Goal: Task Accomplishment & Management: Manage account settings

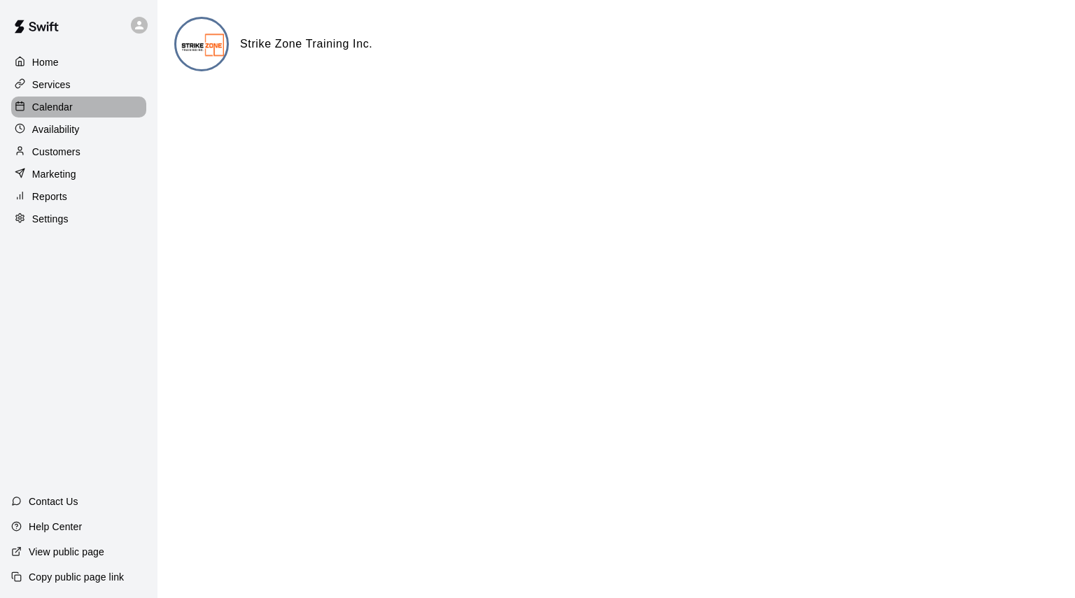
click at [42, 107] on p "Calendar" at bounding box center [52, 107] width 41 height 14
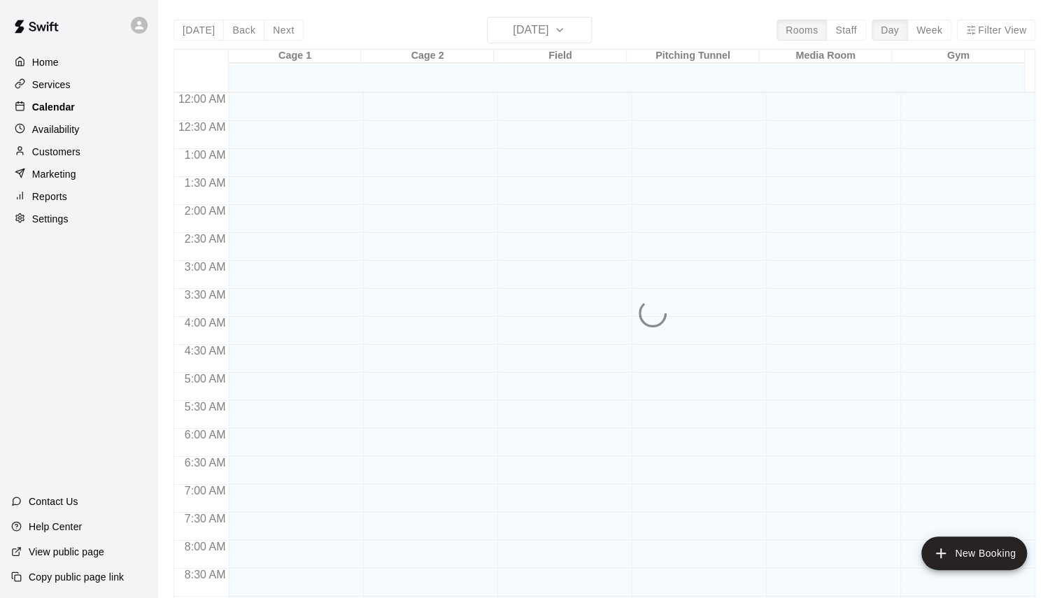
scroll to position [529, 0]
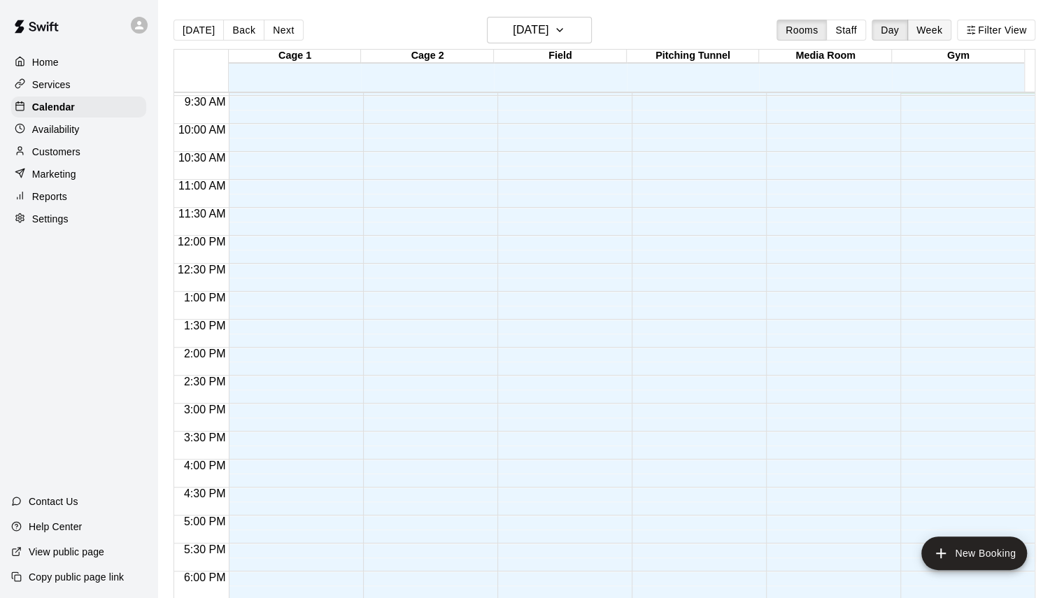
click at [940, 31] on button "Week" at bounding box center [930, 30] width 44 height 21
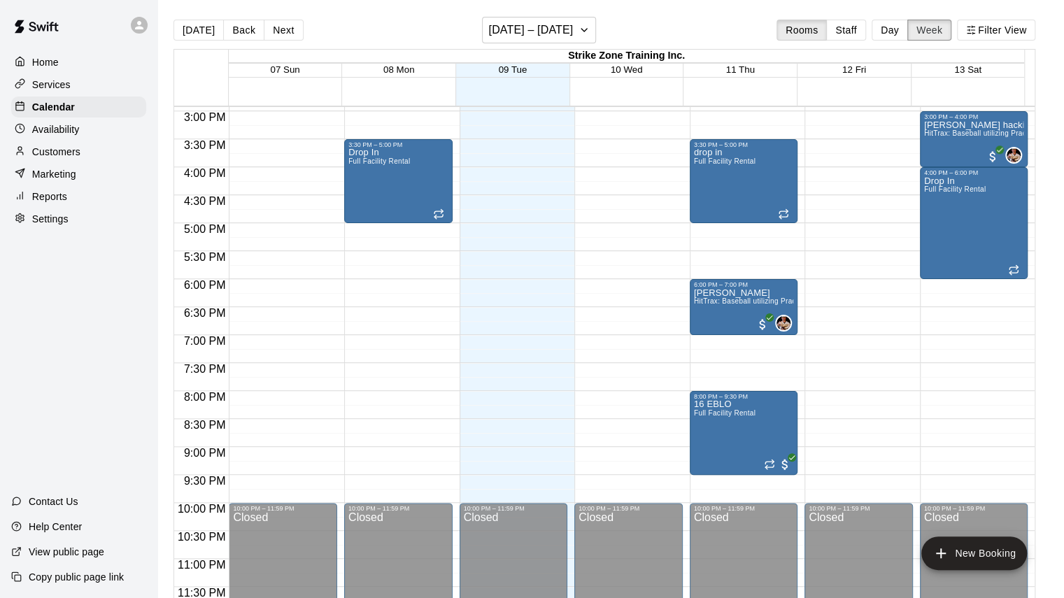
scroll to position [696, 0]
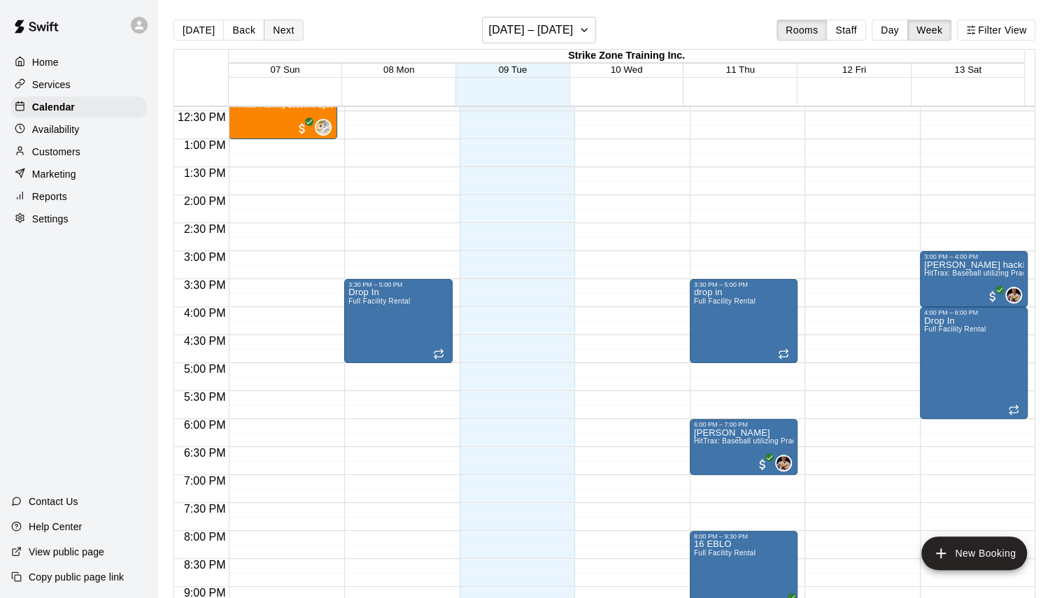
click at [283, 31] on button "Next" at bounding box center [283, 30] width 39 height 21
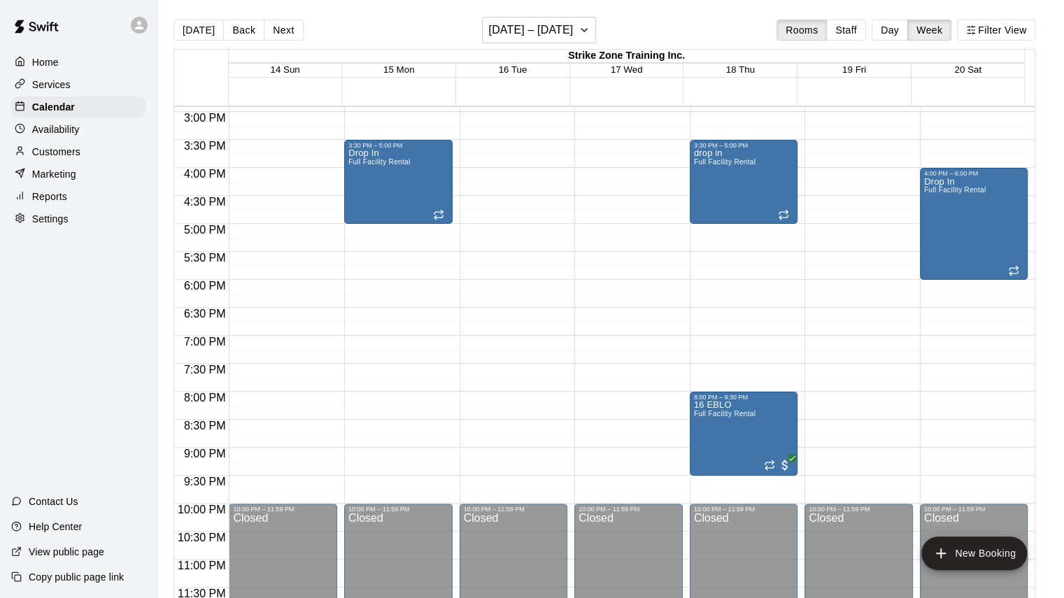
scroll to position [836, 0]
click at [580, 20] on button "[DATE] – [DATE]" at bounding box center [539, 30] width 114 height 27
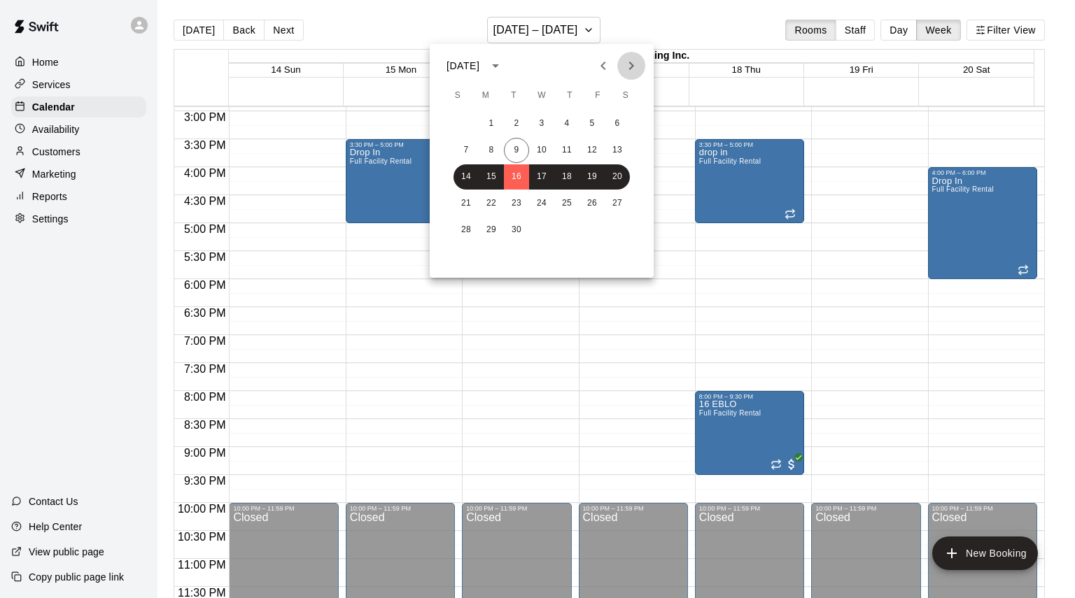
click at [630, 66] on icon "Next month" at bounding box center [631, 65] width 17 height 17
click at [631, 63] on icon "Next month" at bounding box center [631, 66] width 5 height 8
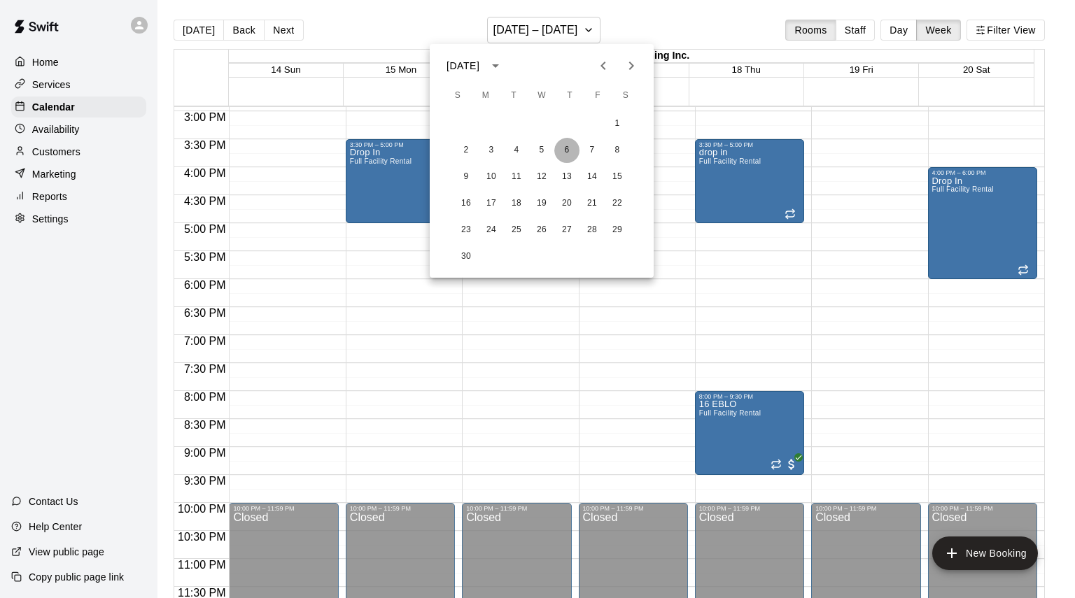
click at [567, 149] on button "6" at bounding box center [566, 150] width 25 height 25
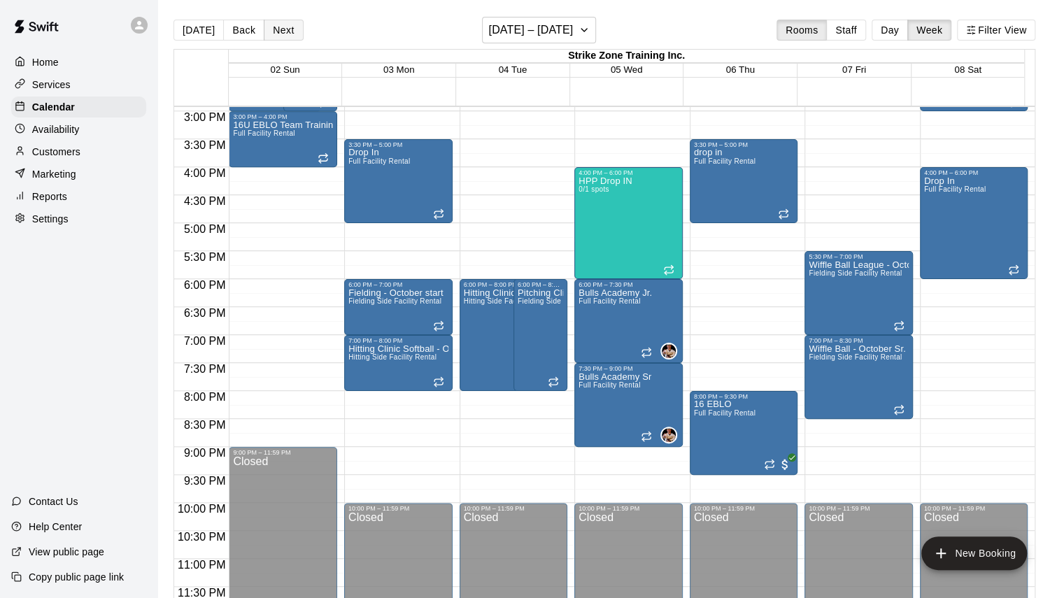
click at [274, 34] on button "Next" at bounding box center [283, 30] width 39 height 21
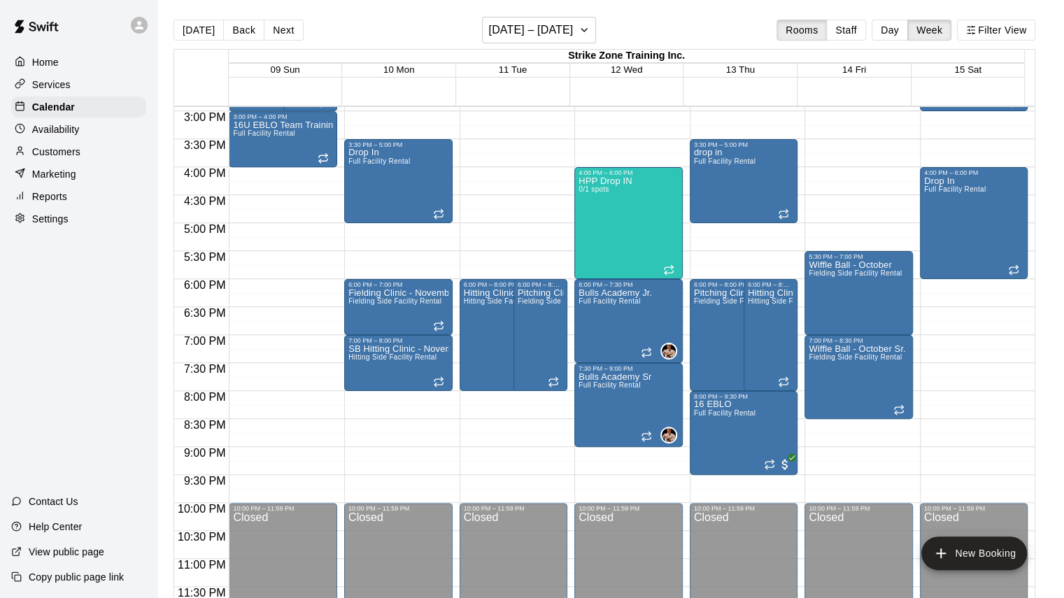
click at [274, 34] on button "Next" at bounding box center [283, 30] width 39 height 21
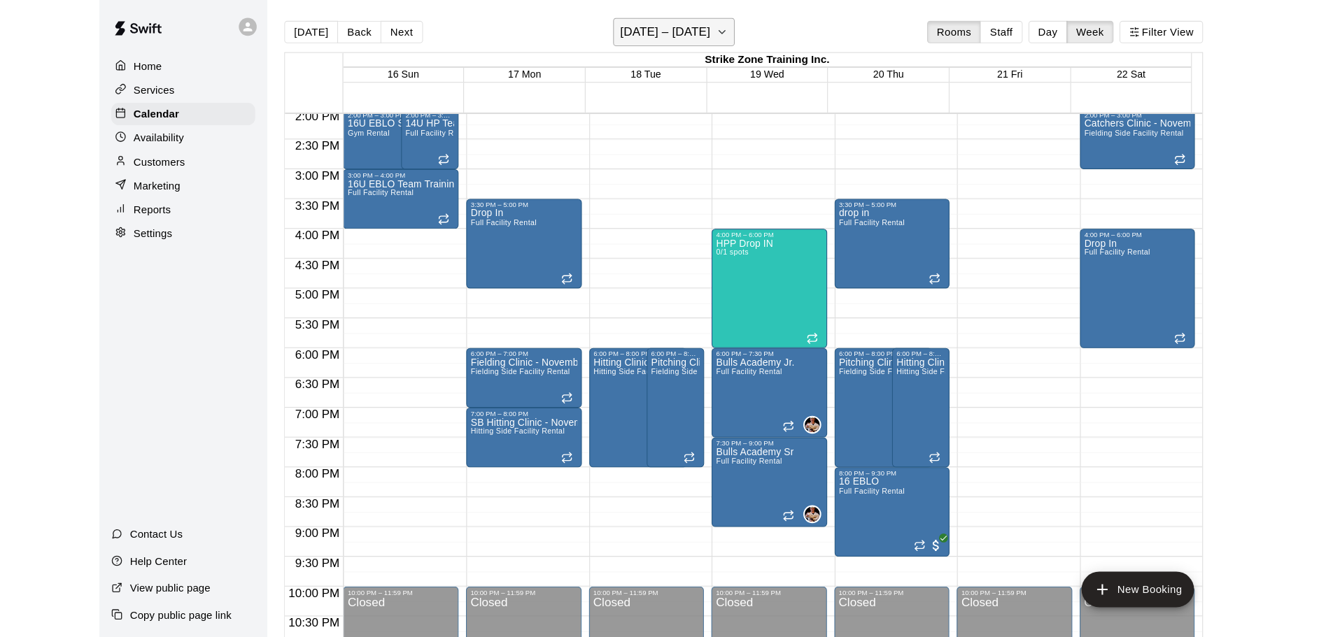
scroll to position [766, 0]
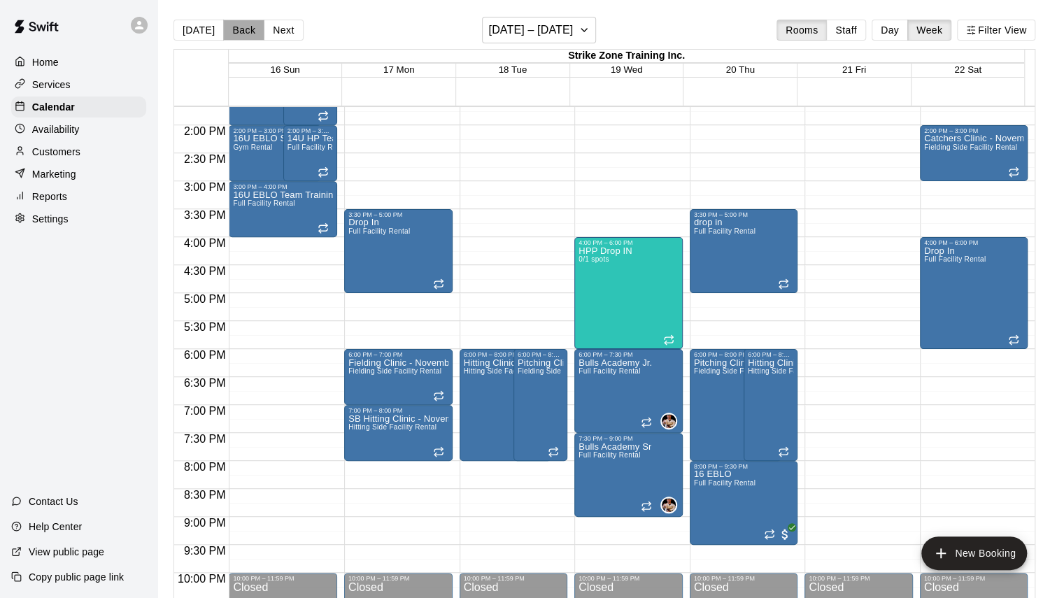
click at [231, 31] on button "Back" at bounding box center [243, 30] width 41 height 21
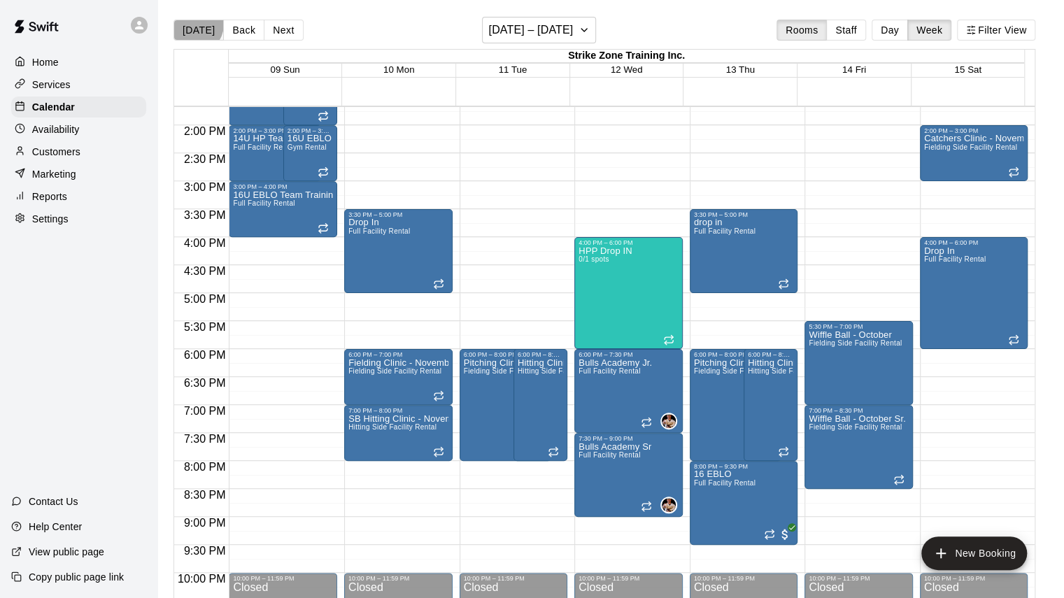
click at [195, 24] on button "[DATE]" at bounding box center [199, 30] width 50 height 21
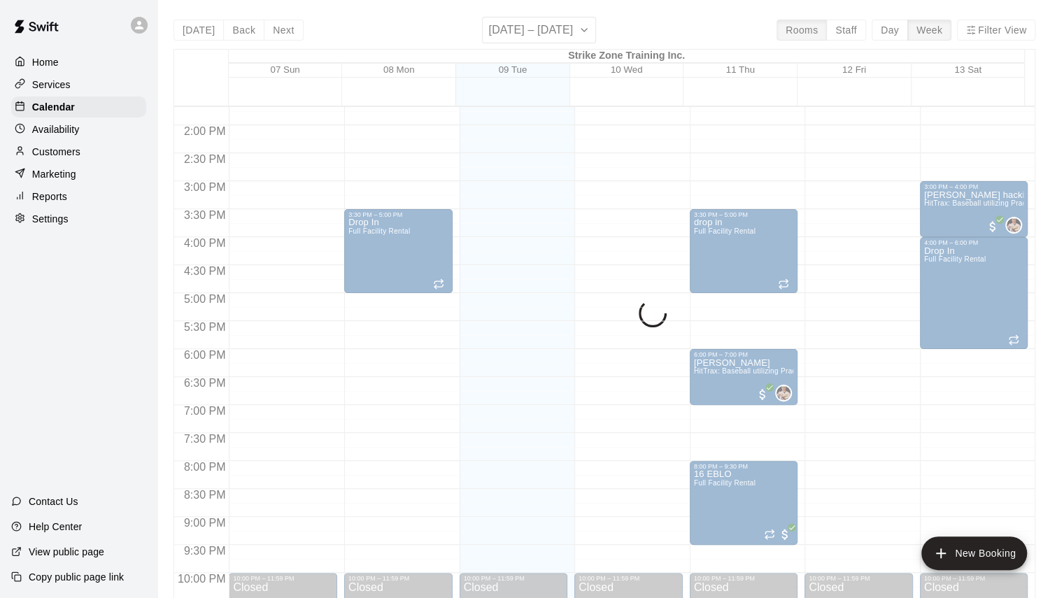
click at [277, 34] on div "[DATE] Back Next [DATE] – [DATE] Rooms Staff Day Week Filter View Strike Zone T…" at bounding box center [605, 316] width 862 height 598
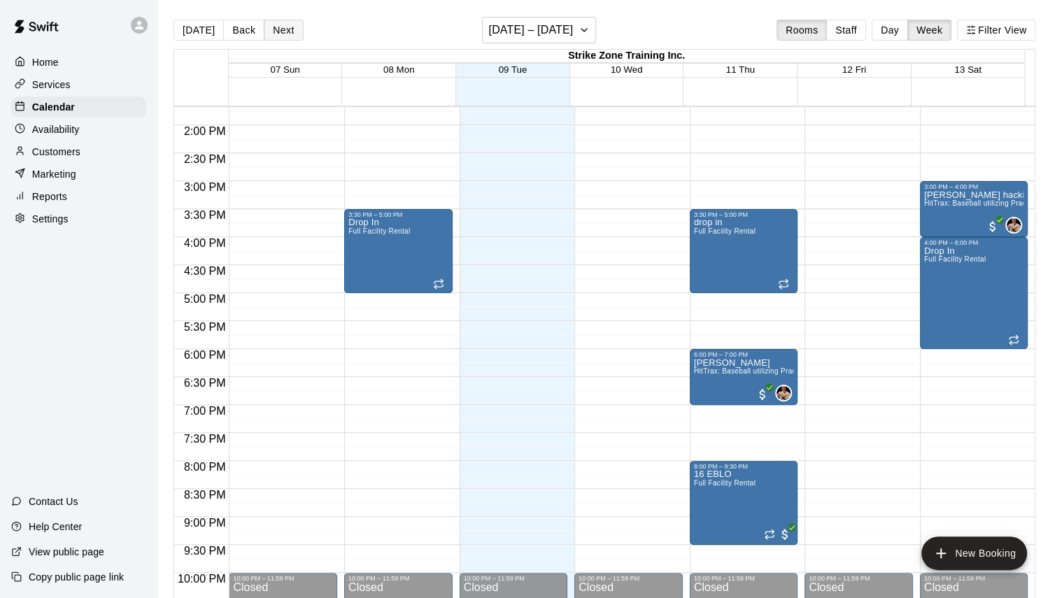
click at [265, 29] on button "Next" at bounding box center [283, 30] width 39 height 21
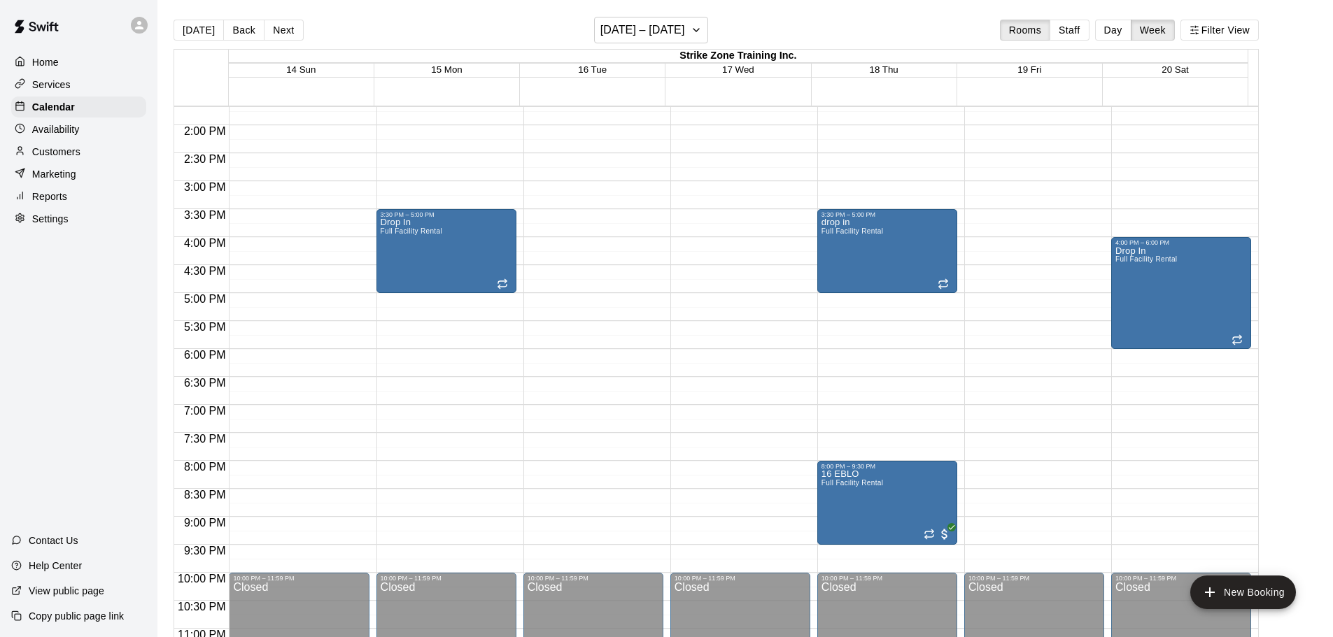
scroll to position [766, 0]
click at [646, 38] on h6 "[DATE] – [DATE]" at bounding box center [642, 30] width 85 height 20
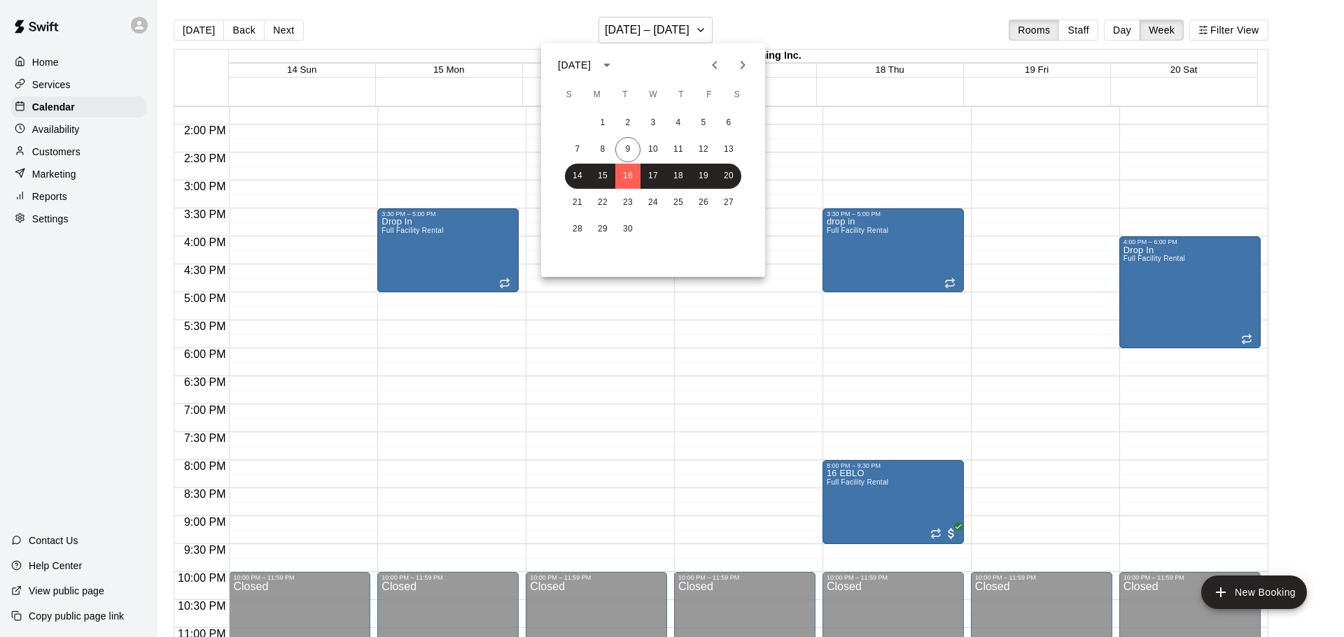
click at [716, 71] on icon "Previous month" at bounding box center [714, 65] width 17 height 17
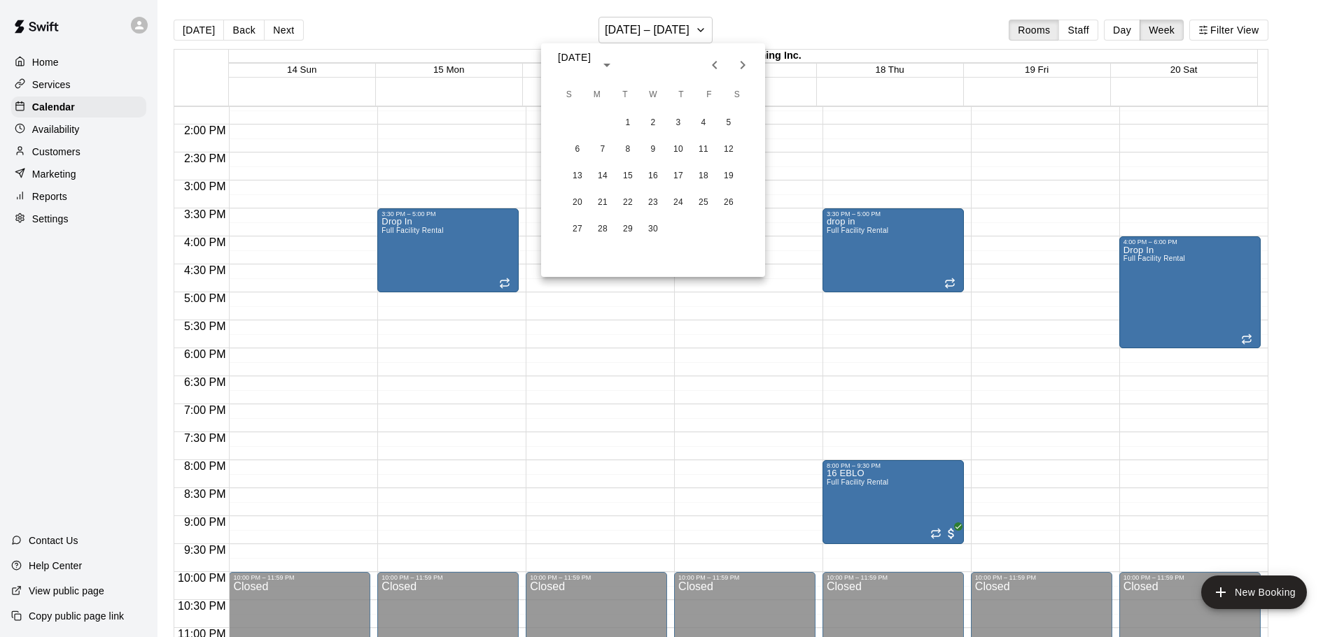
click at [716, 71] on icon "Previous month" at bounding box center [714, 65] width 17 height 17
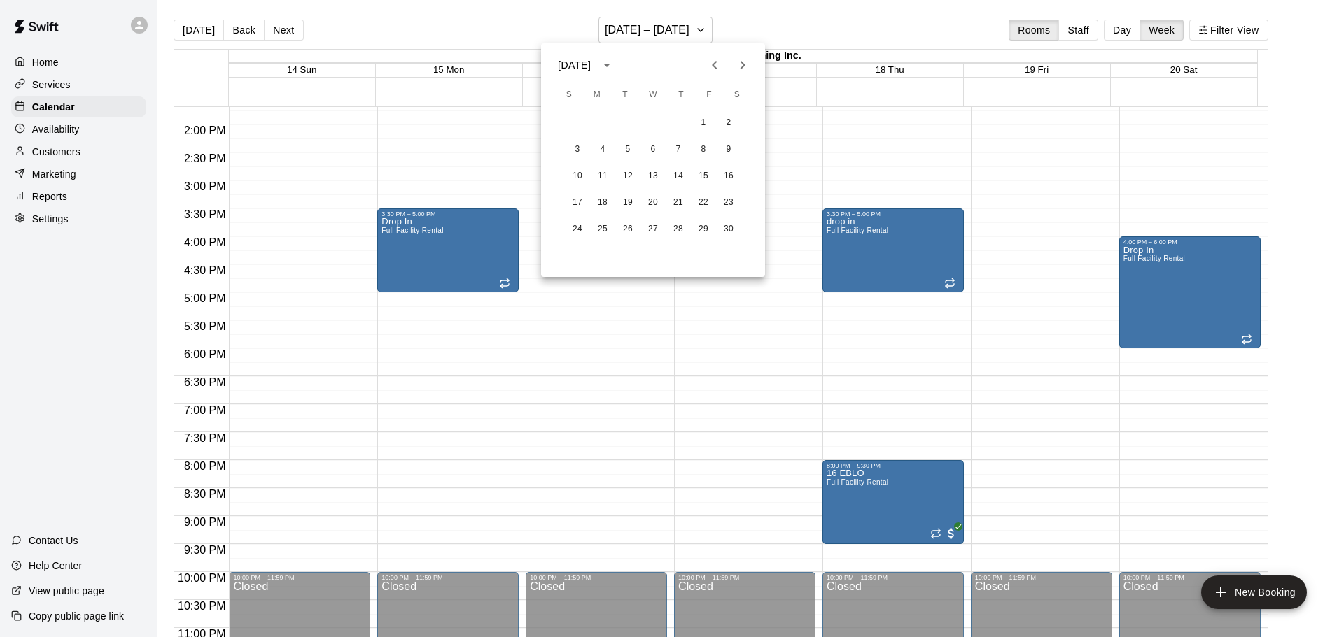
click at [716, 71] on icon "Previous month" at bounding box center [714, 65] width 17 height 17
click at [582, 139] on button "6" at bounding box center [577, 149] width 25 height 25
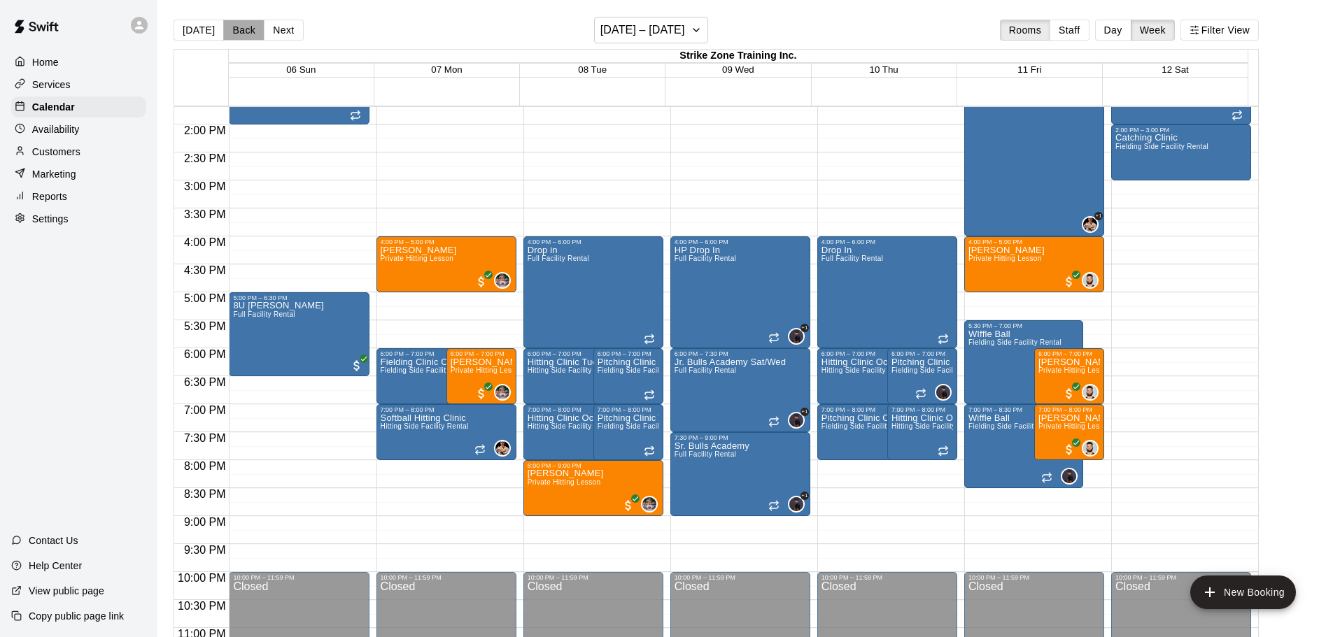
click at [244, 31] on button "Back" at bounding box center [243, 30] width 41 height 21
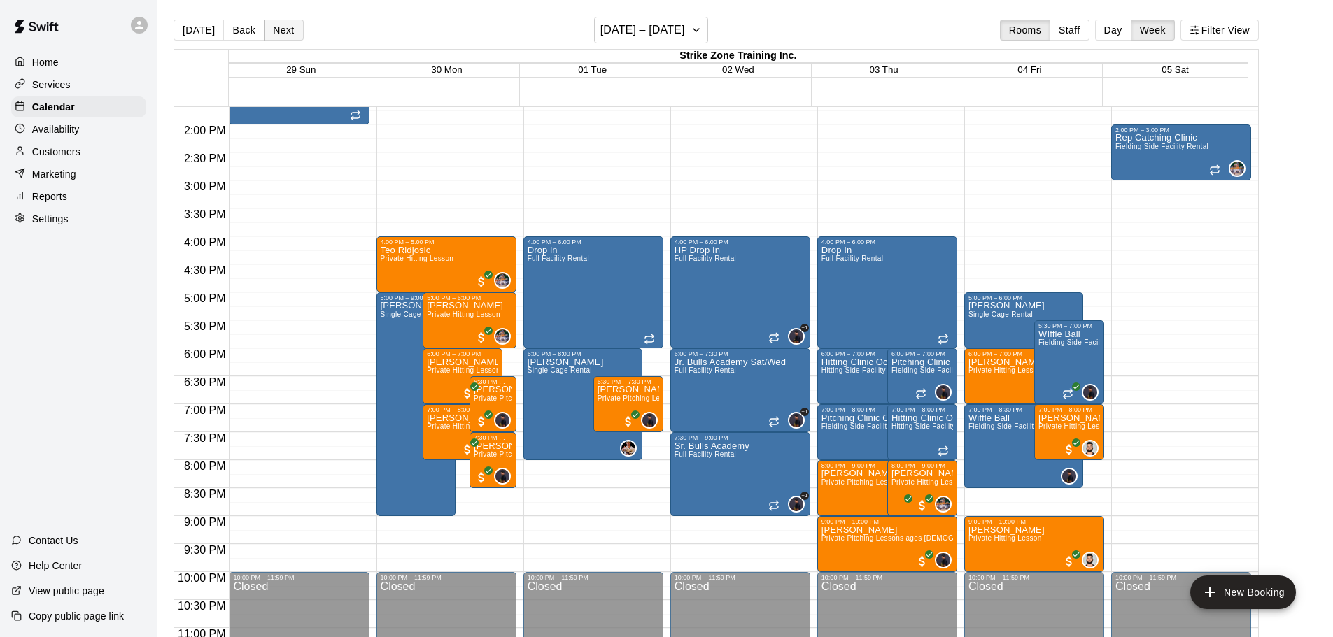
click at [289, 31] on button "Next" at bounding box center [283, 30] width 39 height 21
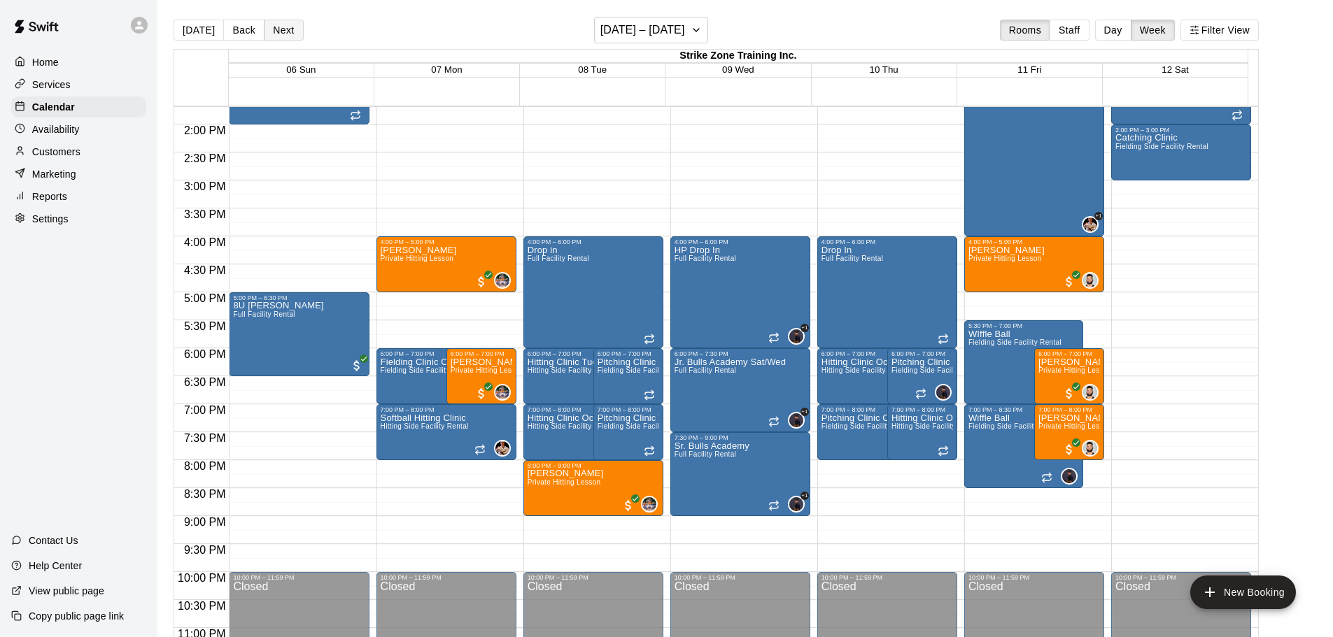
click at [289, 31] on button "Next" at bounding box center [283, 30] width 39 height 21
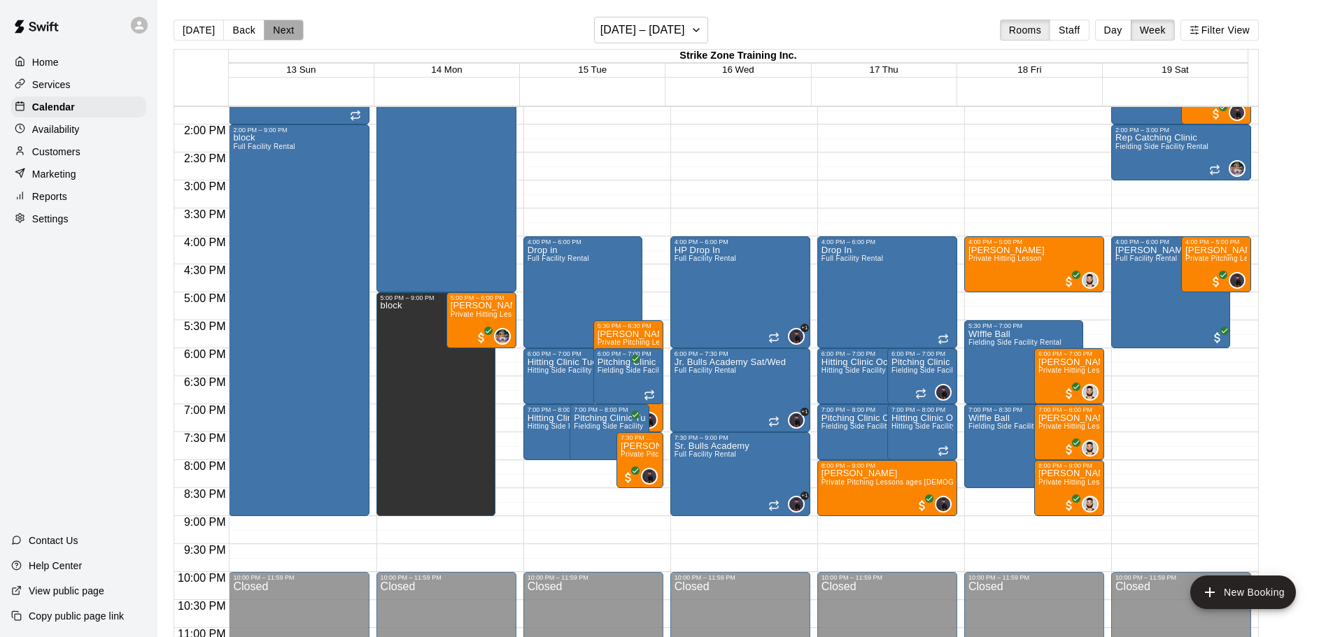
click at [278, 22] on button "Next" at bounding box center [283, 30] width 39 height 21
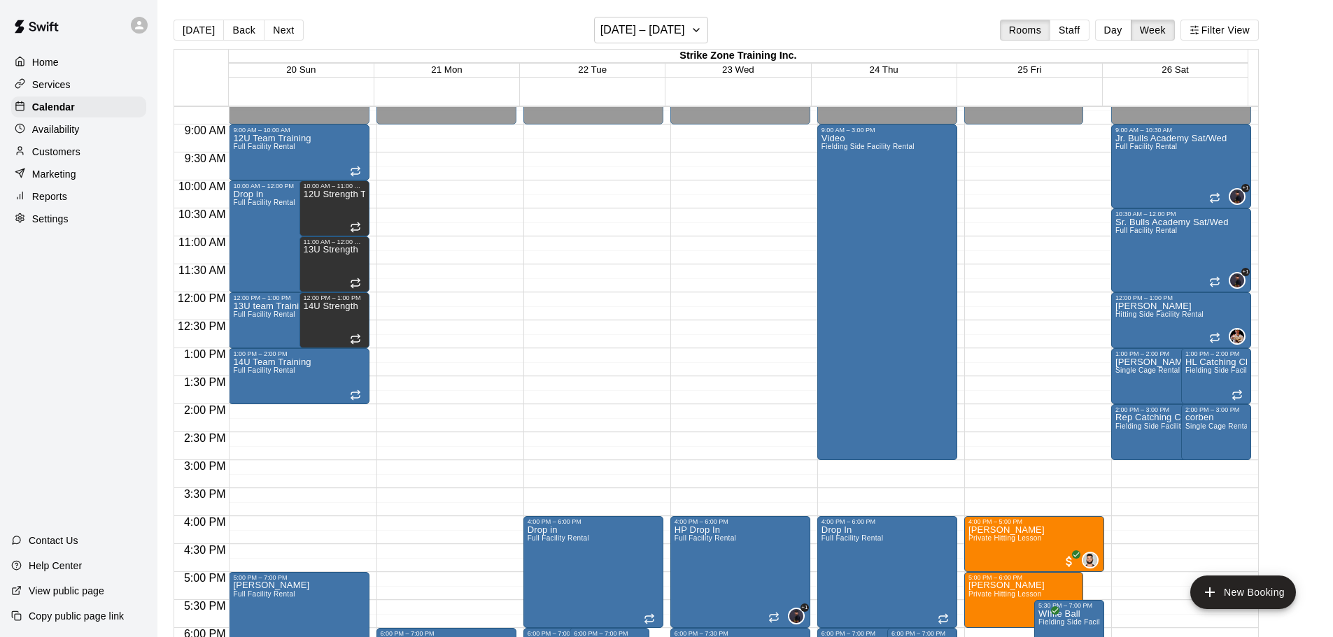
scroll to position [556, 0]
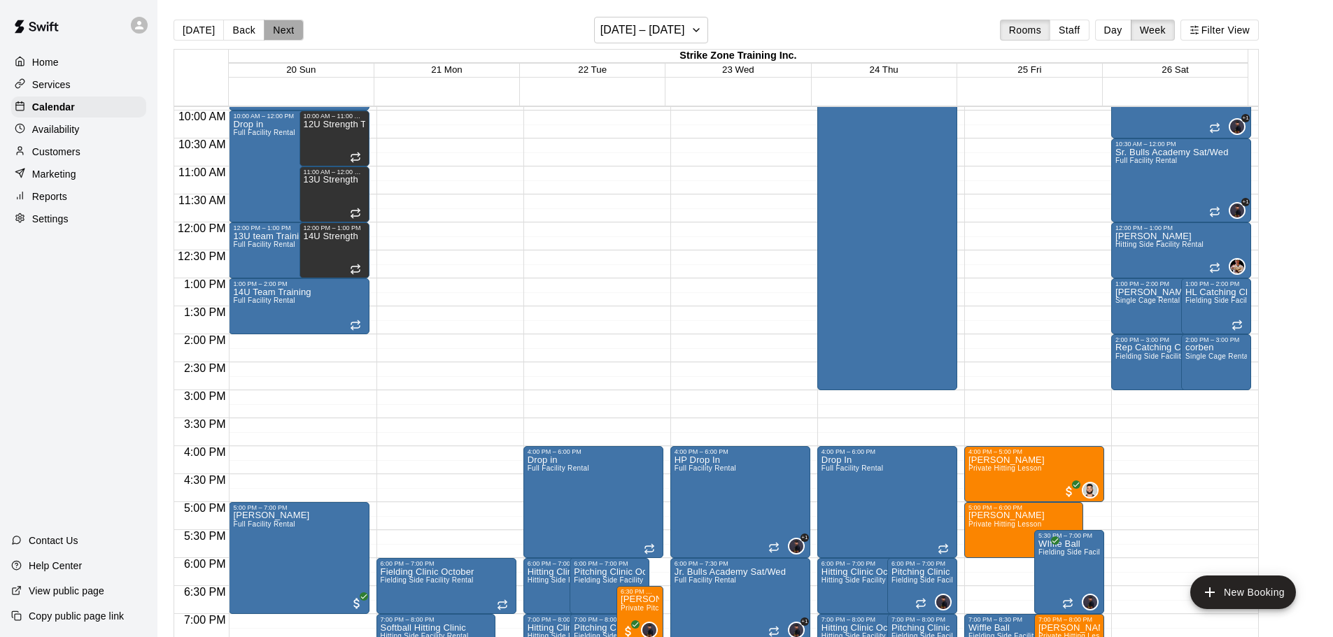
click at [272, 29] on button "Next" at bounding box center [283, 30] width 39 height 21
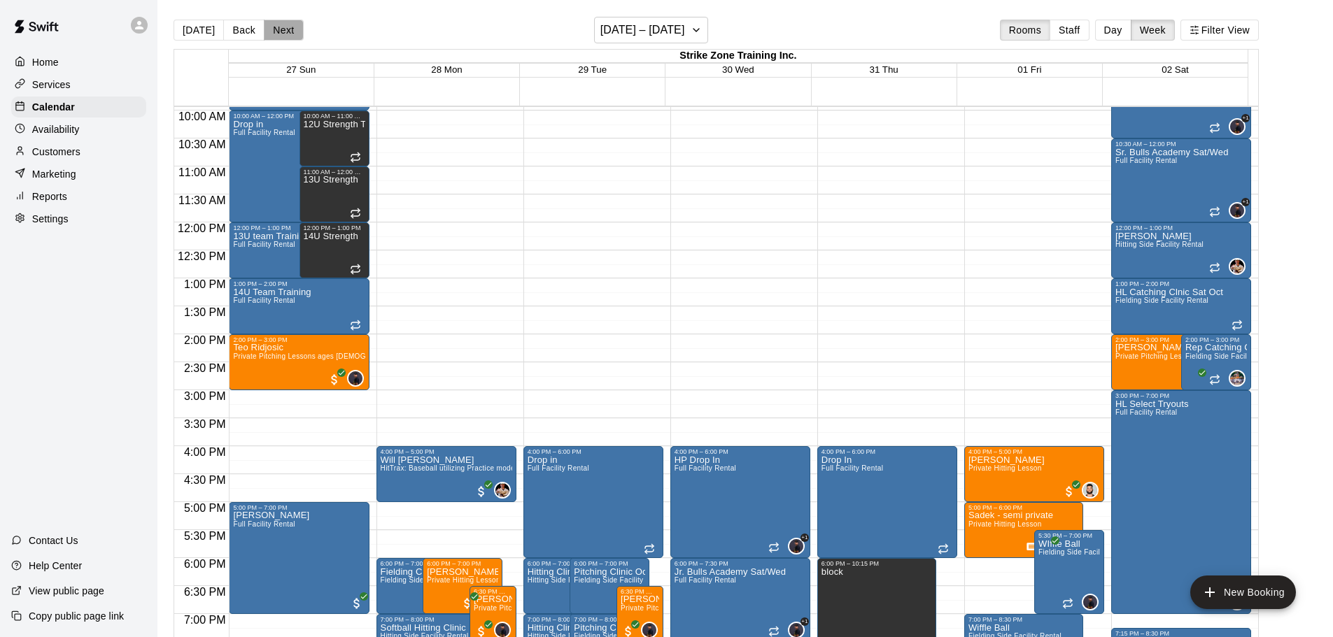
click at [274, 34] on button "Next" at bounding box center [283, 30] width 39 height 21
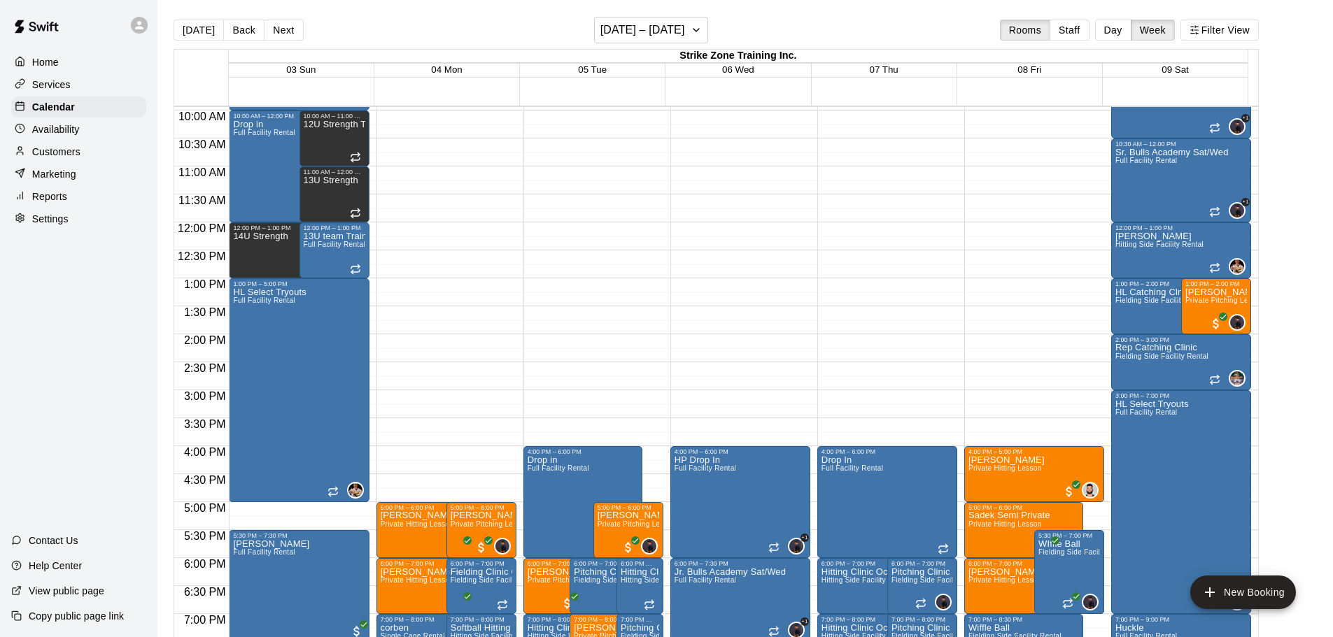
scroll to position [696, 0]
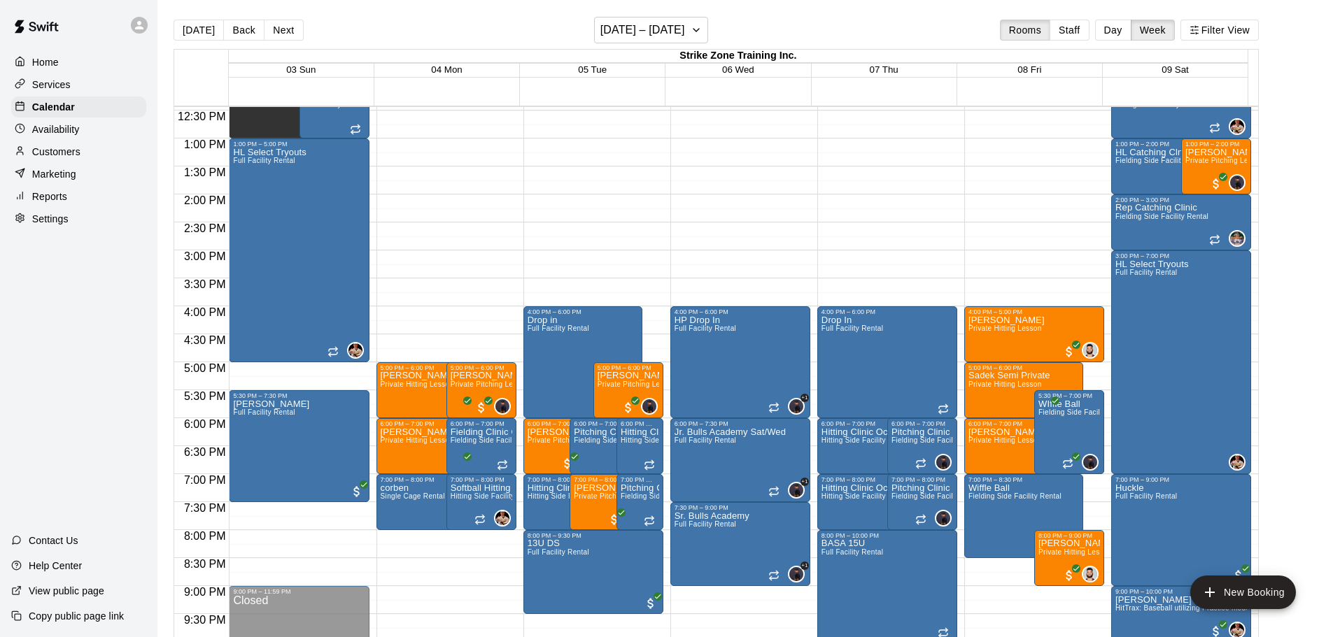
click at [279, 35] on button "Next" at bounding box center [283, 30] width 39 height 21
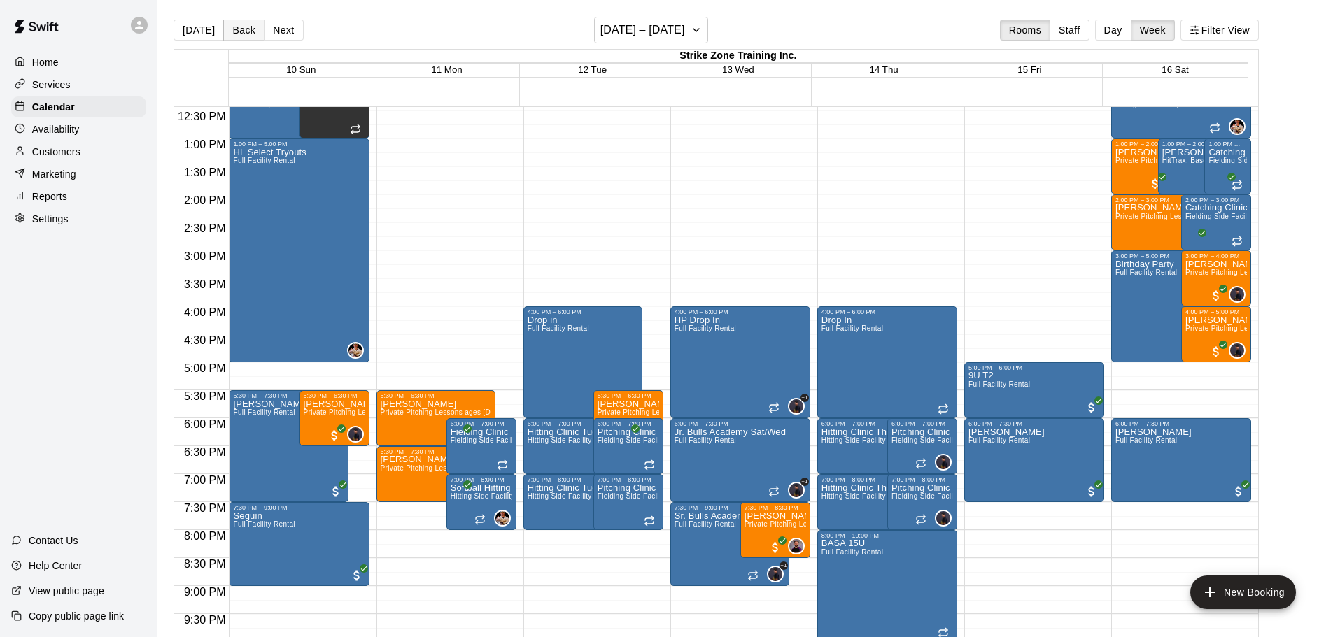
click at [232, 39] on button "Back" at bounding box center [243, 30] width 41 height 21
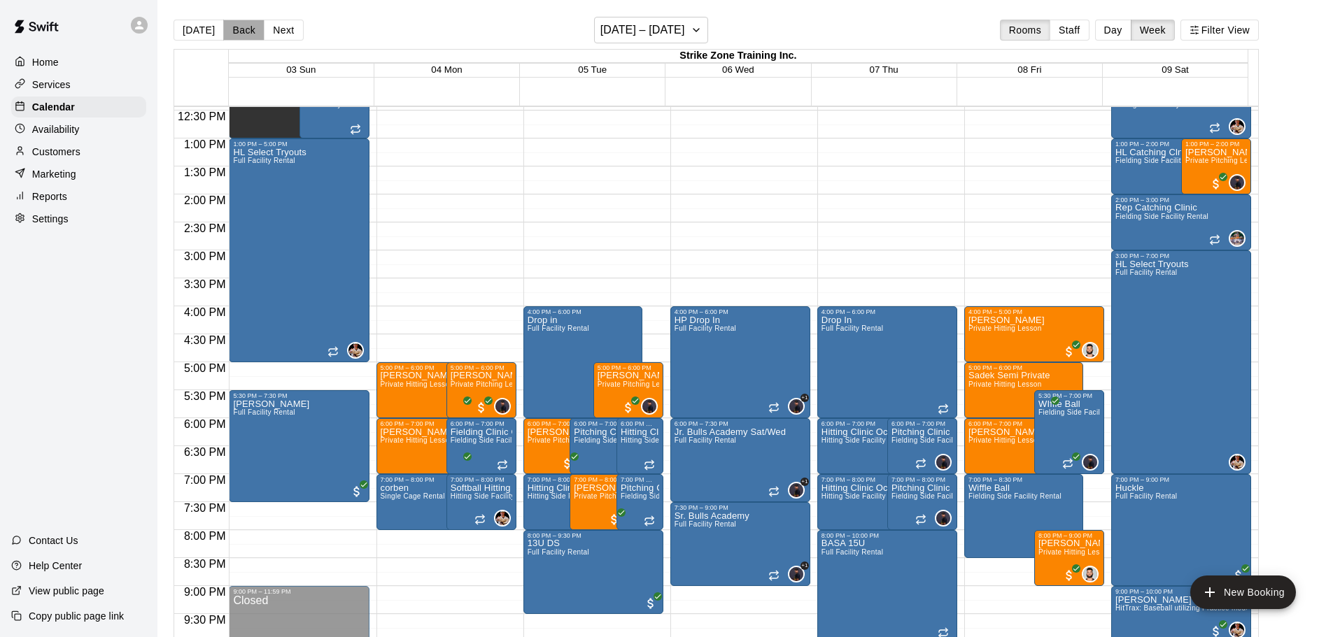
click at [232, 39] on button "Back" at bounding box center [243, 30] width 41 height 21
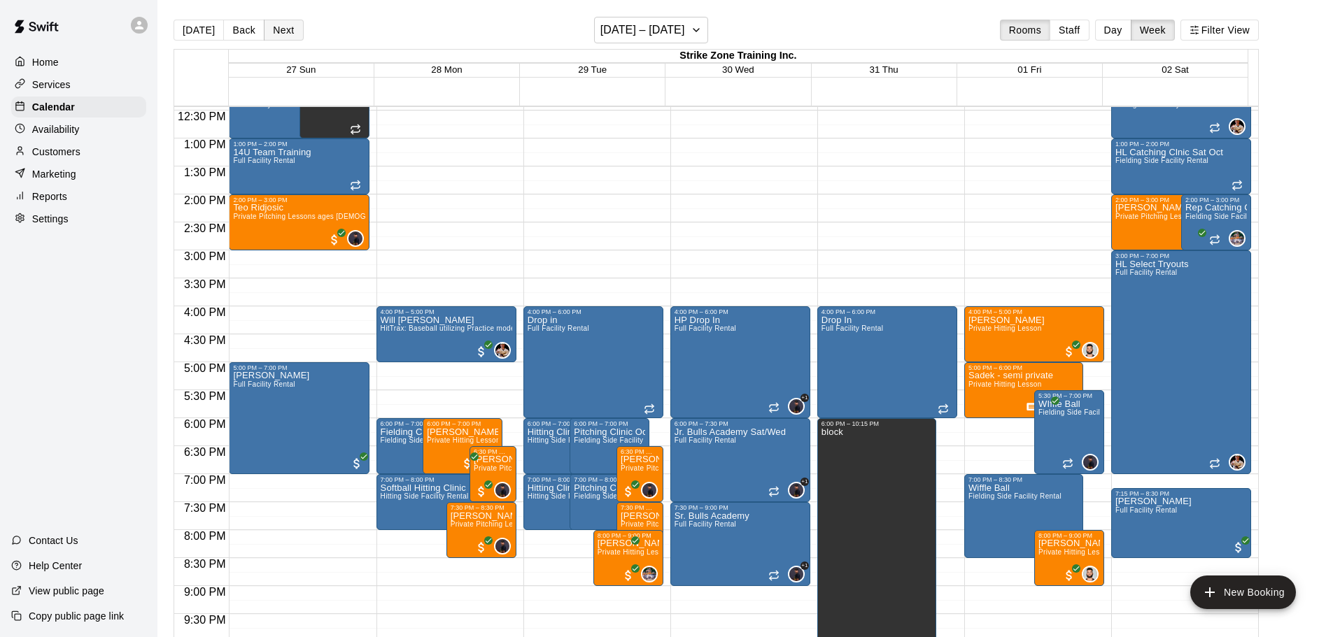
click at [272, 36] on button "Next" at bounding box center [283, 30] width 39 height 21
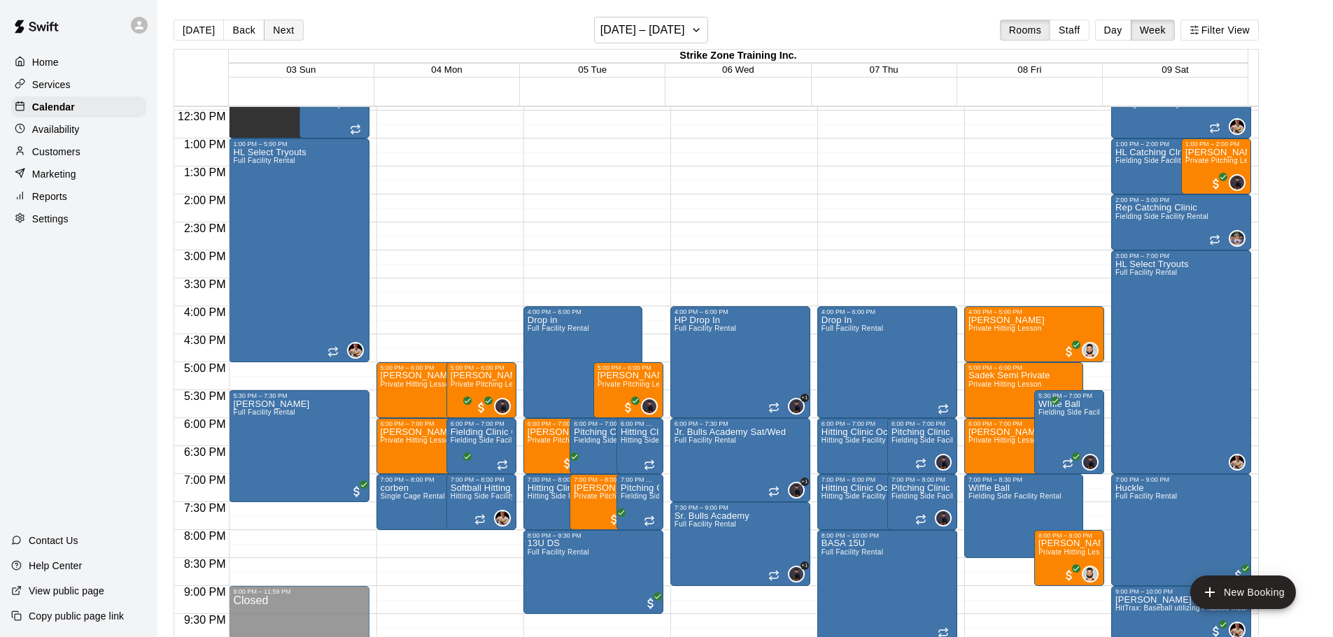
click at [276, 34] on button "Next" at bounding box center [283, 30] width 39 height 21
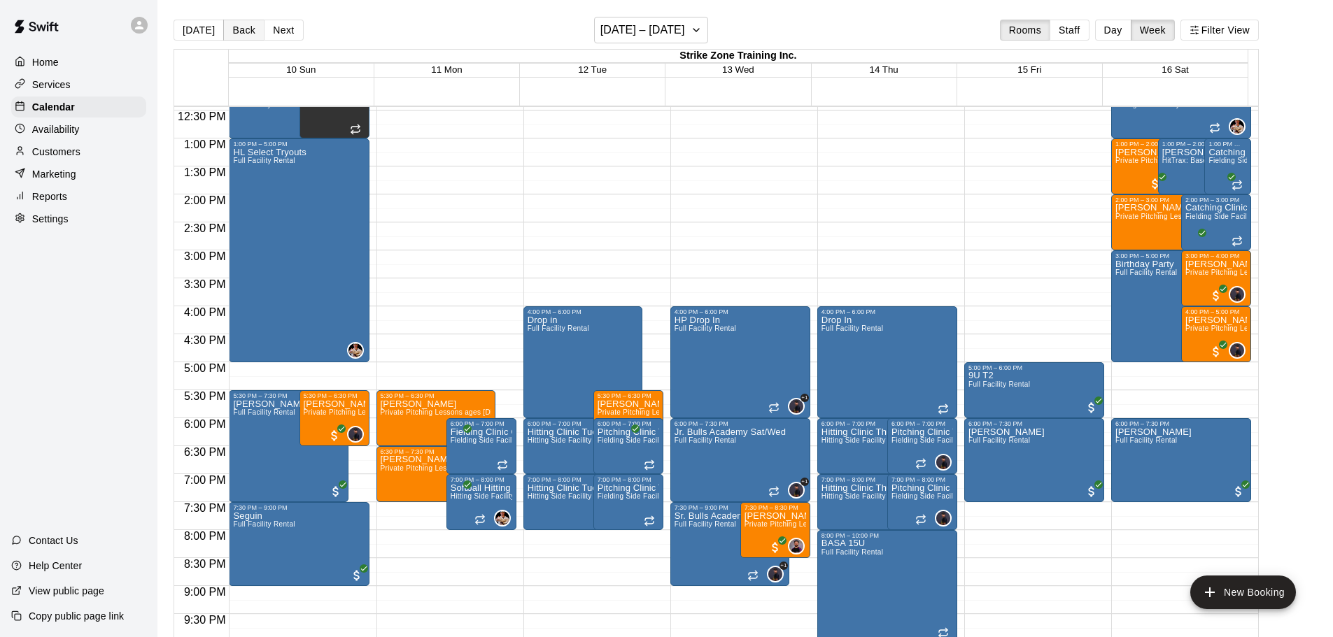
click at [229, 35] on button "Back" at bounding box center [243, 30] width 41 height 21
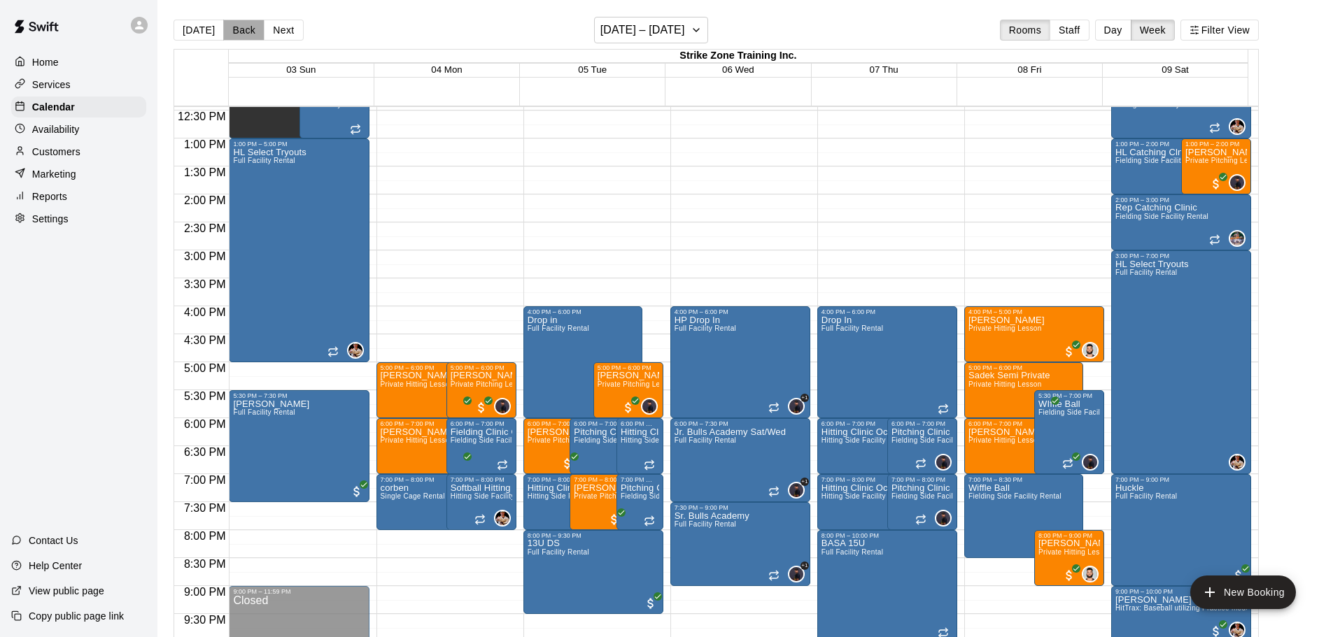
click at [229, 35] on button "Back" at bounding box center [243, 30] width 41 height 21
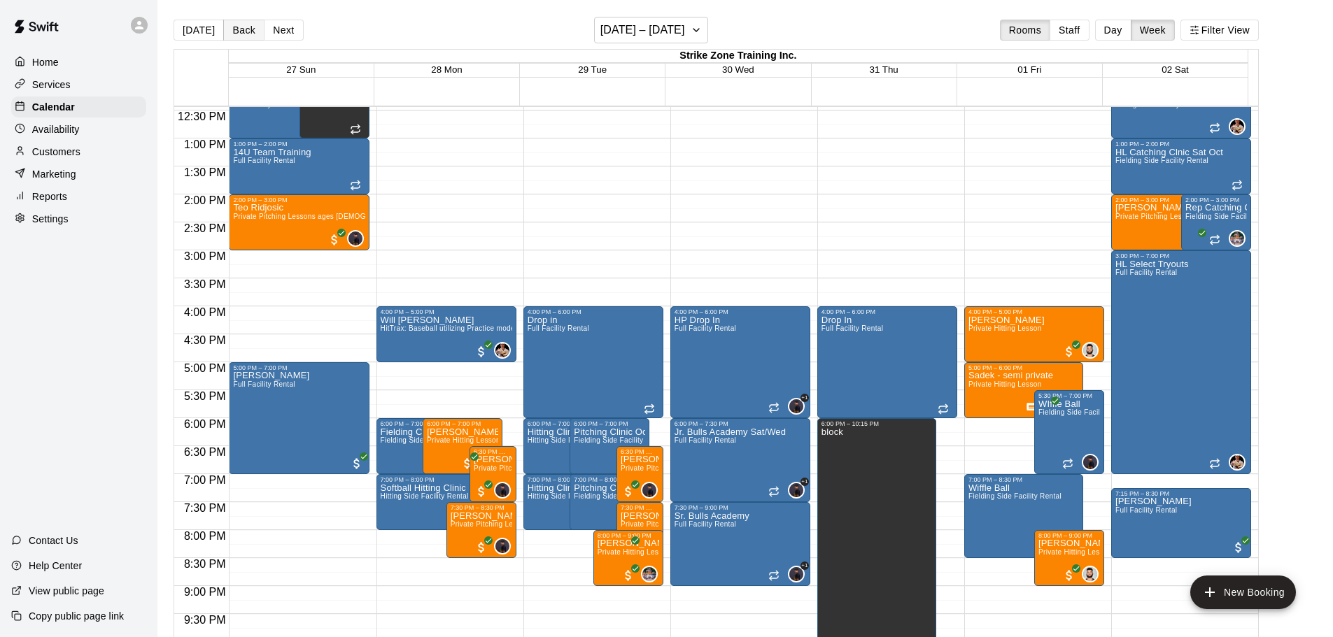
click at [229, 35] on button "Back" at bounding box center [243, 30] width 41 height 21
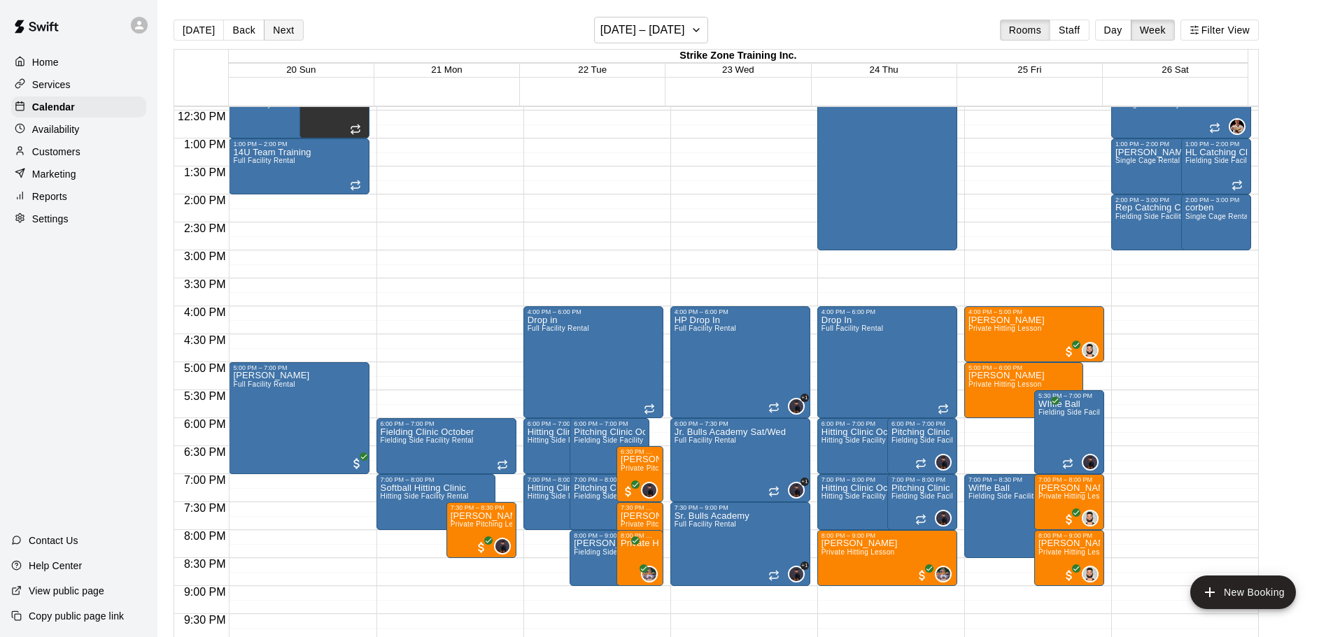
click at [267, 33] on button "Next" at bounding box center [283, 30] width 39 height 21
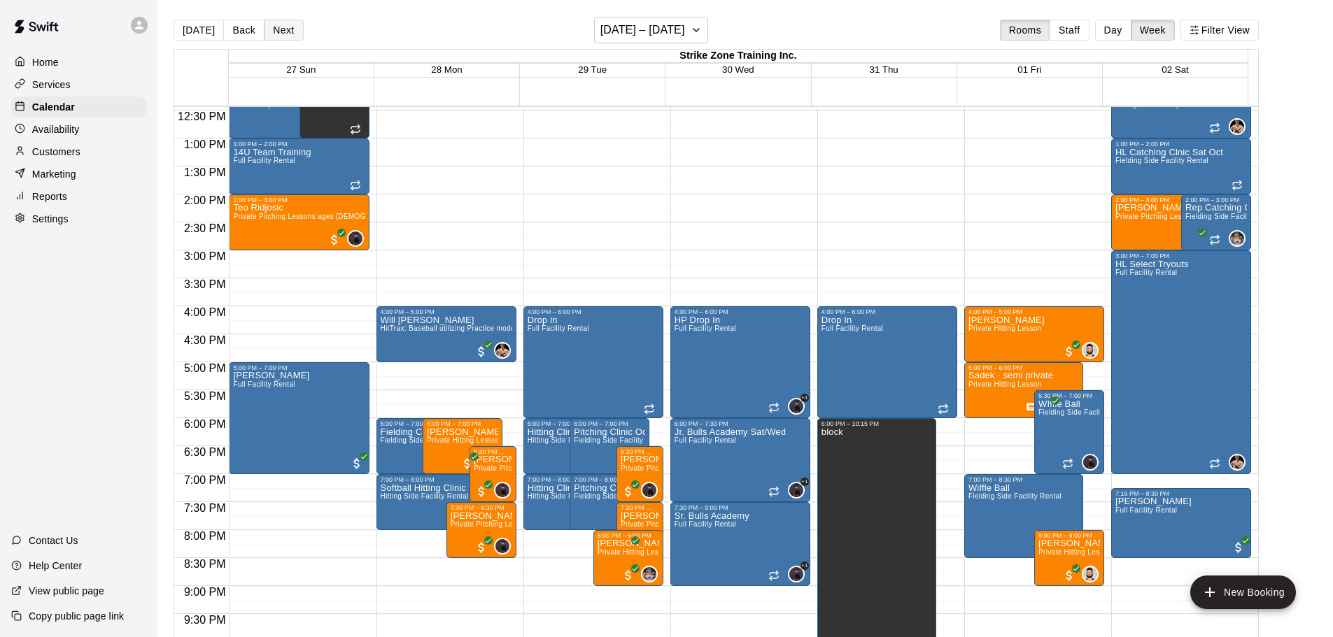
click at [267, 34] on button "Next" at bounding box center [283, 30] width 39 height 21
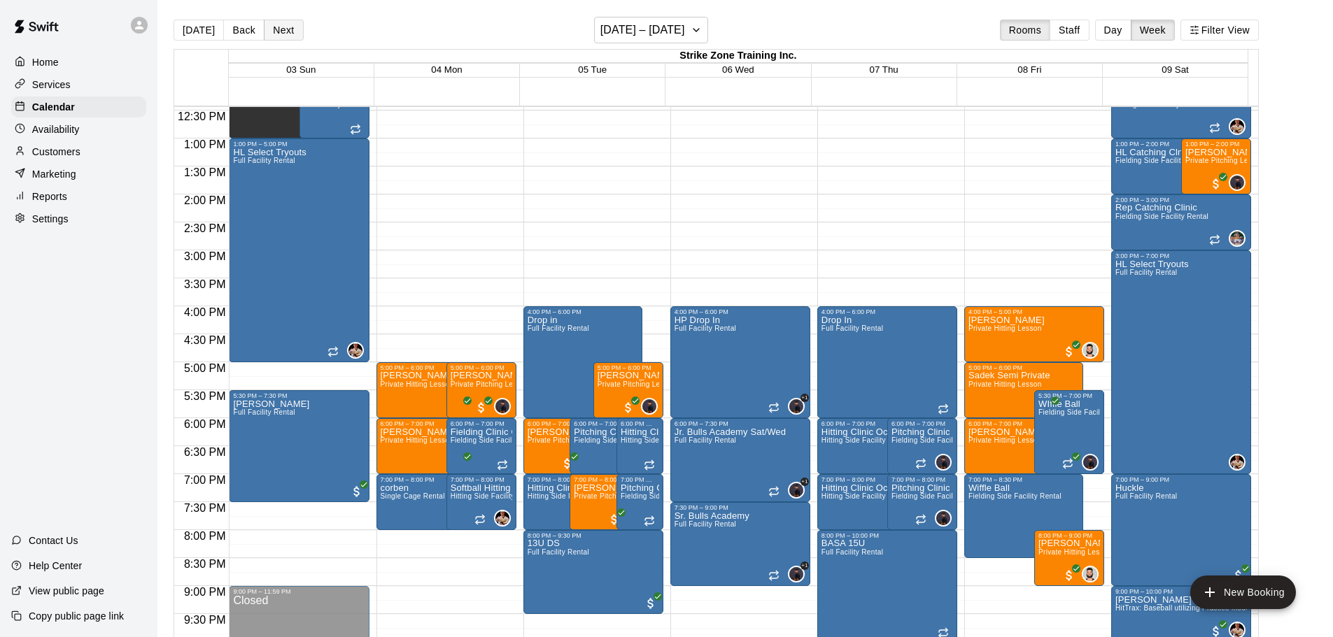
click at [267, 34] on button "Next" at bounding box center [283, 30] width 39 height 21
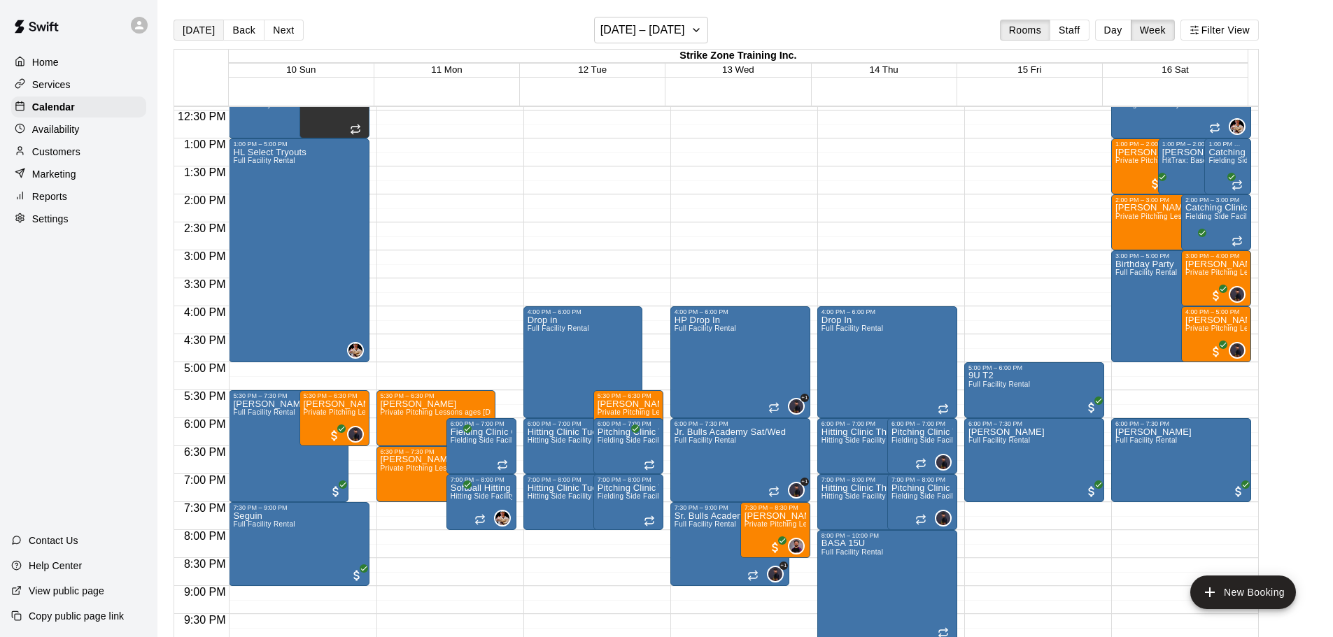
click at [195, 31] on button "[DATE]" at bounding box center [199, 30] width 50 height 21
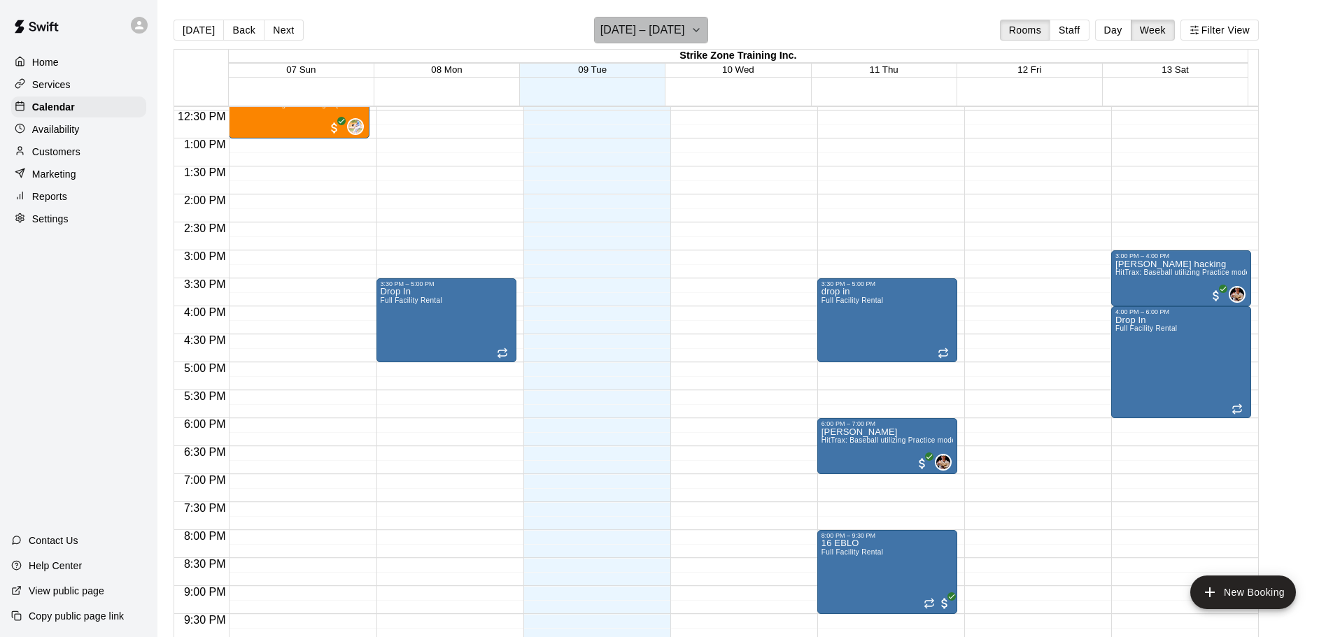
click at [685, 29] on h6 "[DATE] – [DATE]" at bounding box center [642, 30] width 85 height 20
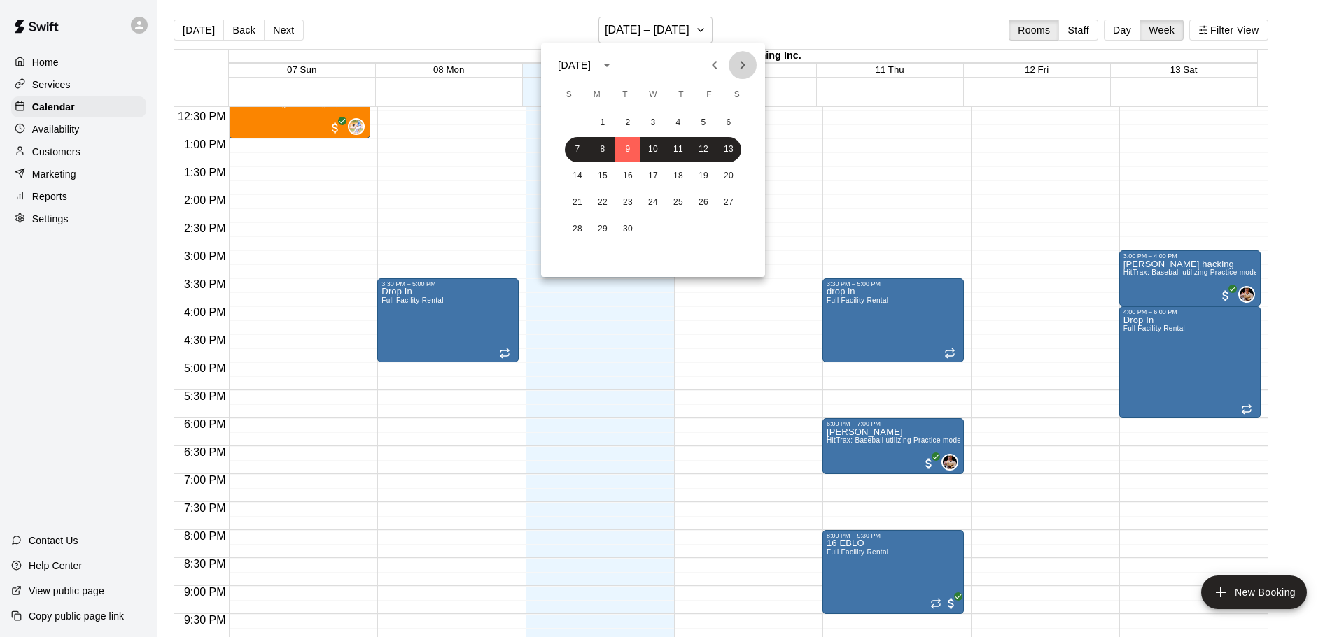
click at [735, 63] on icon "Next month" at bounding box center [742, 65] width 17 height 17
click at [719, 127] on button "1" at bounding box center [728, 123] width 25 height 25
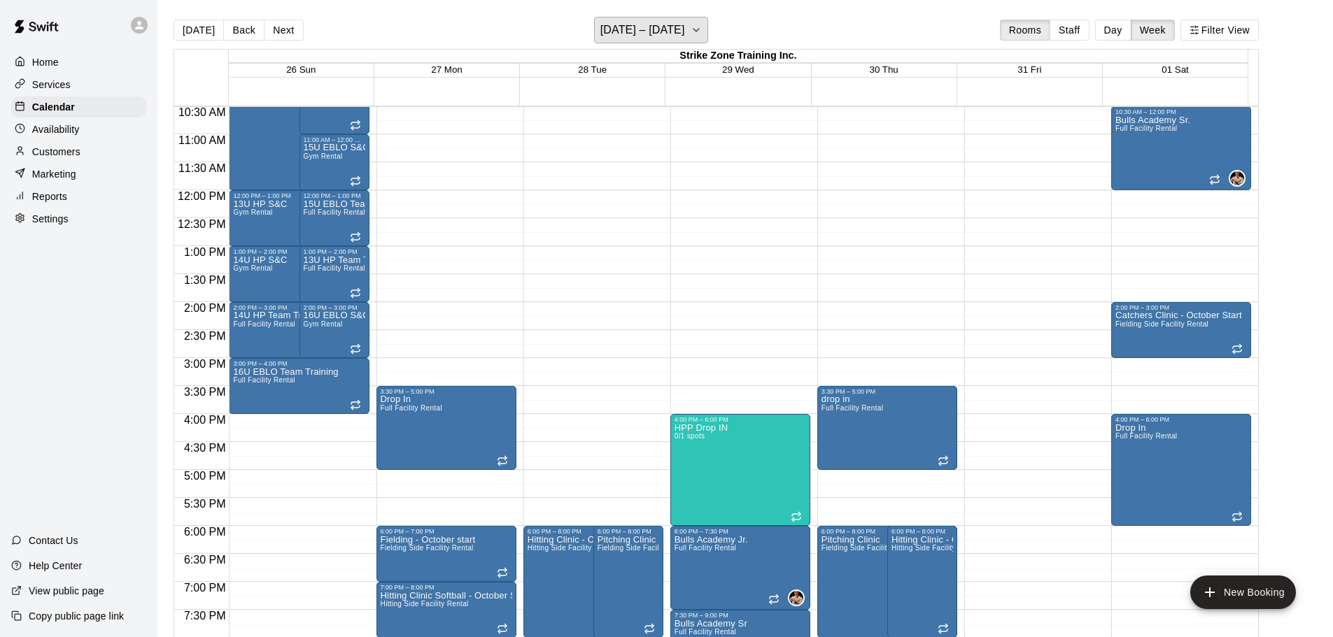
scroll to position [556, 0]
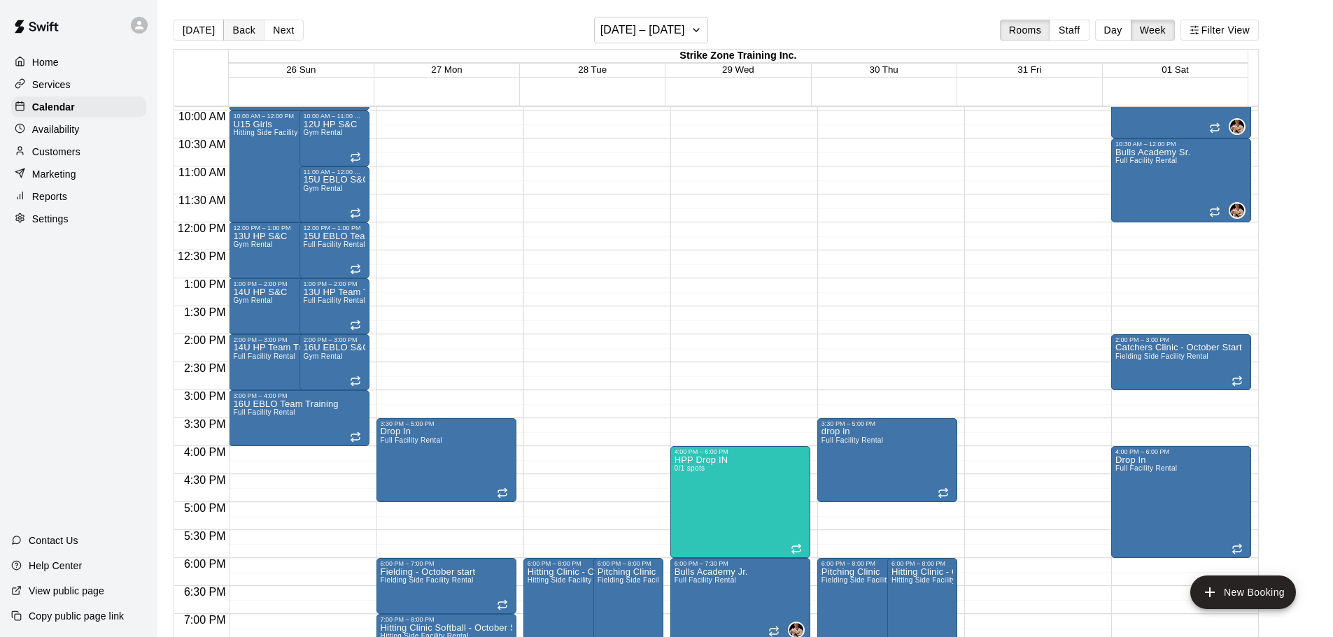
click at [231, 31] on button "Back" at bounding box center [243, 30] width 41 height 21
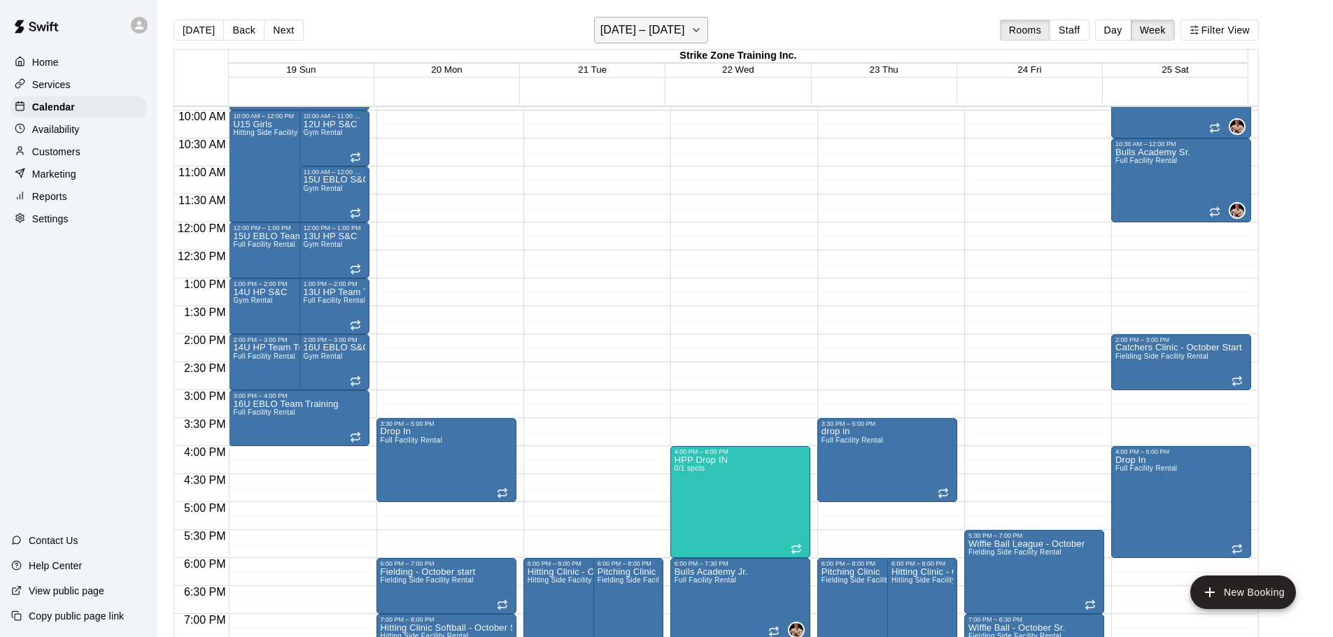
click at [703, 29] on button "[DATE] – [DATE]" at bounding box center [651, 30] width 114 height 27
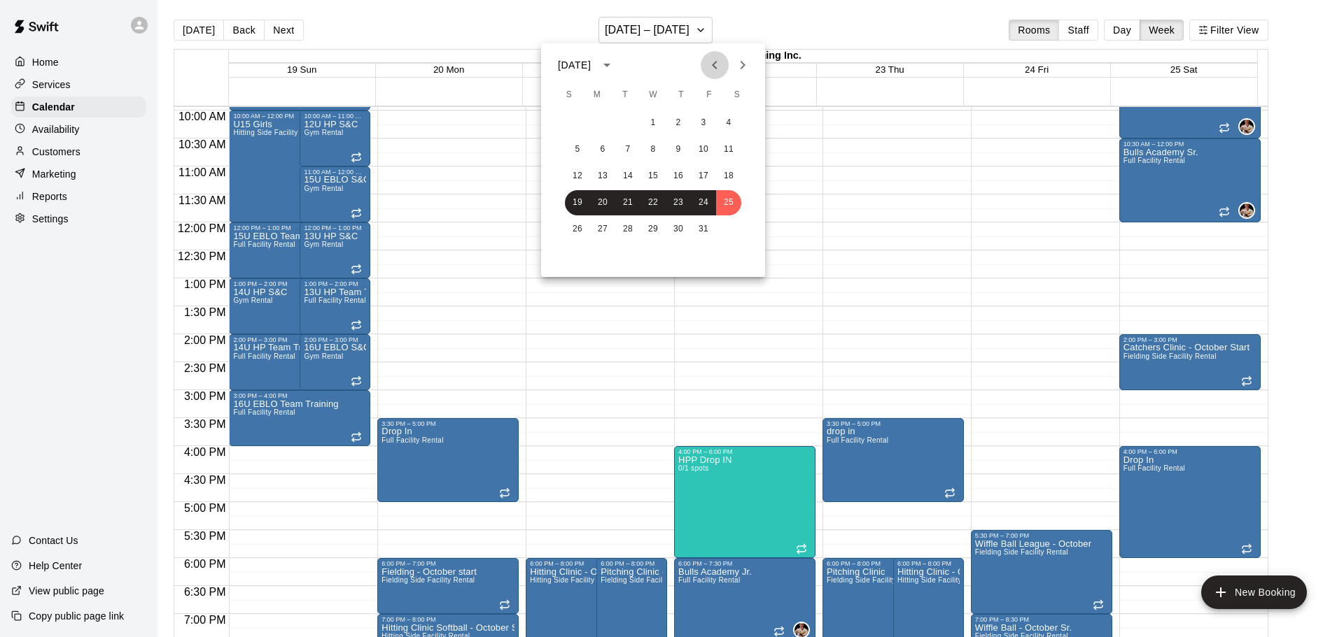
click at [713, 68] on icon "Previous month" at bounding box center [714, 65] width 17 height 17
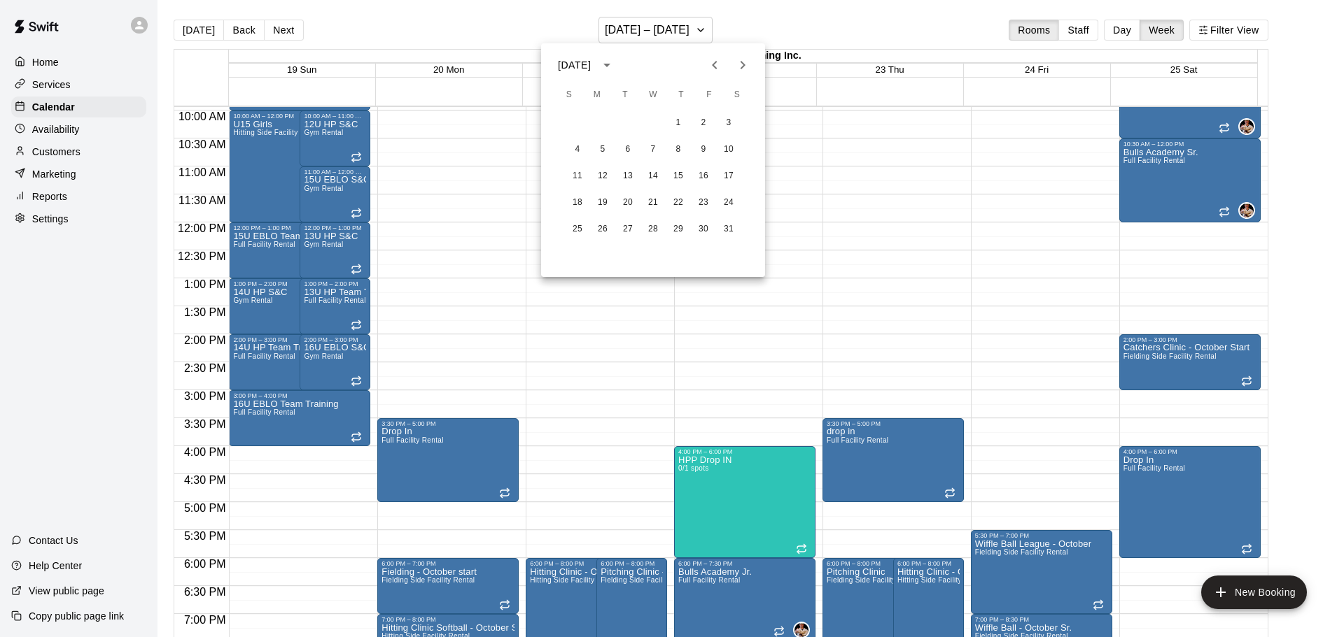
click at [713, 68] on icon "Previous month" at bounding box center [714, 65] width 17 height 17
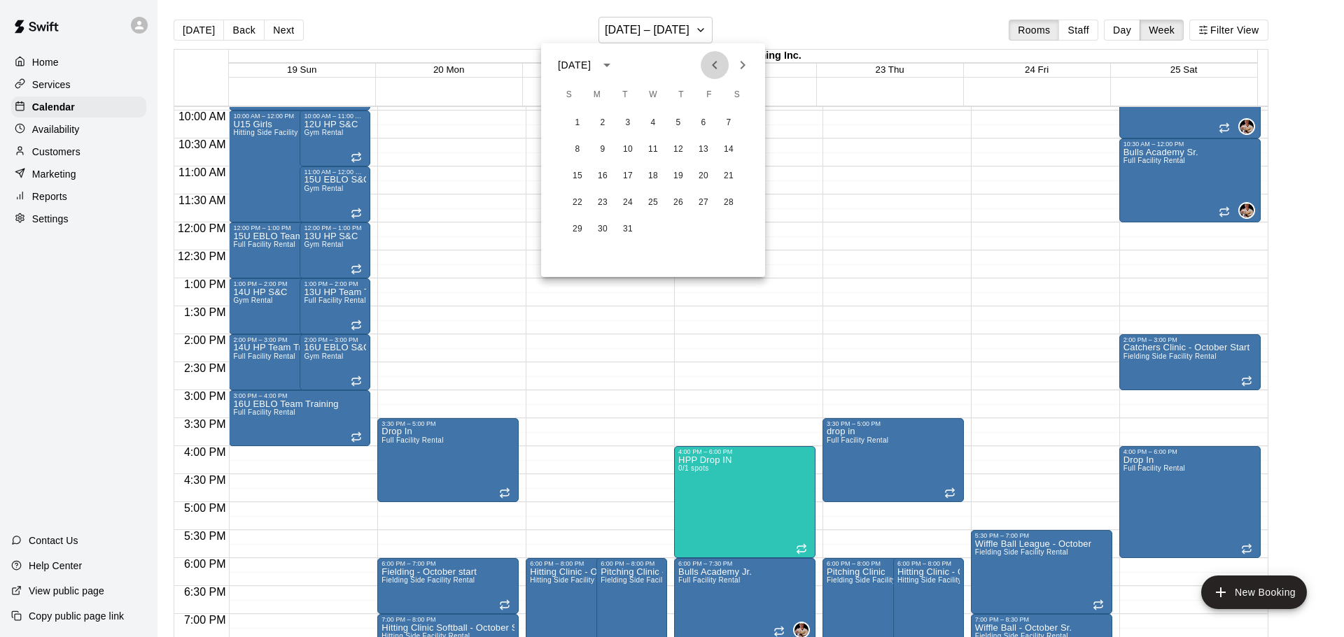
click at [713, 68] on icon "Previous month" at bounding box center [714, 65] width 17 height 17
click at [724, 121] on button "2" at bounding box center [728, 123] width 25 height 25
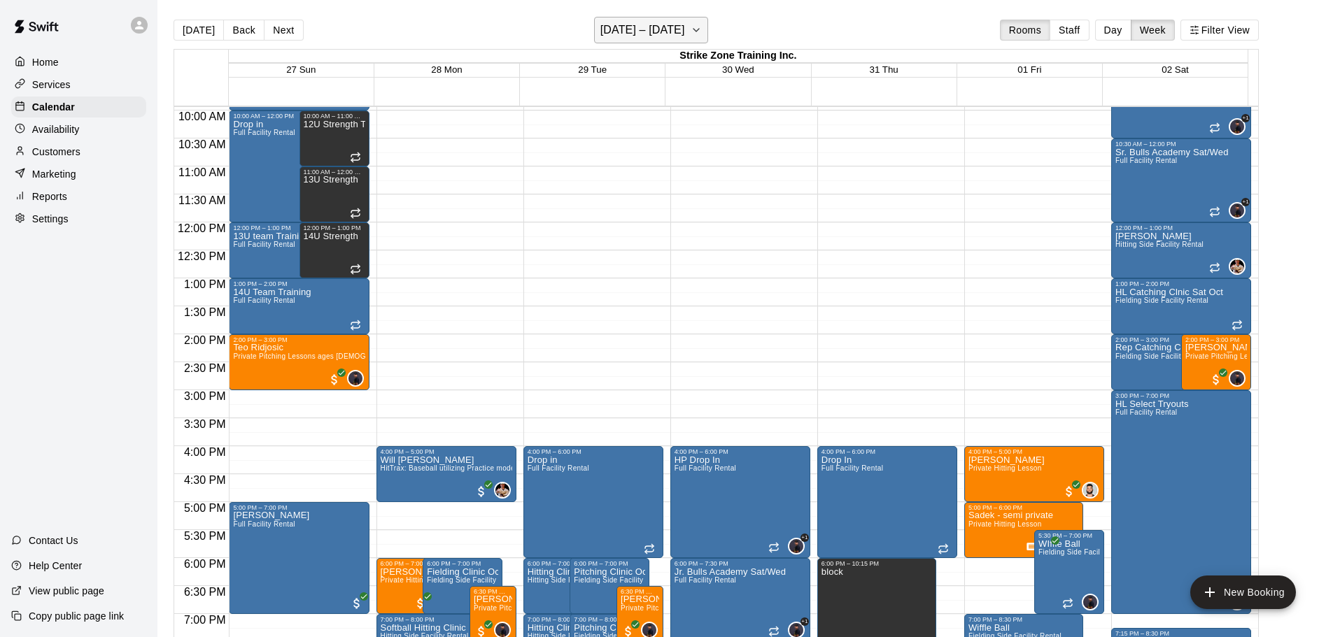
click at [600, 33] on h6 "[DATE] – [DATE]" at bounding box center [642, 30] width 85 height 20
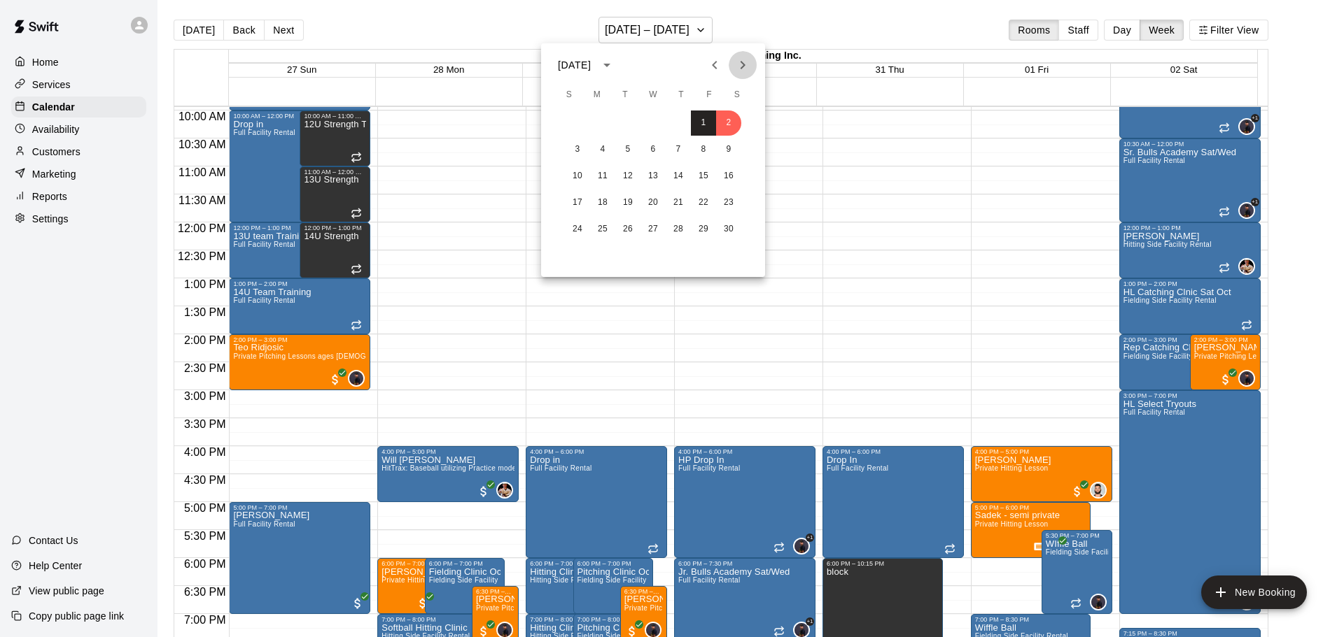
click at [733, 66] on button "Next month" at bounding box center [742, 65] width 28 height 28
click at [709, 67] on icon "Previous month" at bounding box center [714, 65] width 17 height 17
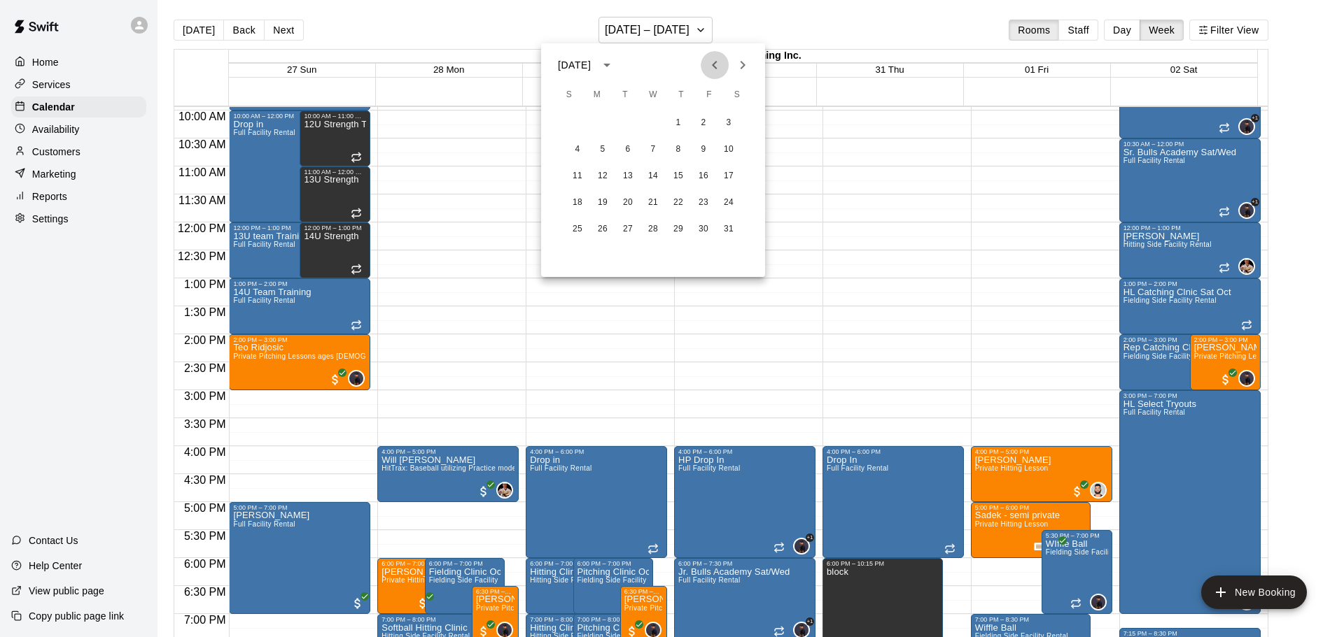
click at [709, 67] on icon "Previous month" at bounding box center [714, 65] width 17 height 17
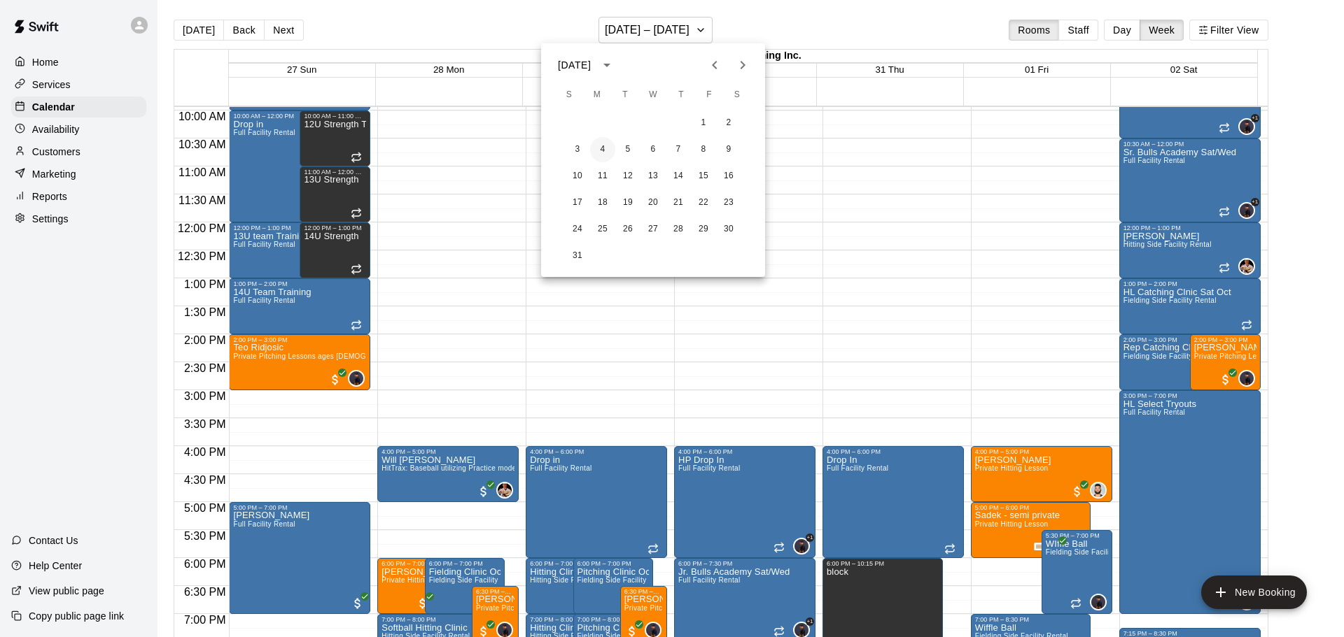
click at [606, 151] on button "4" at bounding box center [602, 149] width 25 height 25
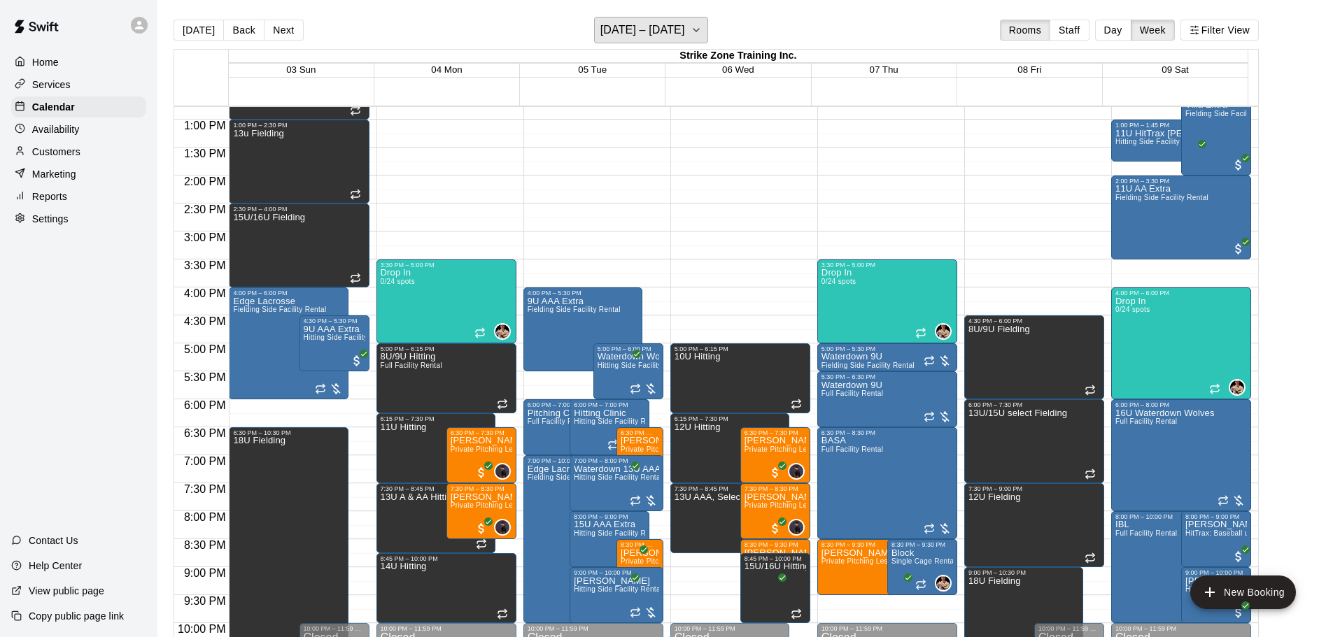
scroll to position [766, 0]
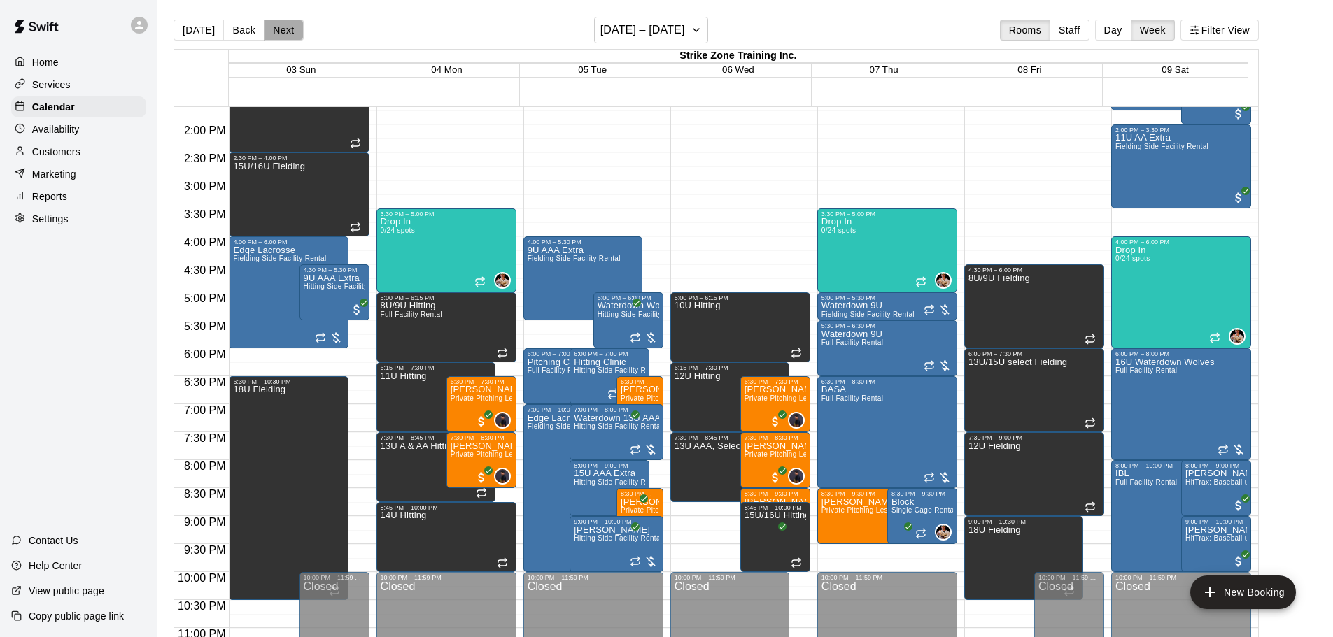
click at [272, 30] on button "Next" at bounding box center [283, 30] width 39 height 21
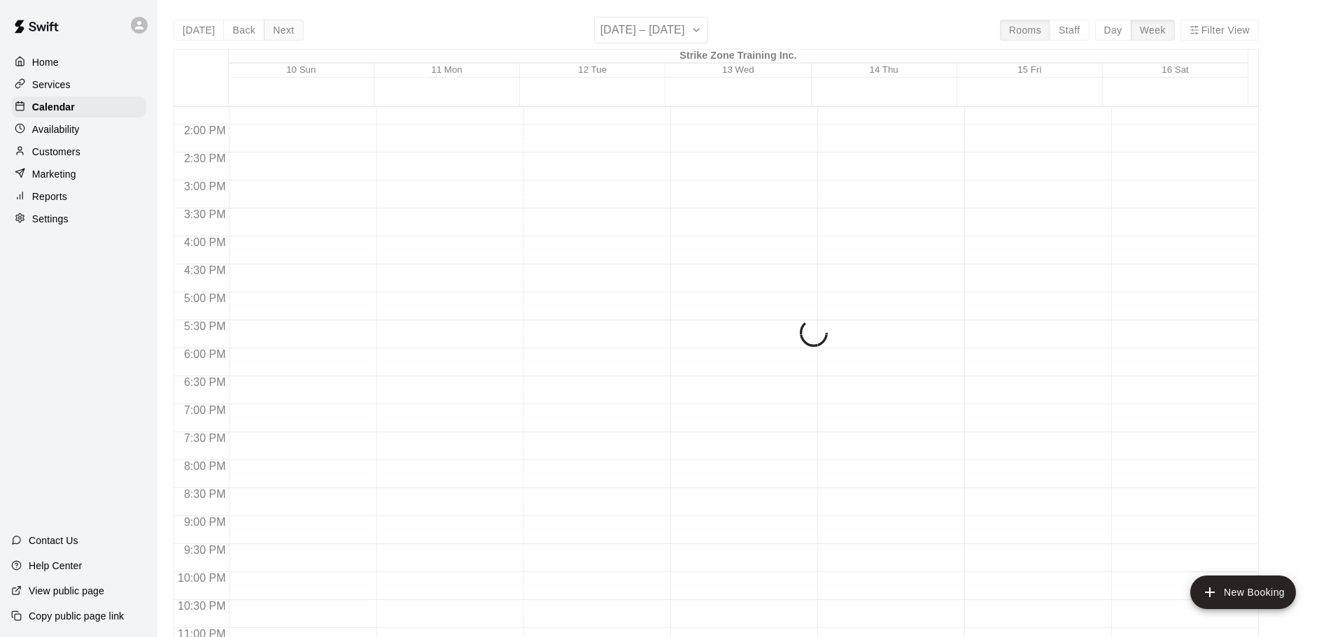
click at [272, 30] on div "[DATE] Back Next [DATE] – [DATE] Rooms Staff Day Week Filter View Strike Zone T…" at bounding box center [716, 335] width 1085 height 637
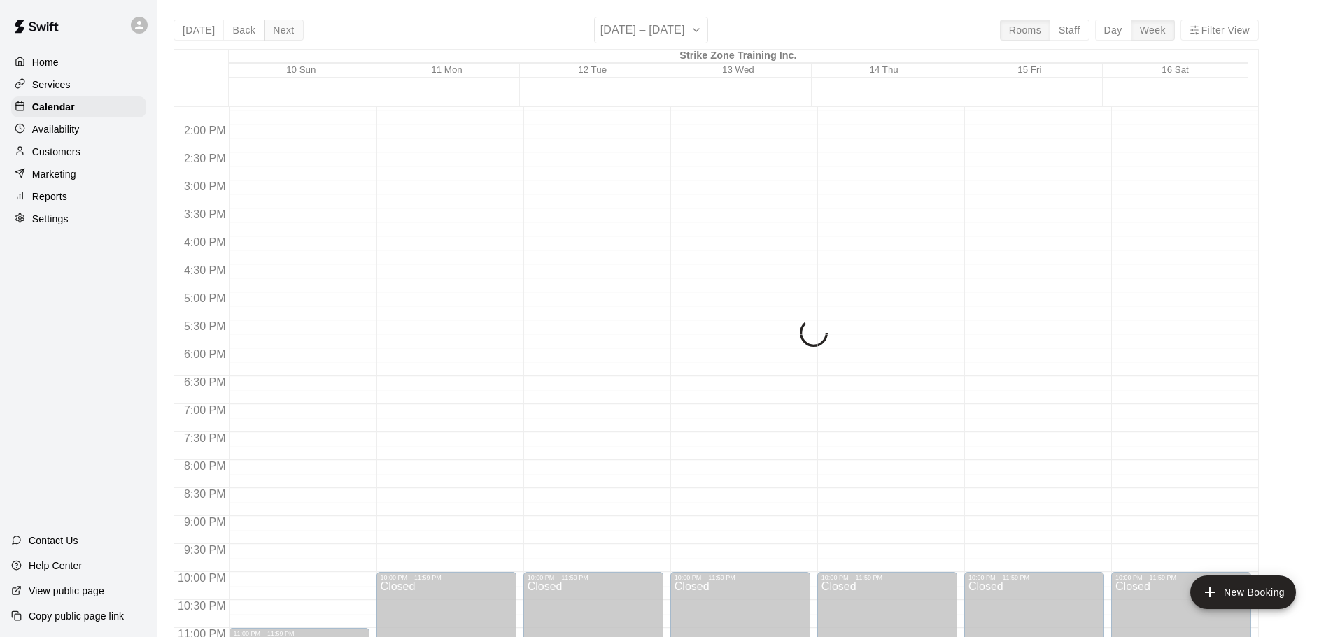
click at [272, 30] on div "[DATE] Back Next [DATE] – [DATE] Rooms Staff Day Week Filter View Strike Zone T…" at bounding box center [716, 335] width 1085 height 637
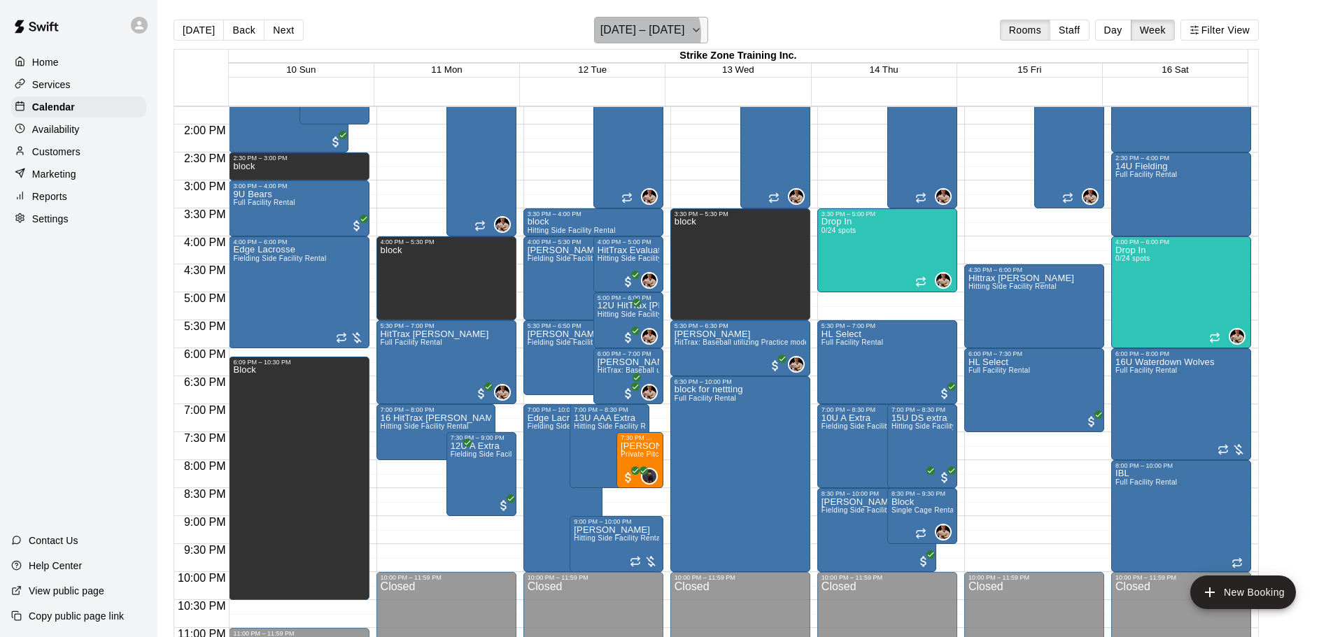
click at [649, 34] on h6 "[DATE] – [DATE]" at bounding box center [642, 30] width 85 height 20
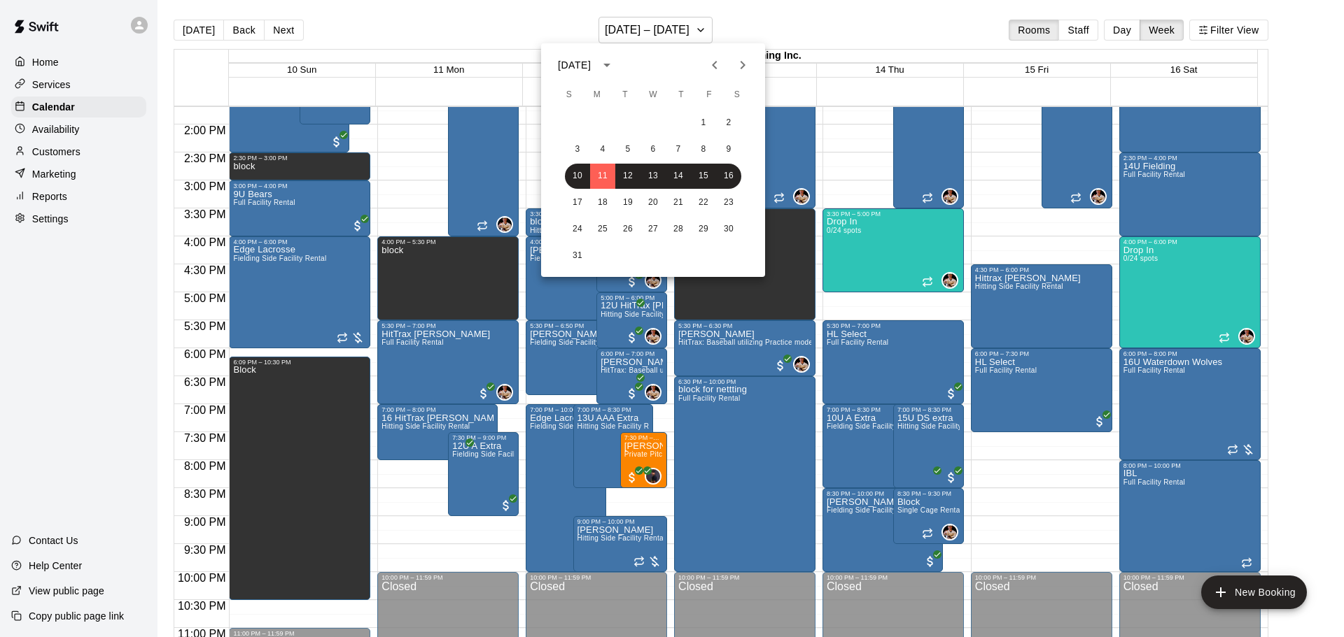
click at [743, 68] on icon "Next month" at bounding box center [742, 65] width 17 height 17
click at [647, 120] on button "1" at bounding box center [652, 123] width 25 height 25
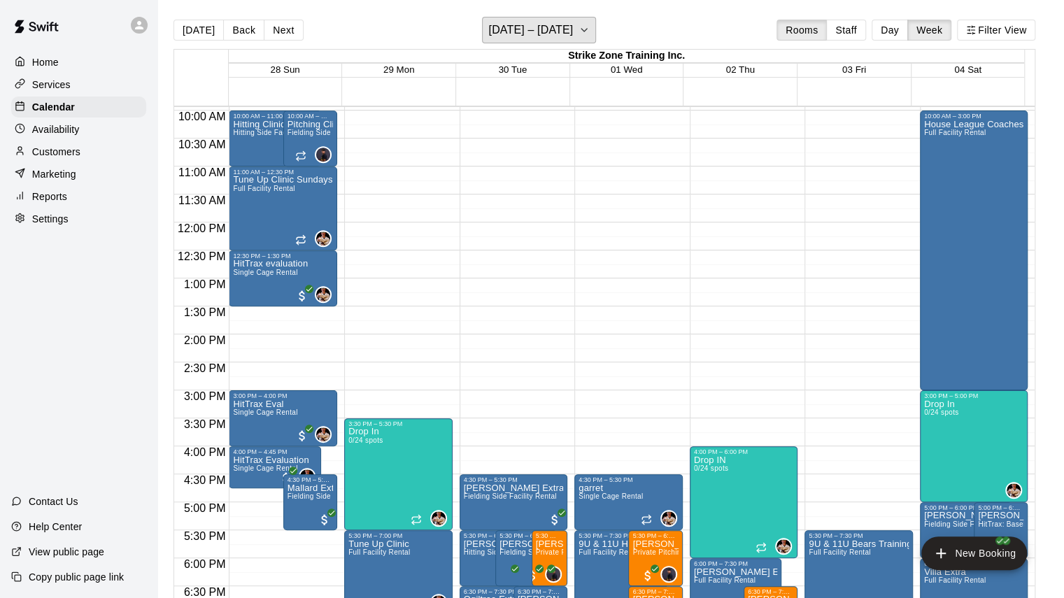
scroll to position [556, 0]
click at [188, 33] on button "[DATE]" at bounding box center [199, 30] width 50 height 21
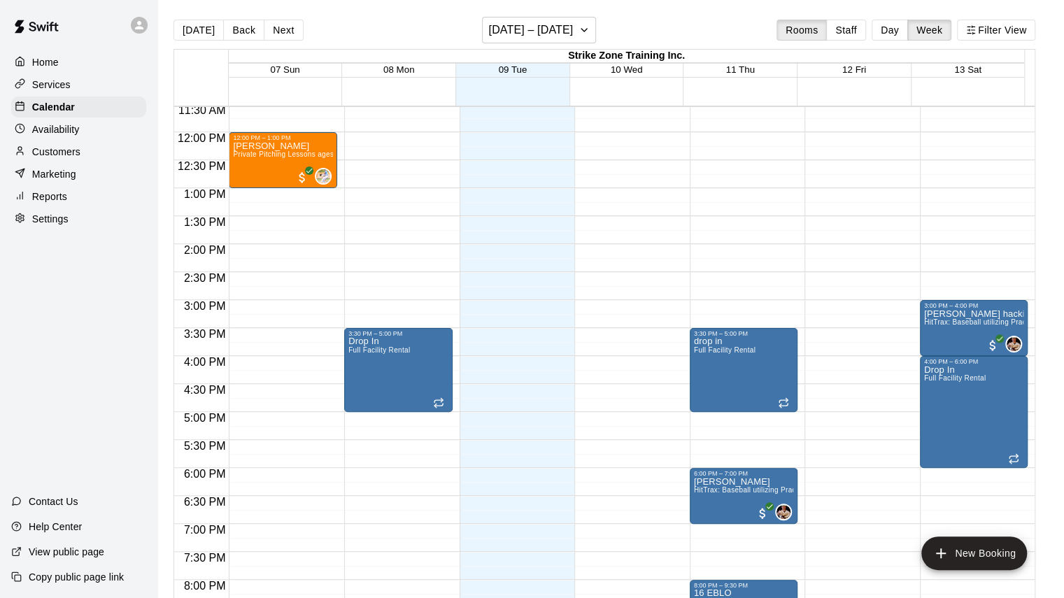
scroll to position [696, 0]
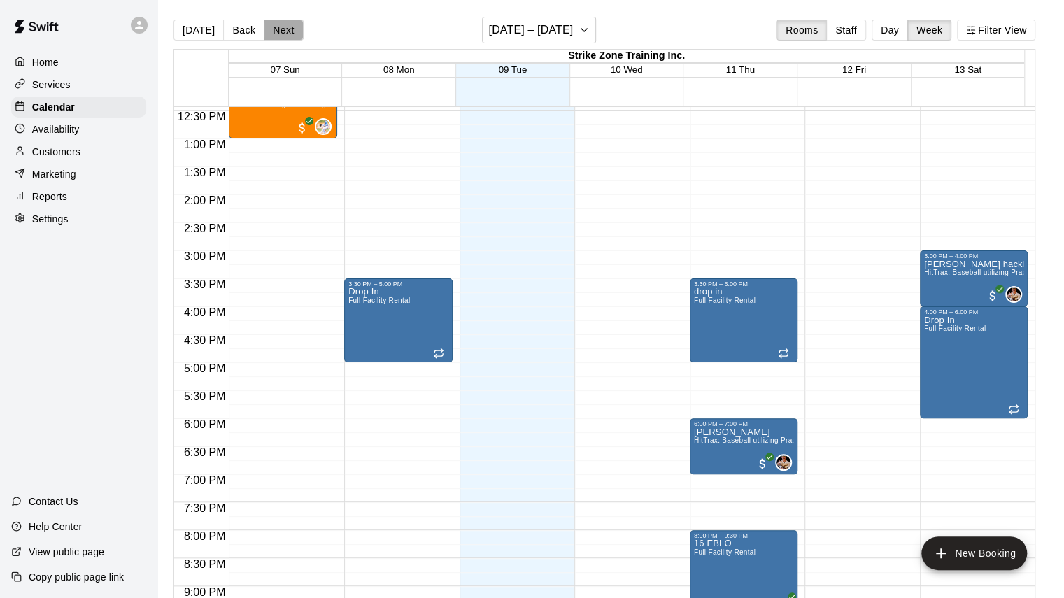
click at [276, 23] on button "Next" at bounding box center [283, 30] width 39 height 21
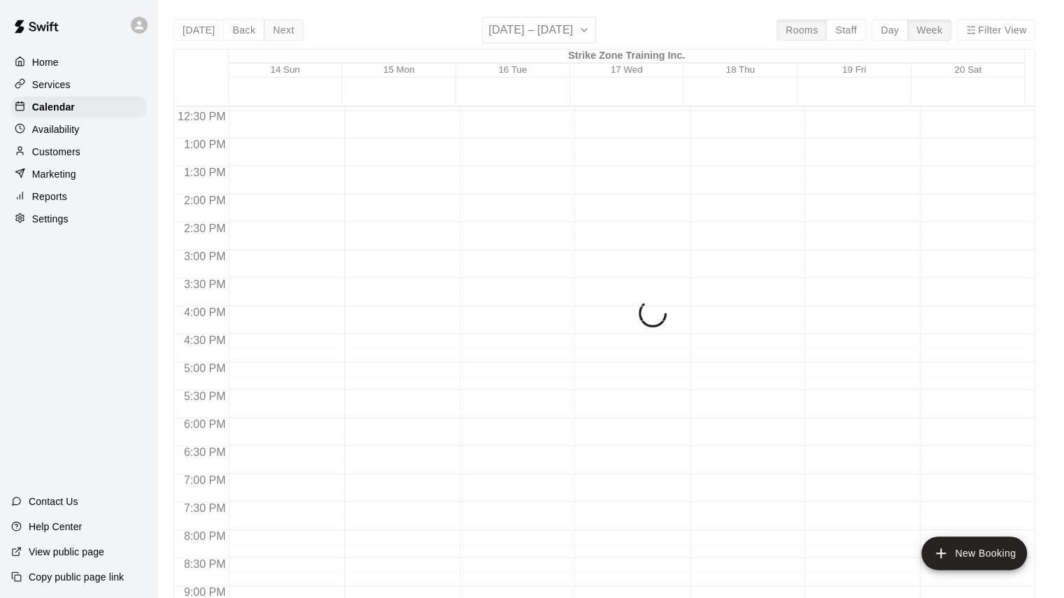
click at [276, 23] on div "[DATE] Back Next [DATE] – [DATE] Rooms Staff Day Week Filter View Strike Zone T…" at bounding box center [605, 316] width 862 height 598
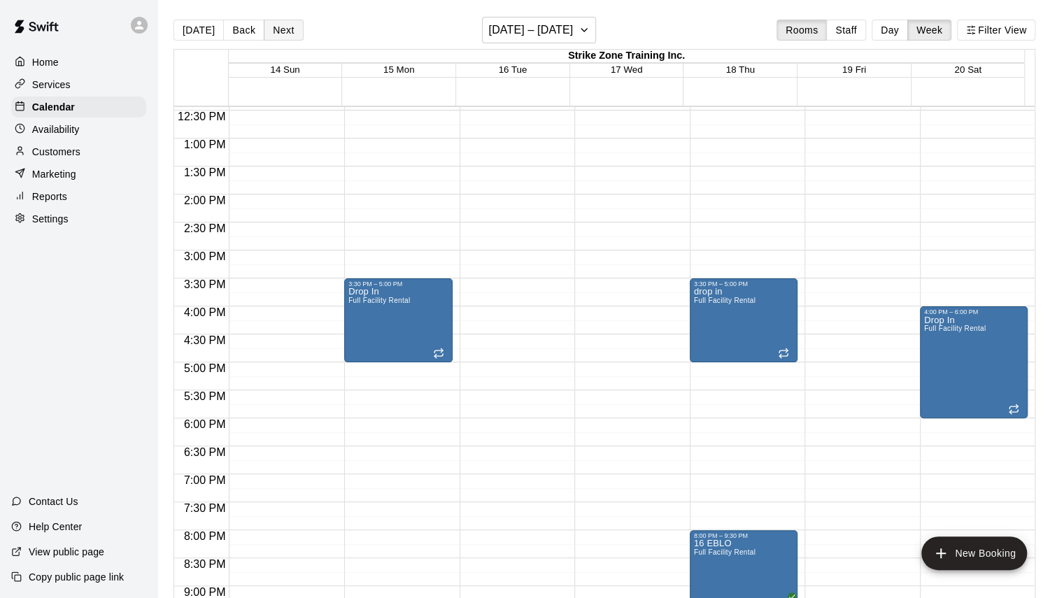
click at [279, 24] on button "Next" at bounding box center [283, 30] width 39 height 21
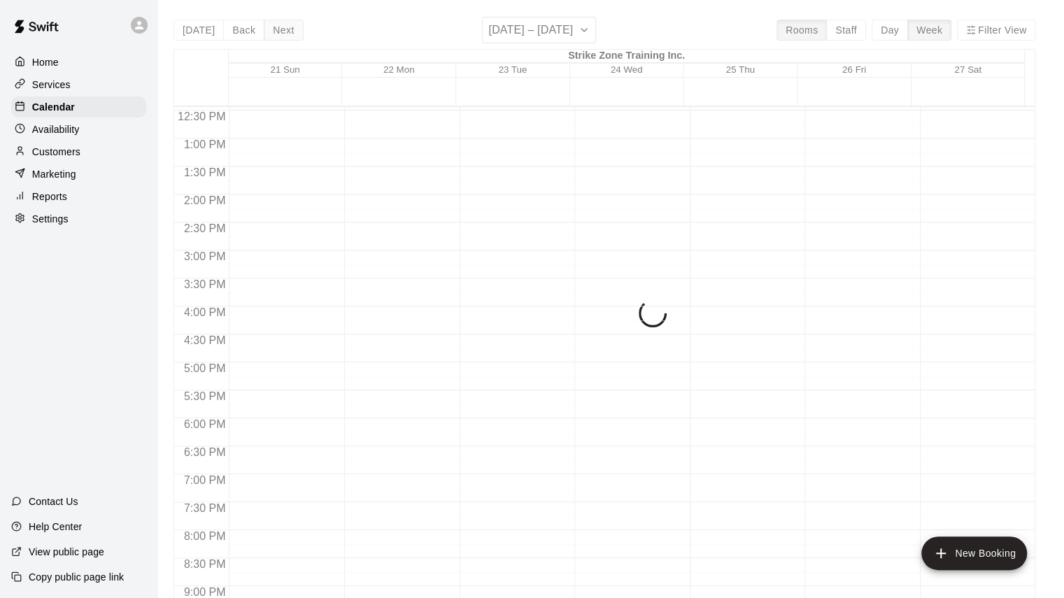
click at [279, 24] on div "[DATE] Back Next [DATE] – [DATE] Rooms Staff Day Week Filter View Strike Zone T…" at bounding box center [605, 316] width 862 height 598
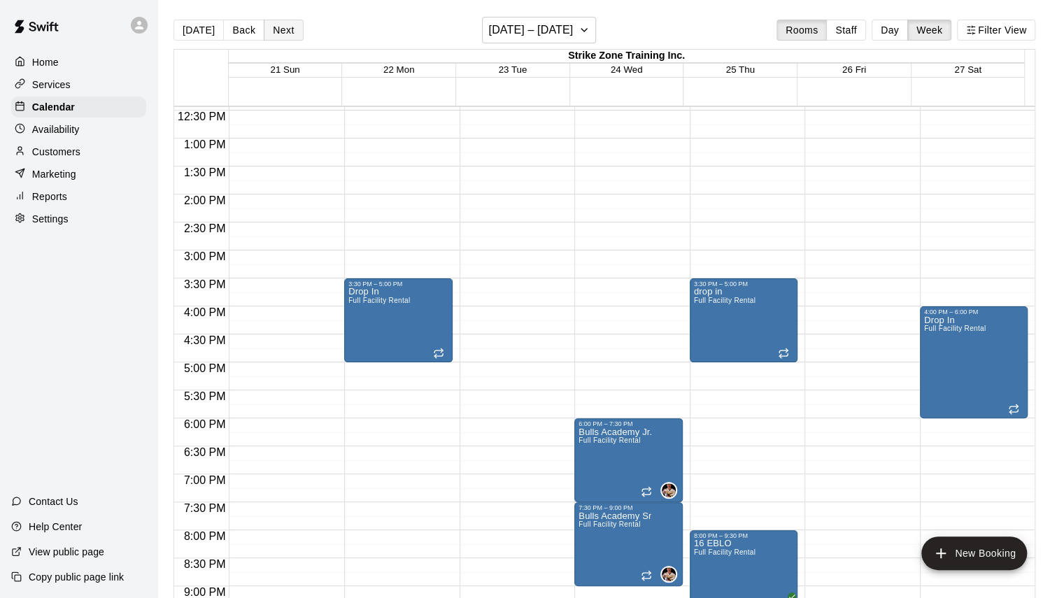
click at [279, 24] on button "Next" at bounding box center [283, 30] width 39 height 21
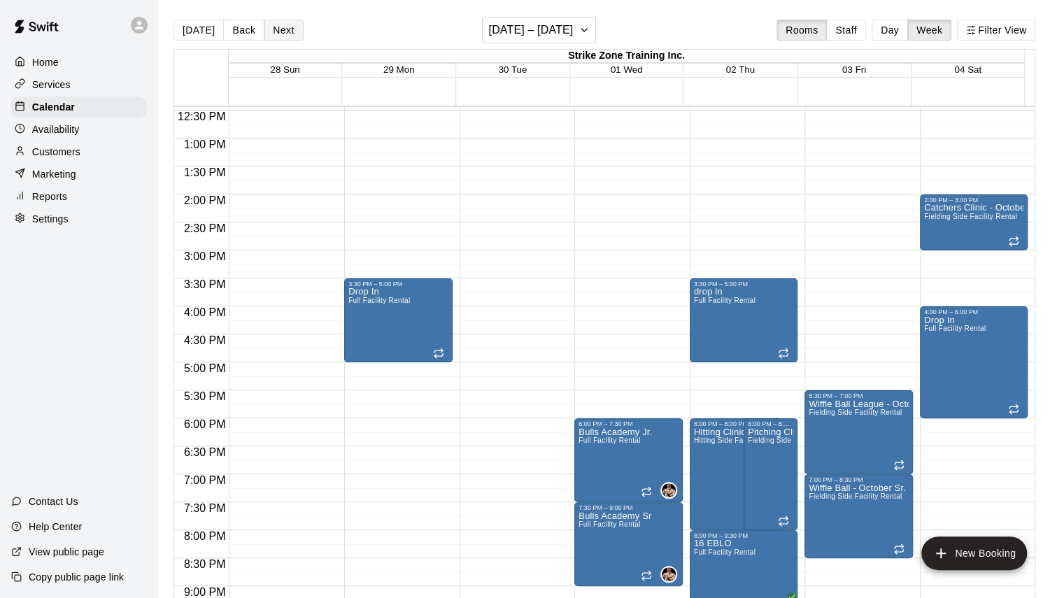
click at [283, 24] on button "Next" at bounding box center [283, 30] width 39 height 21
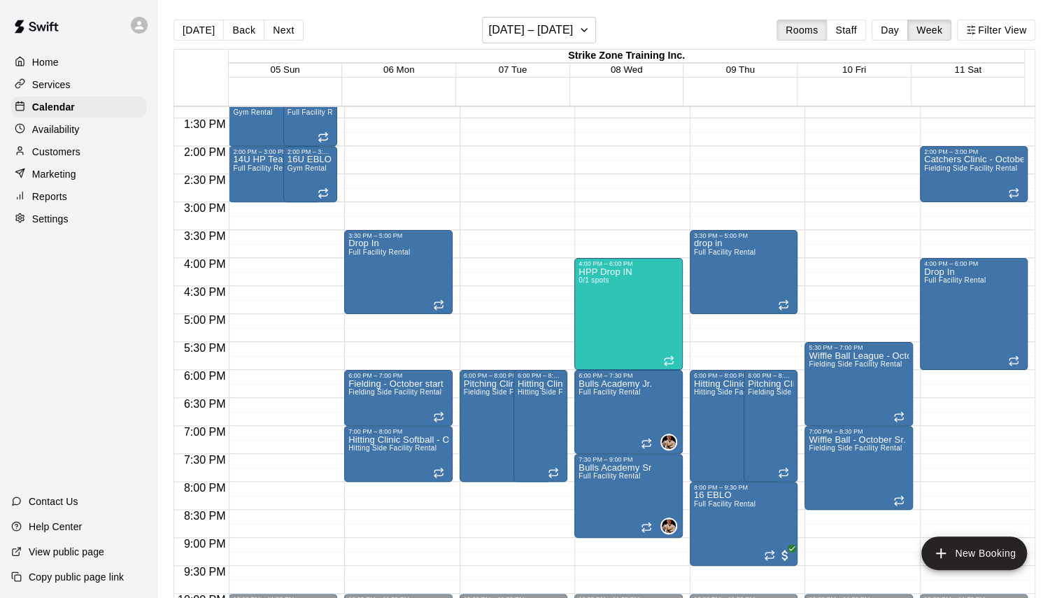
scroll to position [766, 0]
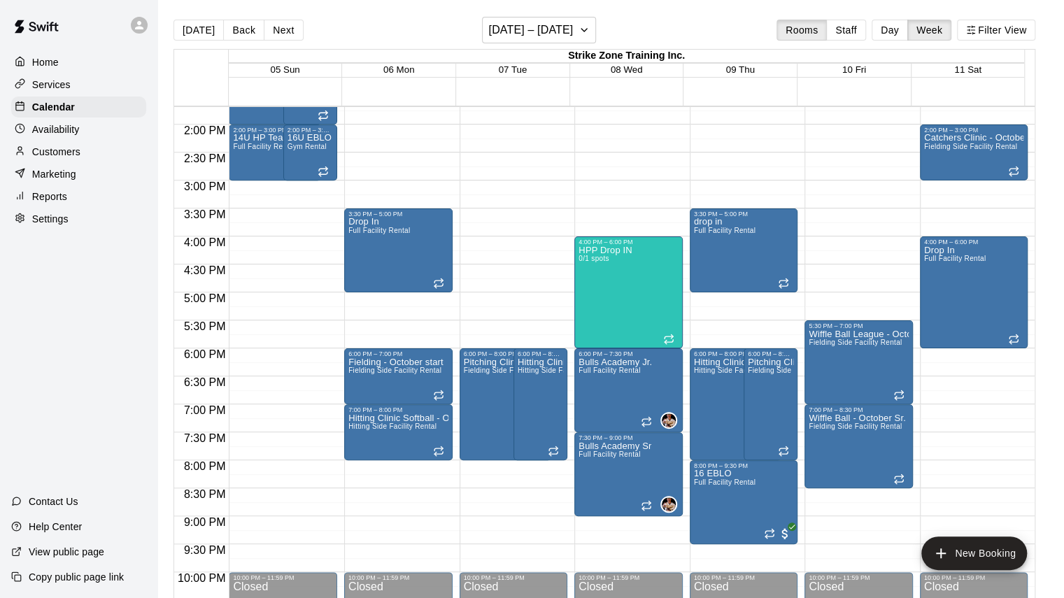
click at [275, 41] on div "[DATE] Back Next [DATE] – [DATE] Rooms Staff Day Week Filter View" at bounding box center [605, 33] width 862 height 32
click at [272, 31] on button "Next" at bounding box center [283, 30] width 39 height 21
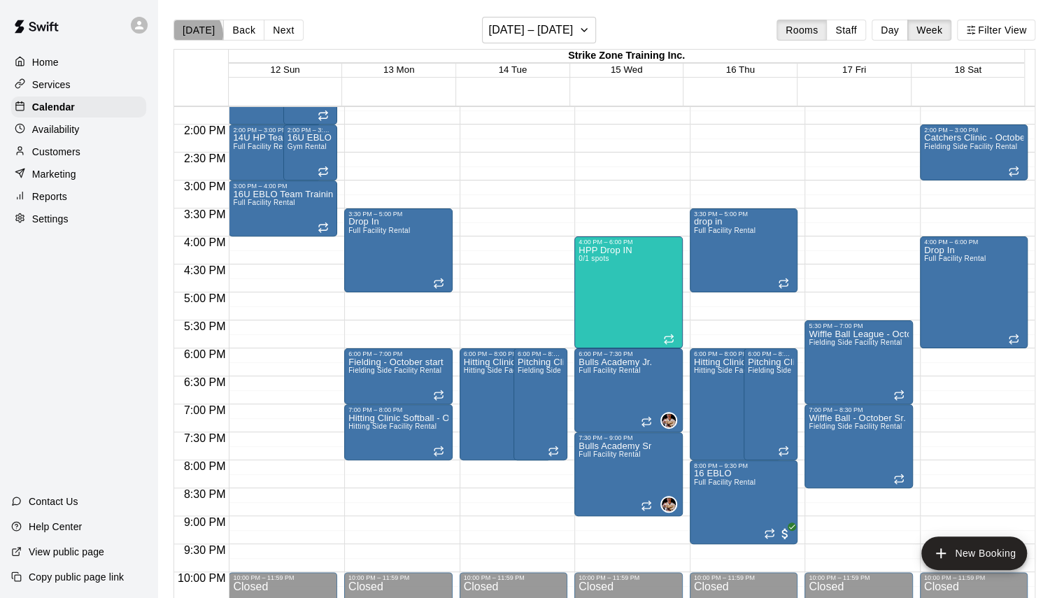
click at [195, 34] on button "[DATE]" at bounding box center [199, 30] width 50 height 21
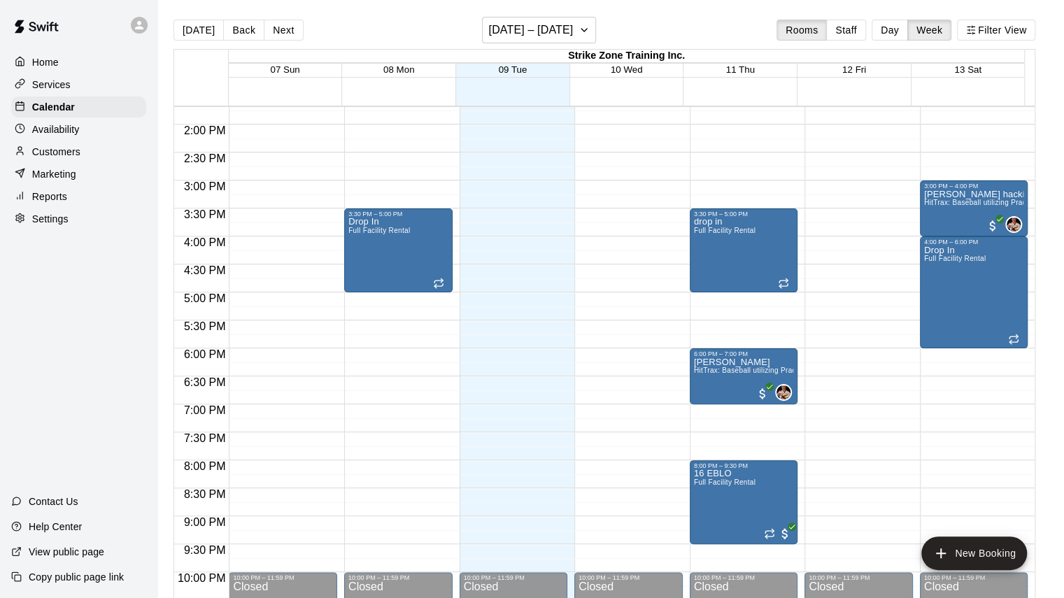
click at [271, 31] on button "Next" at bounding box center [283, 30] width 39 height 21
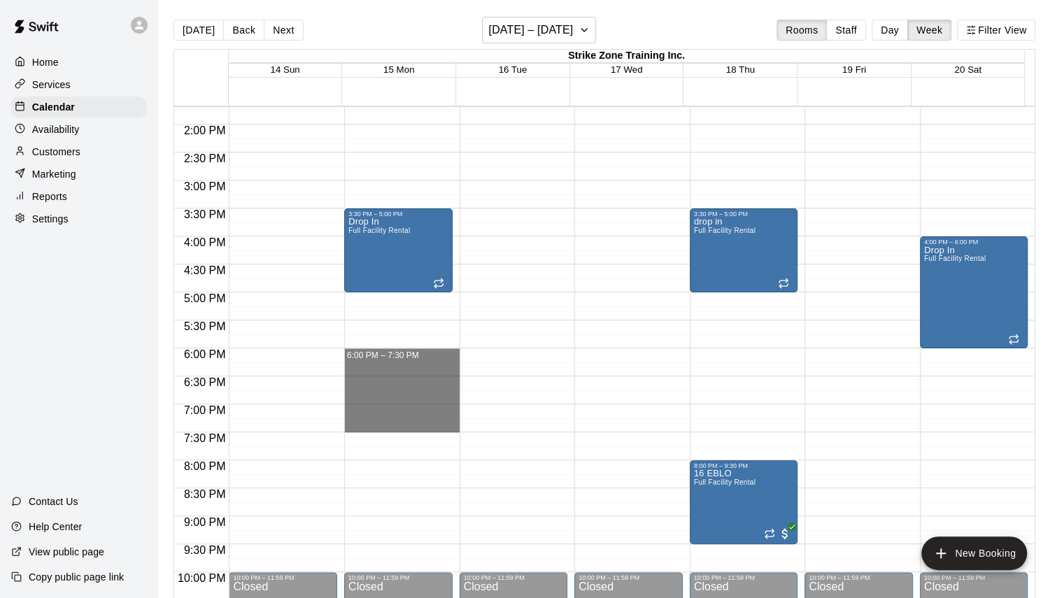
drag, startPoint x: 352, startPoint y: 351, endPoint x: 353, endPoint y: 423, distance: 72.8
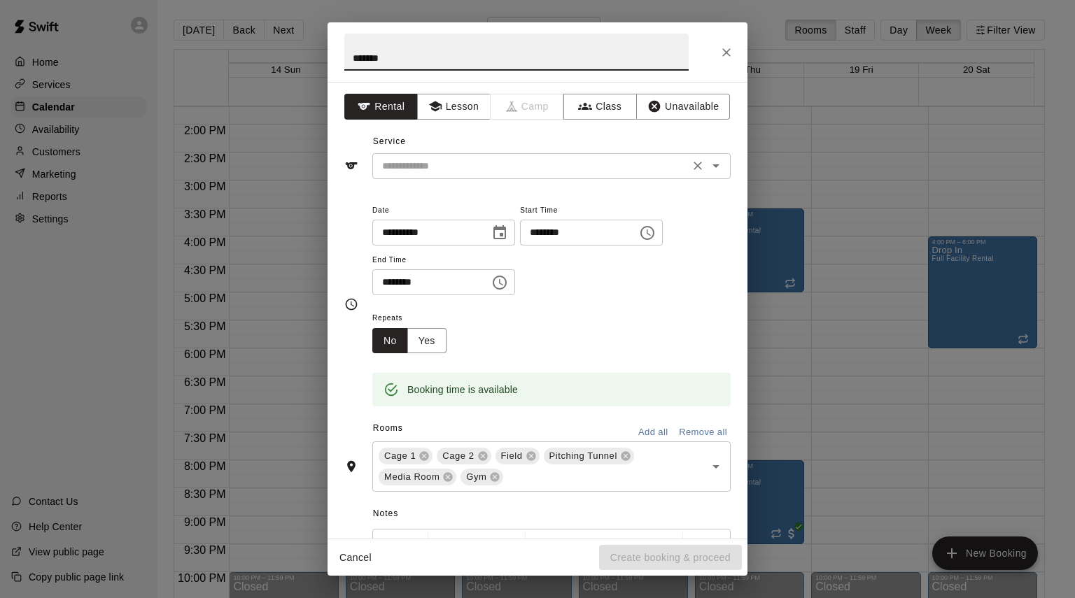
click at [505, 153] on div "​" at bounding box center [551, 166] width 358 height 26
type input "*******"
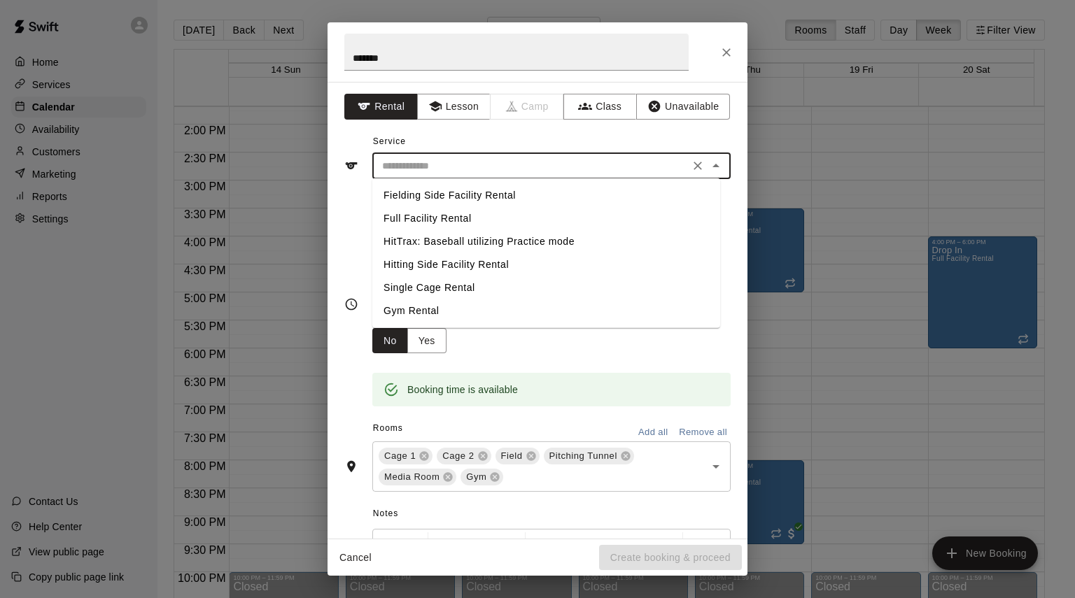
click at [432, 216] on li "Full Facility Rental" at bounding box center [546, 218] width 348 height 23
type input "**********"
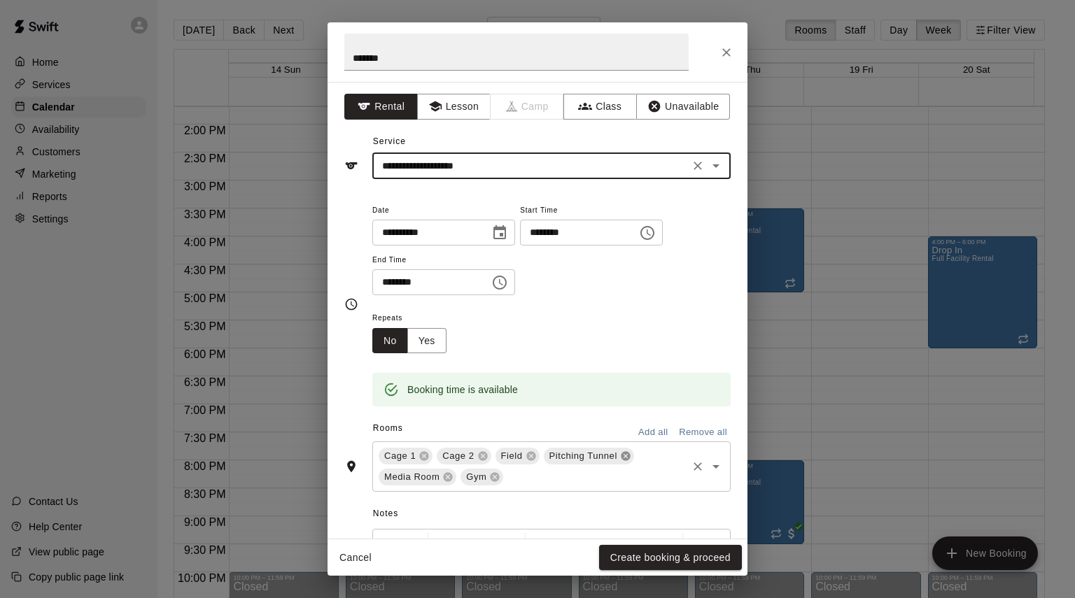
click at [630, 459] on icon at bounding box center [625, 456] width 11 height 11
click at [612, 452] on icon at bounding box center [612, 456] width 9 height 9
click at [640, 561] on button "Create booking & proceed" at bounding box center [670, 558] width 143 height 26
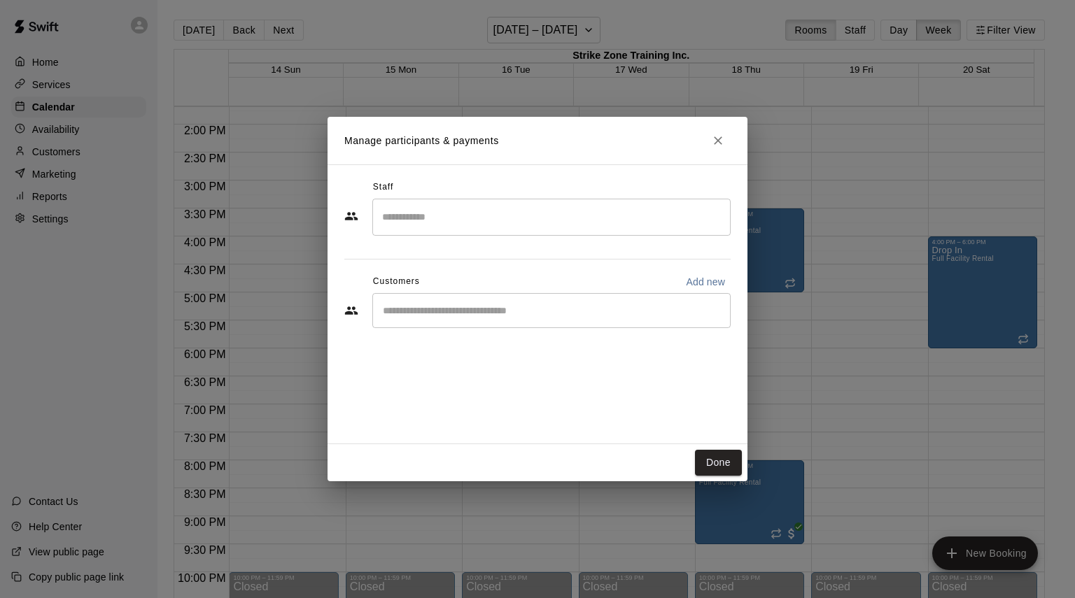
click at [494, 304] on input "Start typing to search customers..." at bounding box center [552, 311] width 346 height 14
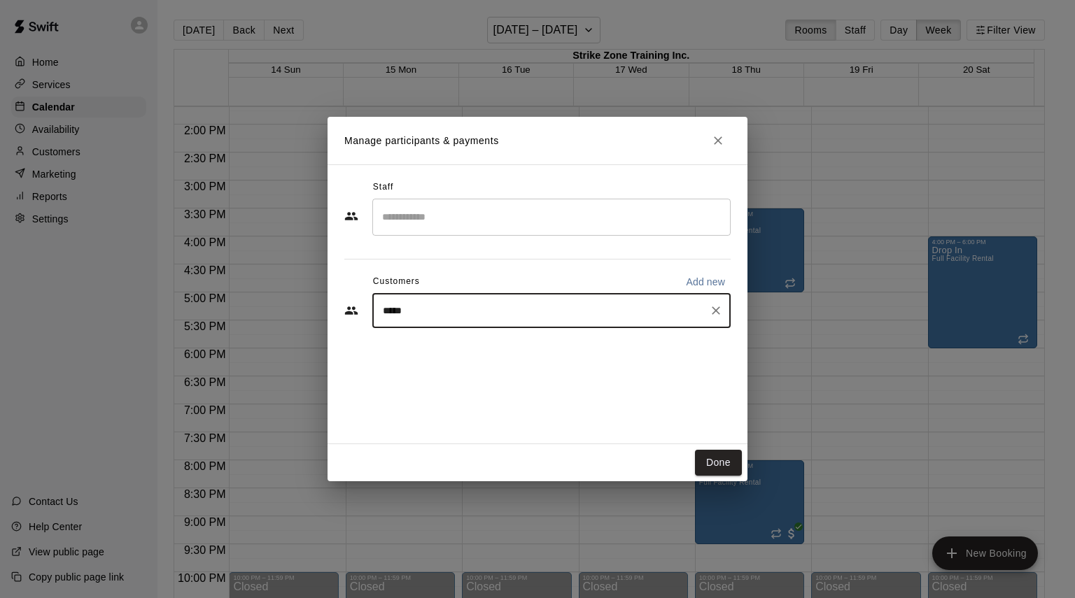
type input "******"
click at [488, 346] on div "[PERSON_NAME]" at bounding box center [486, 342] width 150 height 15
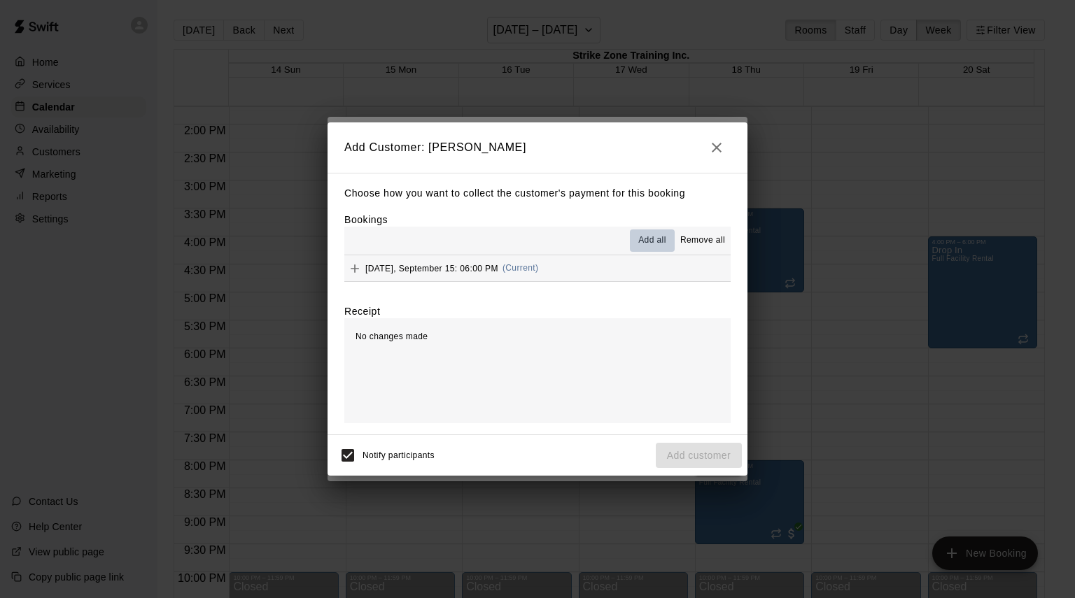
click at [638, 246] on span "Add all" at bounding box center [652, 241] width 28 height 14
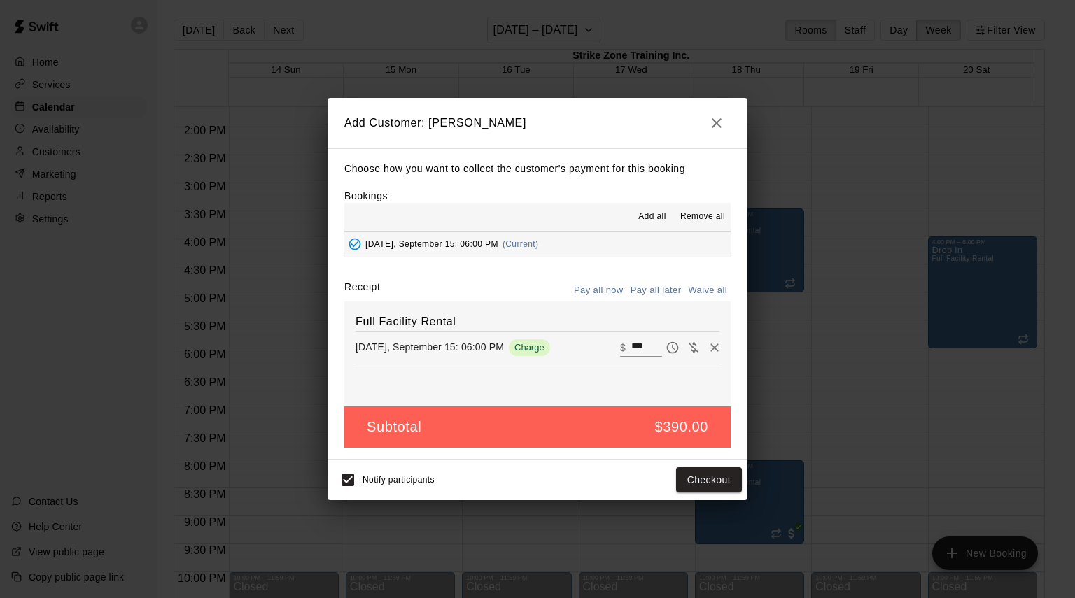
click at [691, 295] on button "Waive all" at bounding box center [707, 291] width 46 height 22
type input "*"
click at [677, 477] on button "Add customer" at bounding box center [699, 480] width 86 height 26
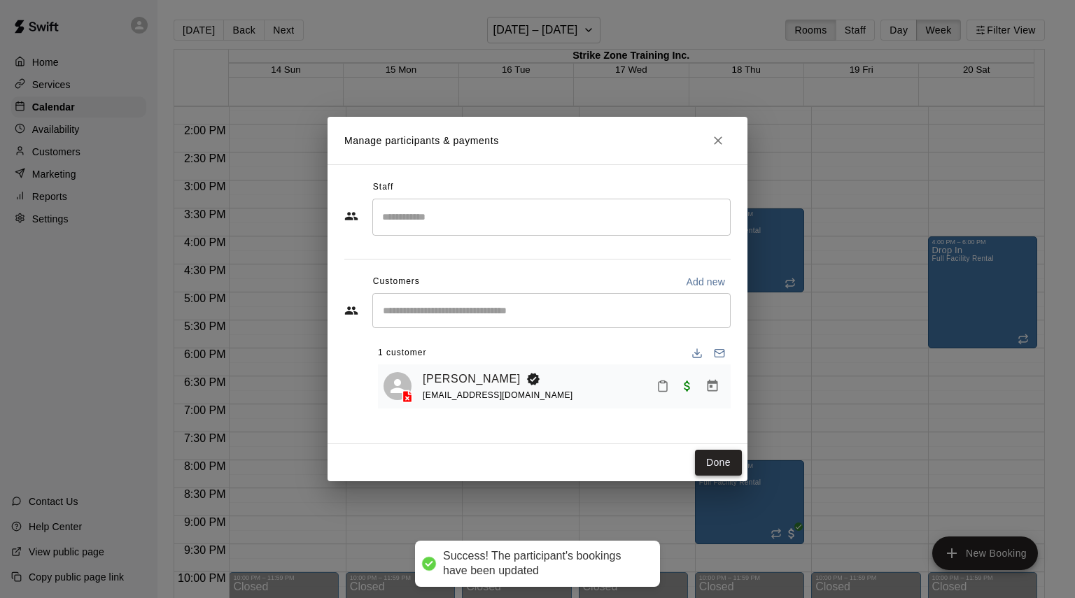
click at [710, 463] on button "Done" at bounding box center [718, 463] width 47 height 26
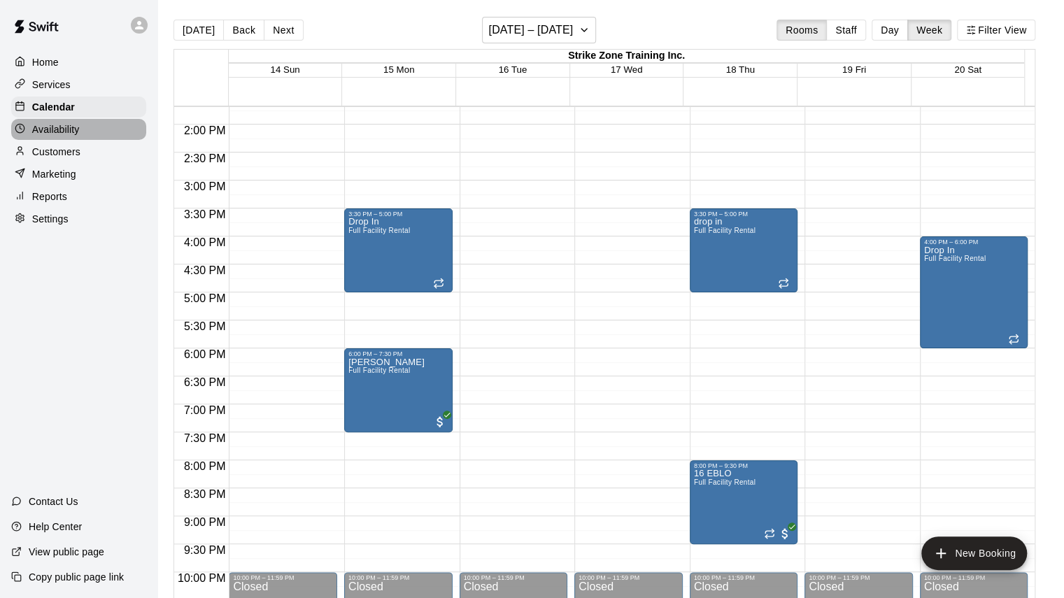
click at [56, 132] on p "Availability" at bounding box center [56, 129] width 48 height 14
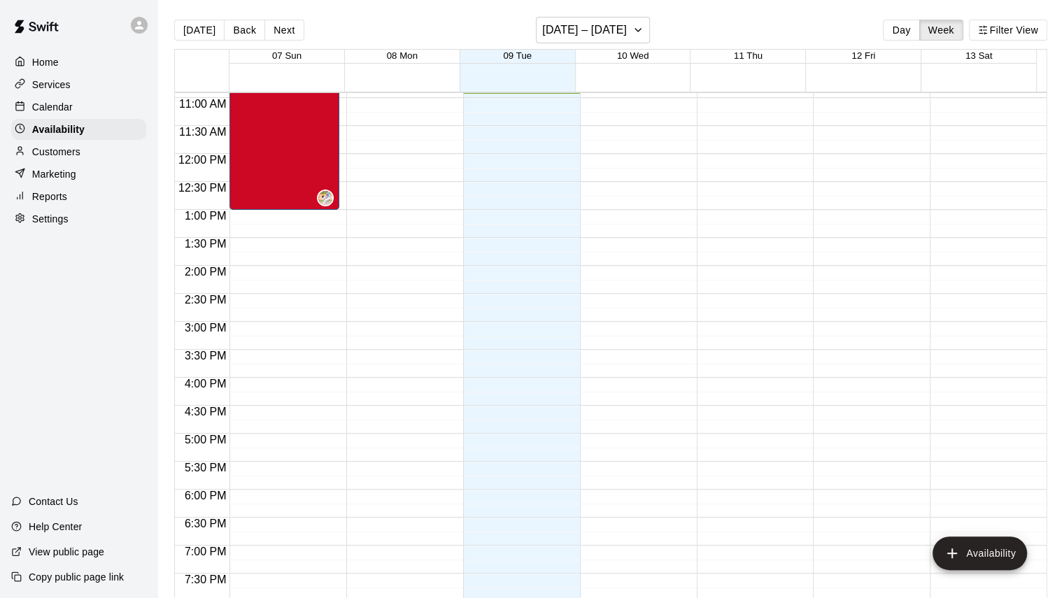
scroll to position [541, 0]
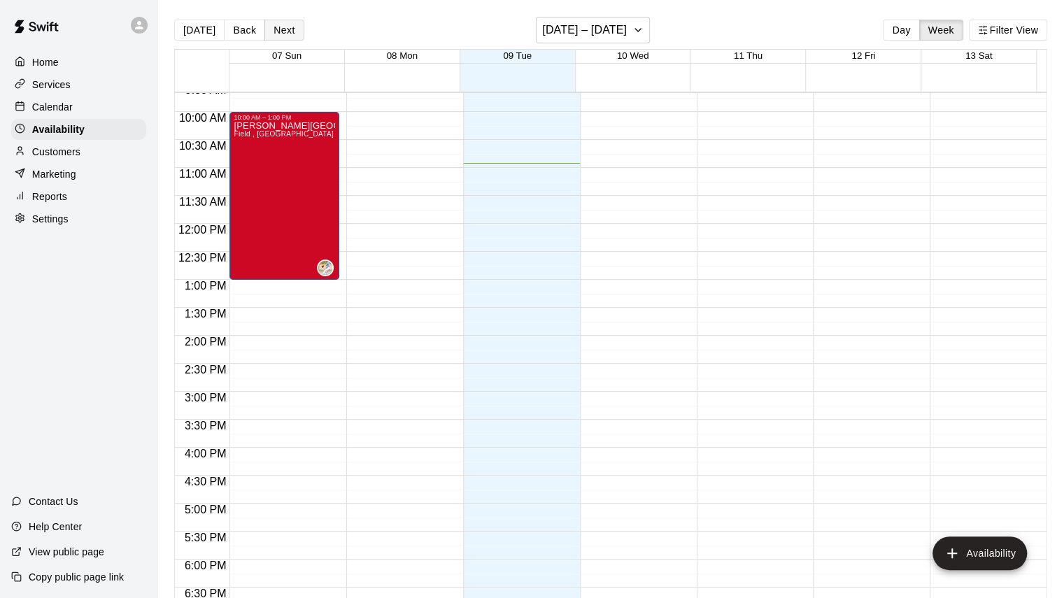
click at [273, 28] on button "Next" at bounding box center [284, 30] width 39 height 21
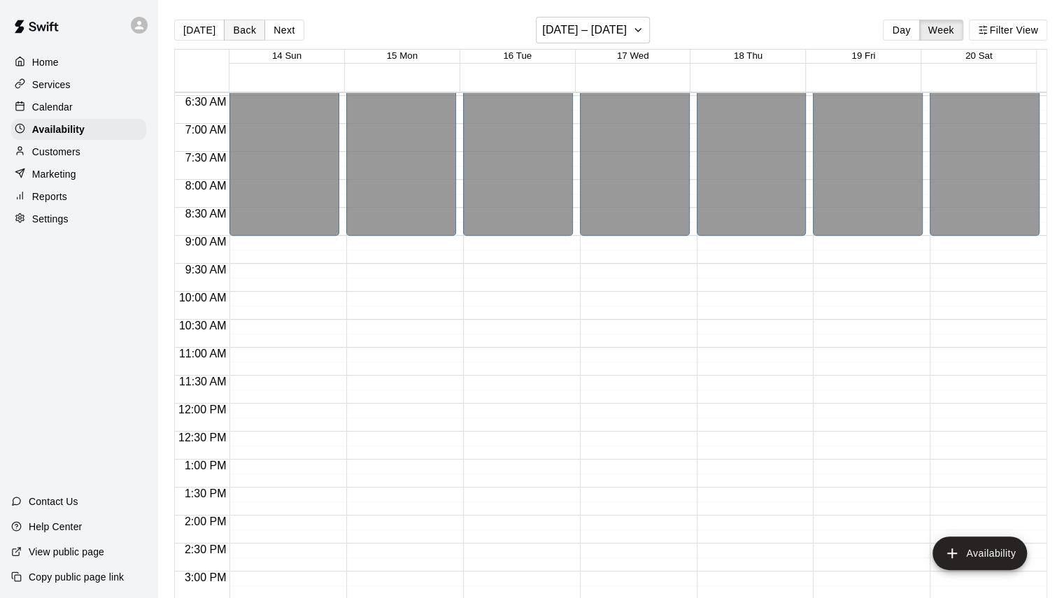
scroll to position [331, 0]
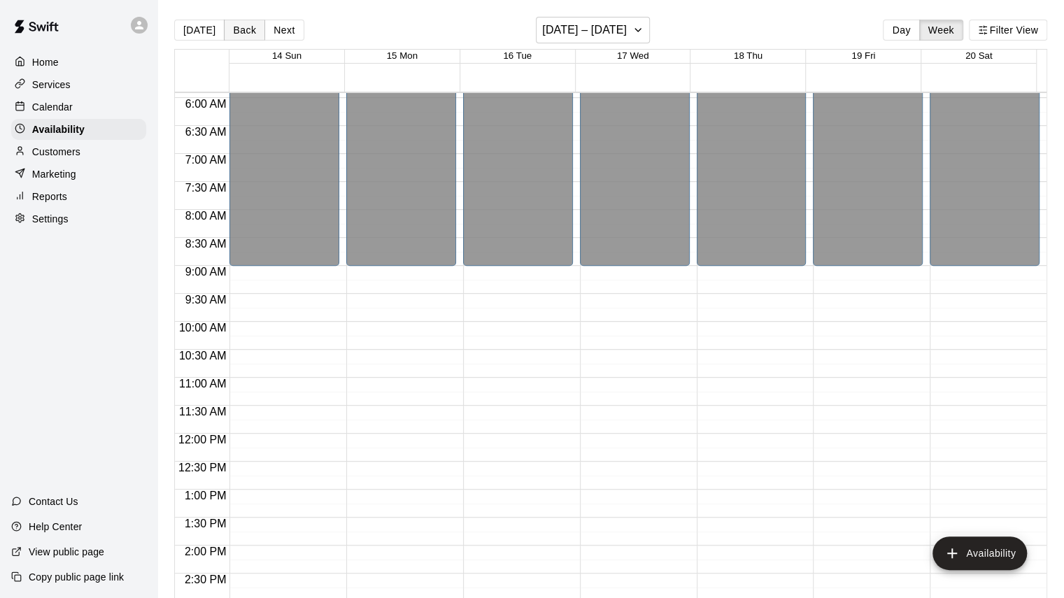
click at [232, 23] on button "Back" at bounding box center [244, 30] width 41 height 21
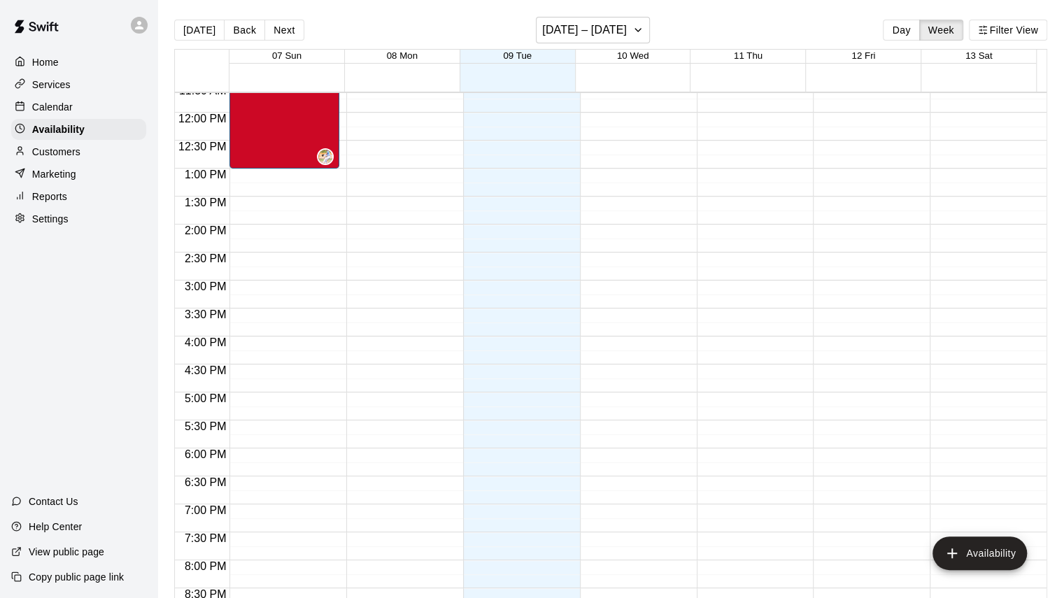
scroll to position [751, 0]
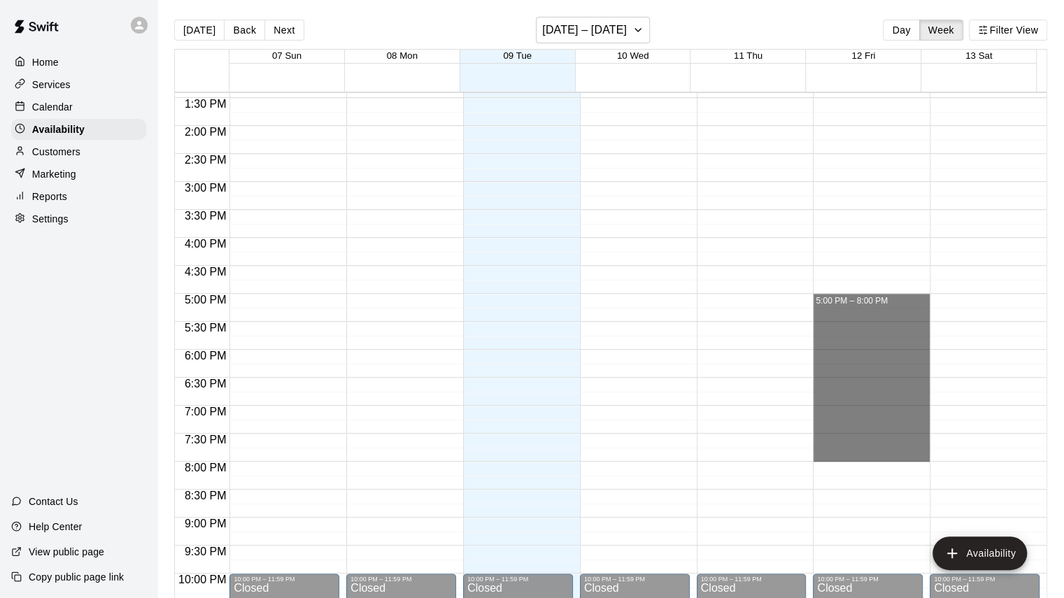
drag, startPoint x: 847, startPoint y: 299, endPoint x: 841, endPoint y: 453, distance: 154.0
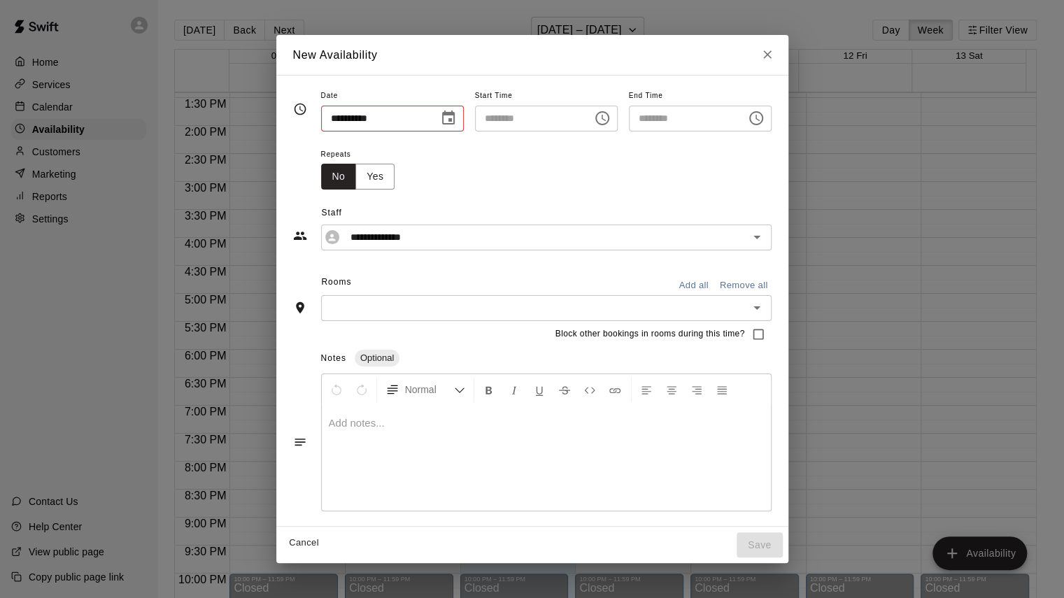
type input "**********"
type input "********"
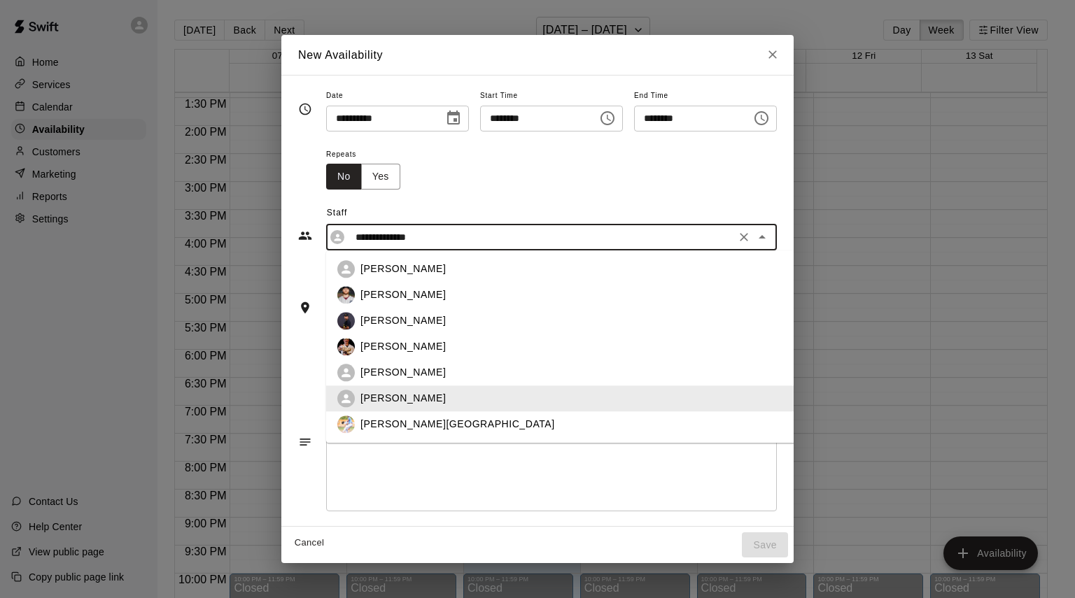
click at [421, 239] on input "**********" at bounding box center [540, 237] width 381 height 17
click at [410, 290] on div "[PERSON_NAME]" at bounding box center [601, 295] width 482 height 15
type input "**********"
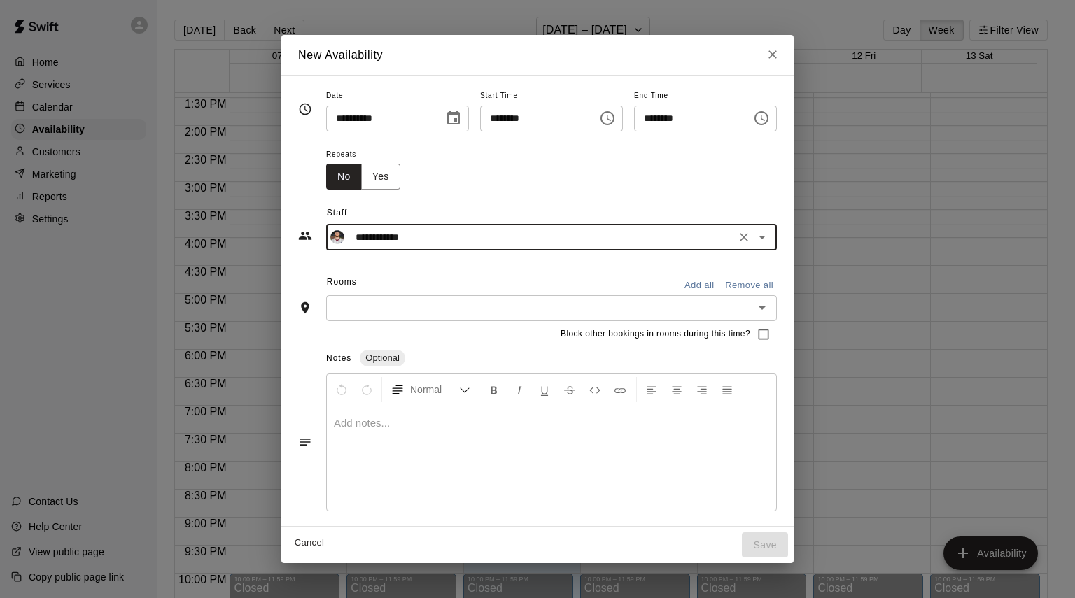
click at [367, 314] on input "text" at bounding box center [539, 307] width 419 height 17
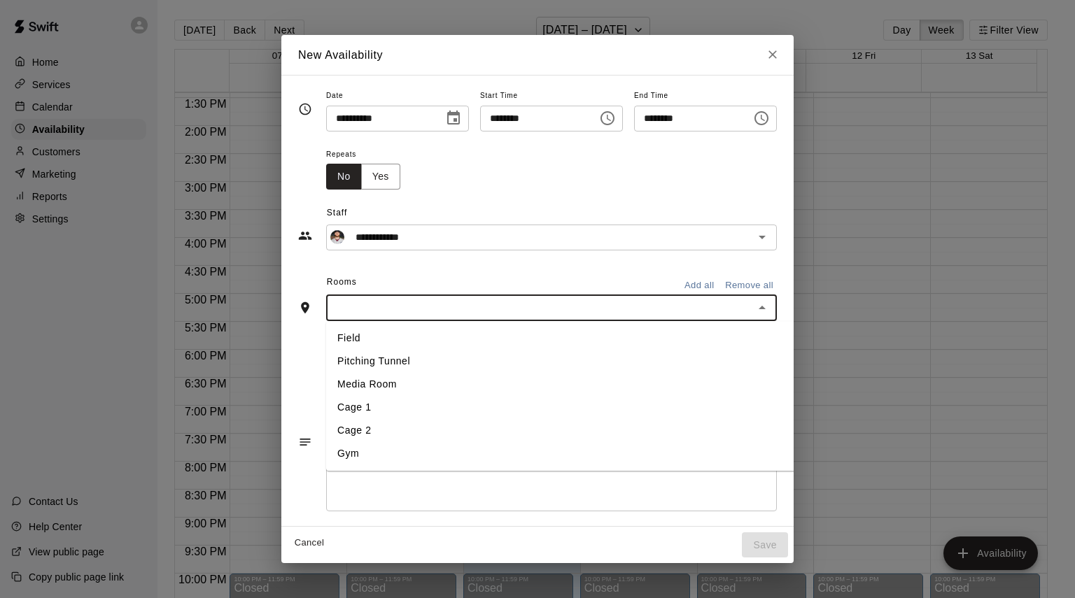
click at [353, 414] on li "Cage 1" at bounding box center [590, 407] width 528 height 23
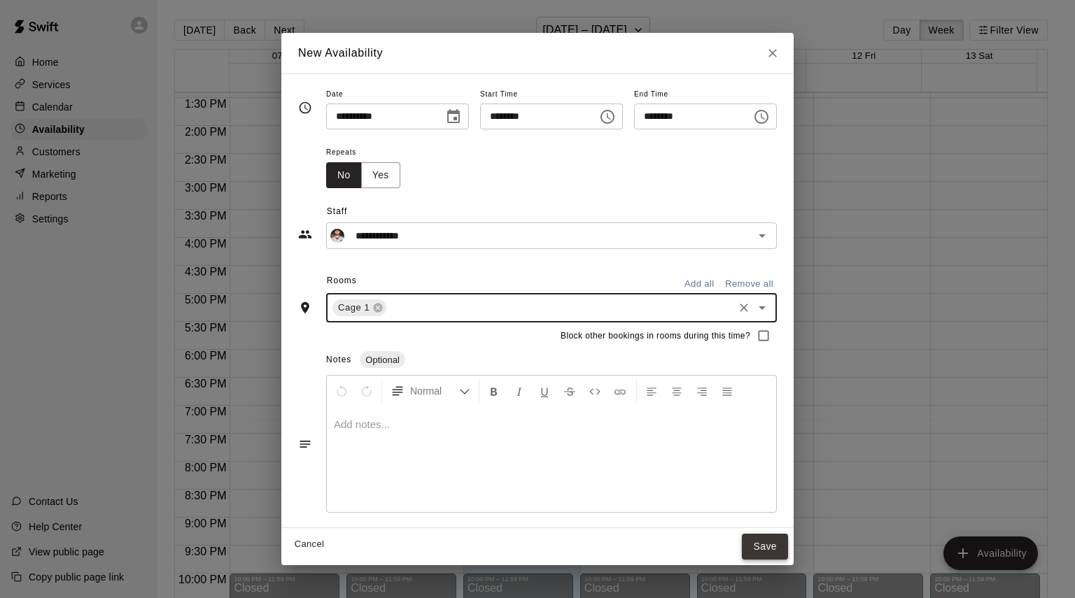
click at [788, 547] on button "Save" at bounding box center [765, 547] width 46 height 26
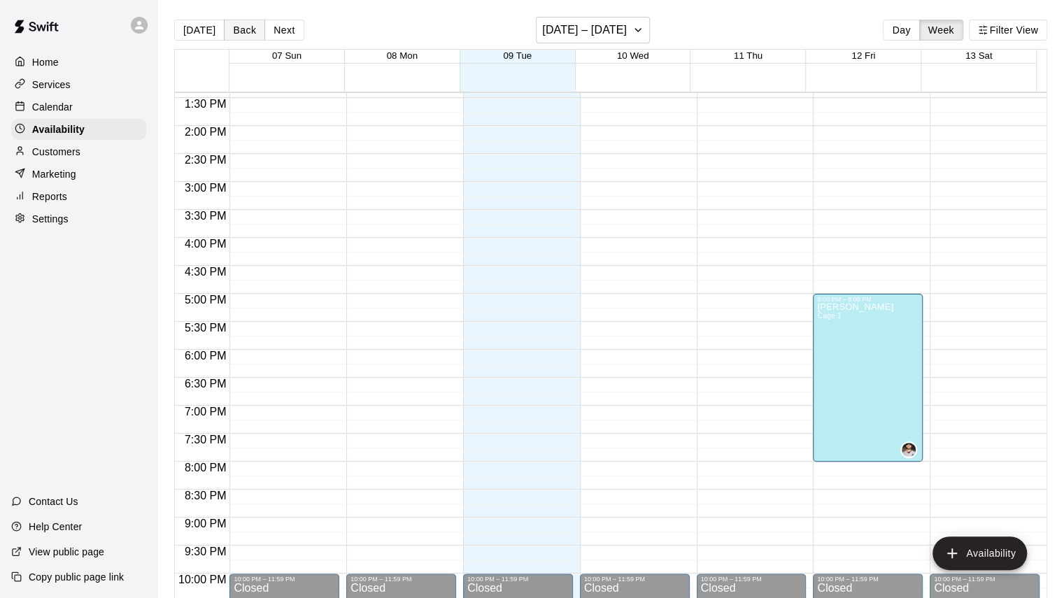
click at [234, 27] on button "Back" at bounding box center [244, 30] width 41 height 21
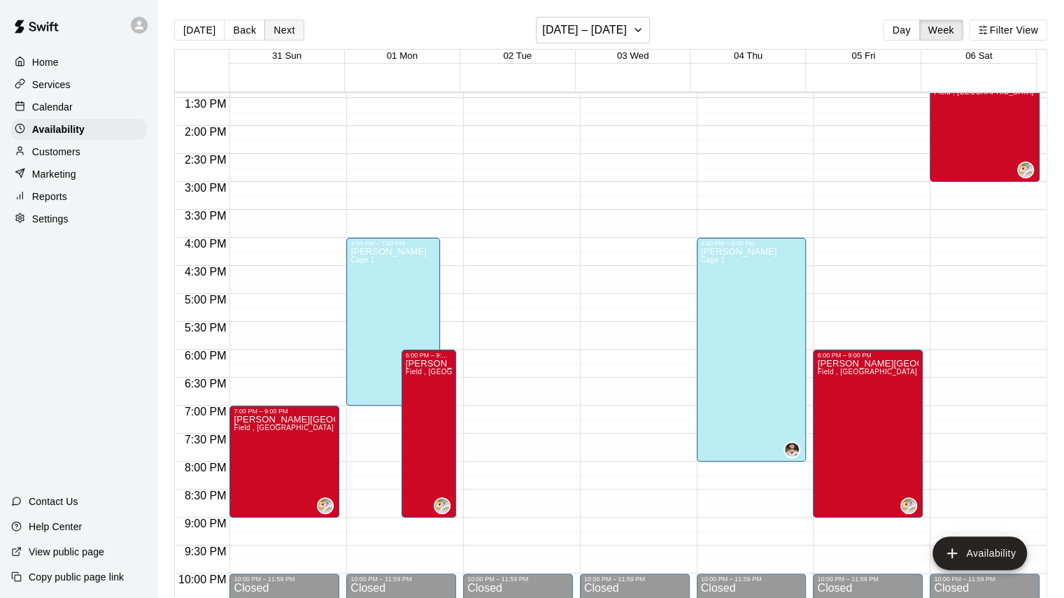
click at [284, 27] on button "Next" at bounding box center [284, 30] width 39 height 21
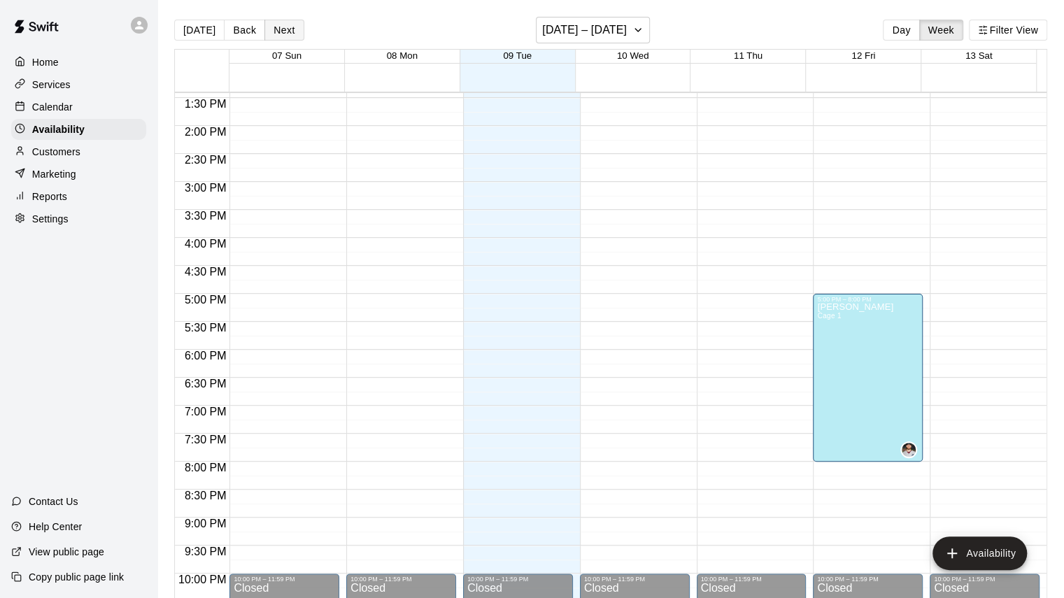
click at [277, 32] on button "Next" at bounding box center [284, 30] width 39 height 21
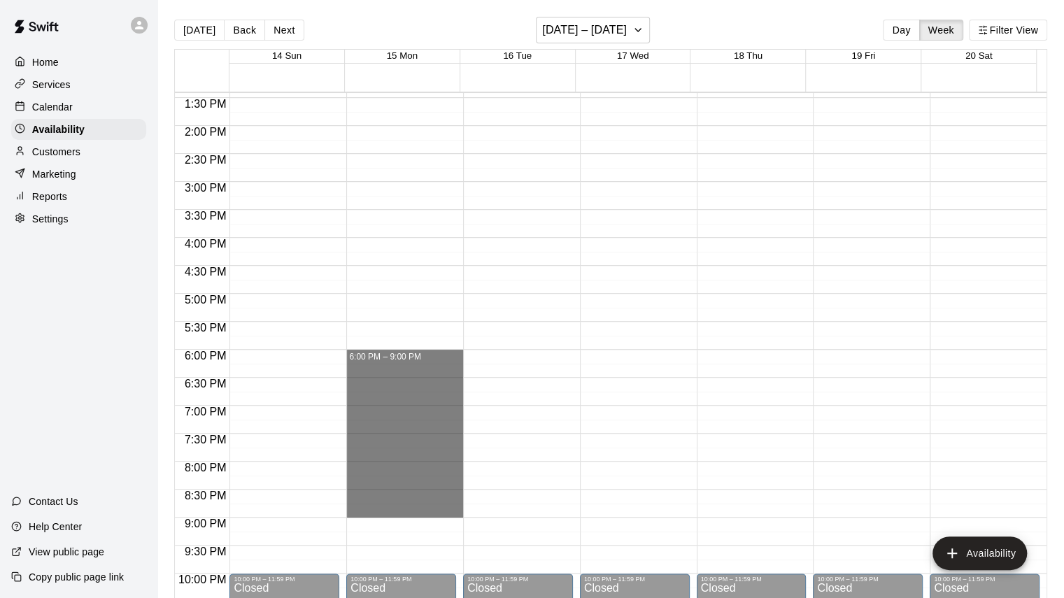
drag, startPoint x: 393, startPoint y: 355, endPoint x: 410, endPoint y: 509, distance: 154.2
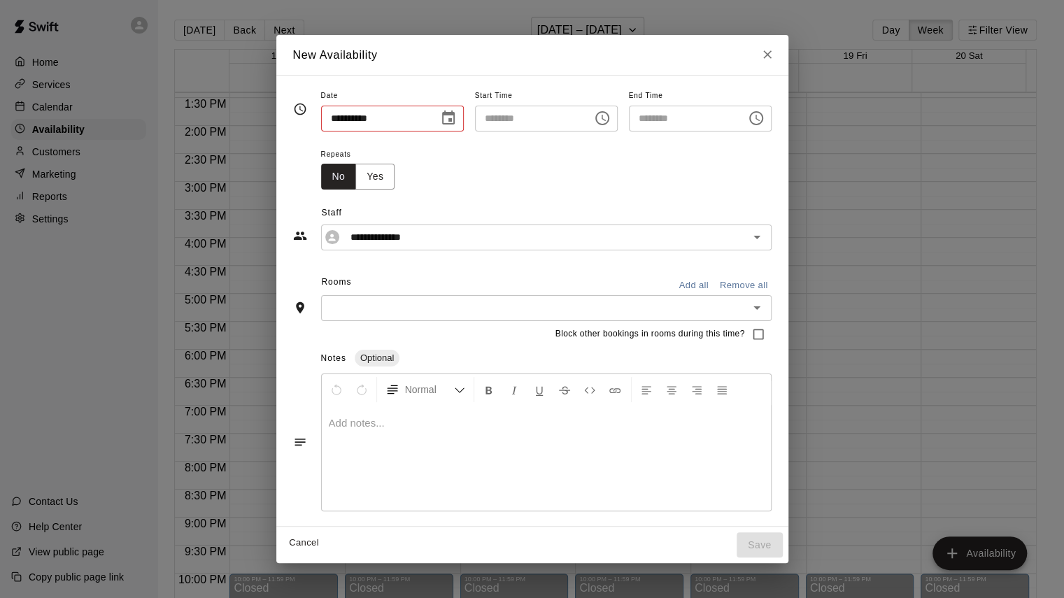
type input "**********"
type input "********"
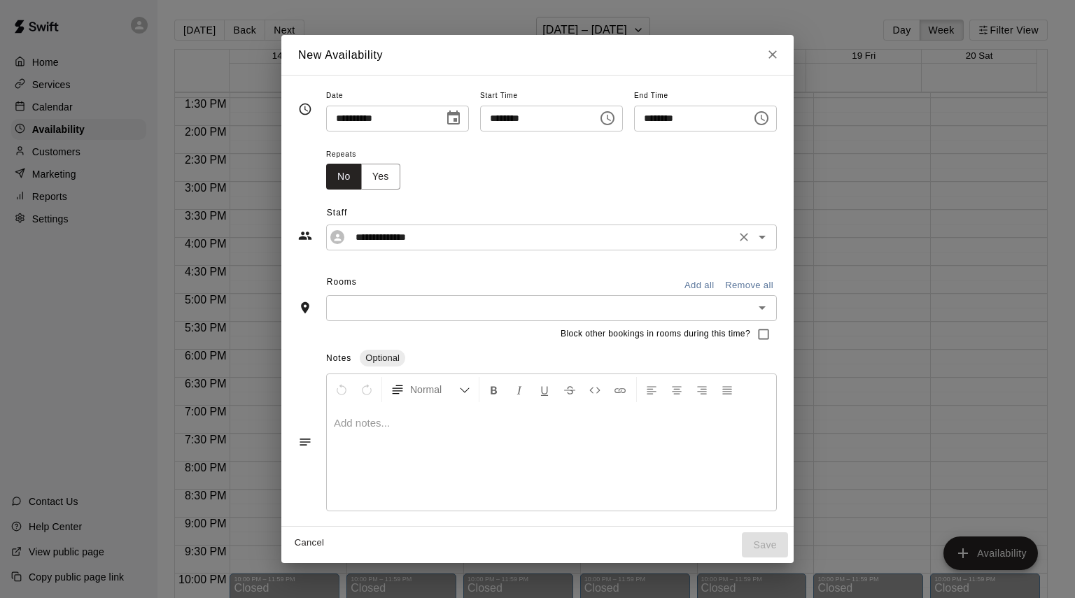
click at [411, 232] on input "**********" at bounding box center [540, 237] width 381 height 17
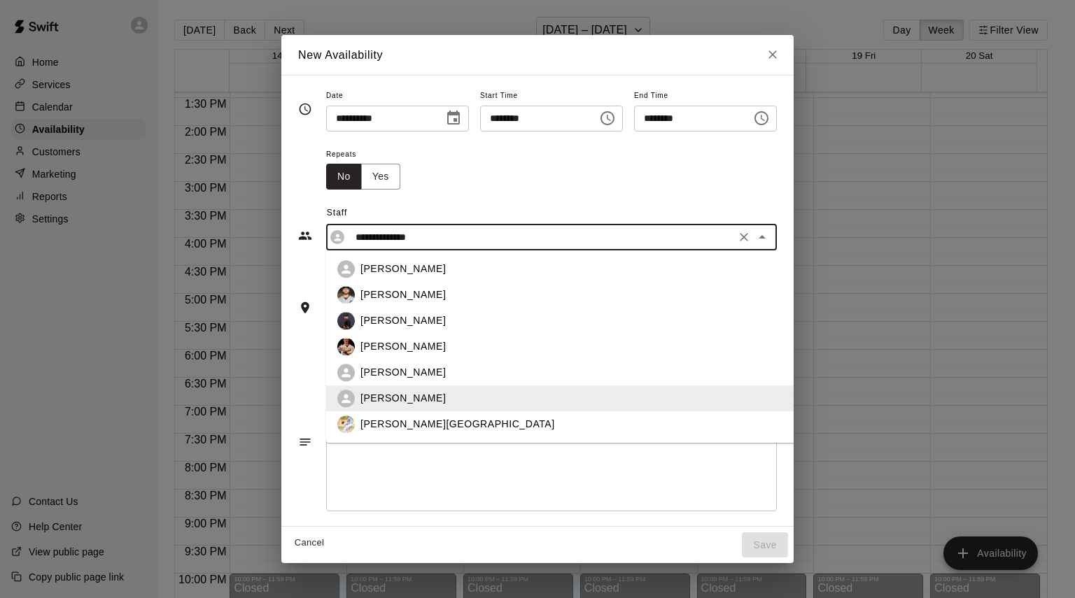
click at [379, 303] on div "[PERSON_NAME]" at bounding box center [589, 294] width 505 height 17
type input "**********"
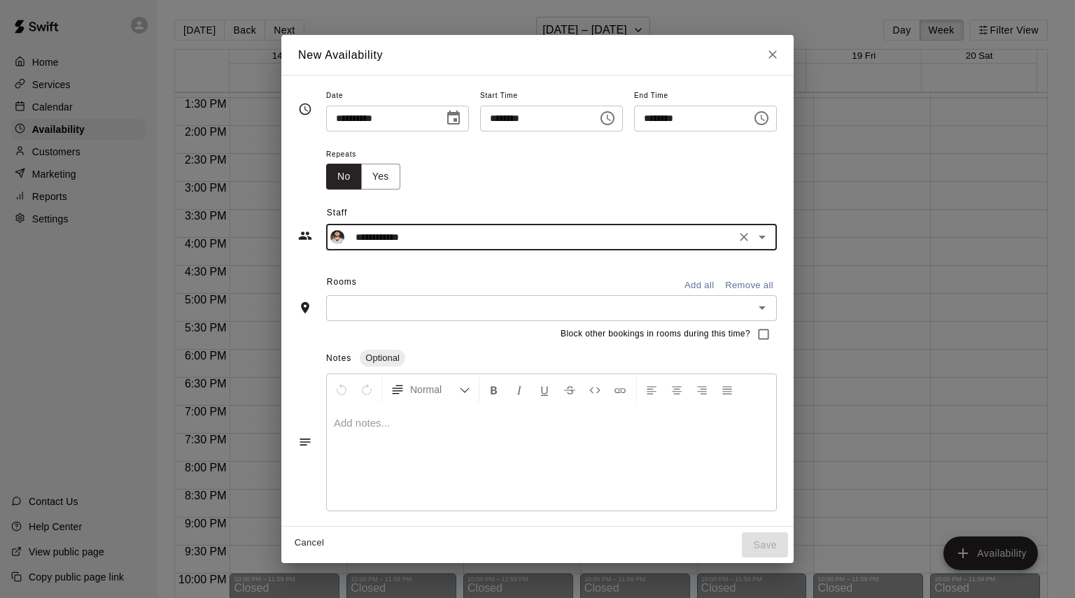
click at [418, 310] on input "text" at bounding box center [539, 307] width 419 height 17
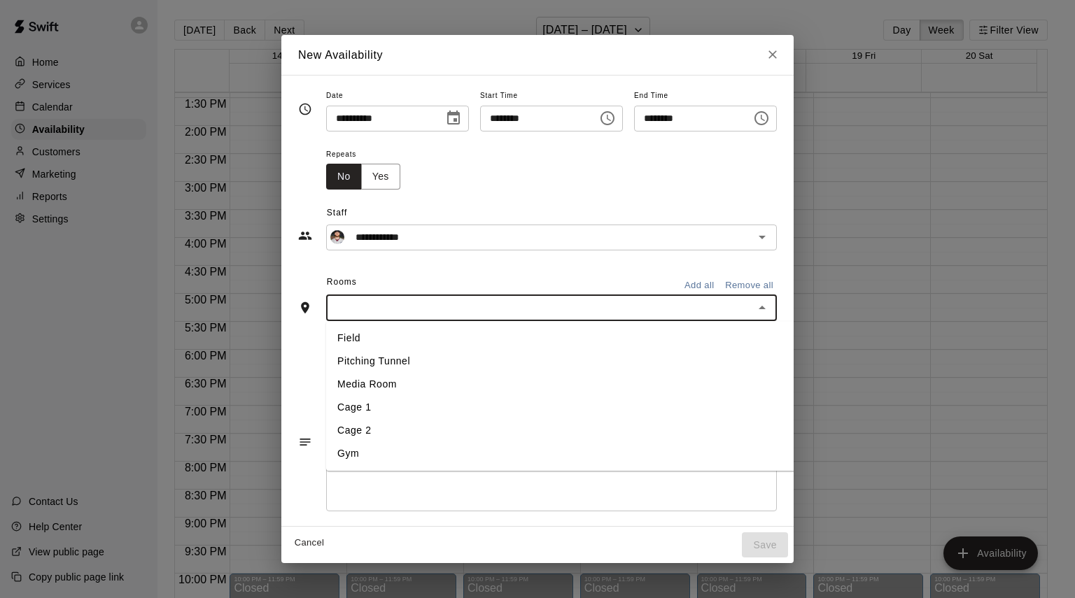
click at [343, 410] on li "Cage 1" at bounding box center [590, 407] width 528 height 23
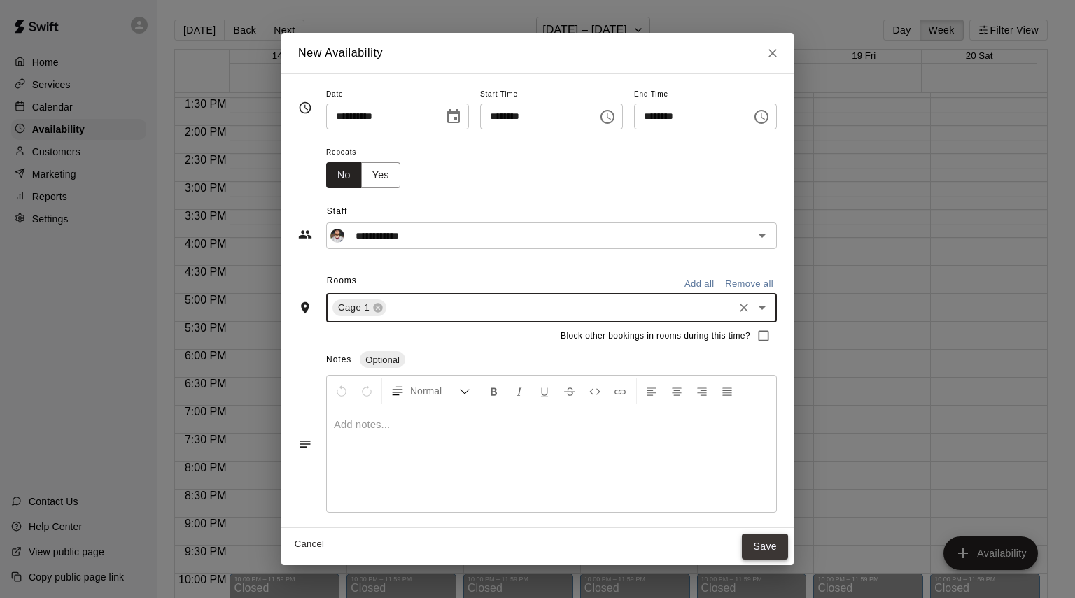
click at [788, 545] on button "Save" at bounding box center [765, 547] width 46 height 26
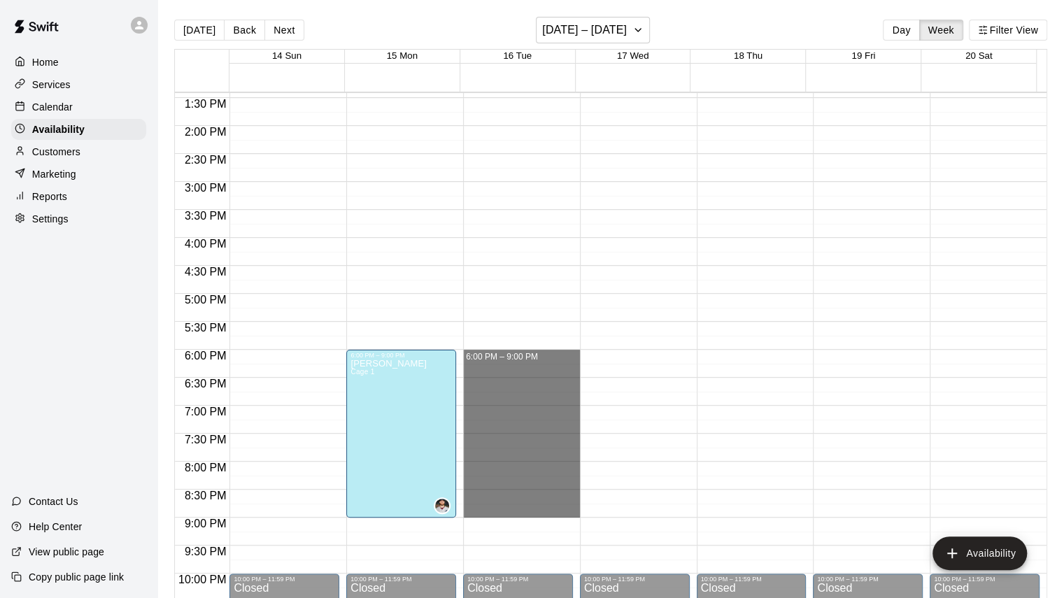
drag, startPoint x: 479, startPoint y: 353, endPoint x: 484, endPoint y: 510, distance: 156.8
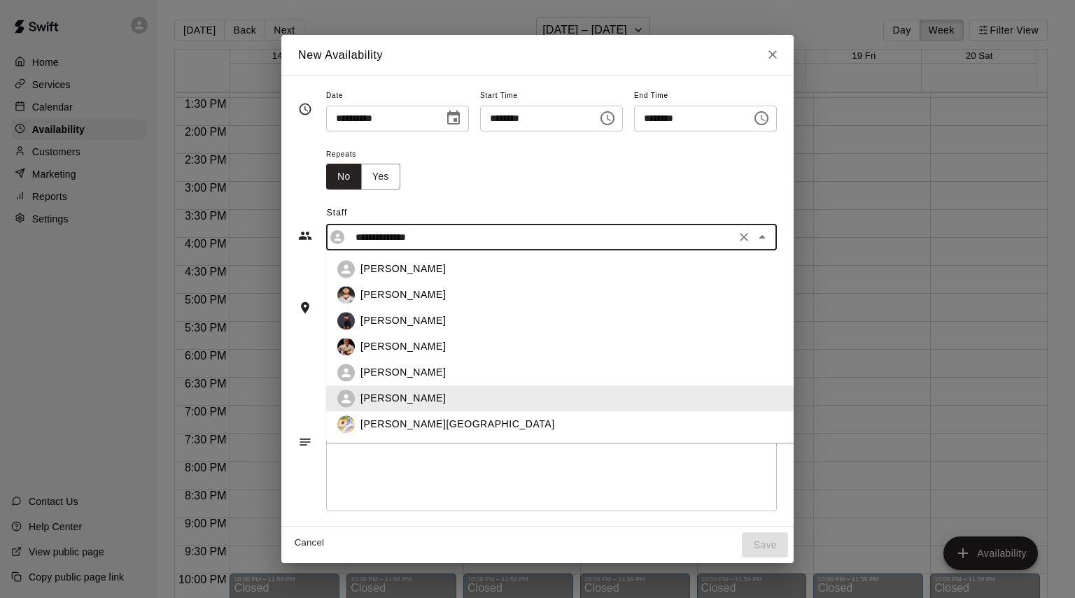
click at [365, 241] on input "**********" at bounding box center [540, 237] width 381 height 17
click at [360, 291] on p "[PERSON_NAME]" at bounding box center [402, 295] width 85 height 15
type input "**********"
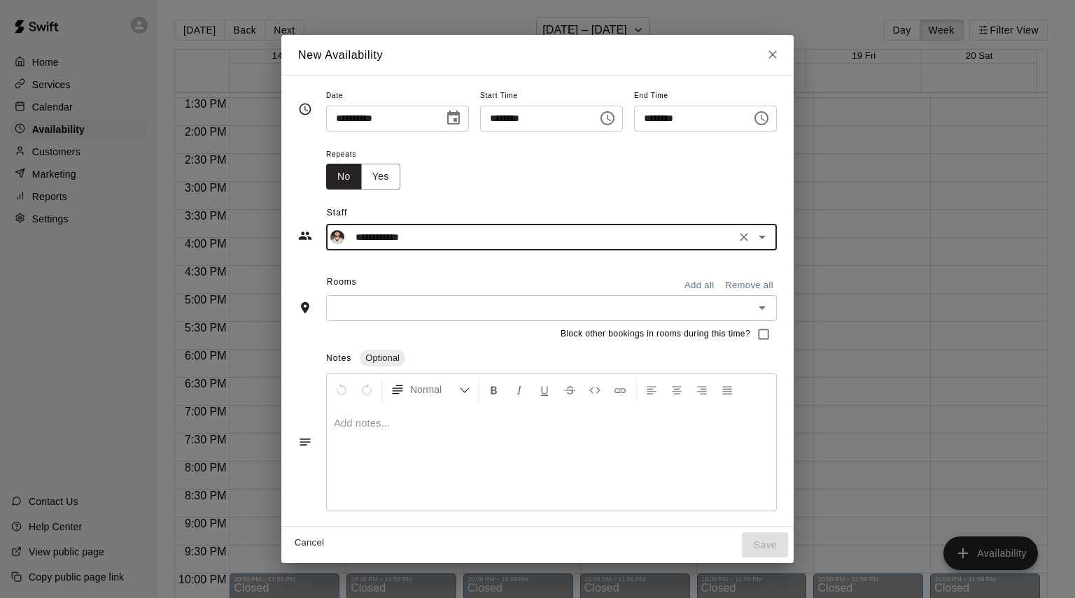
click at [493, 311] on input "text" at bounding box center [539, 307] width 419 height 17
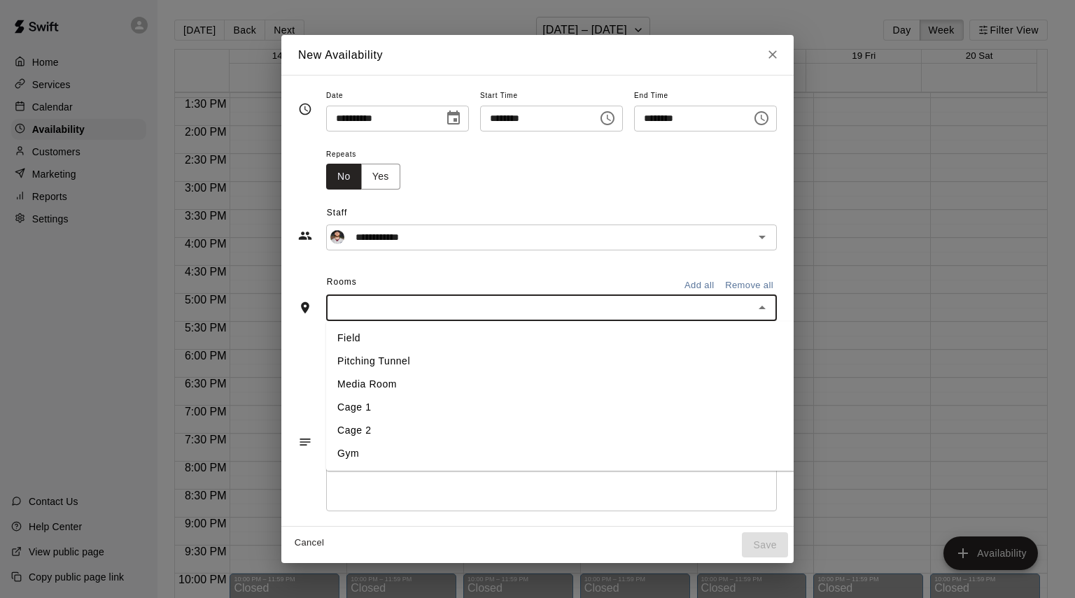
click at [388, 412] on li "Cage 1" at bounding box center [590, 407] width 528 height 23
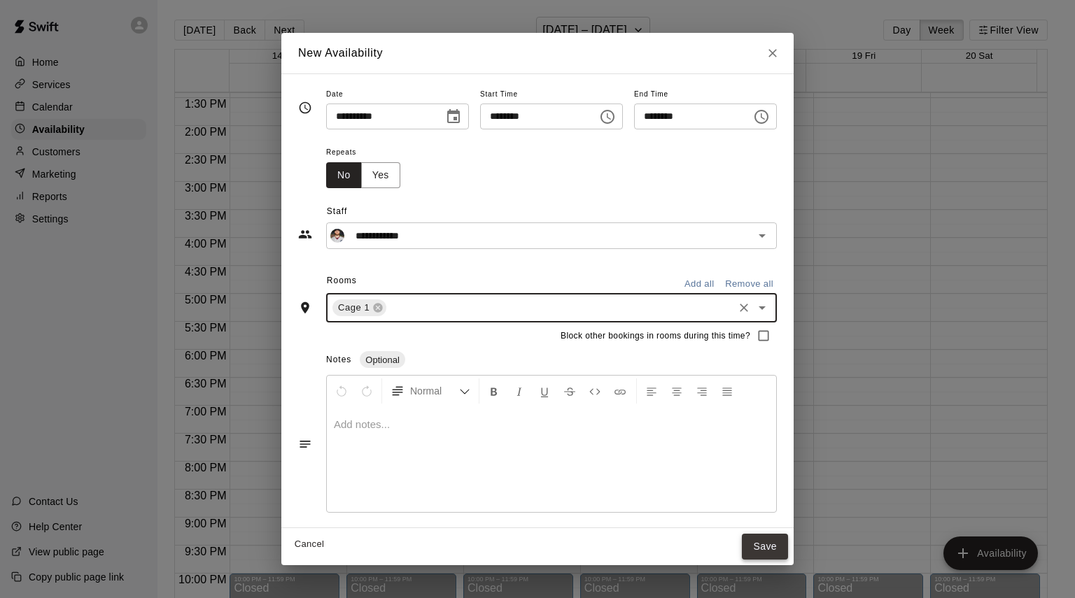
click at [788, 551] on button "Save" at bounding box center [765, 547] width 46 height 26
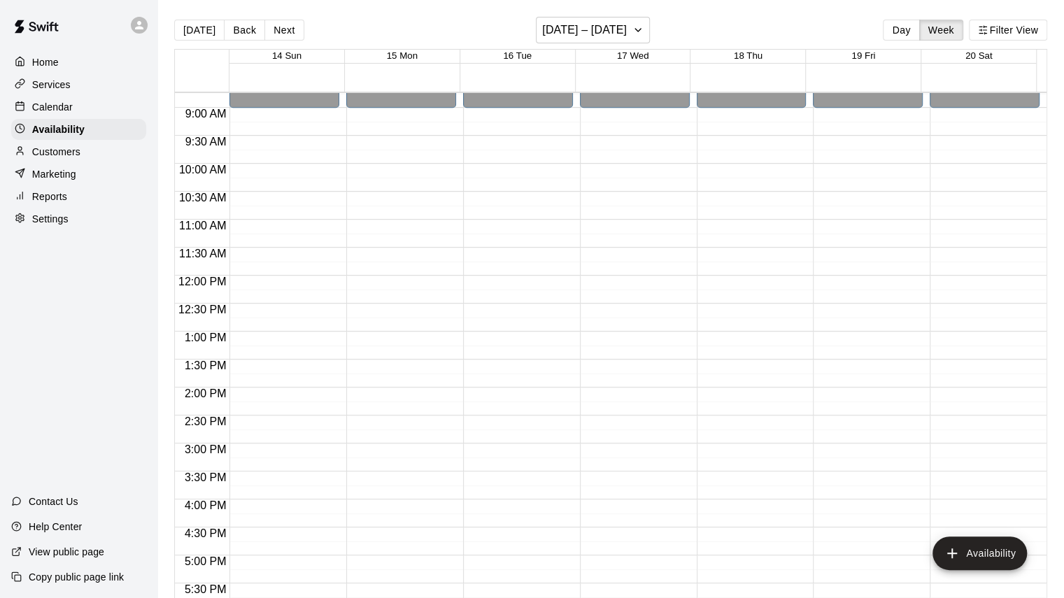
scroll to position [471, 0]
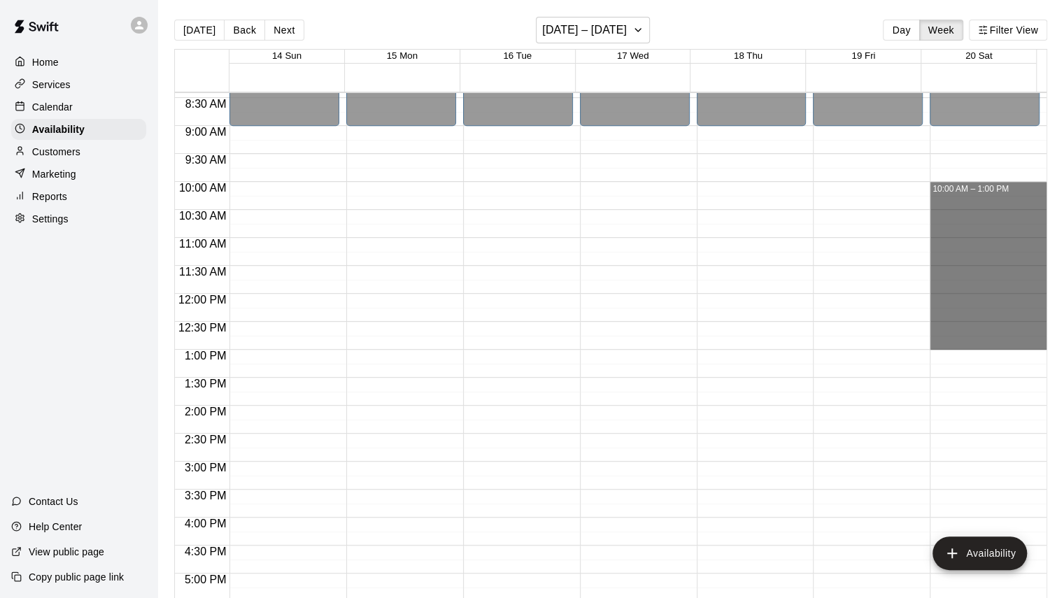
drag, startPoint x: 938, startPoint y: 187, endPoint x: 937, endPoint y: 348, distance: 160.9
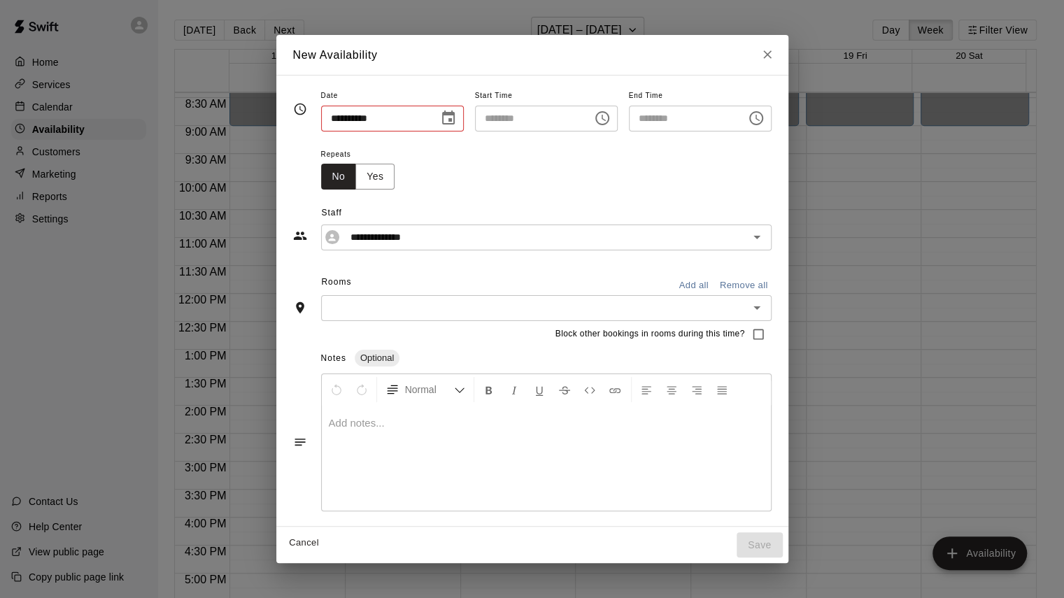
type input "**********"
type input "********"
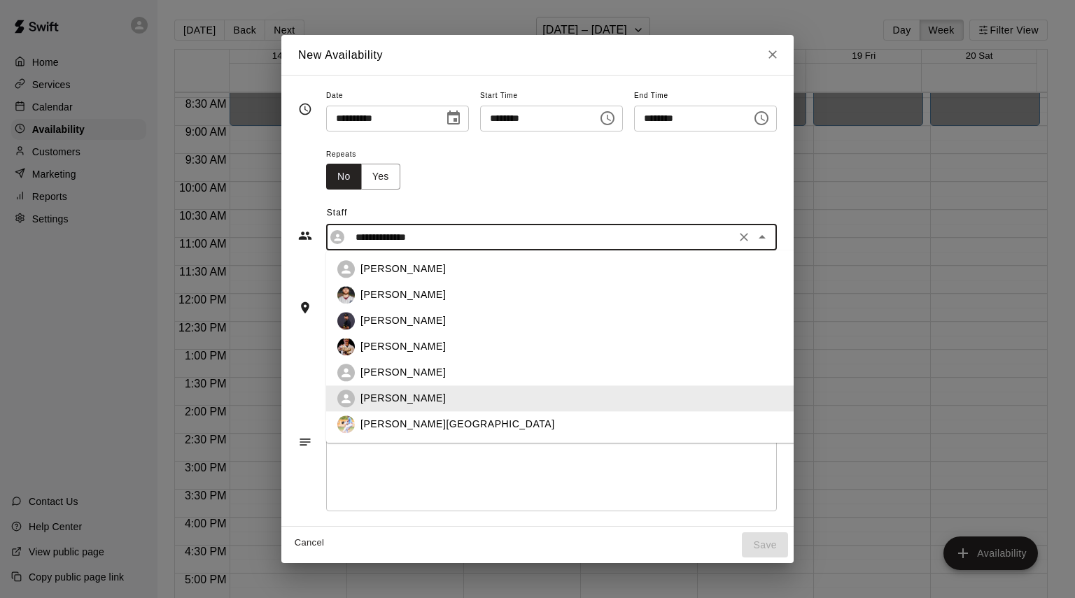
click at [350, 237] on input "**********" at bounding box center [540, 237] width 381 height 17
click at [360, 290] on p "[PERSON_NAME]" at bounding box center [402, 295] width 85 height 15
type input "**********"
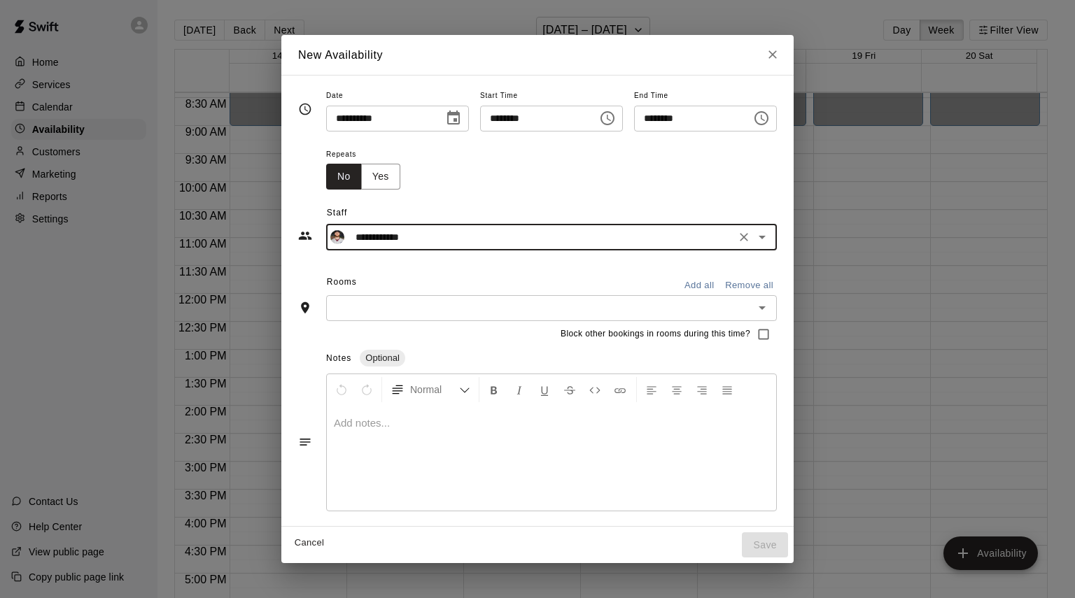
click at [358, 278] on div "Rooms Add all Remove all" at bounding box center [537, 284] width 479 height 24
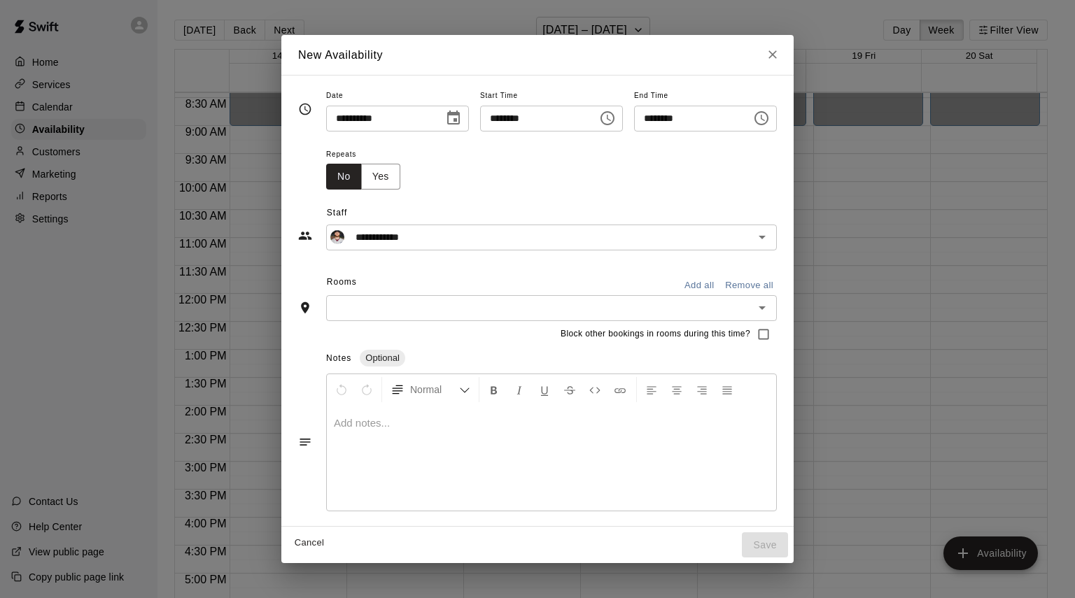
click at [360, 301] on input "text" at bounding box center [539, 307] width 419 height 17
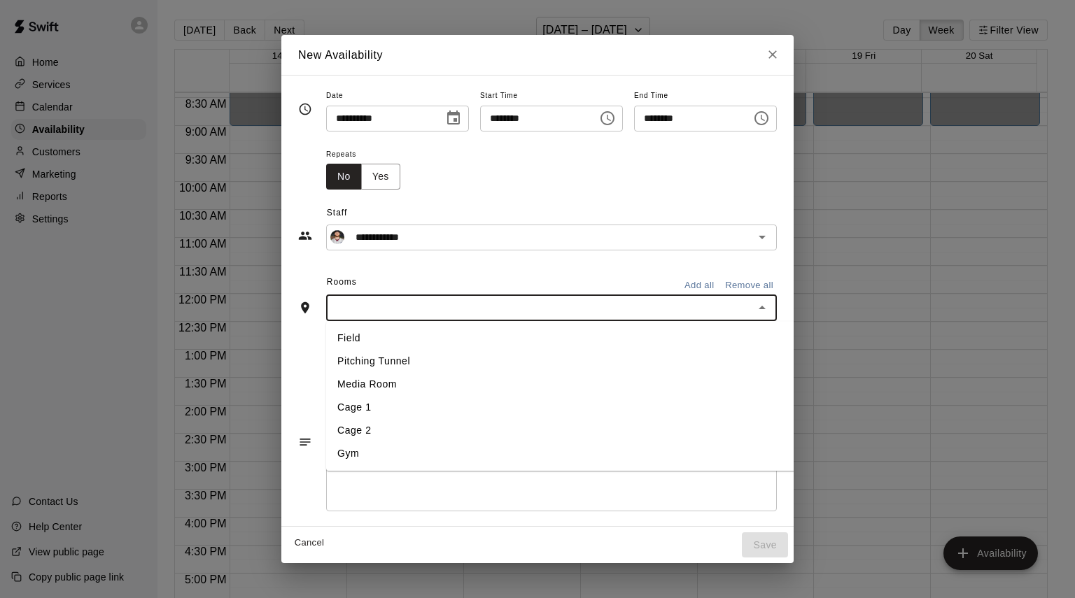
click at [347, 412] on li "Cage 1" at bounding box center [590, 407] width 528 height 23
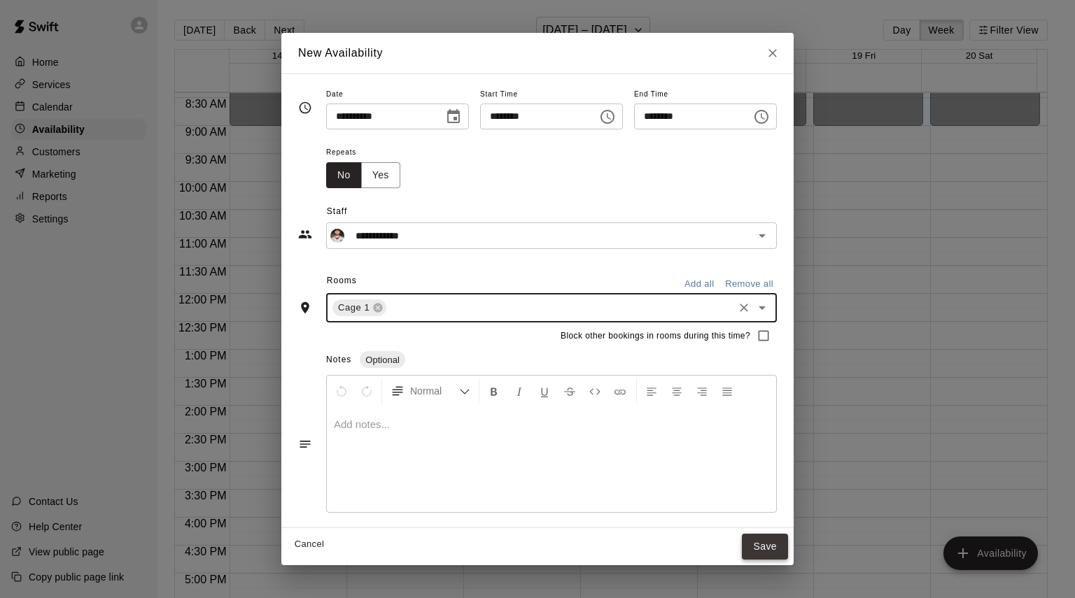
click at [788, 546] on button "Save" at bounding box center [765, 547] width 46 height 26
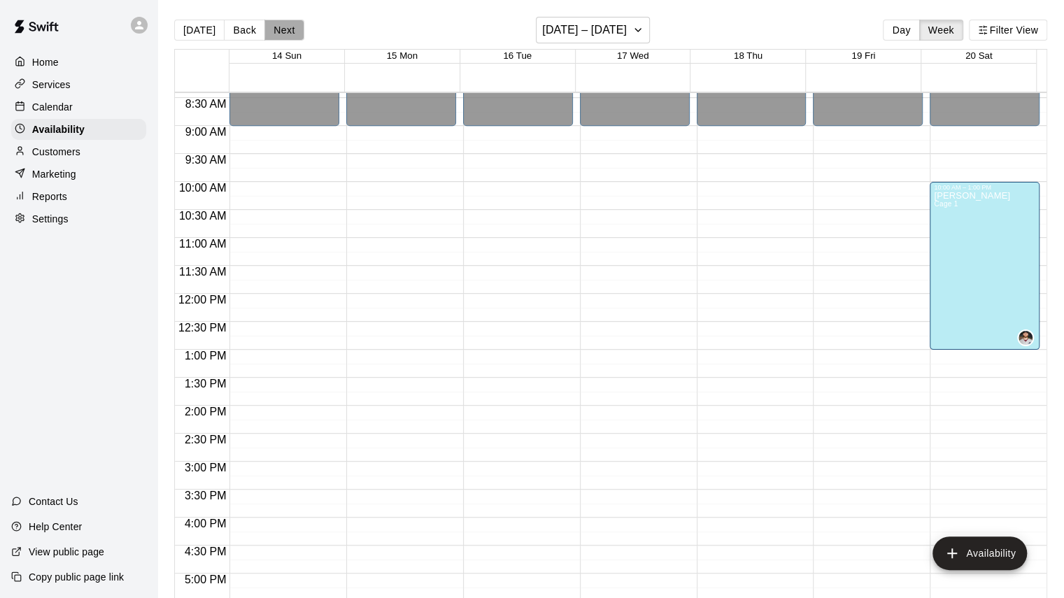
click at [280, 36] on button "Next" at bounding box center [284, 30] width 39 height 21
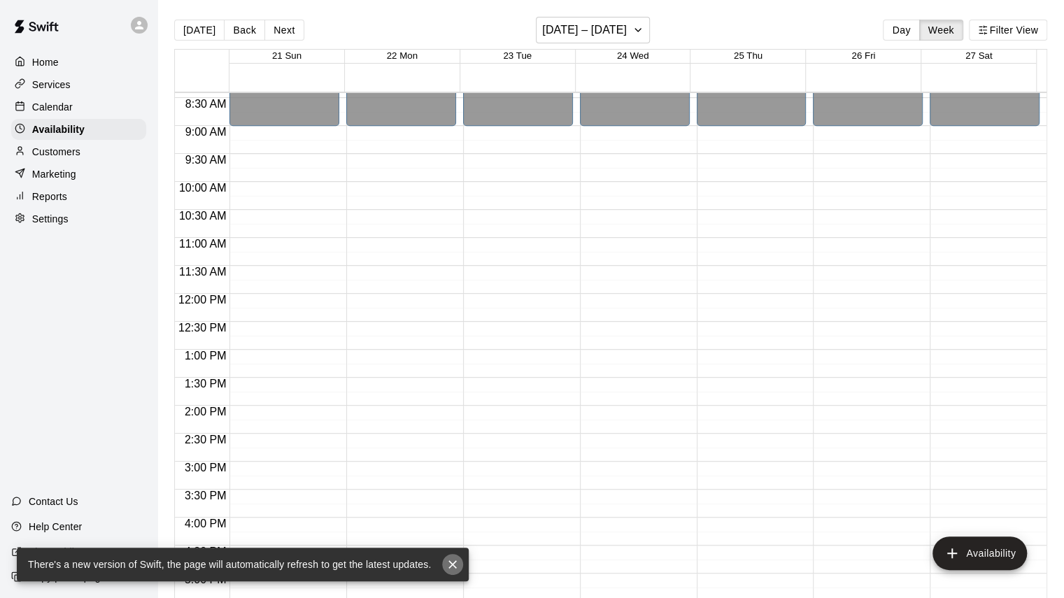
click at [453, 567] on icon "close" at bounding box center [453, 565] width 14 height 14
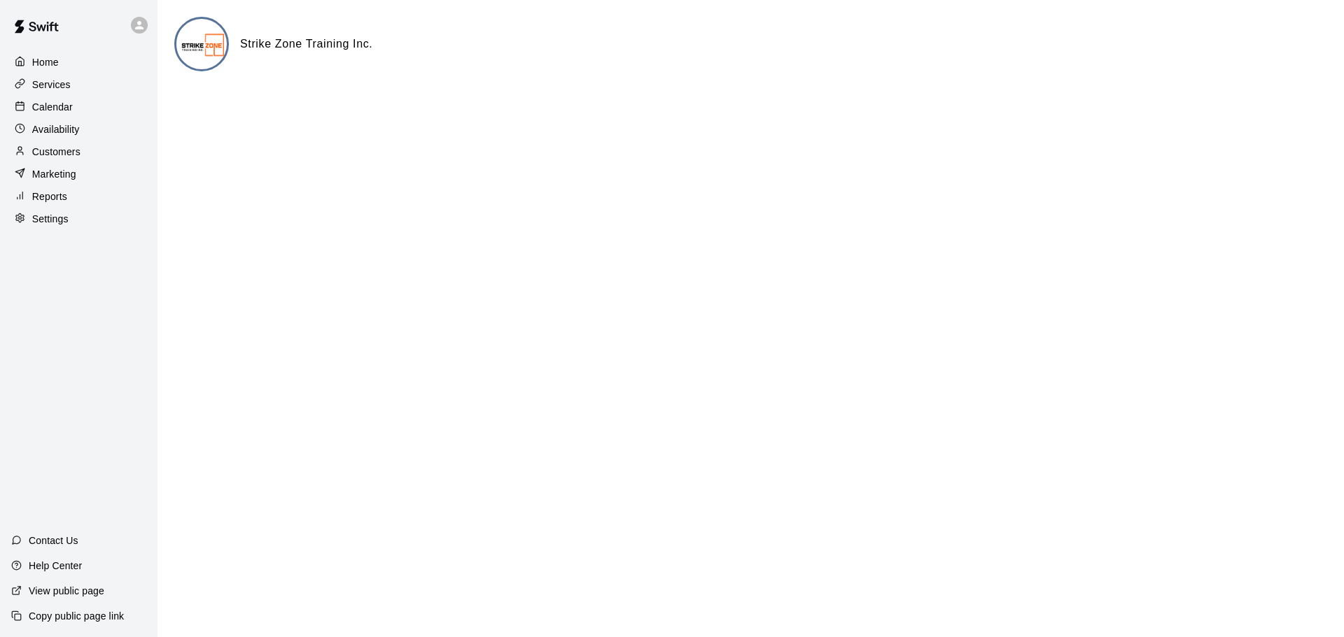
click at [53, 105] on p "Calendar" at bounding box center [52, 107] width 41 height 14
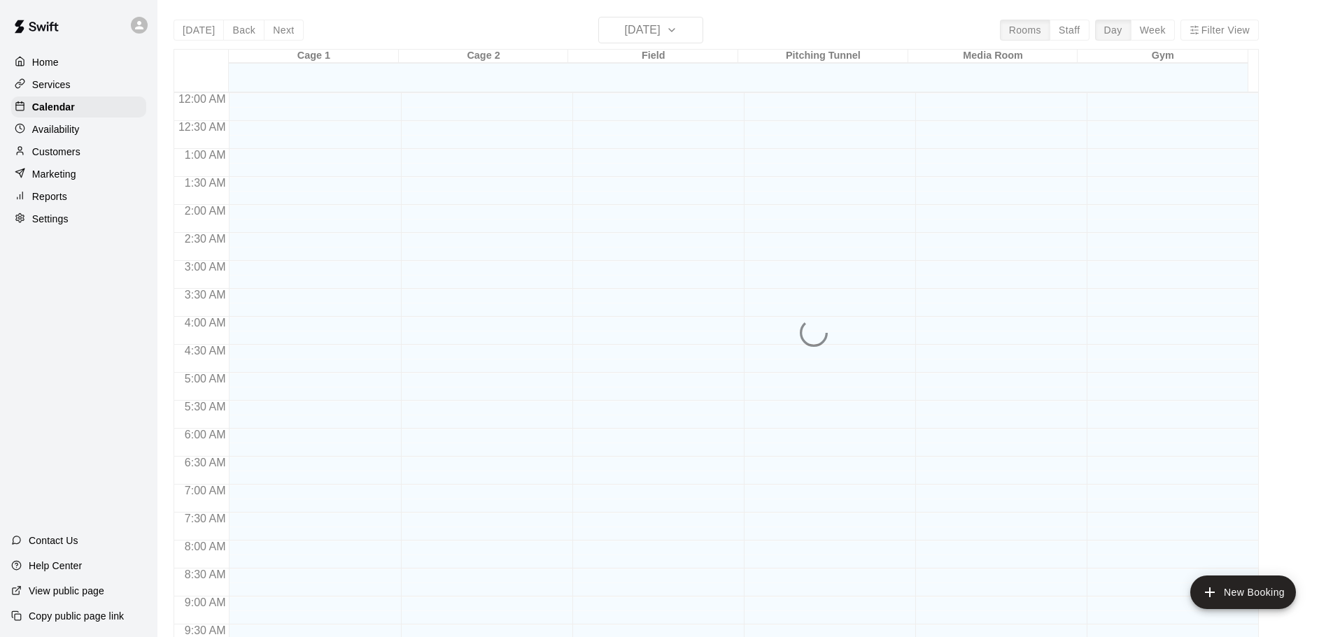
scroll to position [614, 0]
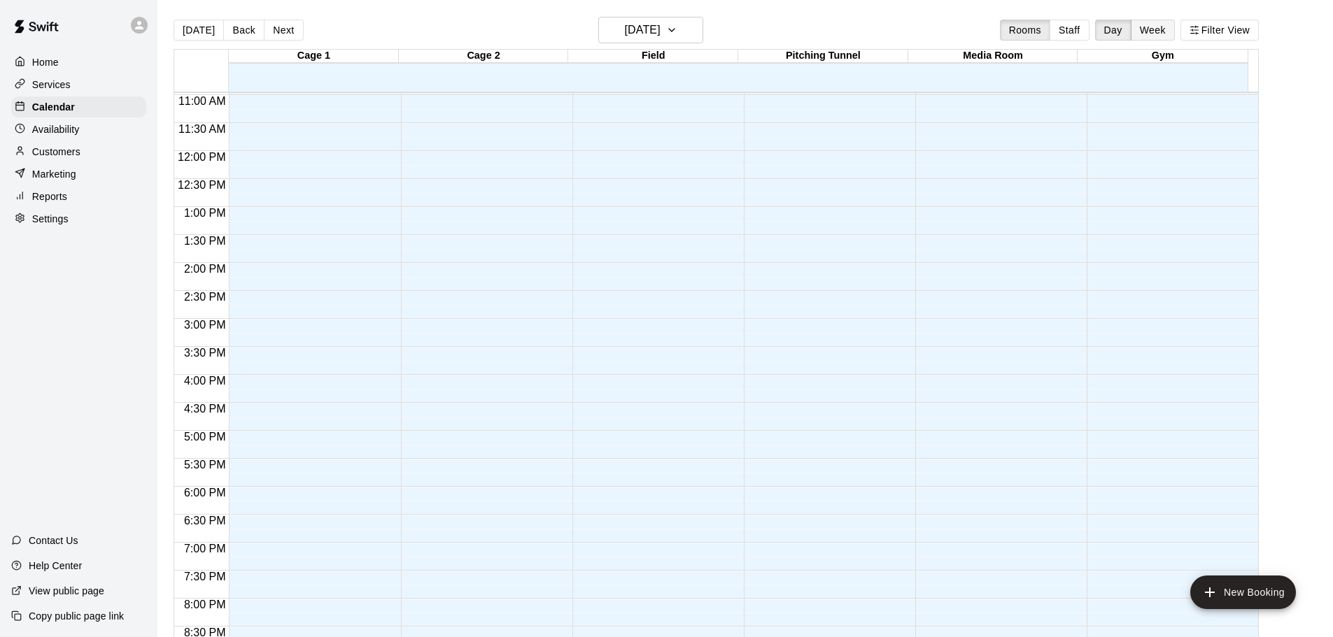
click at [549, 31] on button "Week" at bounding box center [1153, 30] width 44 height 21
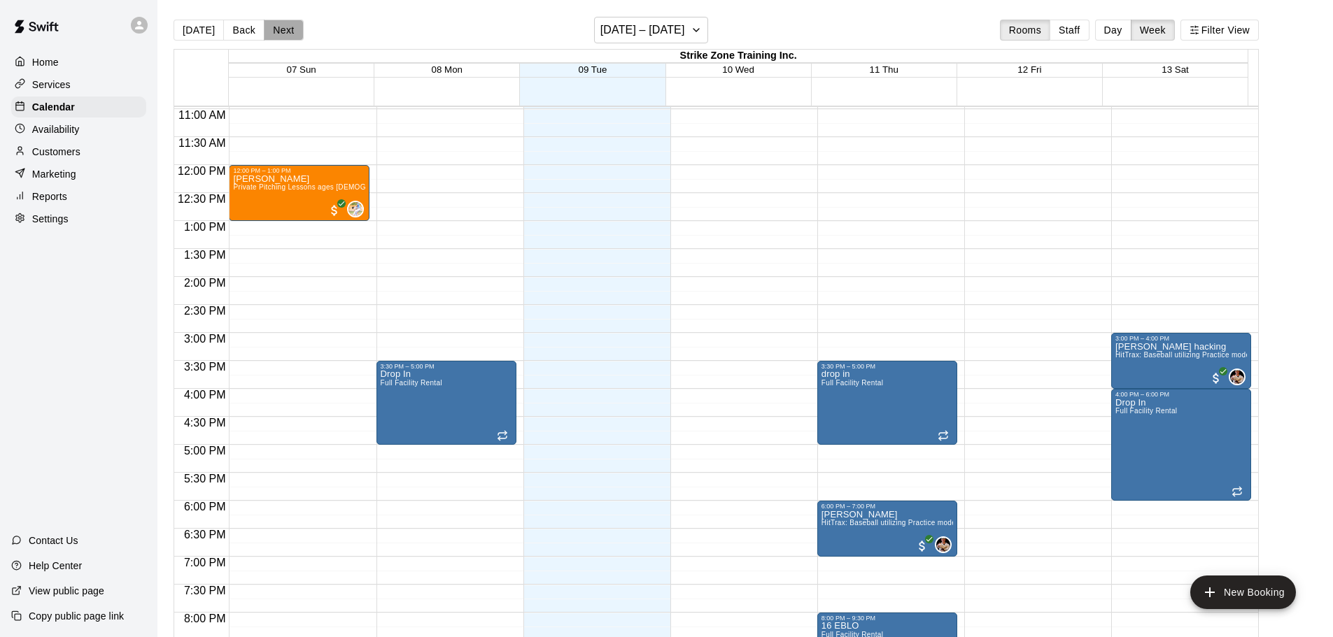
click at [274, 35] on button "Next" at bounding box center [283, 30] width 39 height 21
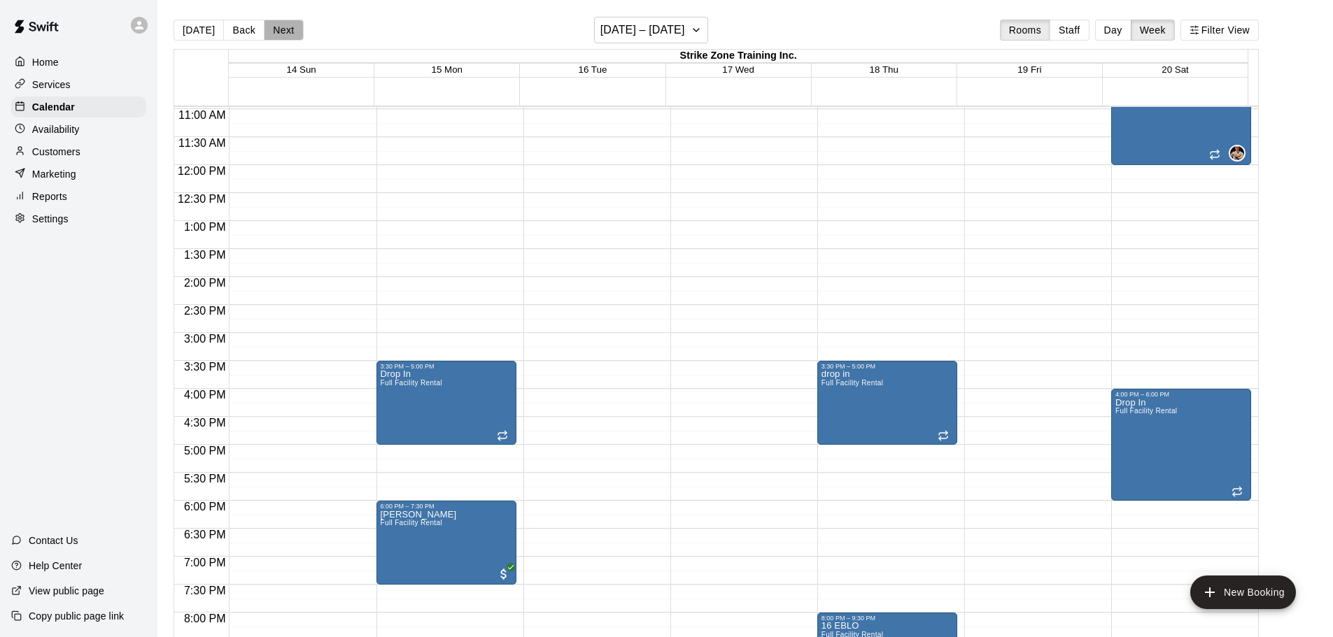
click at [274, 35] on button "Next" at bounding box center [283, 30] width 39 height 21
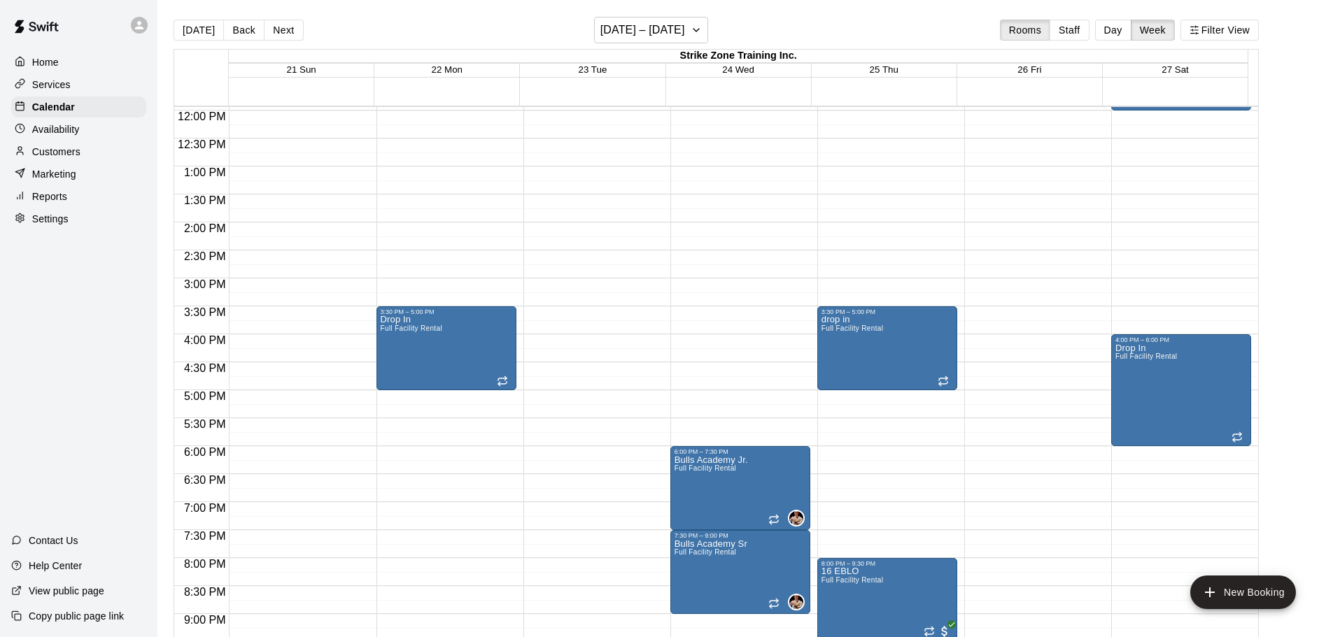
scroll to position [684, 0]
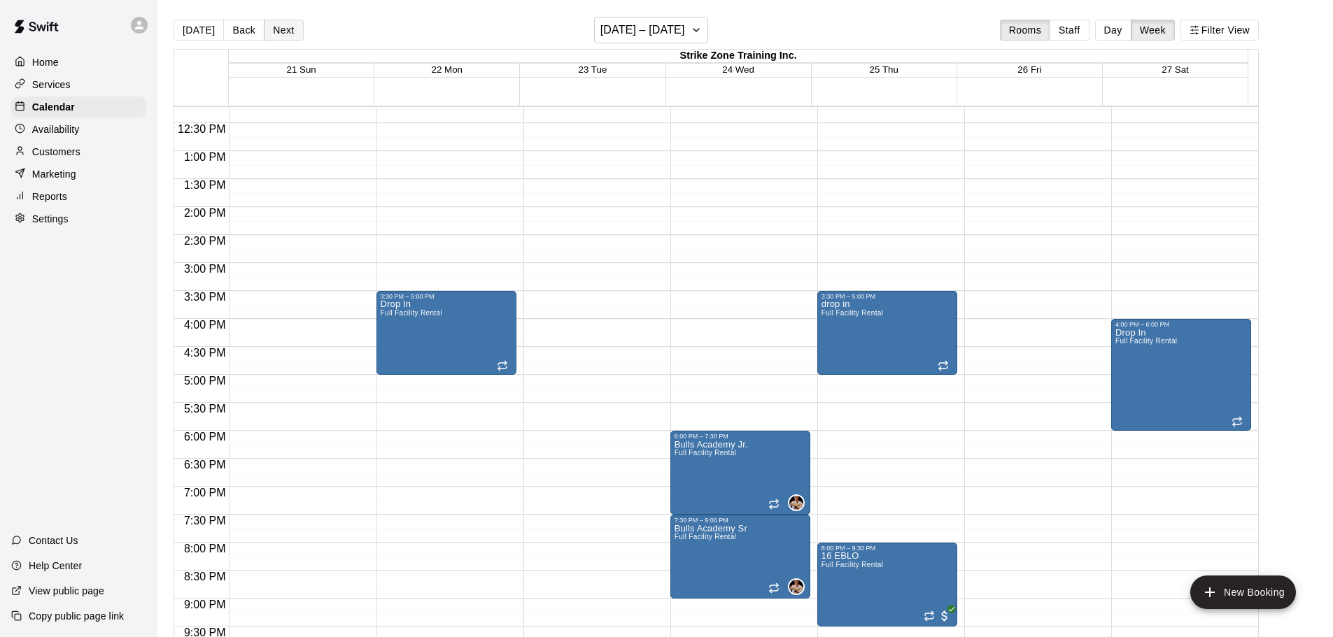
click at [271, 40] on button "Next" at bounding box center [283, 30] width 39 height 21
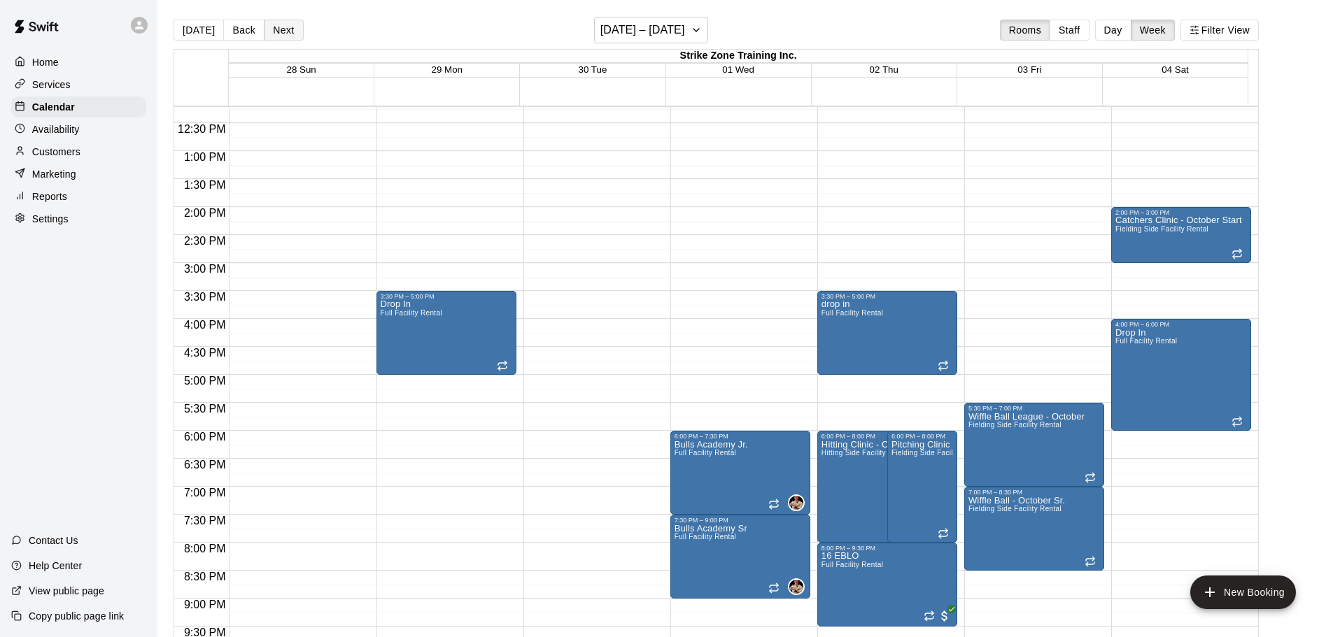
click at [282, 29] on button "Next" at bounding box center [283, 30] width 39 height 21
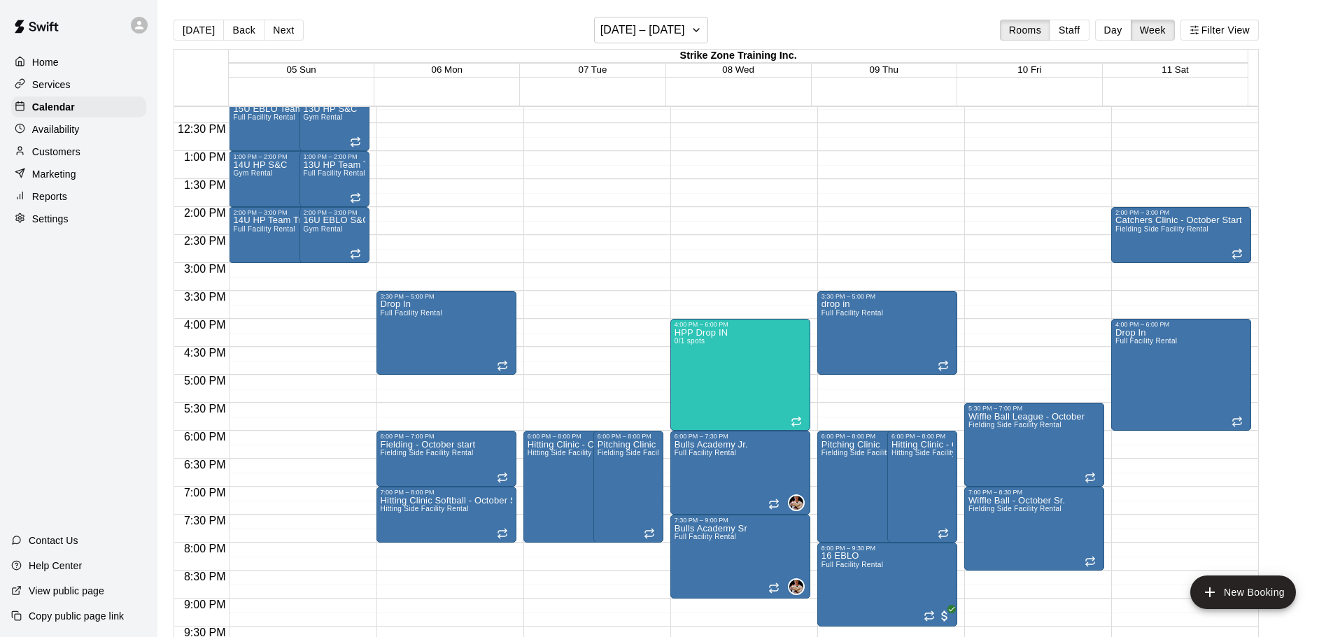
drag, startPoint x: 282, startPoint y: 32, endPoint x: 311, endPoint y: 32, distance: 28.7
click at [282, 32] on button "Next" at bounding box center [283, 30] width 39 height 21
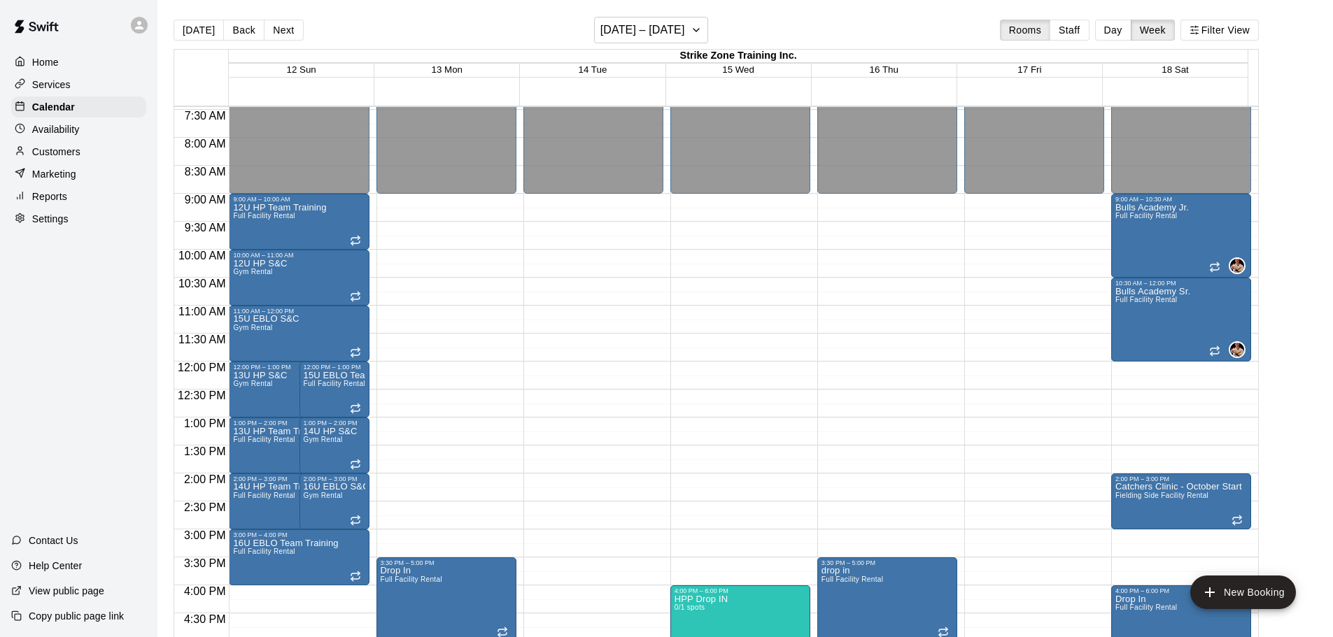
scroll to position [404, 0]
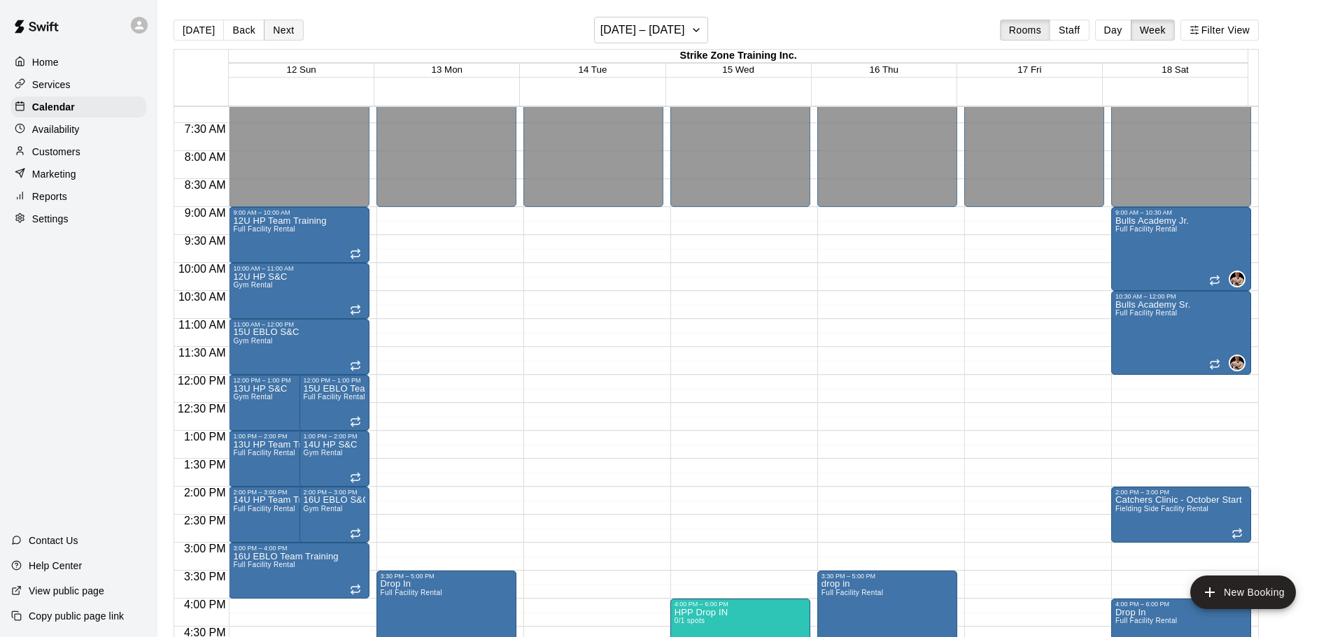
click at [283, 29] on button "Next" at bounding box center [283, 30] width 39 height 21
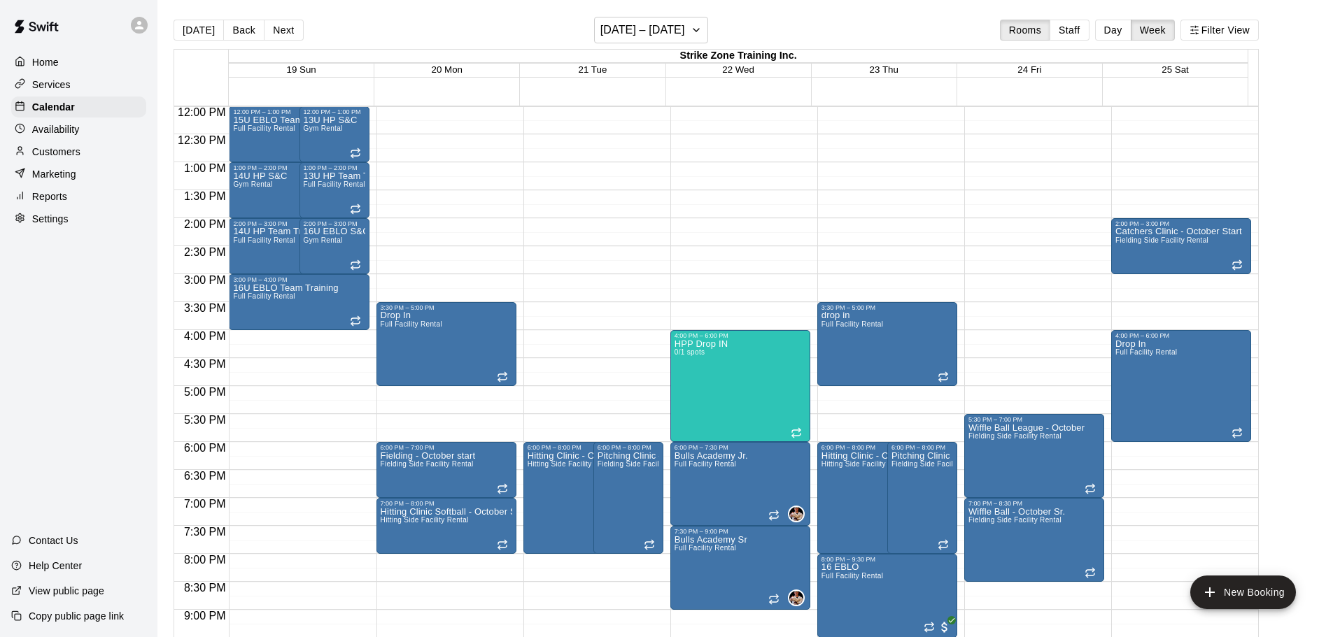
scroll to position [684, 0]
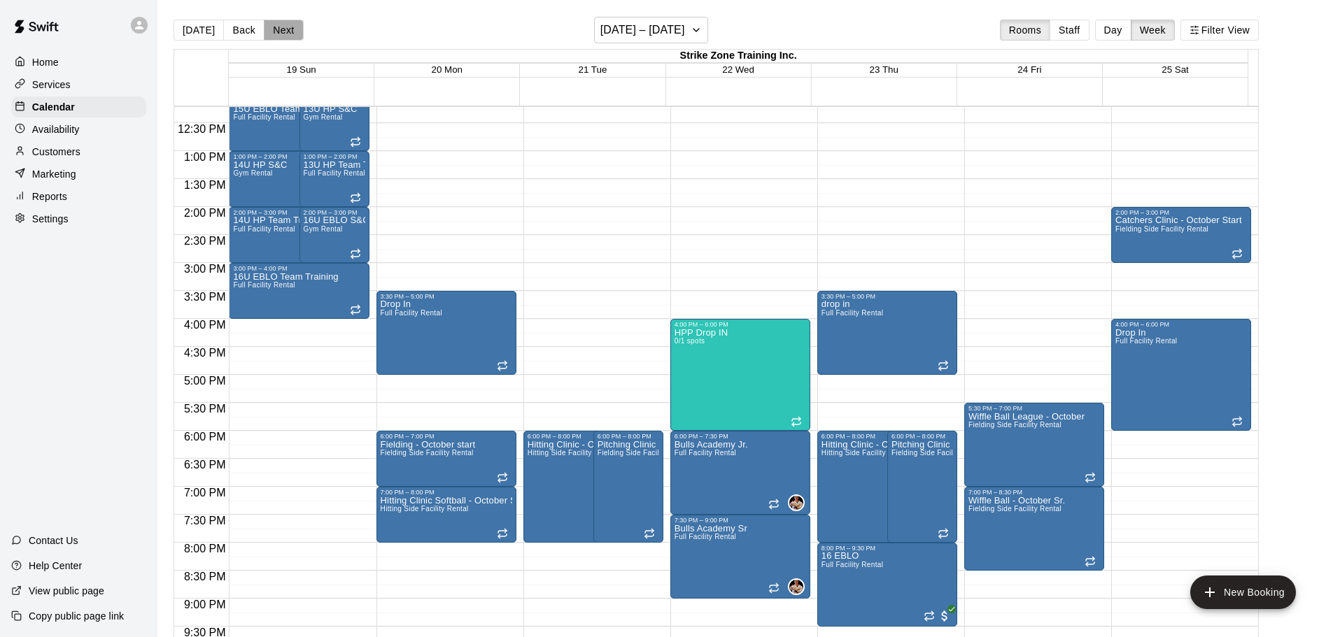
click at [283, 37] on button "Next" at bounding box center [283, 30] width 39 height 21
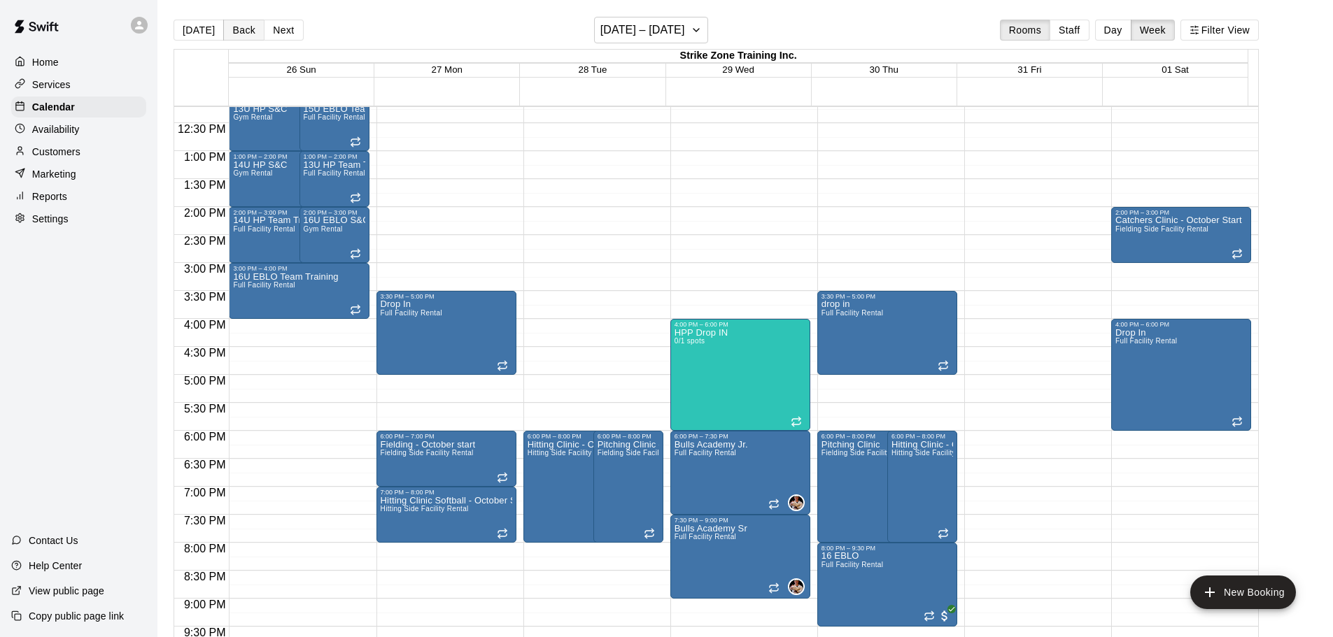
click at [253, 26] on button "Back" at bounding box center [243, 30] width 41 height 21
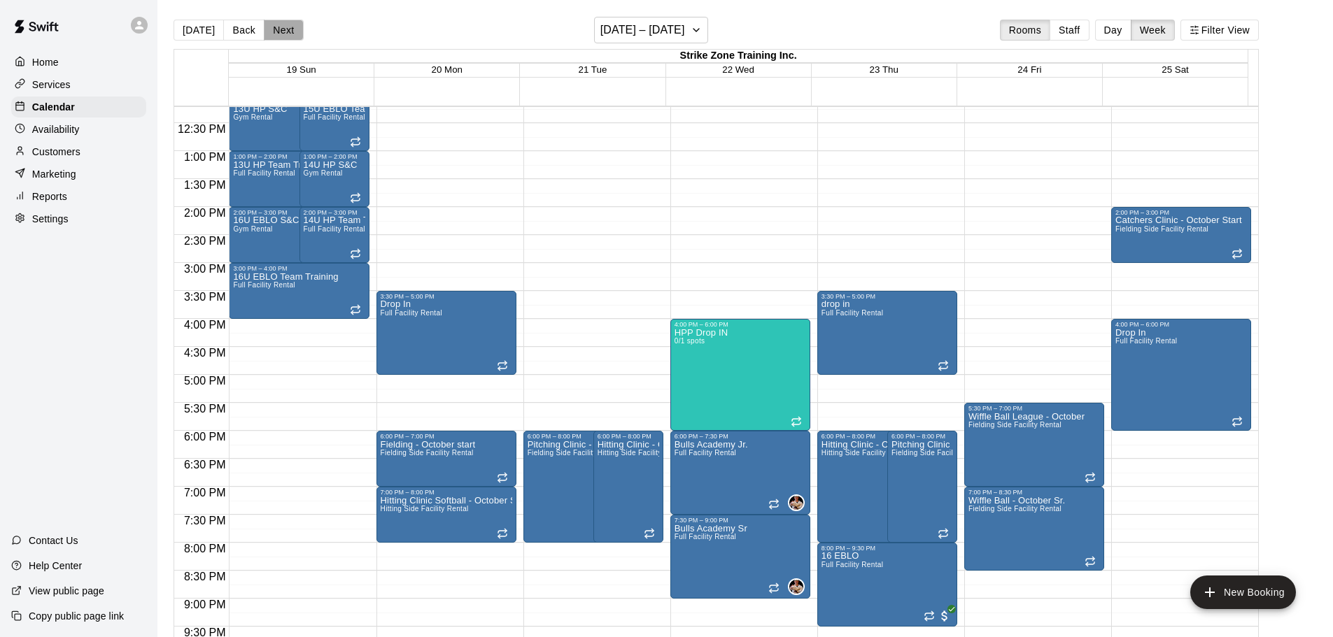
click at [273, 31] on button "Next" at bounding box center [283, 30] width 39 height 21
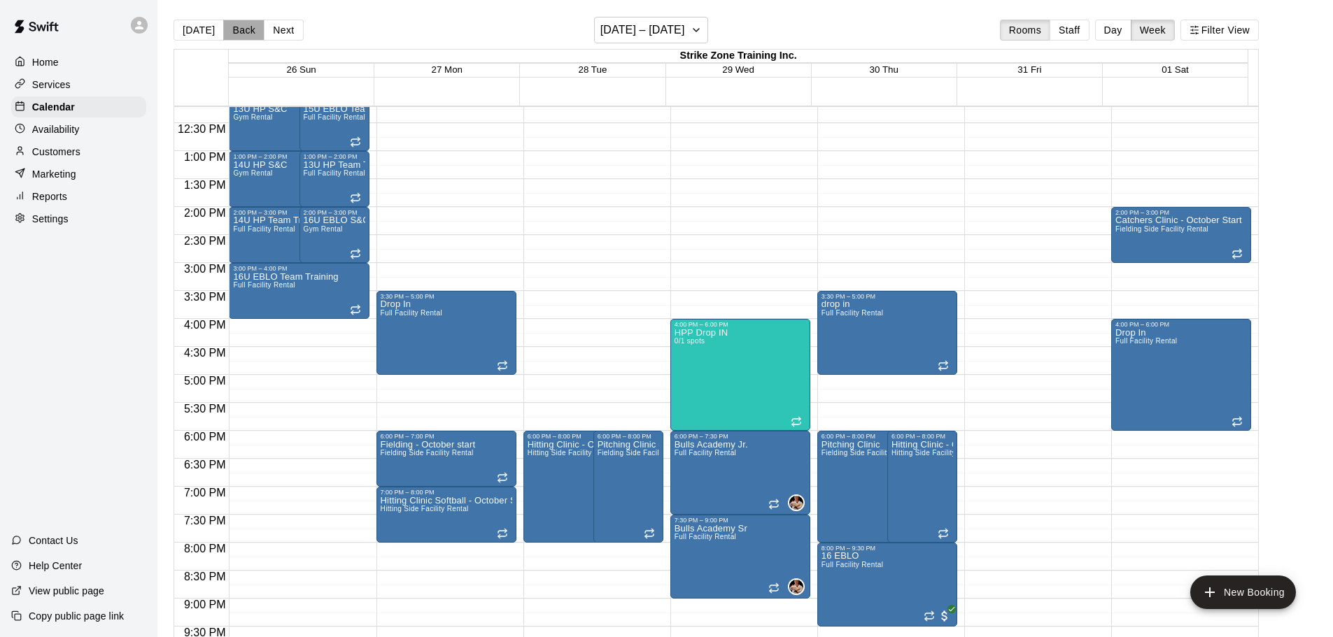
click at [235, 29] on button "Back" at bounding box center [243, 30] width 41 height 21
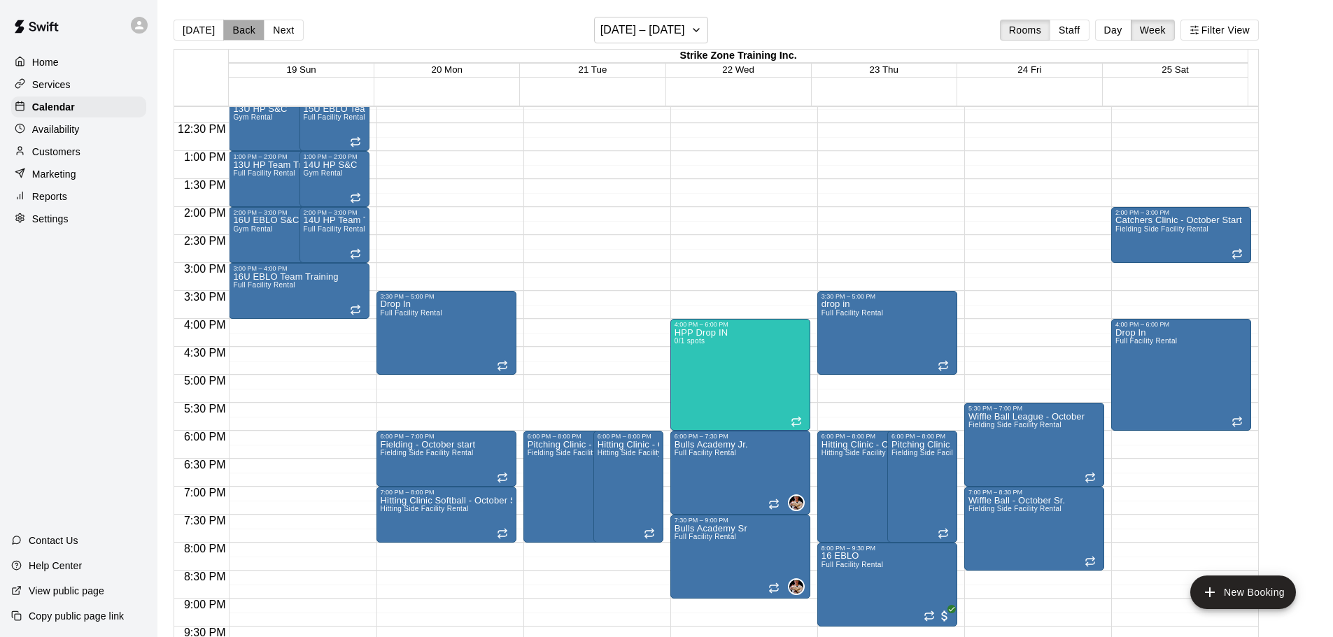
click at [235, 29] on button "Back" at bounding box center [243, 30] width 41 height 21
click at [235, 29] on div "Today Back Next October 19 – 25 Rooms Staff Day Week Filter View Strike Zone Tr…" at bounding box center [716, 335] width 1085 height 637
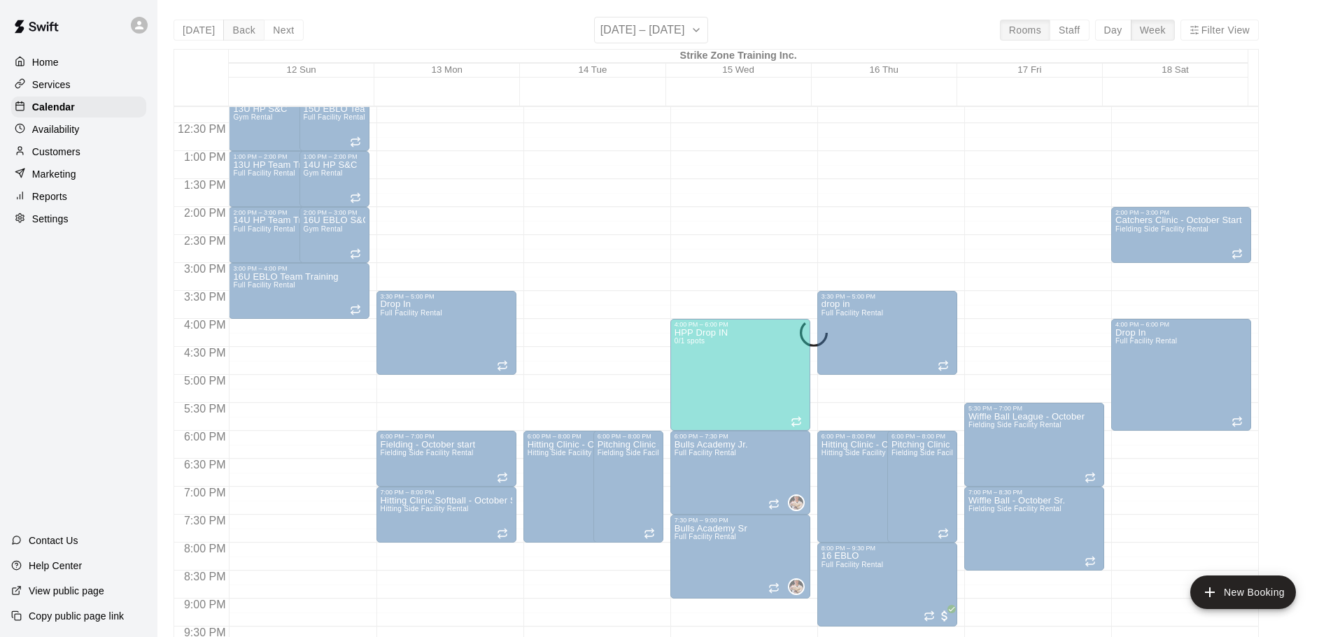
click at [235, 29] on div "Today Back Next October 12 – 18 Rooms Staff Day Week Filter View Strike Zone Tr…" at bounding box center [716, 335] width 1085 height 637
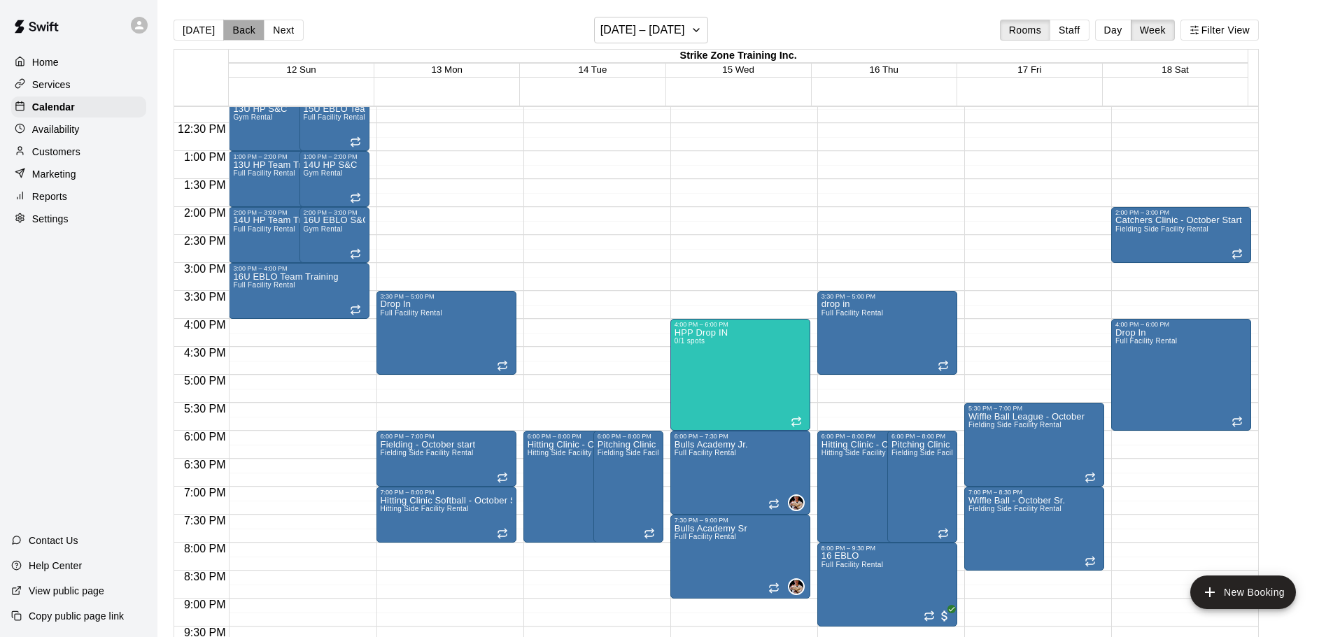
click at [235, 29] on button "Back" at bounding box center [243, 30] width 41 height 21
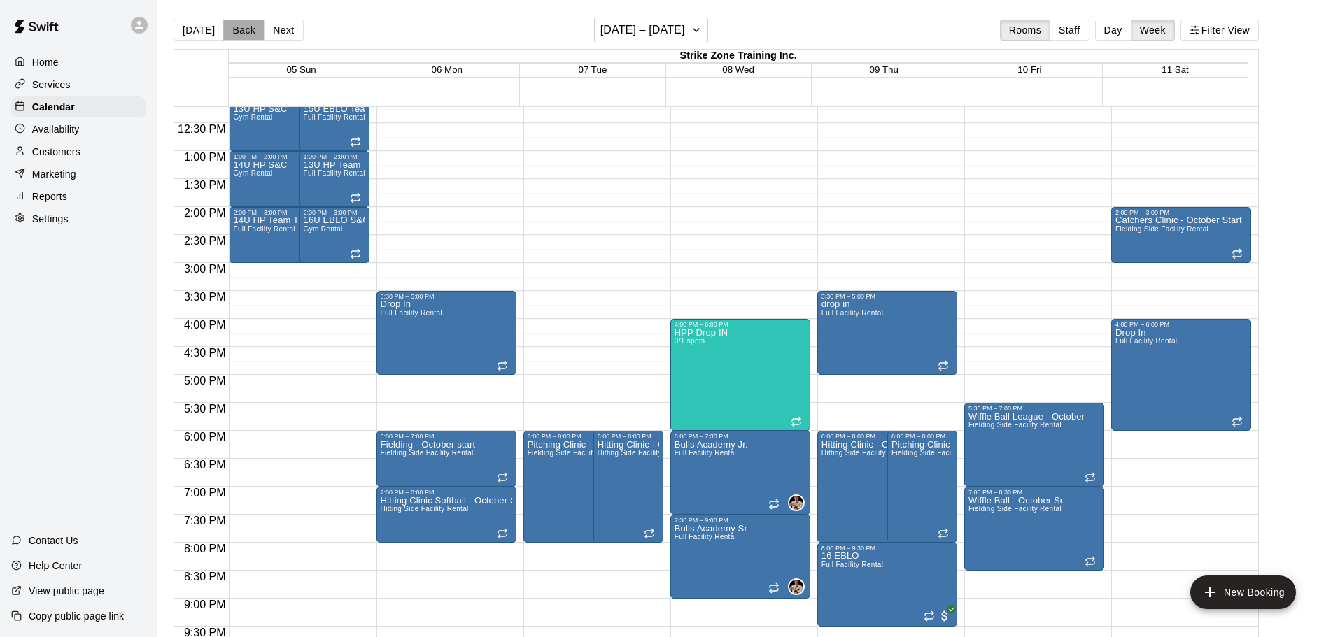
click at [235, 29] on button "Back" at bounding box center [243, 30] width 41 height 21
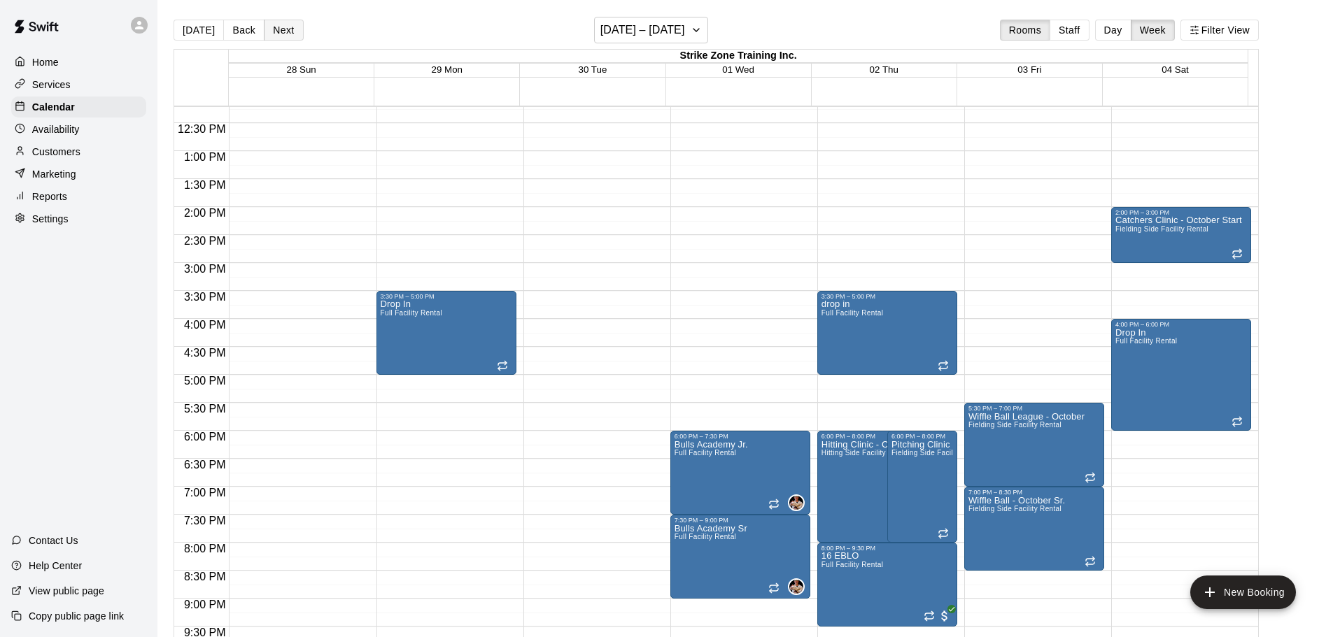
click at [293, 27] on button "Next" at bounding box center [283, 30] width 39 height 21
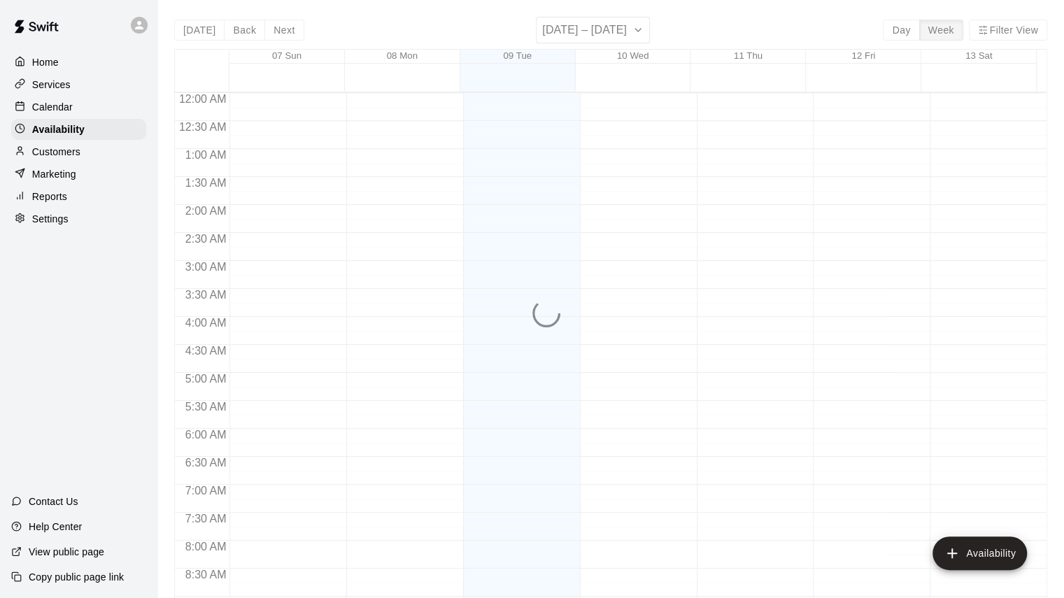
scroll to position [614, 0]
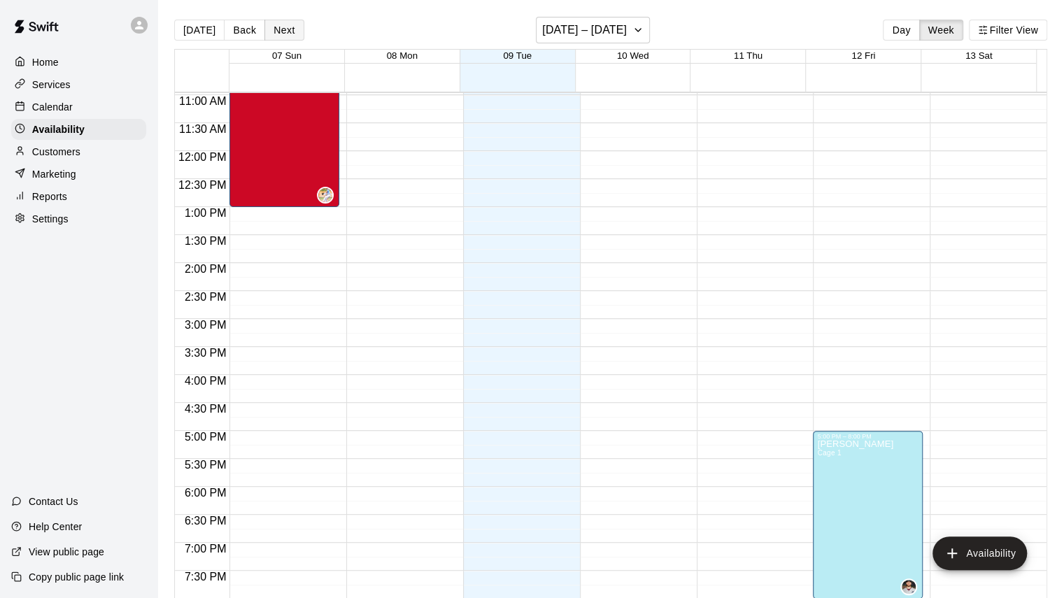
click at [276, 26] on button "Next" at bounding box center [284, 30] width 39 height 21
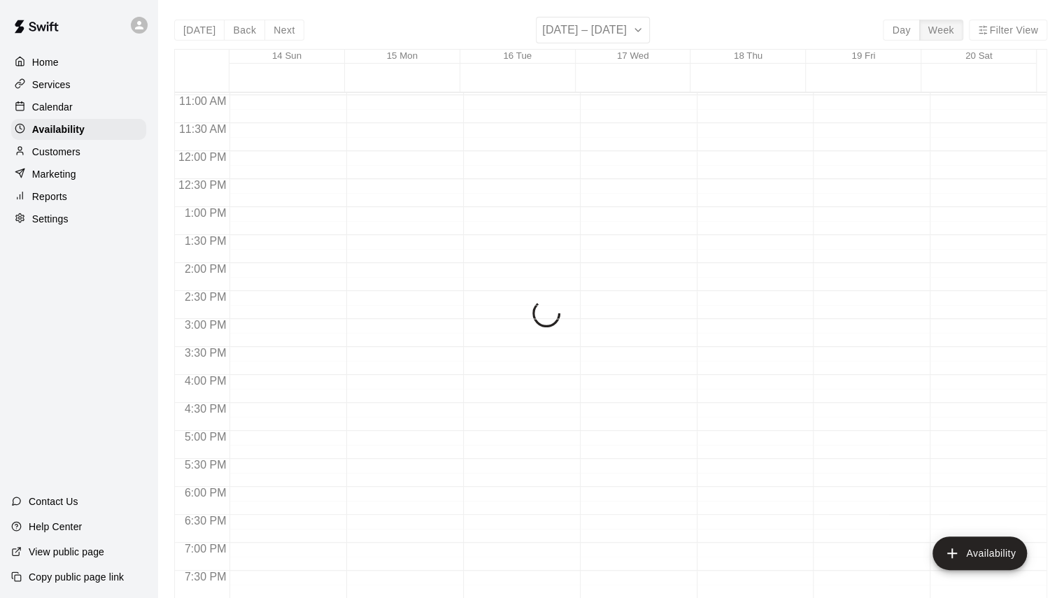
click at [276, 25] on div "Today Back Next September 14 – 20 Day Week Filter View 14 Sun 15 Mon 16 Tue 17 …" at bounding box center [610, 316] width 873 height 598
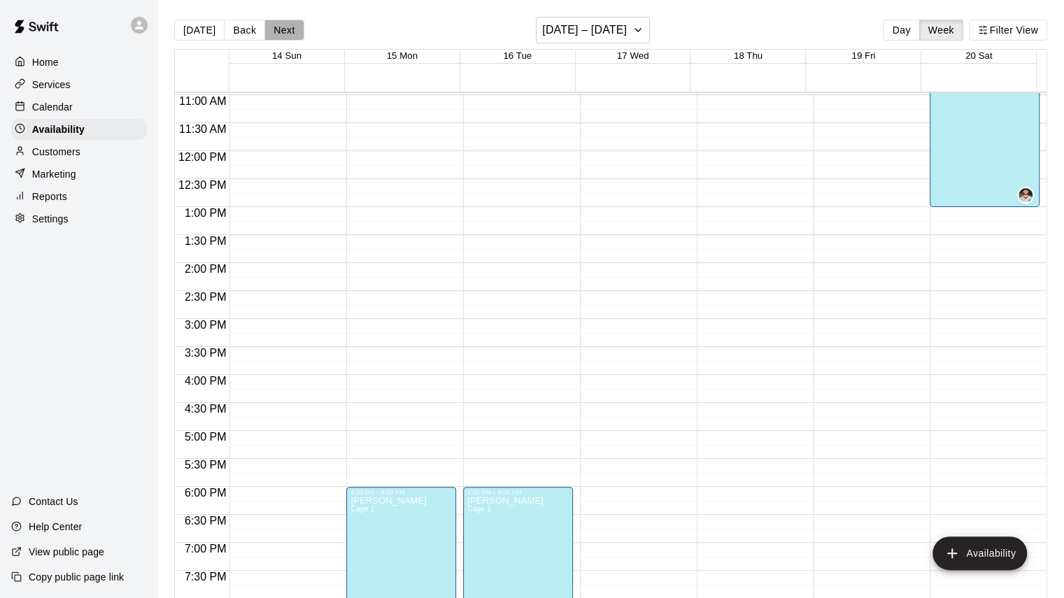
click at [276, 25] on button "Next" at bounding box center [284, 30] width 39 height 21
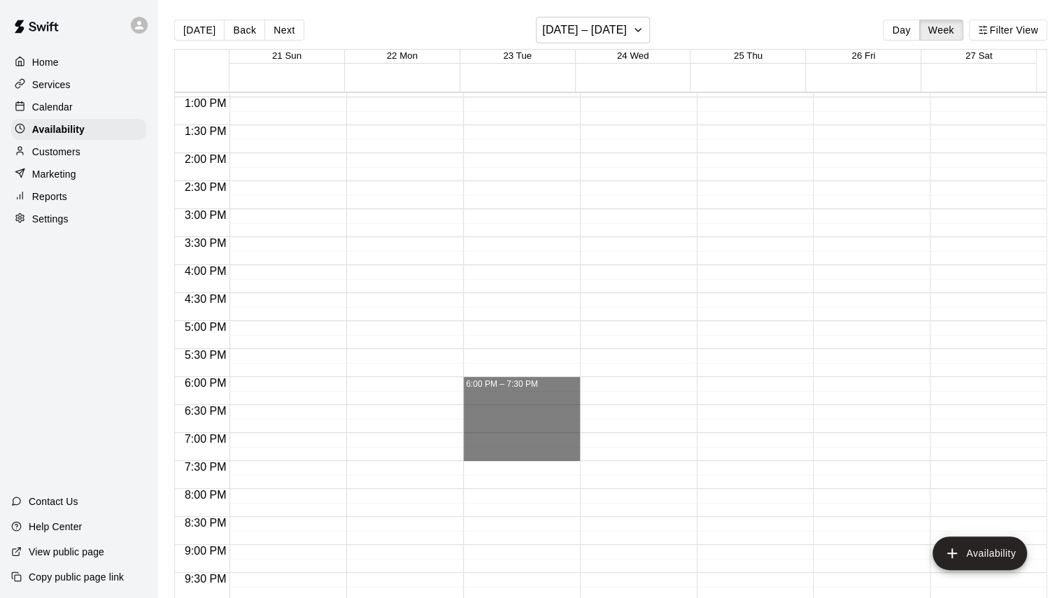
scroll to position [754, 0]
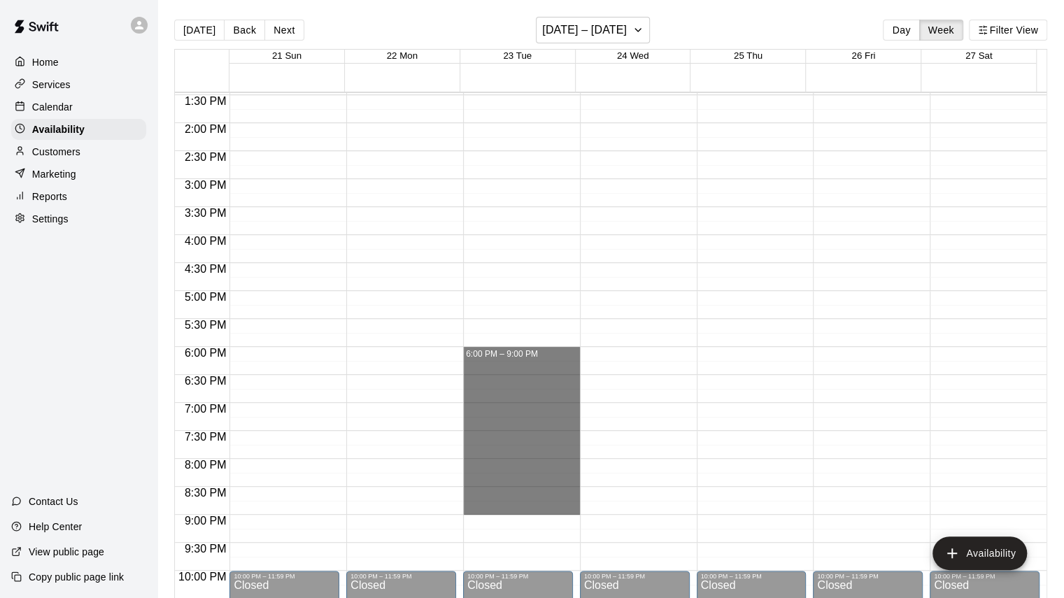
drag, startPoint x: 476, startPoint y: 489, endPoint x: 519, endPoint y: 513, distance: 49.5
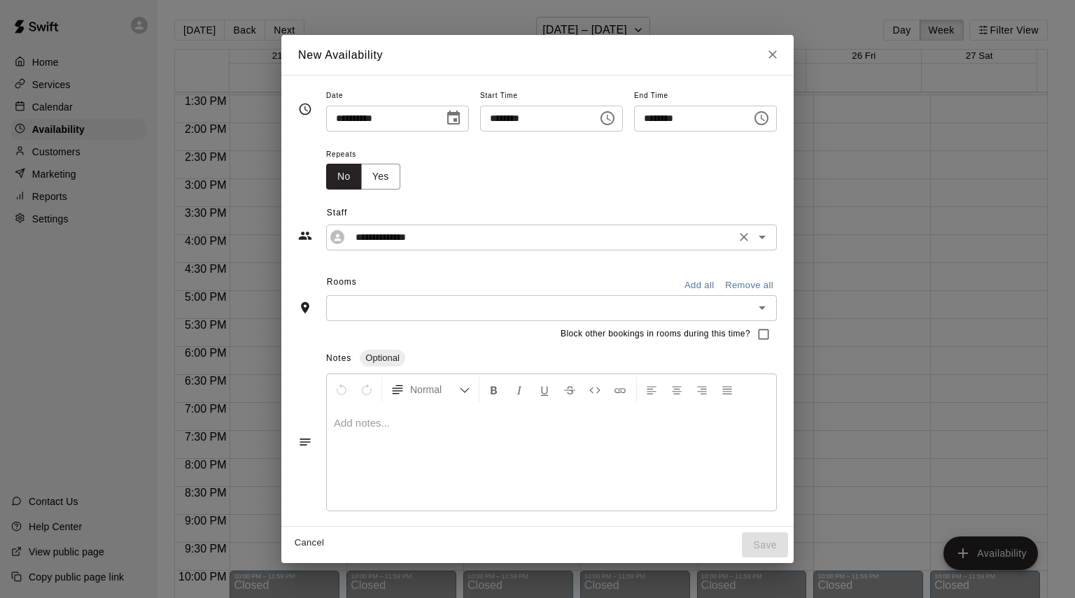
click at [473, 235] on input "**********" at bounding box center [540, 237] width 381 height 17
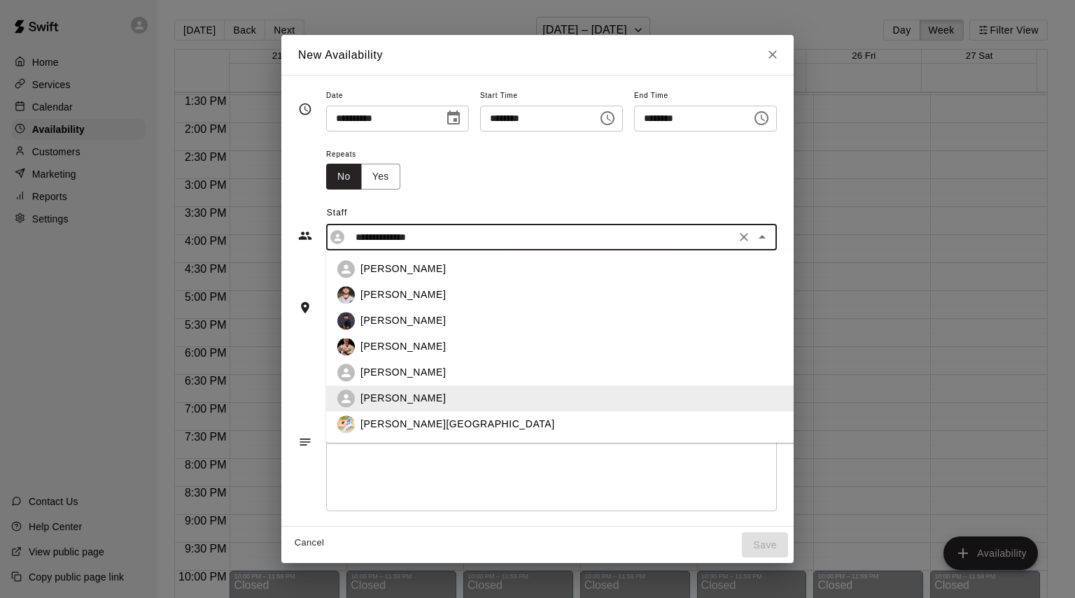
click at [387, 293] on div "[PERSON_NAME]" at bounding box center [601, 295] width 482 height 15
type input "**********"
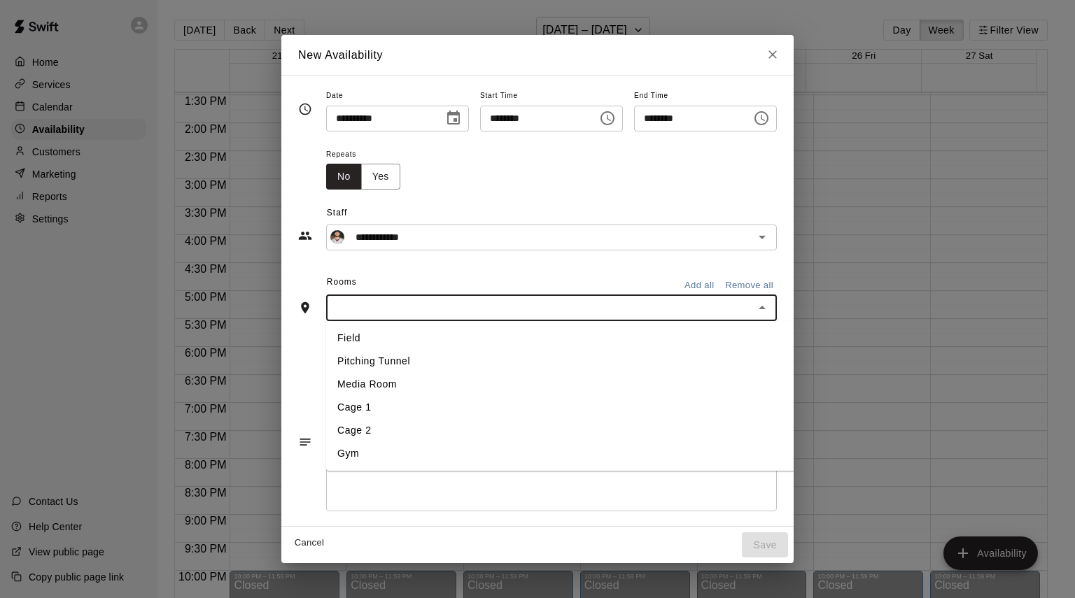
click at [333, 304] on input "text" at bounding box center [539, 307] width 419 height 17
click at [344, 404] on li "Cage 1" at bounding box center [590, 407] width 528 height 23
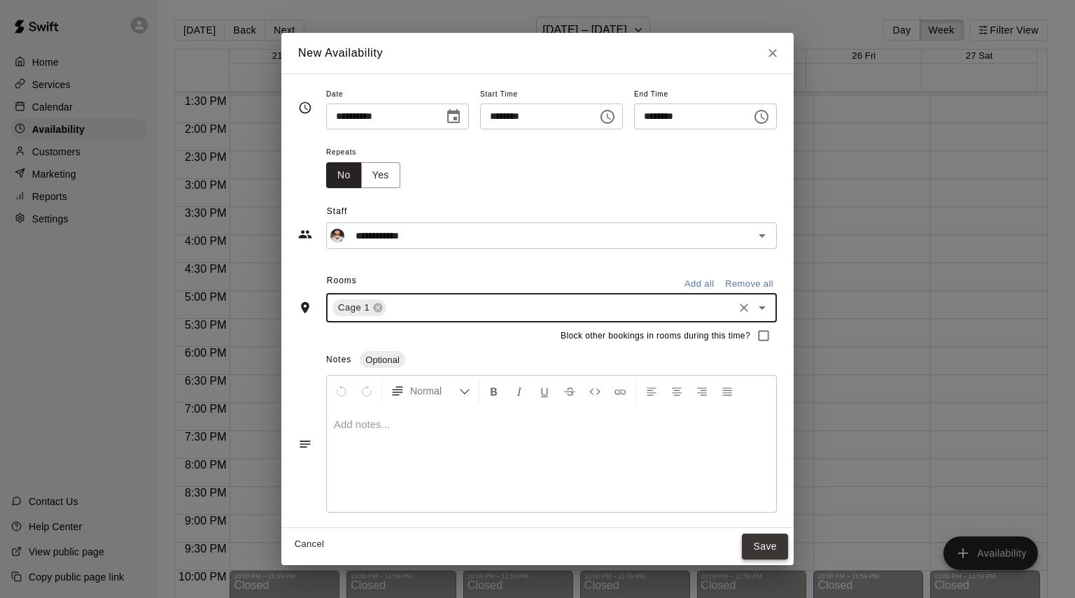
click at [788, 544] on button "Save" at bounding box center [765, 547] width 46 height 26
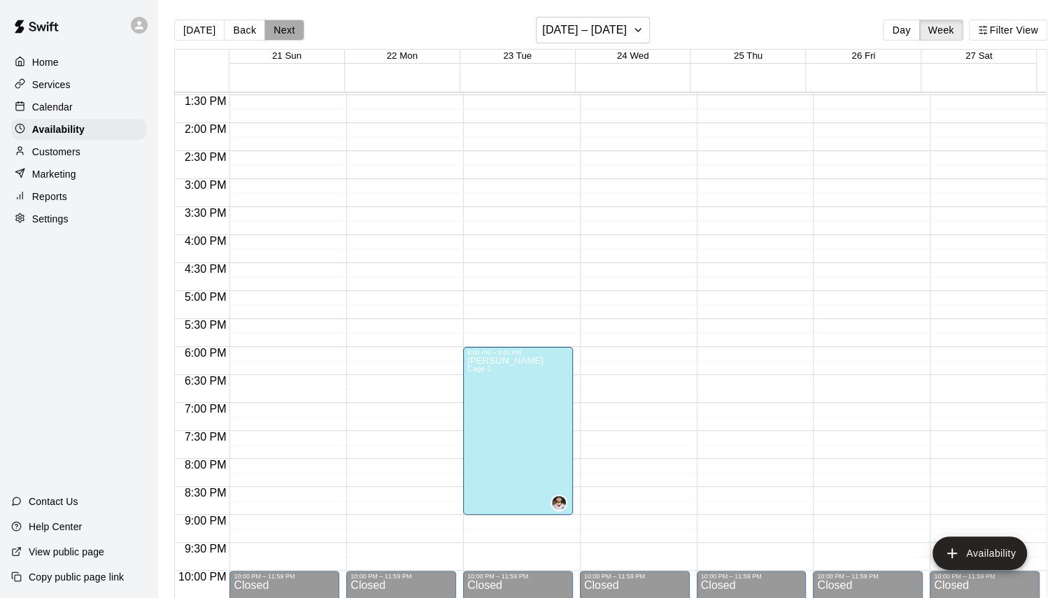
click at [275, 26] on button "Next" at bounding box center [284, 30] width 39 height 21
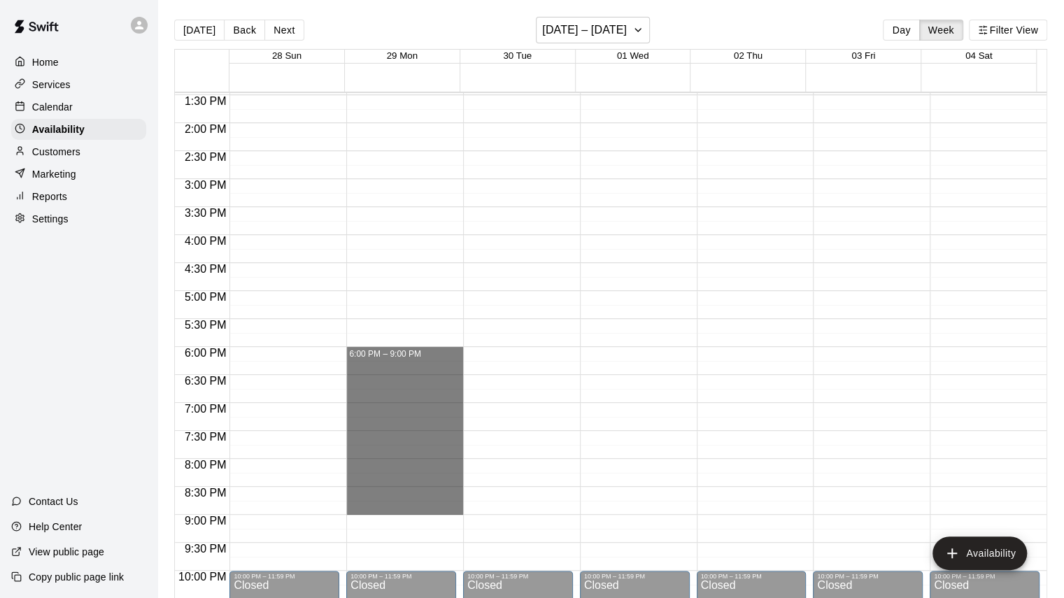
drag, startPoint x: 355, startPoint y: 352, endPoint x: 361, endPoint y: 511, distance: 158.9
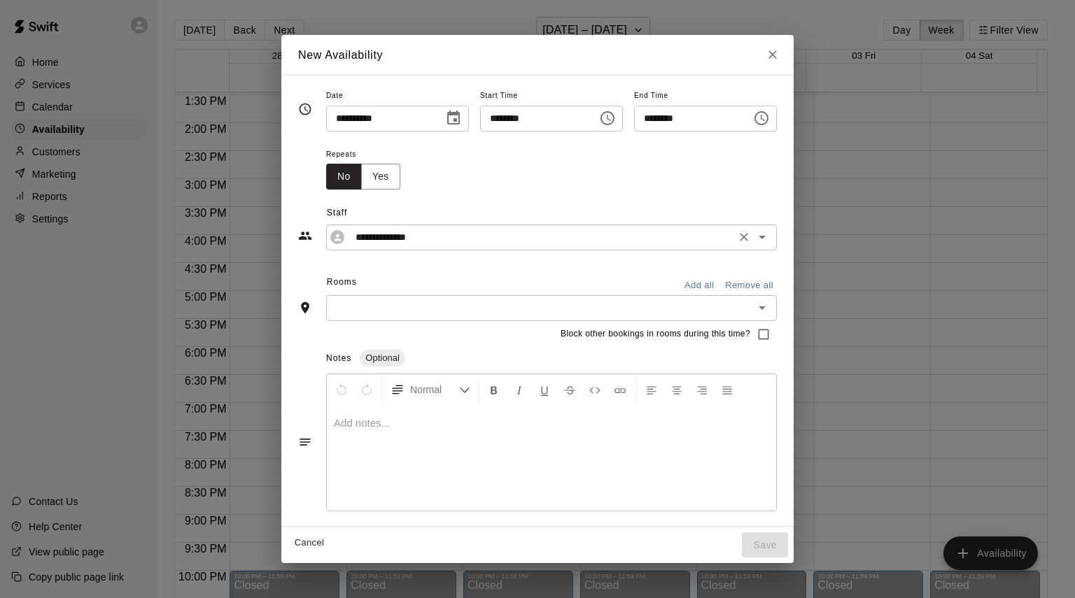
click at [372, 246] on div "**********" at bounding box center [551, 238] width 451 height 26
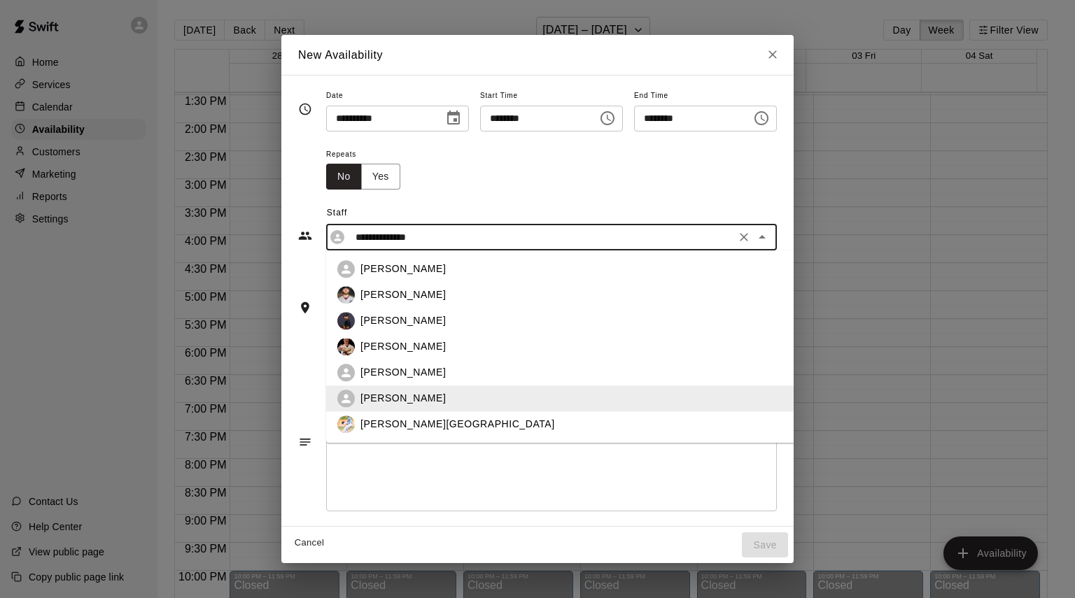
click at [360, 296] on p "[PERSON_NAME]" at bounding box center [402, 295] width 85 height 15
type input "**********"
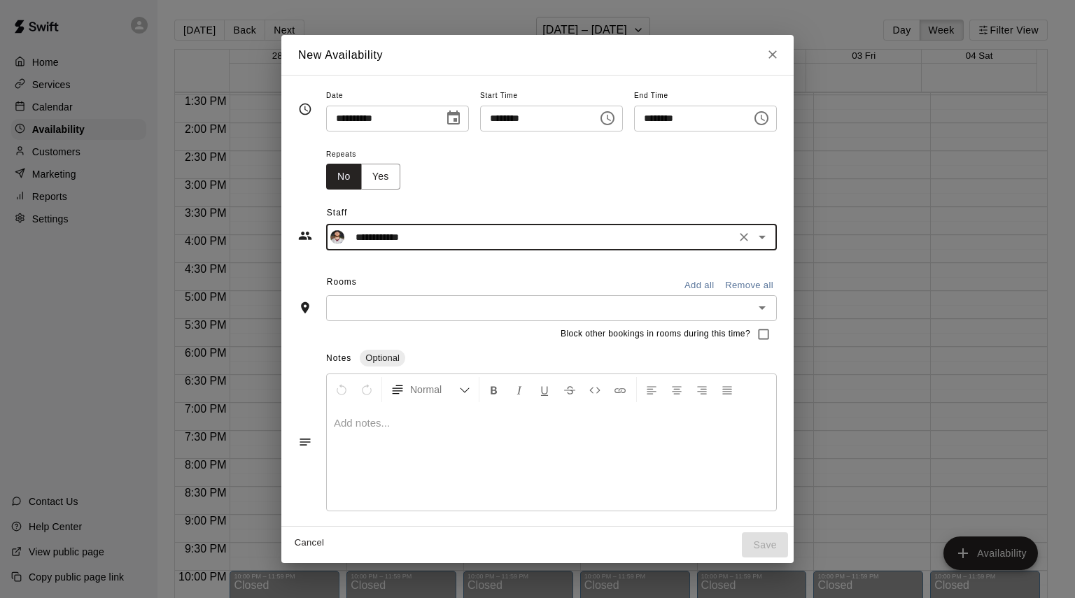
click at [333, 304] on input "text" at bounding box center [539, 307] width 419 height 17
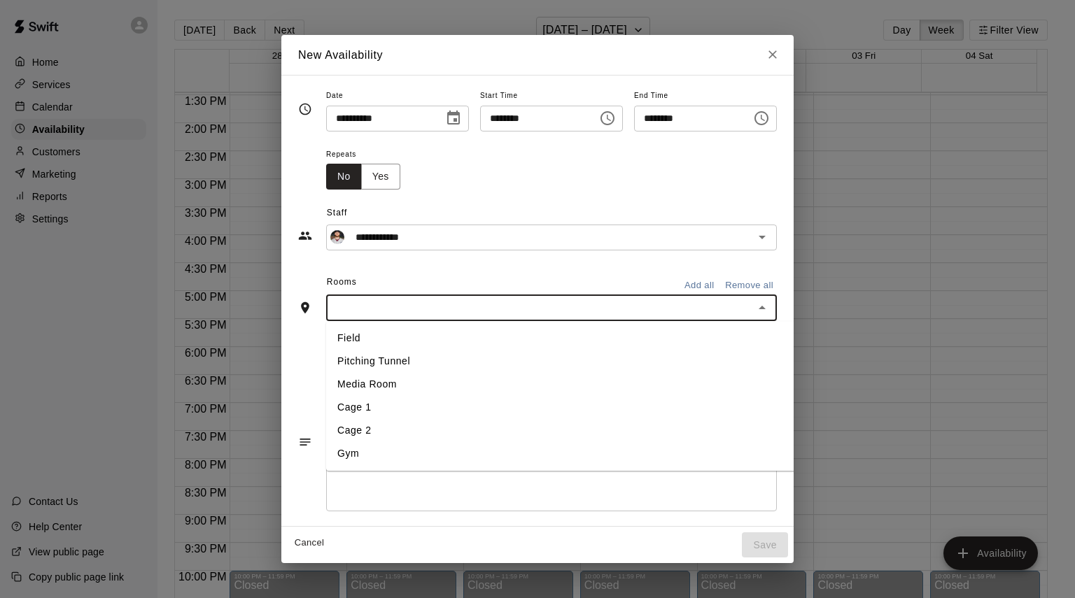
click at [326, 401] on li "Cage 1" at bounding box center [590, 407] width 528 height 23
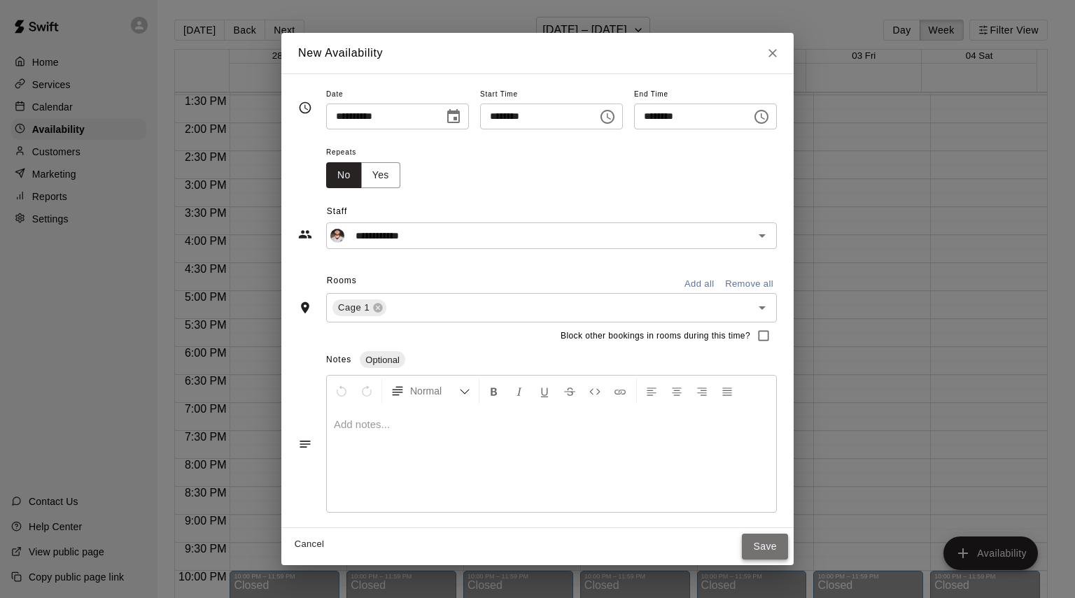
click at [788, 545] on button "Save" at bounding box center [765, 547] width 46 height 26
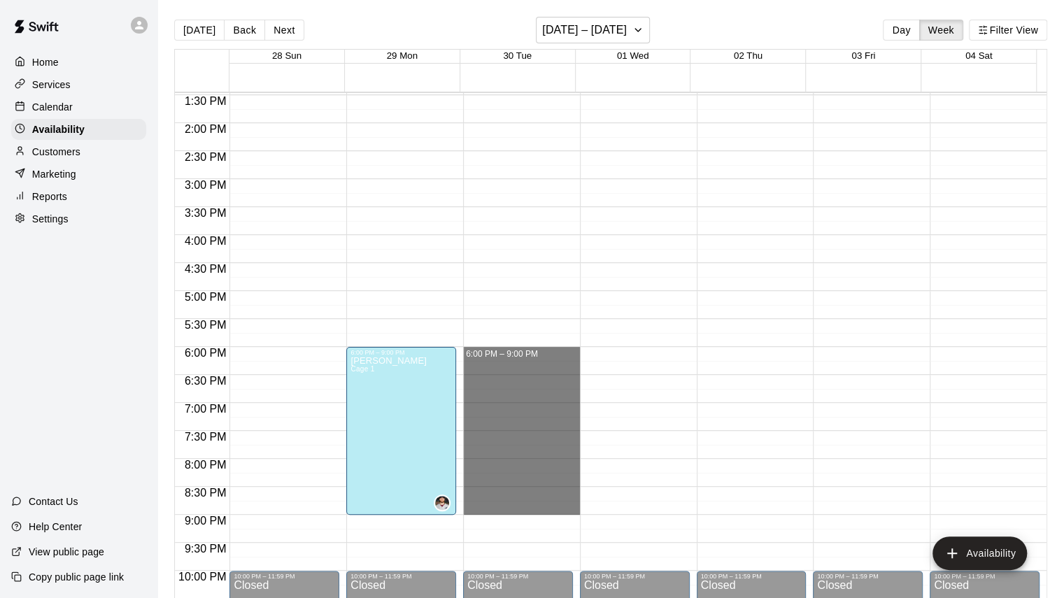
drag, startPoint x: 470, startPoint y: 351, endPoint x: 486, endPoint y: 509, distance: 158.3
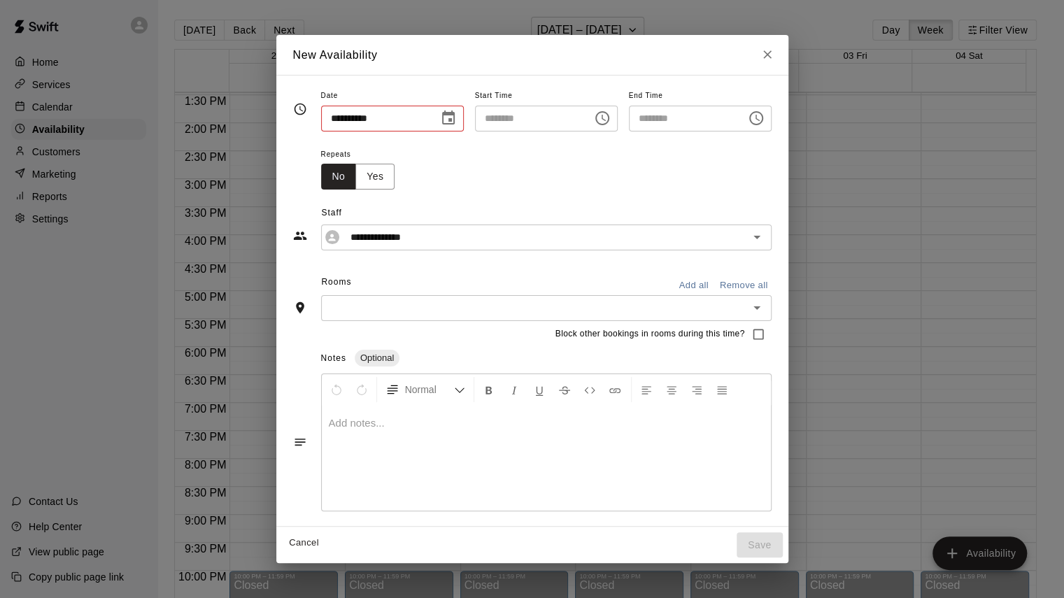
type input "**********"
type input "********"
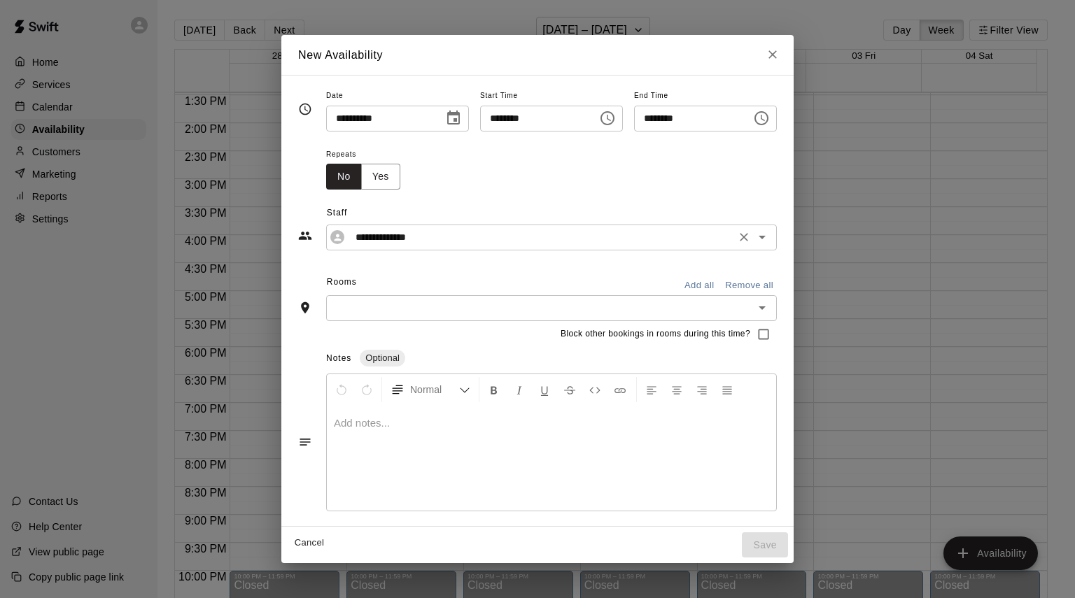
click at [409, 244] on input "**********" at bounding box center [540, 237] width 381 height 17
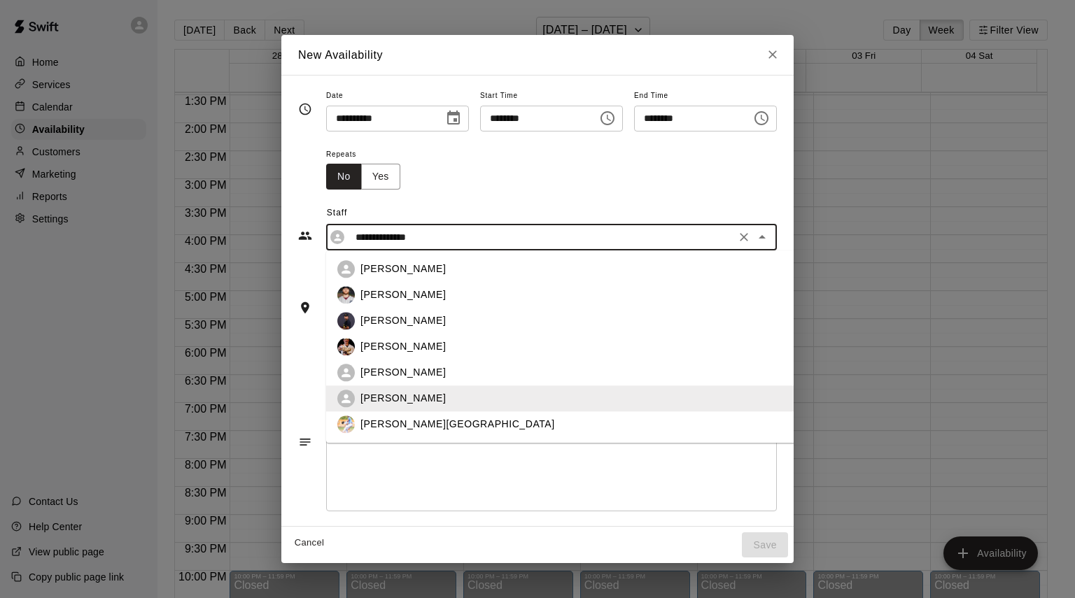
click at [376, 292] on p "[PERSON_NAME]" at bounding box center [402, 295] width 85 height 15
type input "**********"
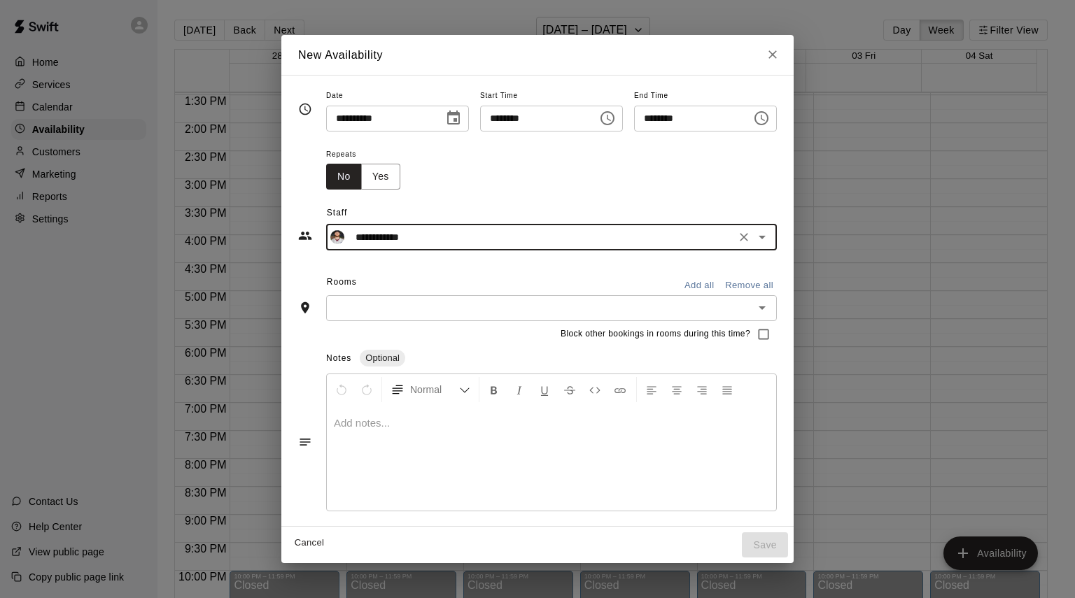
click at [354, 304] on input "text" at bounding box center [539, 307] width 419 height 17
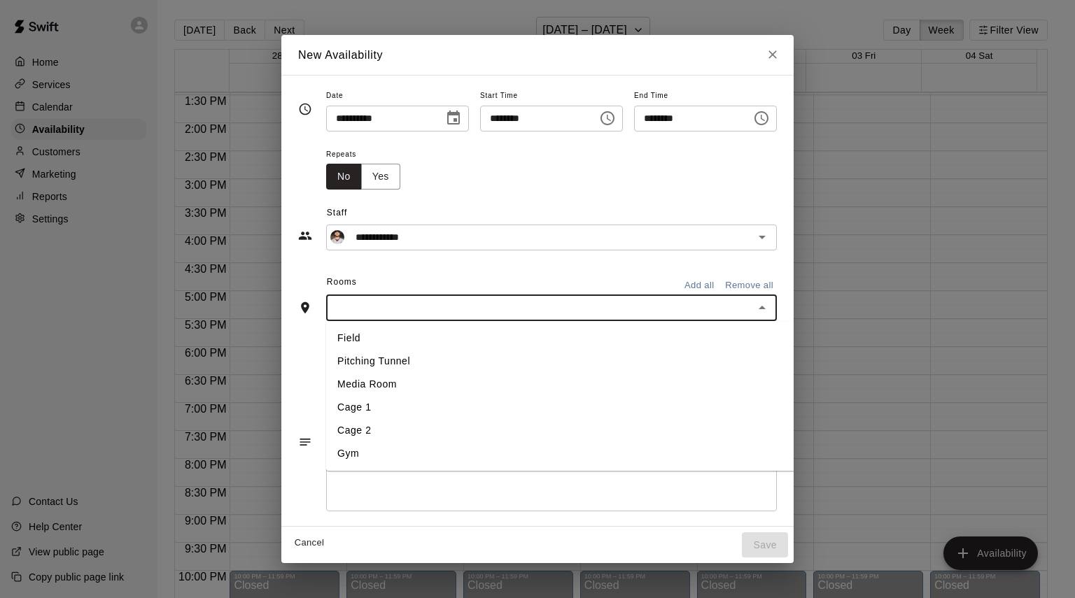
click at [351, 413] on li "Cage 1" at bounding box center [590, 407] width 528 height 23
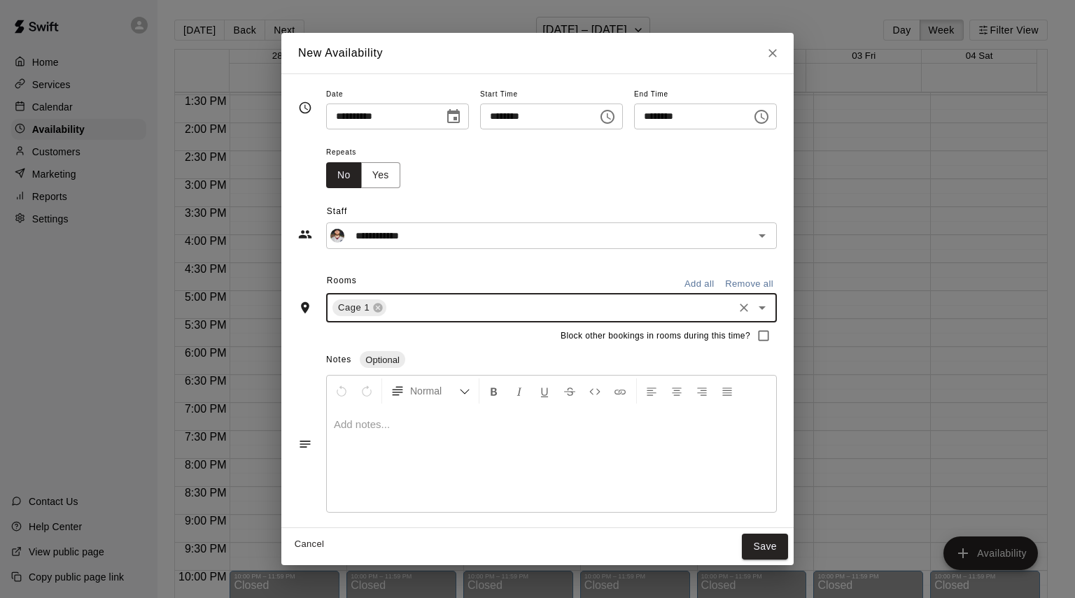
click at [788, 544] on button "Save" at bounding box center [765, 547] width 46 height 26
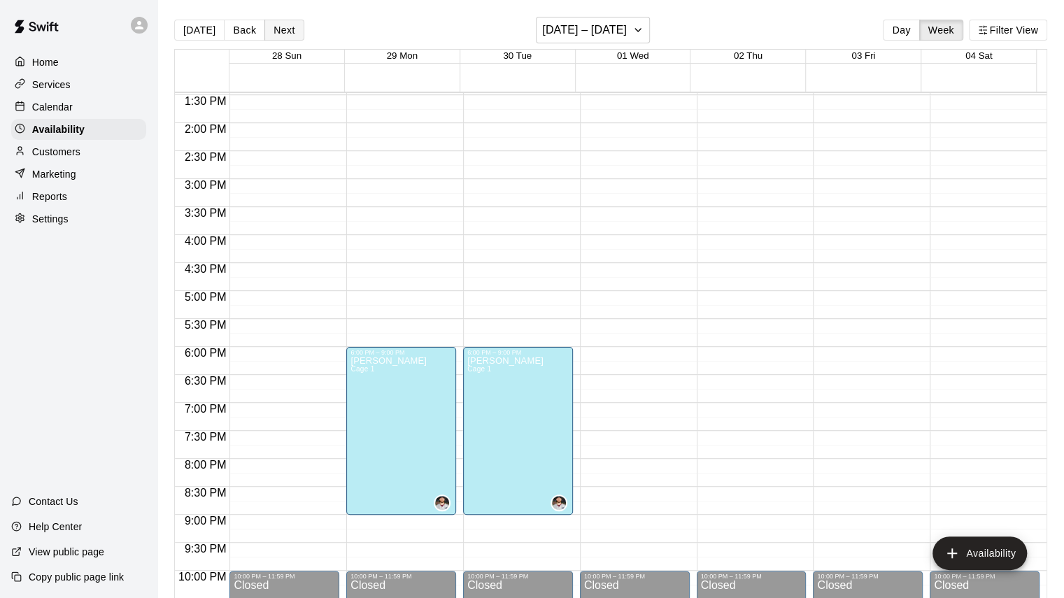
click at [286, 30] on button "Next" at bounding box center [284, 30] width 39 height 21
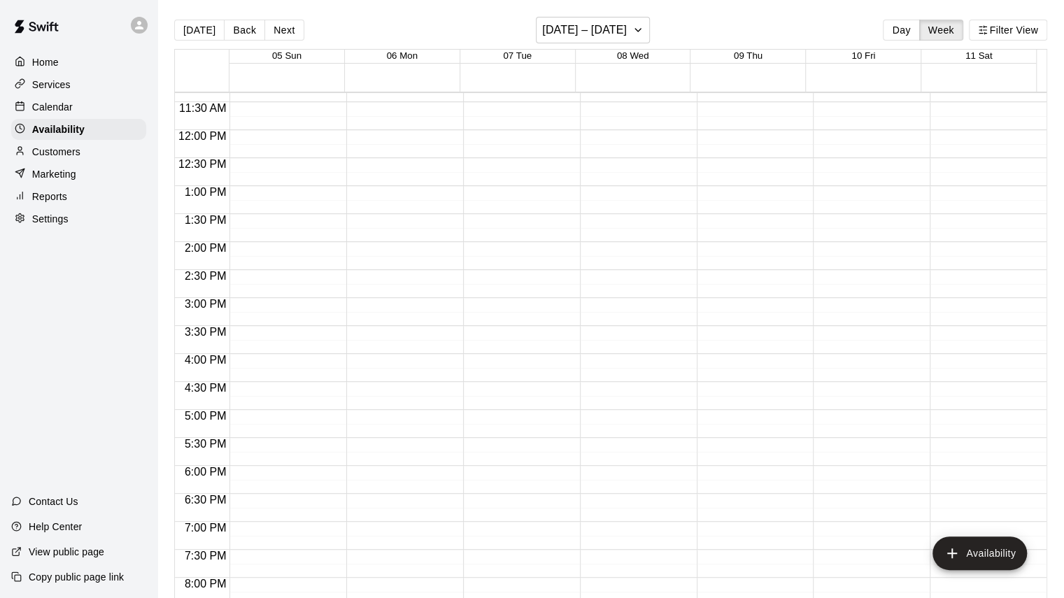
scroll to position [614, 0]
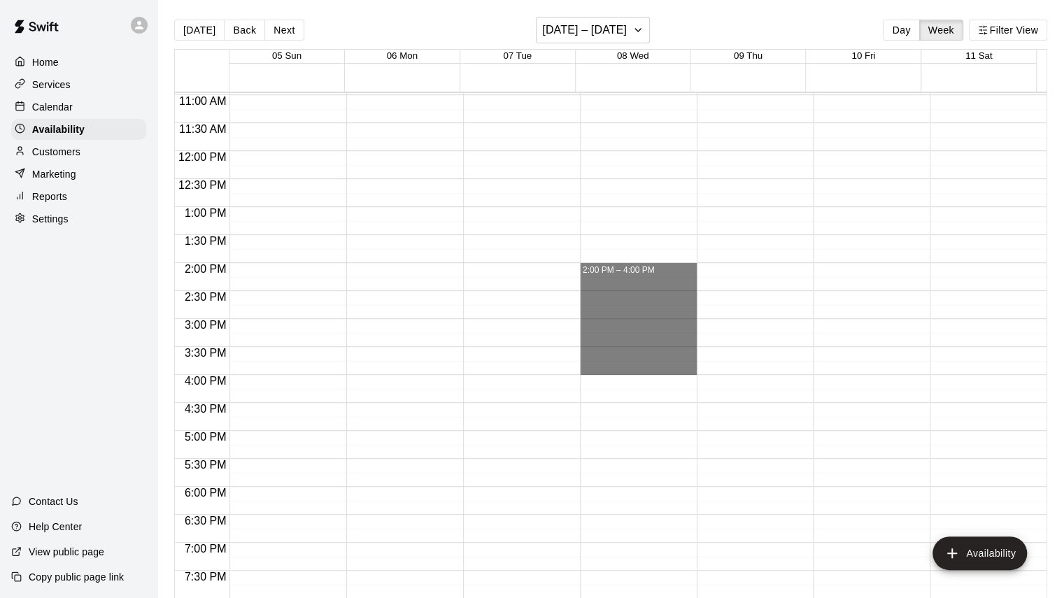
drag, startPoint x: 596, startPoint y: 265, endPoint x: 600, endPoint y: 365, distance: 99.5
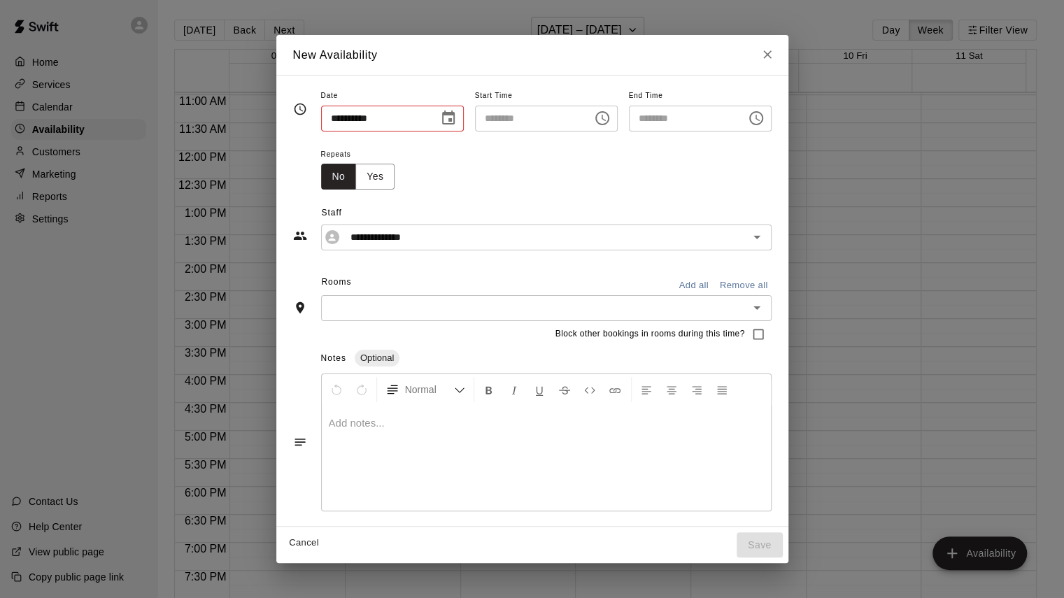
type input "**********"
type input "********"
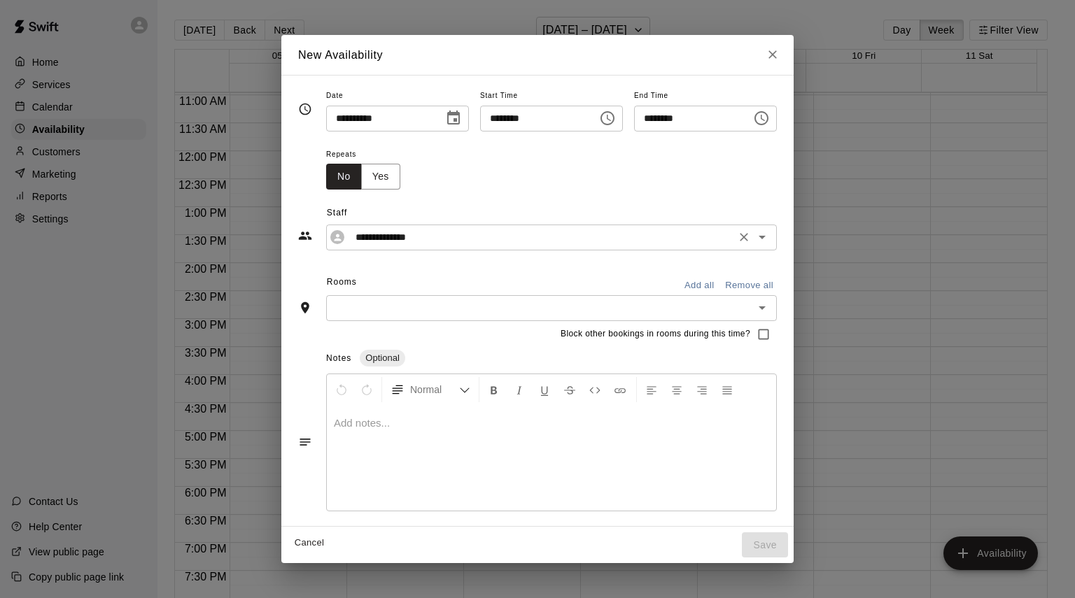
click at [367, 235] on input "**********" at bounding box center [540, 237] width 381 height 17
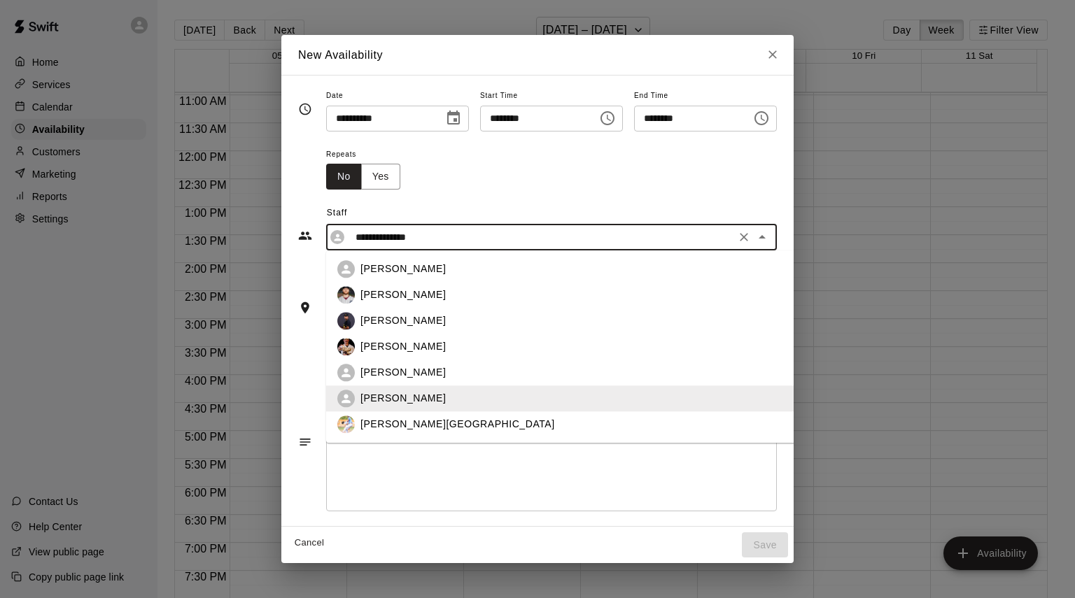
click at [364, 290] on p "[PERSON_NAME]" at bounding box center [402, 295] width 85 height 15
type input "**********"
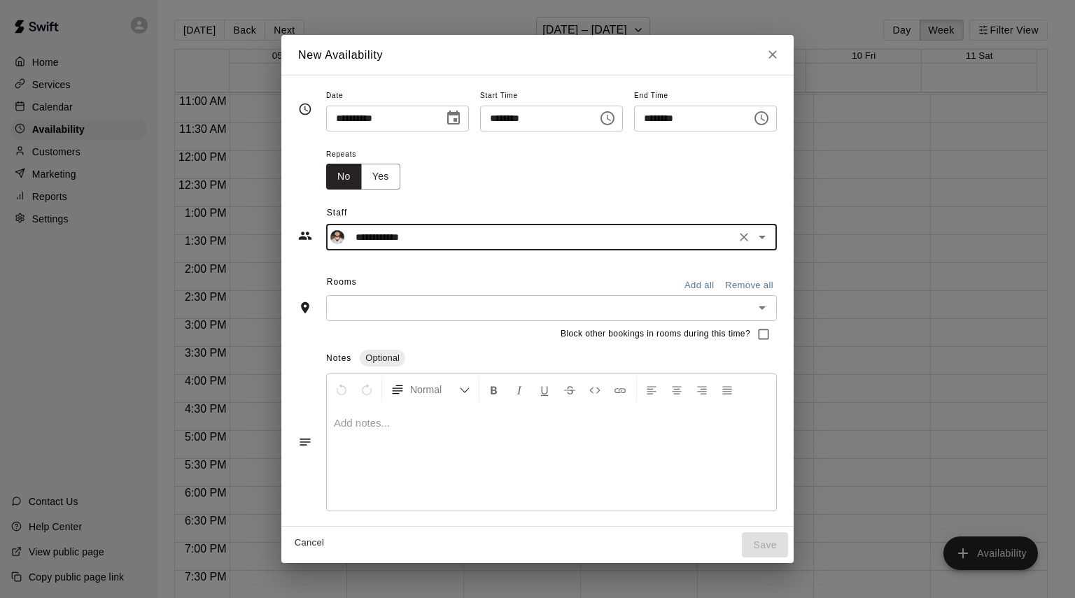
click at [369, 300] on input "text" at bounding box center [539, 307] width 419 height 17
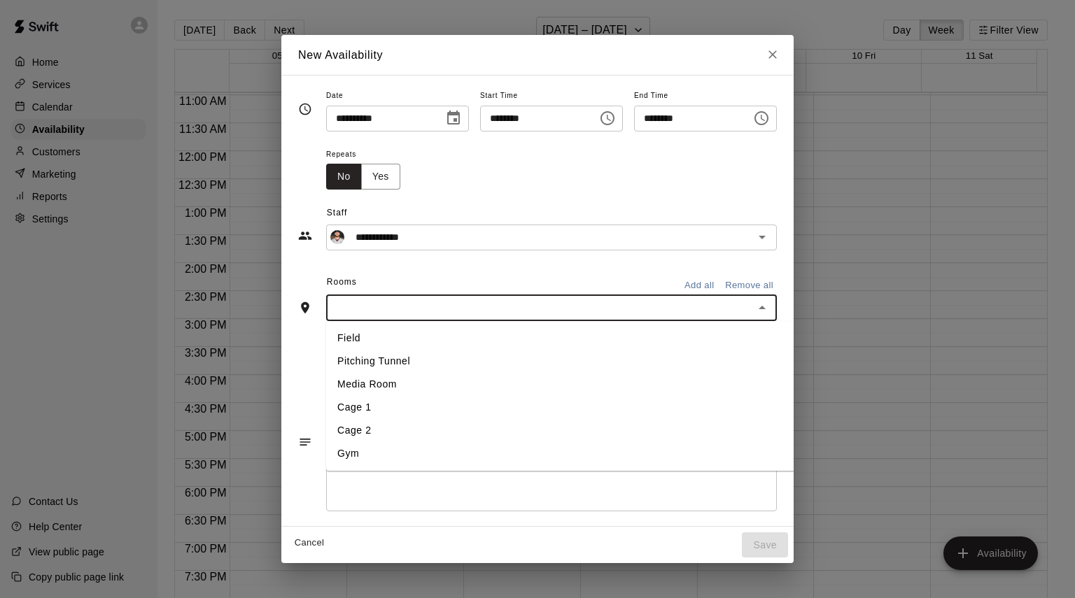
drag, startPoint x: 348, startPoint y: 416, endPoint x: 390, endPoint y: 365, distance: 66.2
click at [348, 416] on li "Cage 1" at bounding box center [590, 407] width 528 height 23
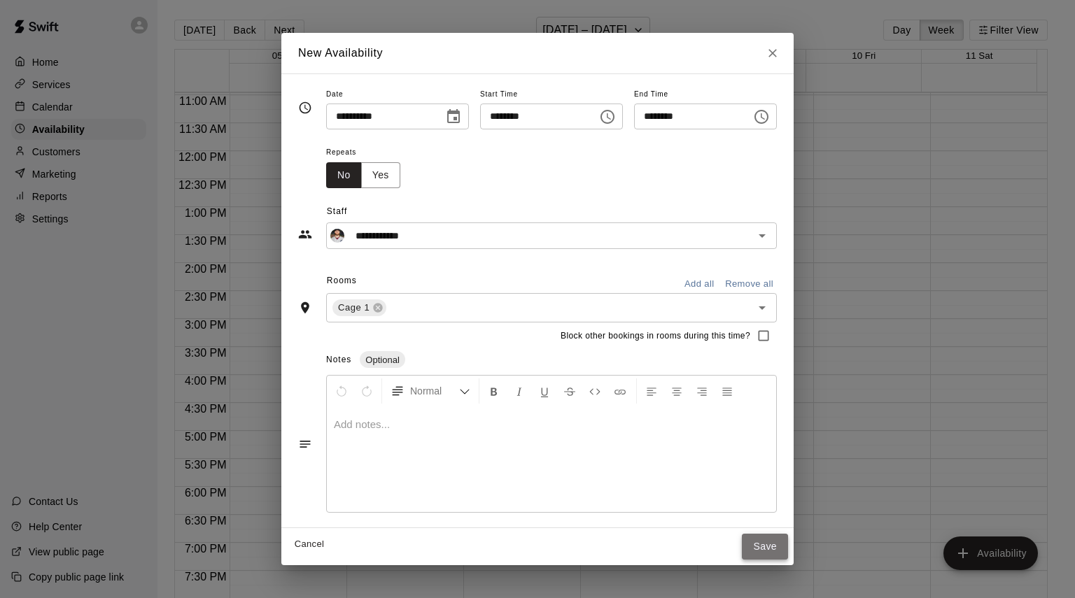
click at [788, 549] on button "Save" at bounding box center [765, 547] width 46 height 26
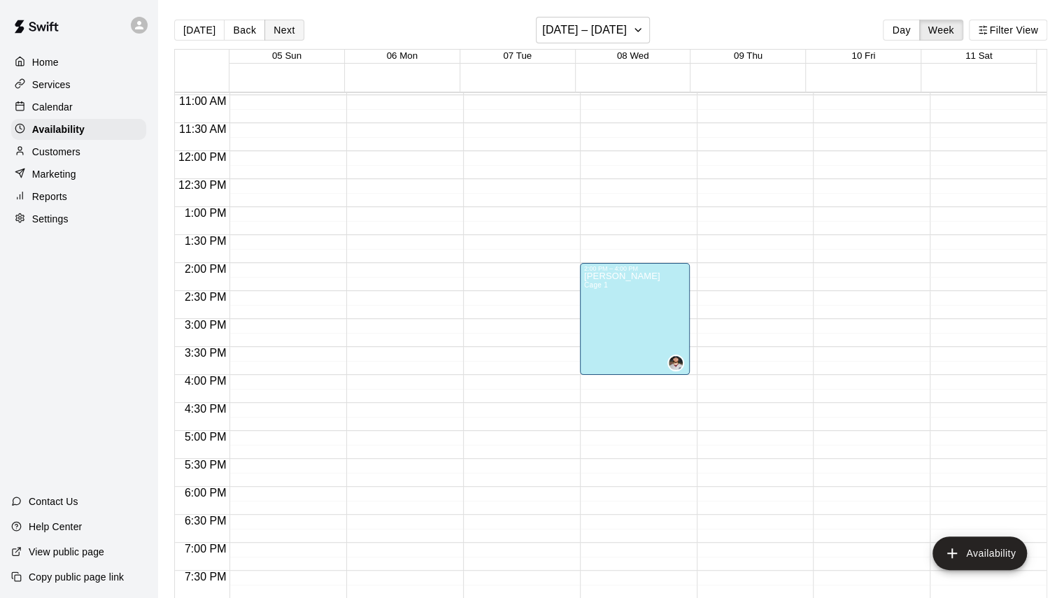
click at [290, 29] on button "Next" at bounding box center [284, 30] width 39 height 21
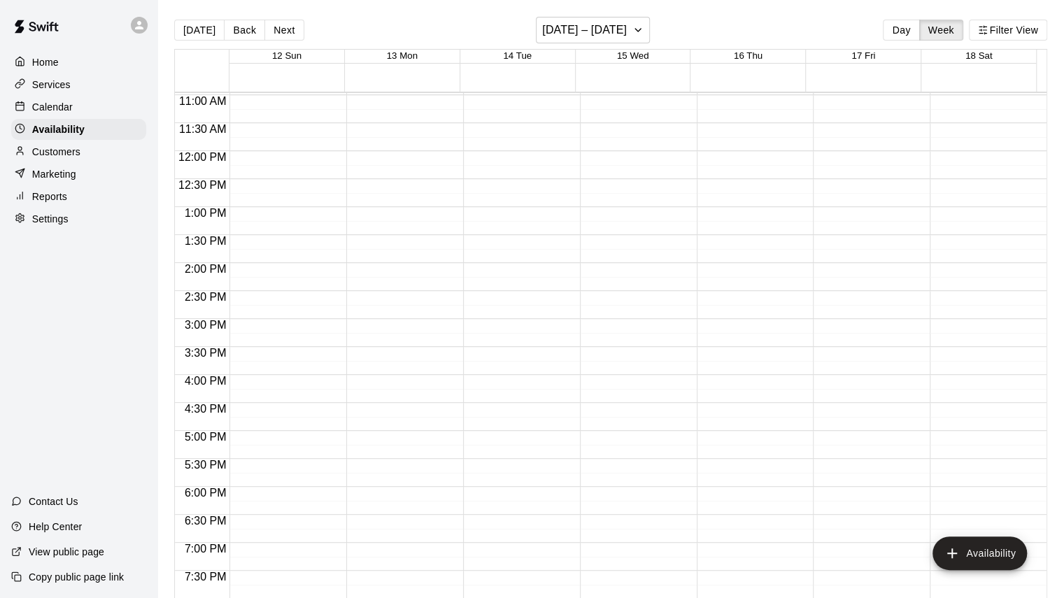
scroll to position [544, 0]
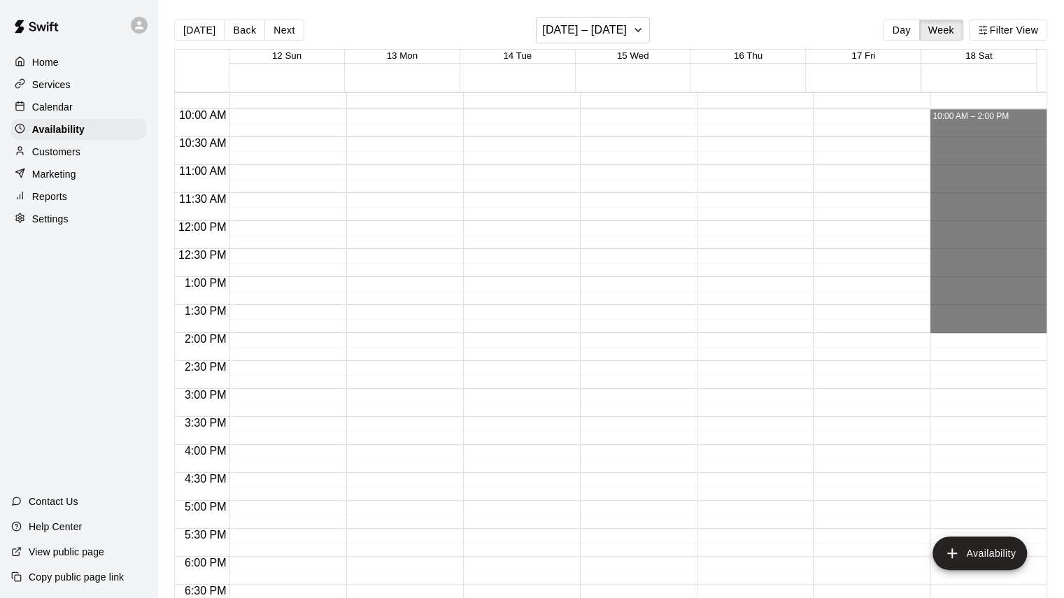
drag, startPoint x: 933, startPoint y: 113, endPoint x: 960, endPoint y: 323, distance: 211.6
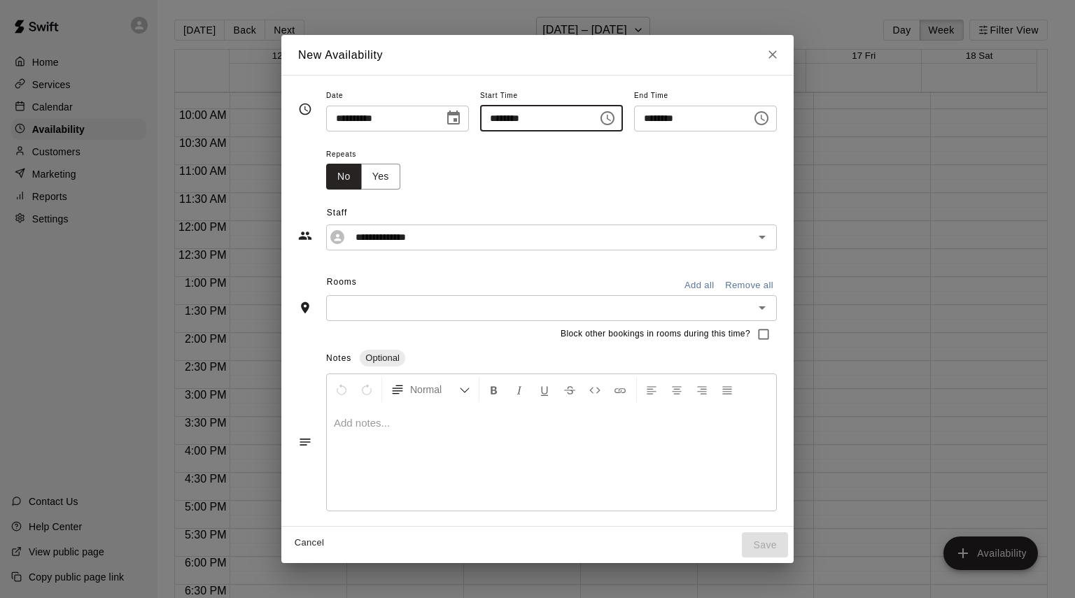
click at [483, 113] on input "********" at bounding box center [534, 119] width 108 height 26
click at [512, 119] on input "********" at bounding box center [534, 119] width 108 height 26
type input "********"
click at [388, 236] on input "**********" at bounding box center [540, 237] width 381 height 17
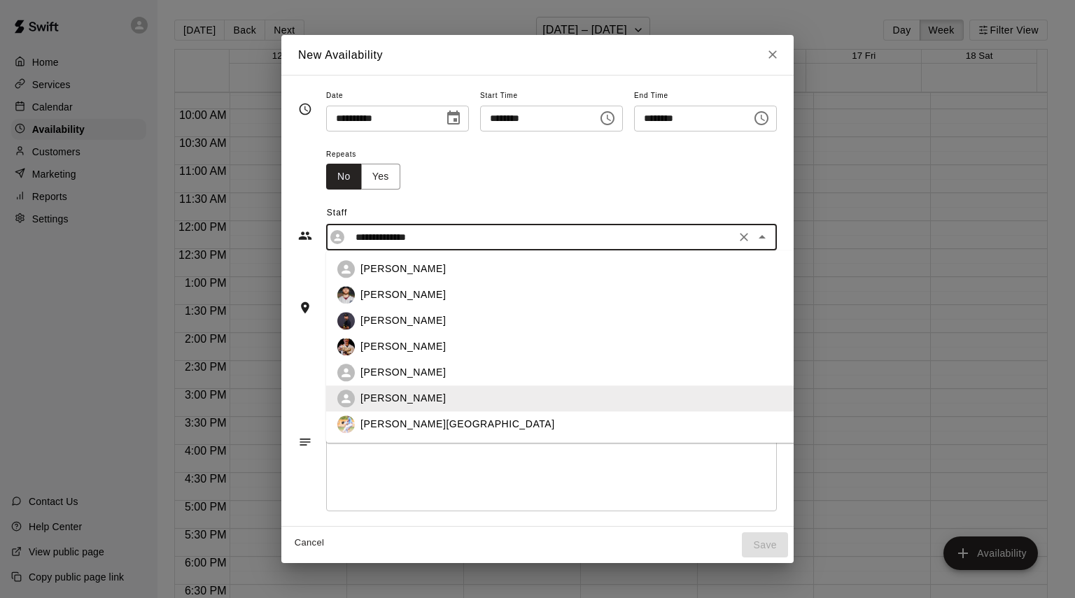
click at [360, 295] on p "[PERSON_NAME]" at bounding box center [402, 295] width 85 height 15
type input "**********"
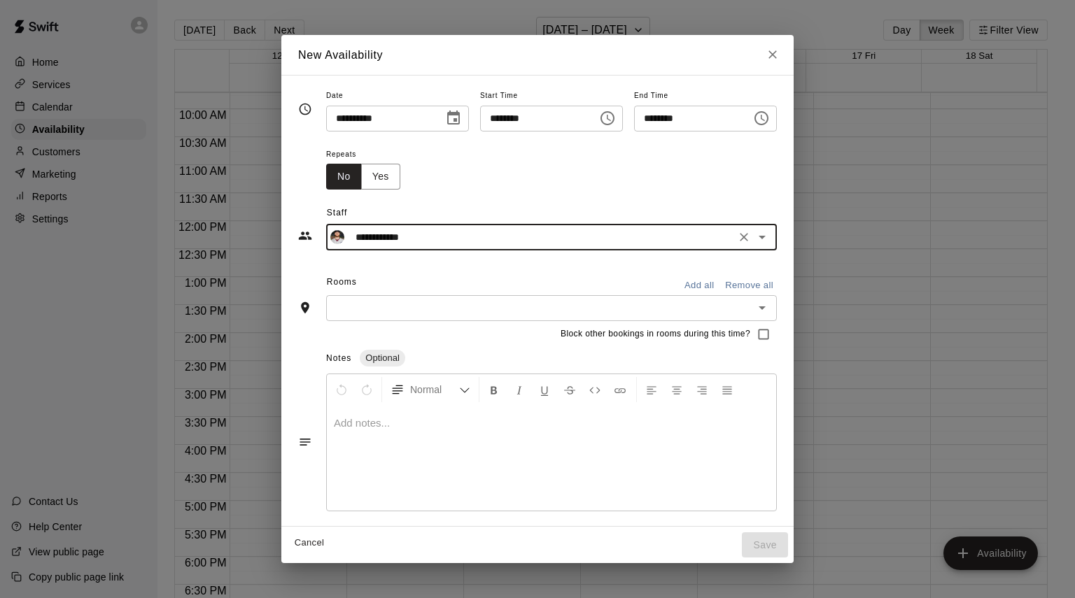
click at [353, 297] on div "​" at bounding box center [551, 308] width 451 height 26
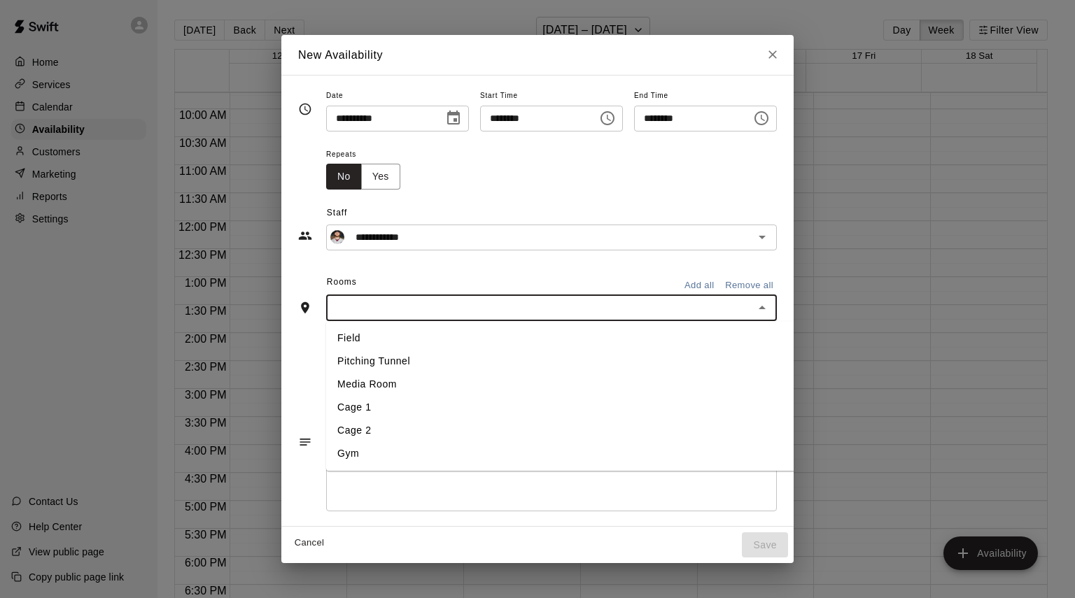
click at [352, 408] on li "Cage 1" at bounding box center [590, 407] width 528 height 23
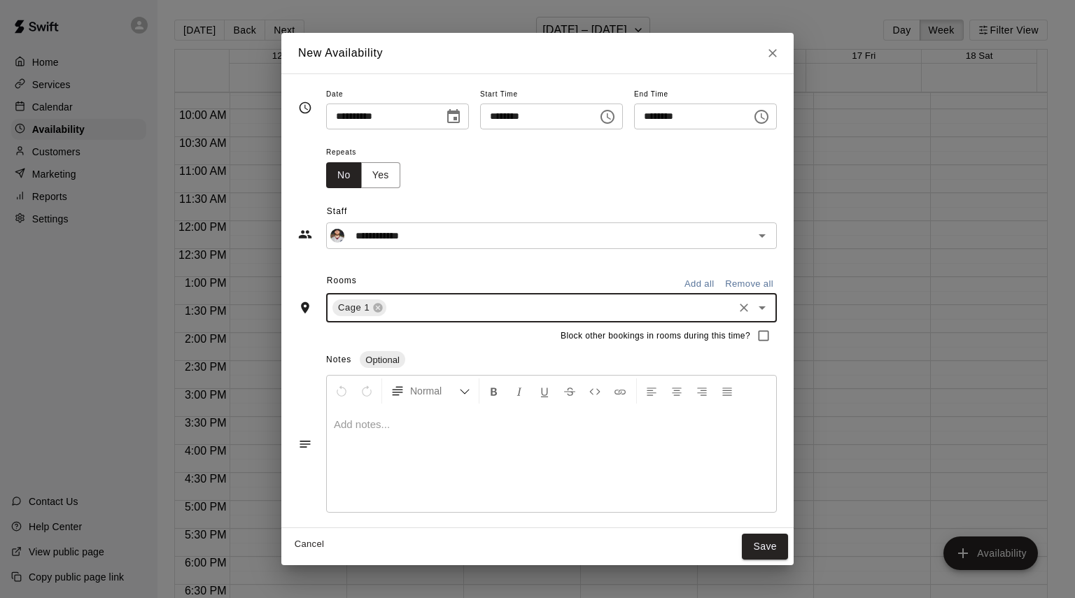
click at [445, 176] on div "Repeats No Yes" at bounding box center [551, 165] width 451 height 44
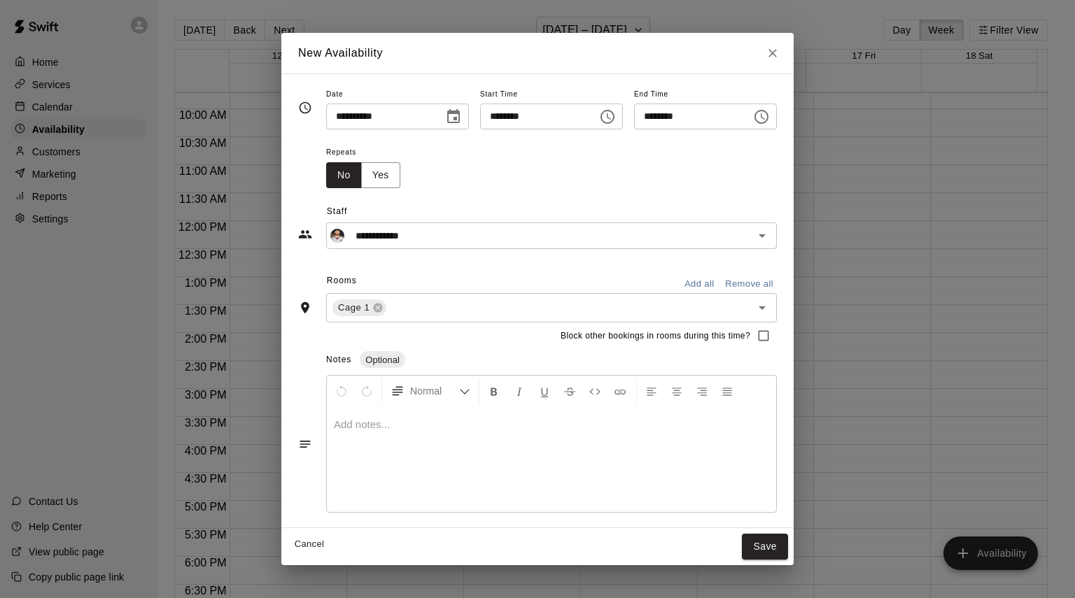
click at [546, 165] on div "Repeats No Yes" at bounding box center [551, 165] width 451 height 44
click at [788, 545] on button "Save" at bounding box center [765, 547] width 46 height 26
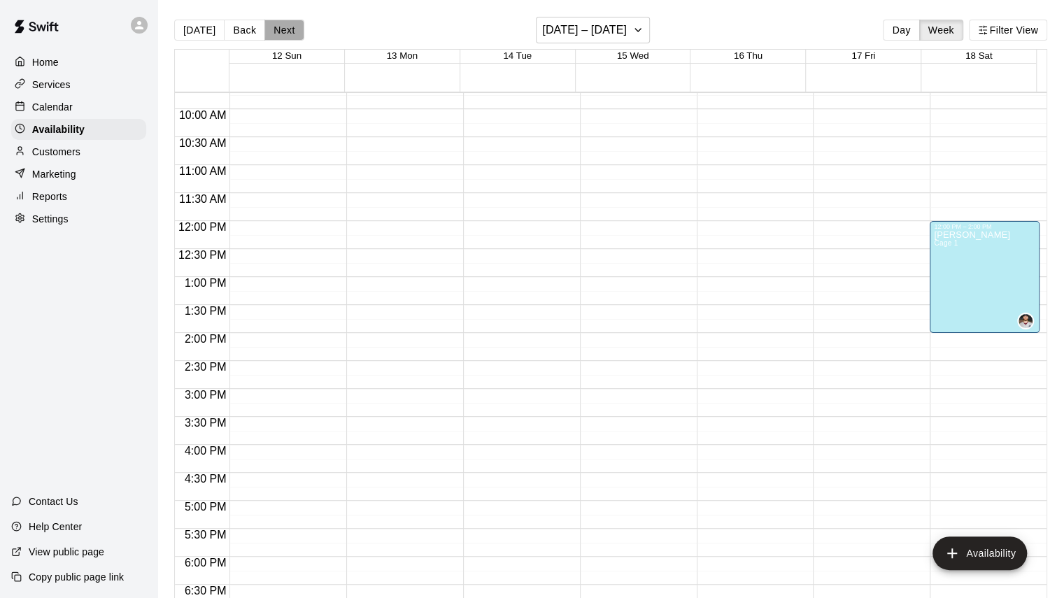
click at [283, 25] on button "Next" at bounding box center [284, 30] width 39 height 21
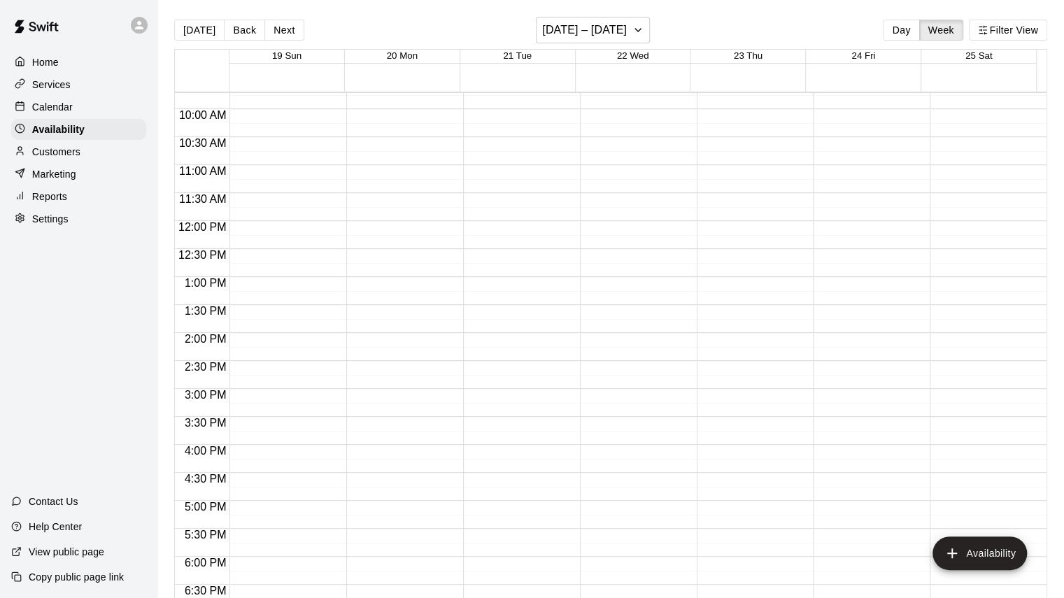
click at [276, 24] on button "Next" at bounding box center [284, 30] width 39 height 21
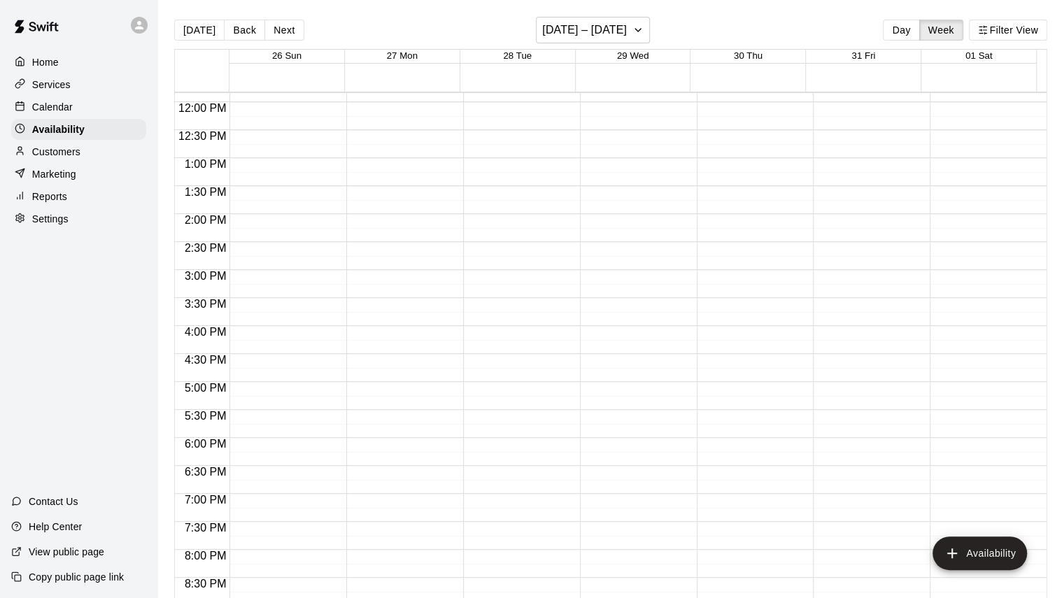
scroll to position [684, 0]
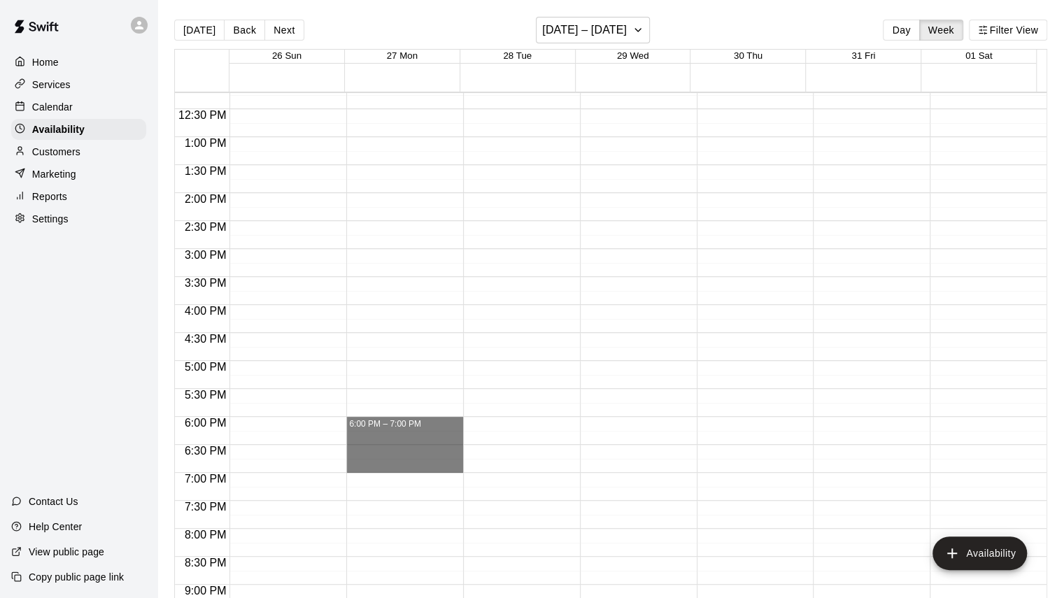
drag, startPoint x: 372, startPoint y: 422, endPoint x: 382, endPoint y: 460, distance: 39.7
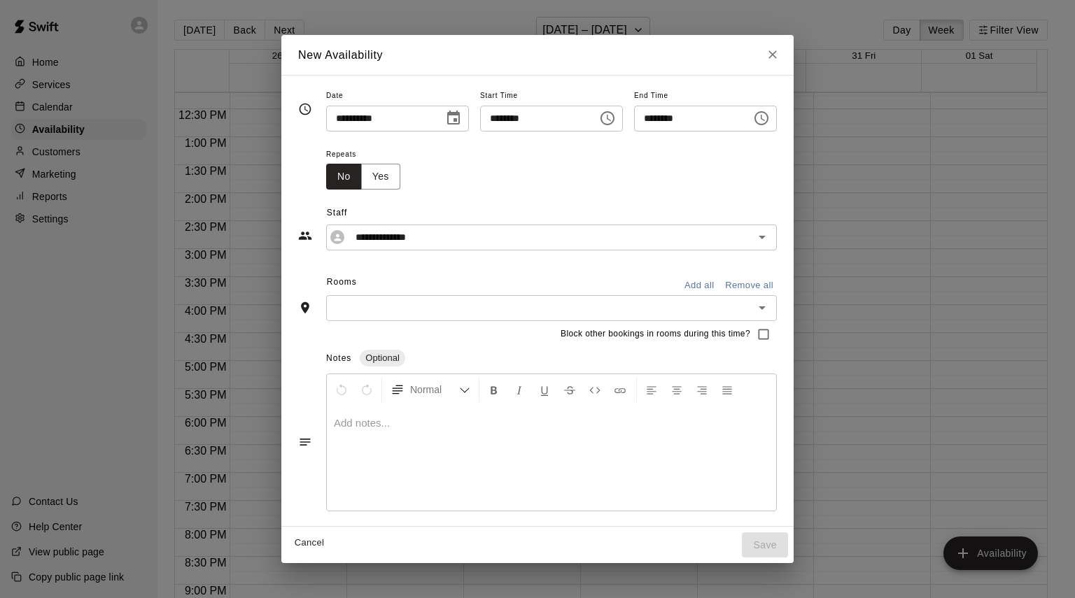
click at [780, 52] on icon "Close" at bounding box center [773, 55] width 14 height 14
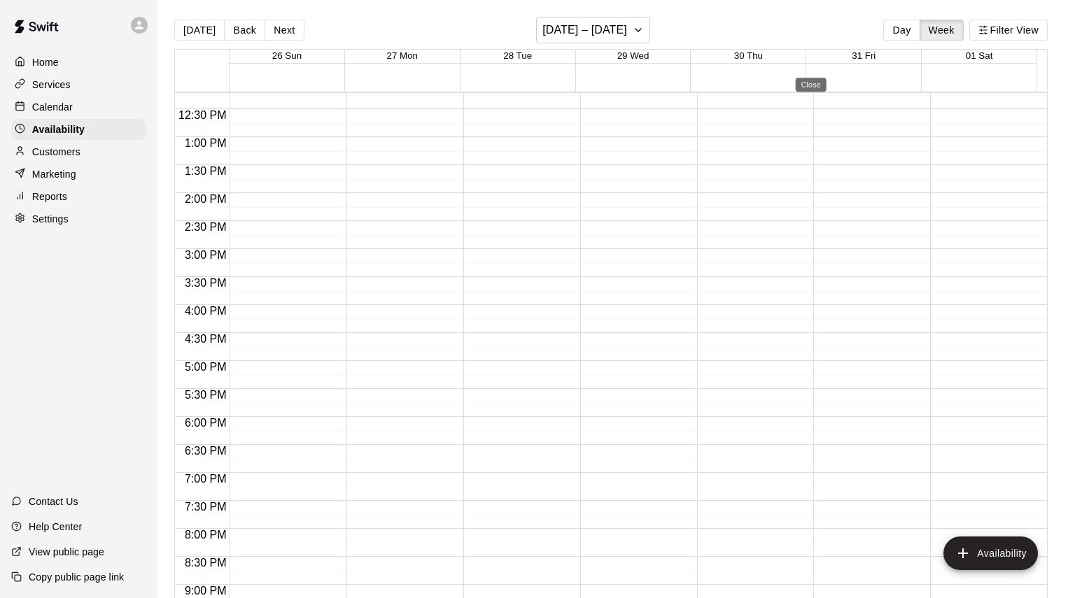
type input "**********"
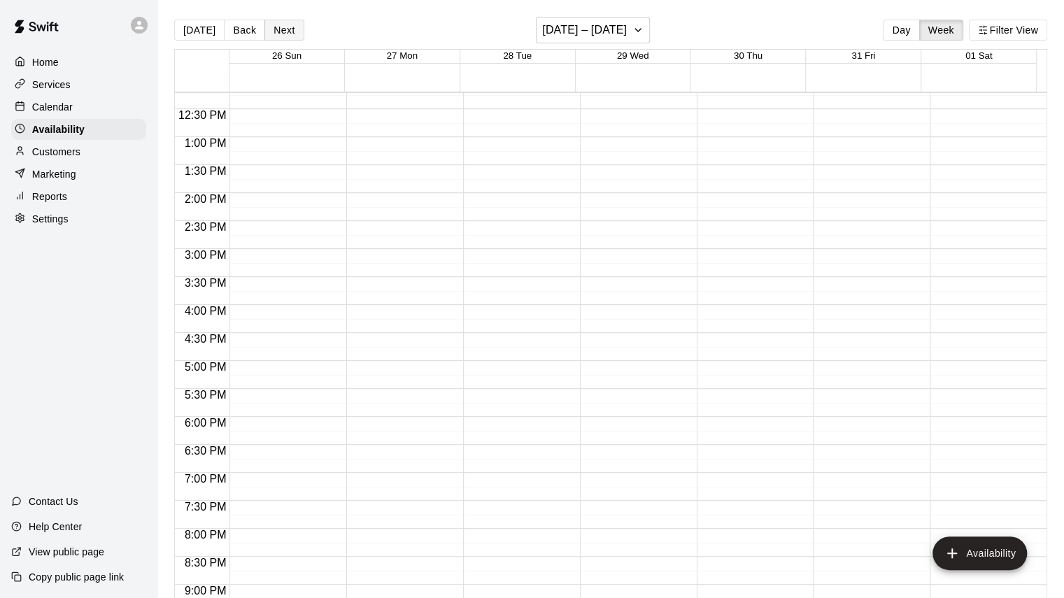
click at [284, 24] on button "Next" at bounding box center [284, 30] width 39 height 21
click at [239, 28] on button "Back" at bounding box center [244, 30] width 41 height 21
click at [236, 29] on button "Back" at bounding box center [244, 30] width 41 height 21
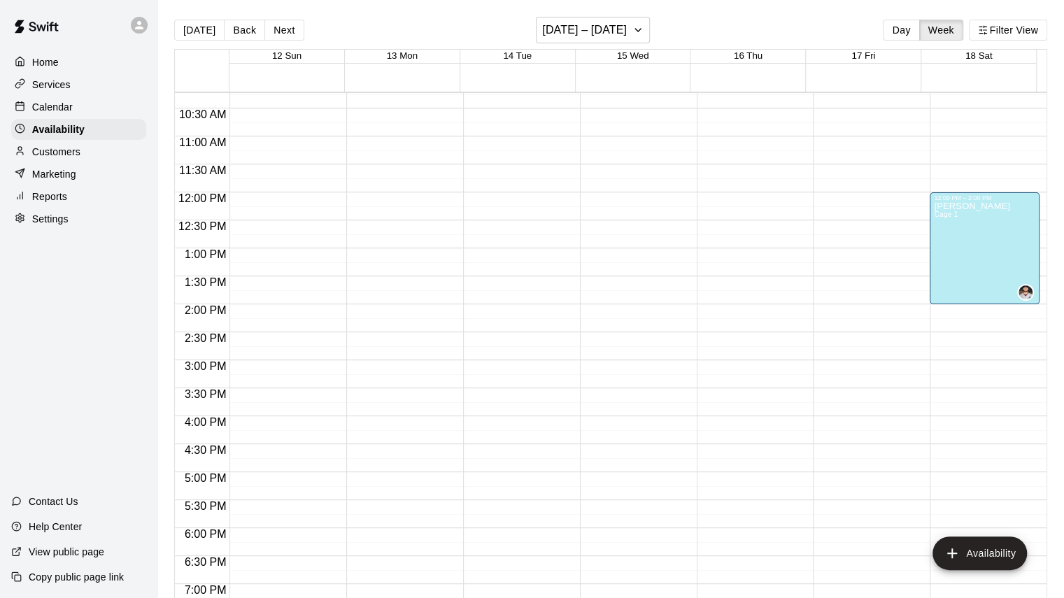
scroll to position [474, 0]
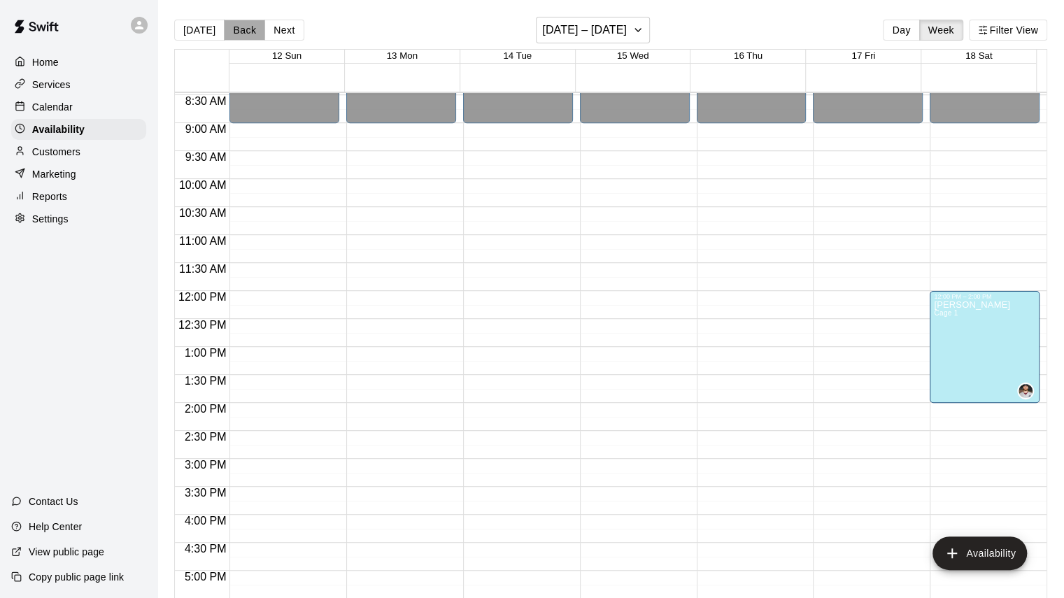
click at [241, 26] on button "Back" at bounding box center [244, 30] width 41 height 21
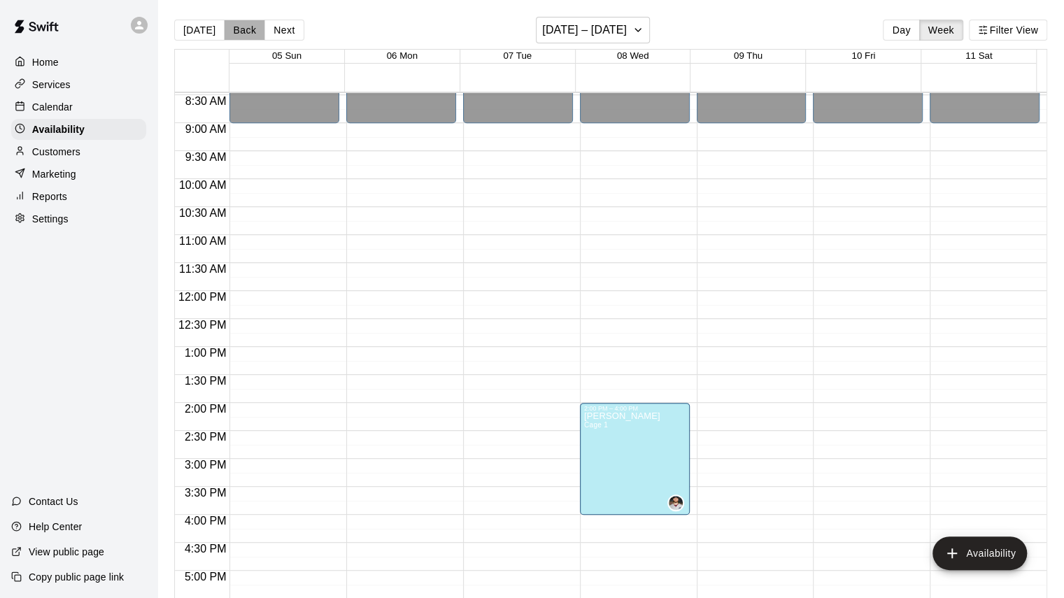
click at [241, 28] on button "Back" at bounding box center [244, 30] width 41 height 21
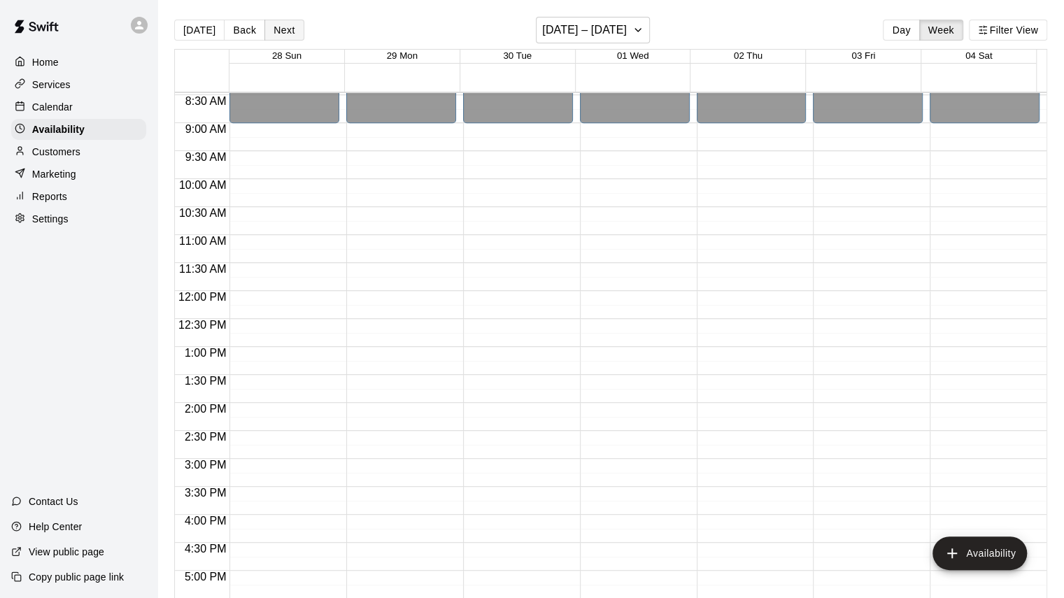
click at [277, 28] on button "Next" at bounding box center [284, 30] width 39 height 21
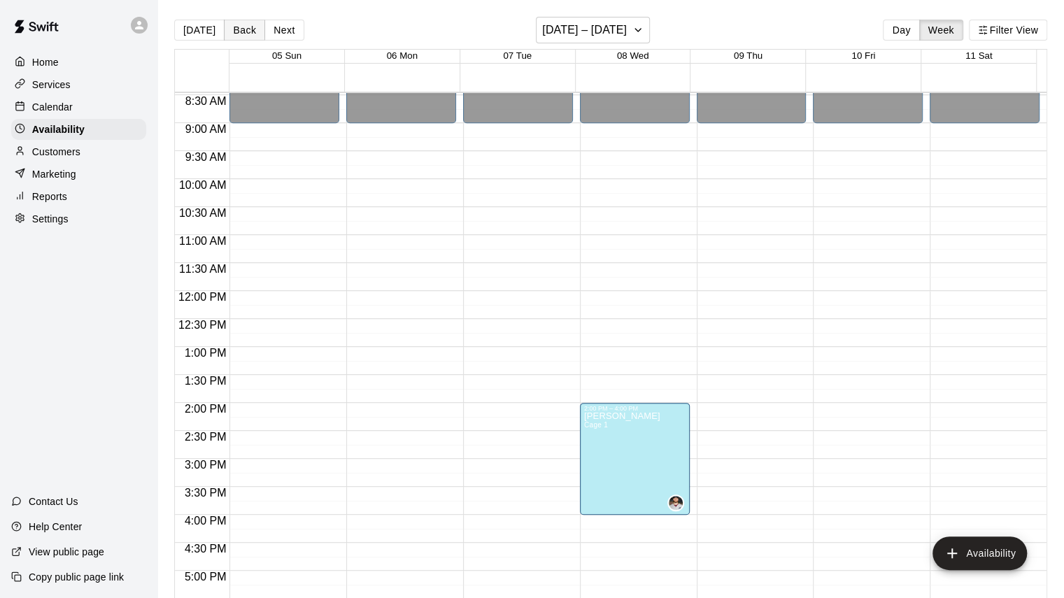
click at [230, 31] on button "Back" at bounding box center [244, 30] width 41 height 21
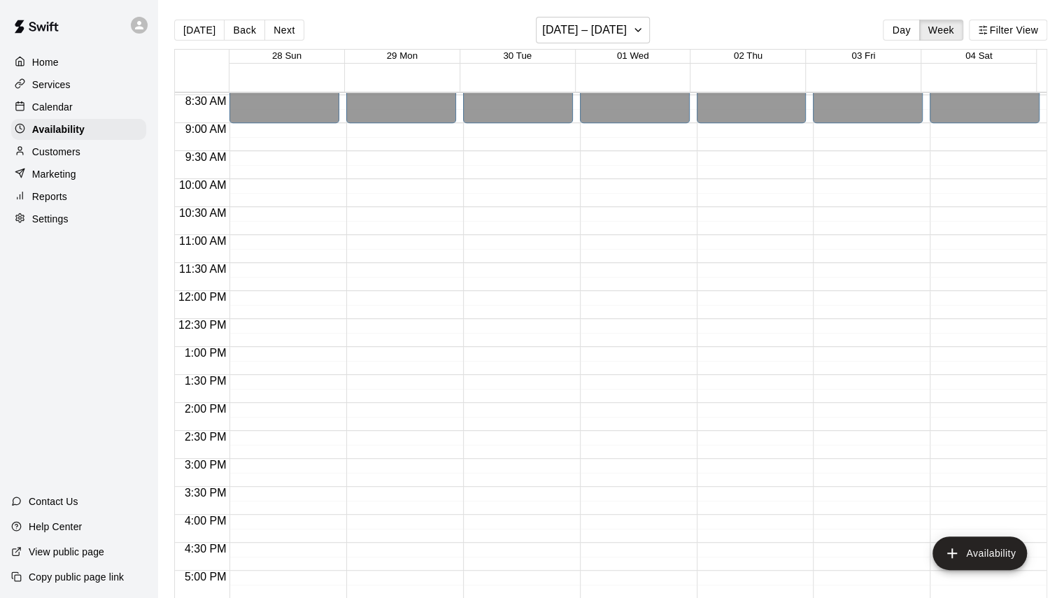
scroll to position [754, 0]
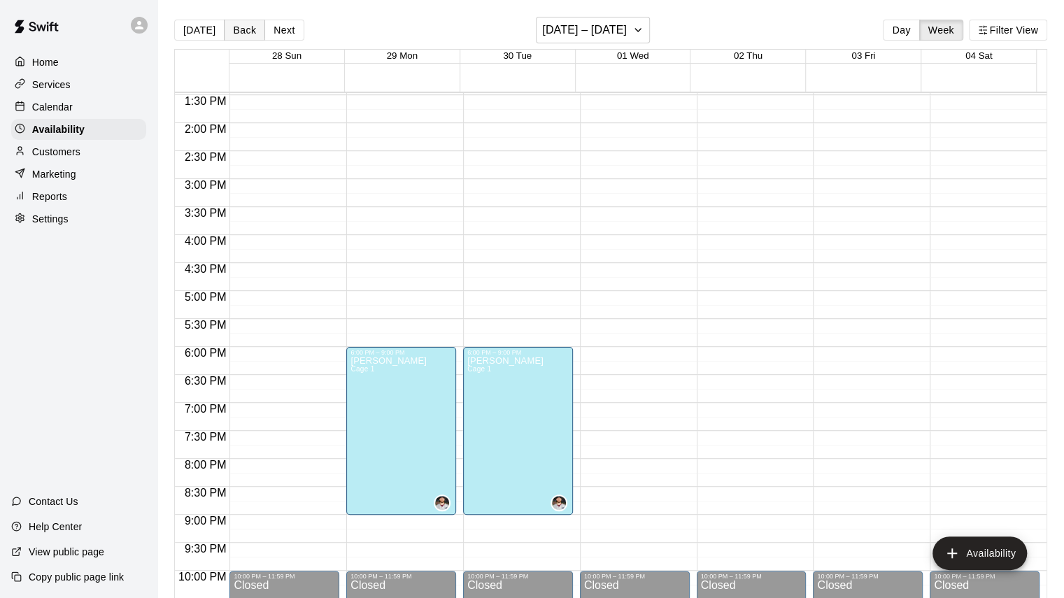
click at [232, 27] on button "Back" at bounding box center [244, 30] width 41 height 21
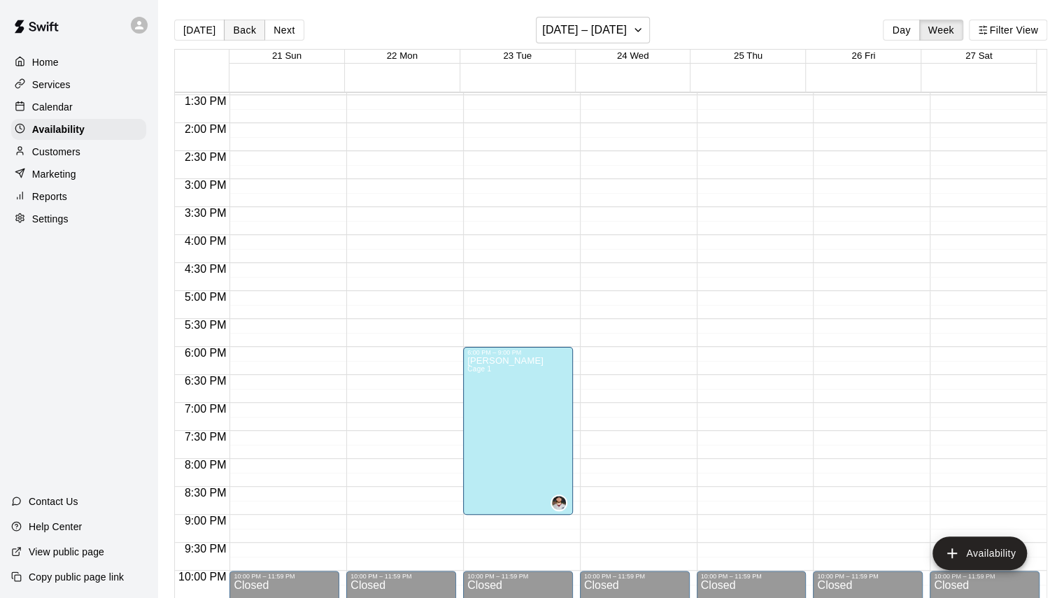
click at [232, 27] on button "Back" at bounding box center [244, 30] width 41 height 21
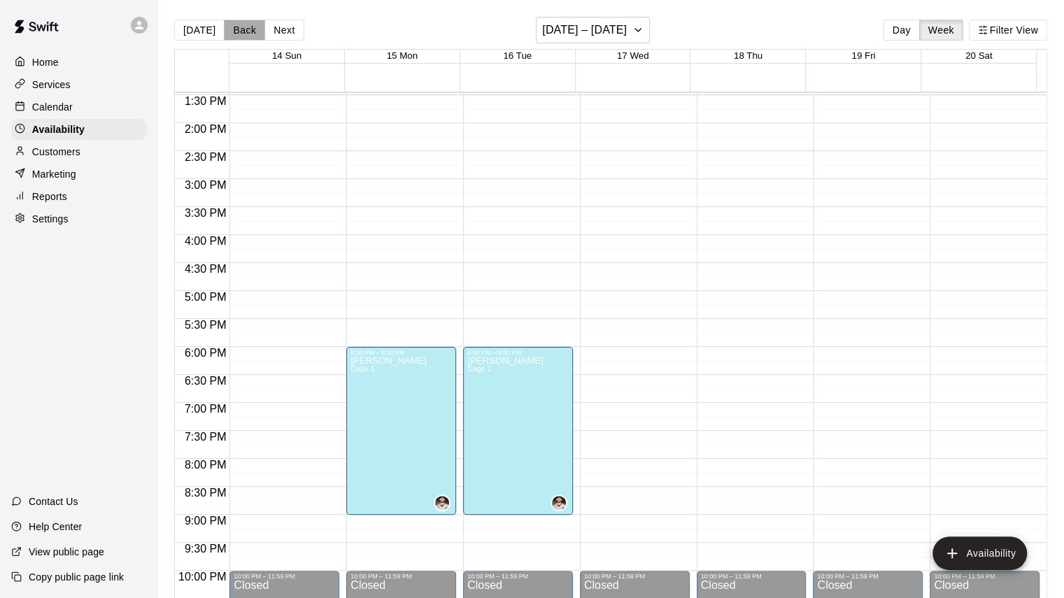
click at [232, 27] on button "Back" at bounding box center [244, 30] width 41 height 21
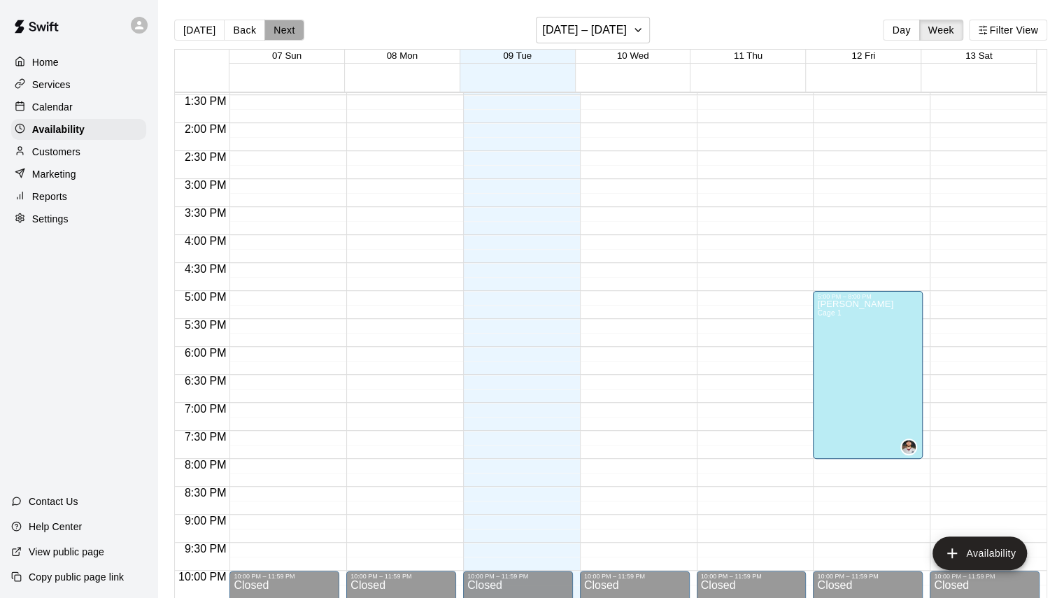
click at [281, 31] on button "Next" at bounding box center [284, 30] width 39 height 21
